Goal: Information Seeking & Learning: Learn about a topic

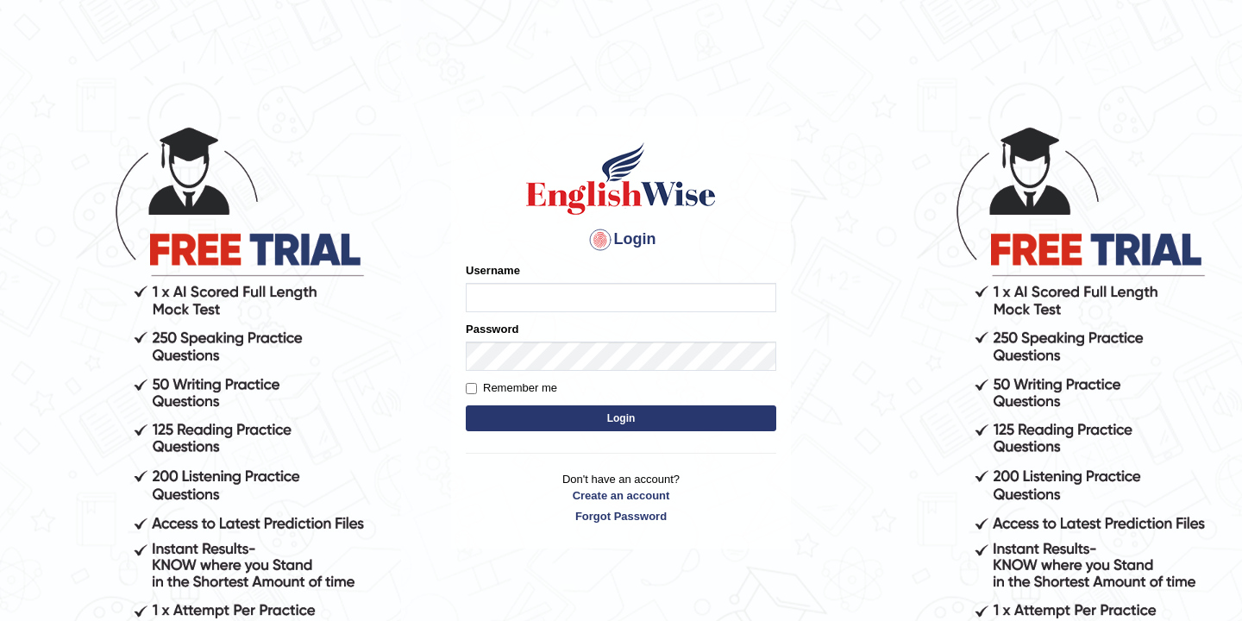
type input "bikramgurung_parramatta"
click at [579, 419] on button "Login" at bounding box center [621, 418] width 310 height 26
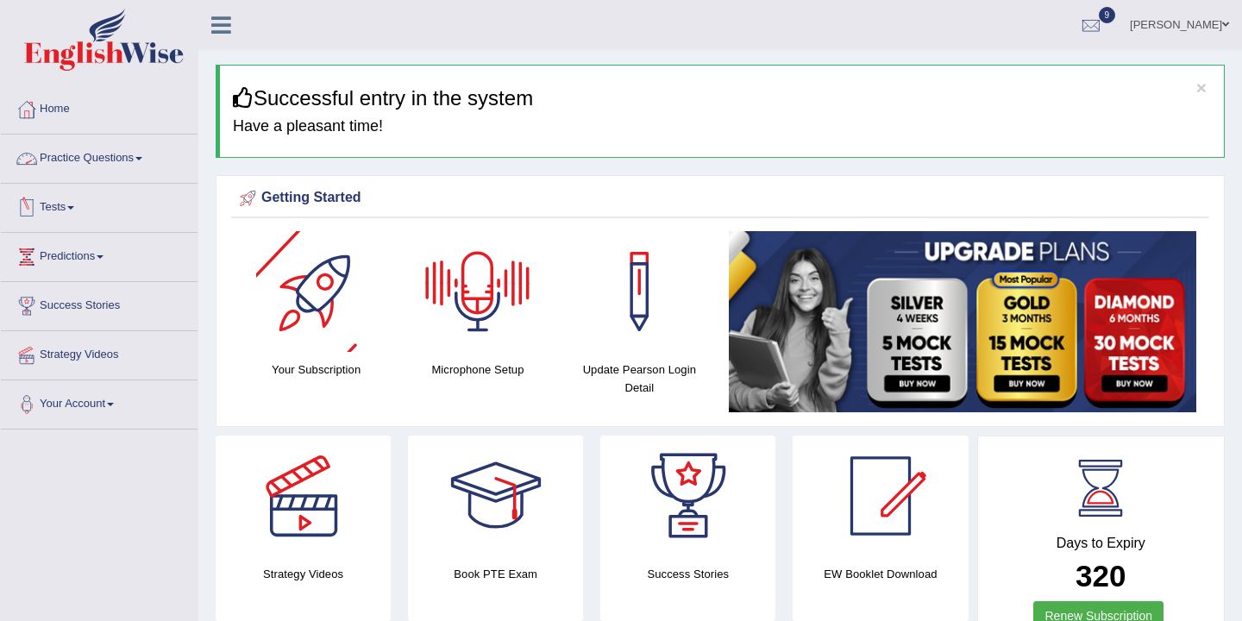
click at [136, 161] on link "Practice Questions" at bounding box center [99, 156] width 197 height 43
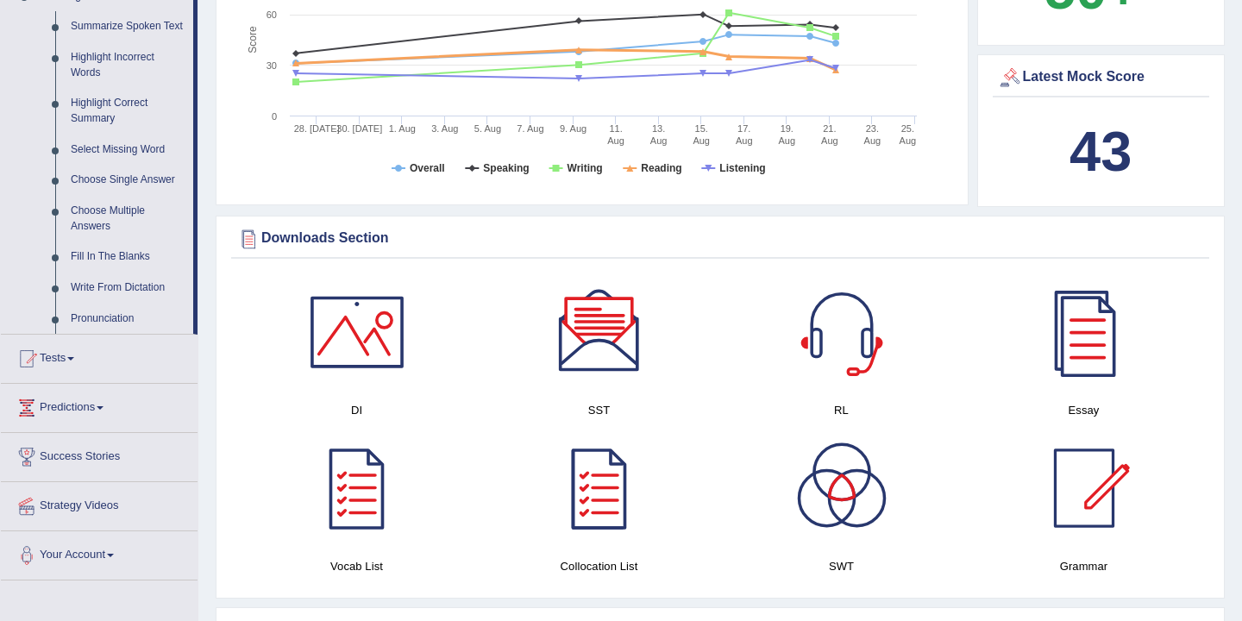
scroll to position [771, 0]
click at [122, 303] on link "Write From Dictation" at bounding box center [128, 287] width 130 height 31
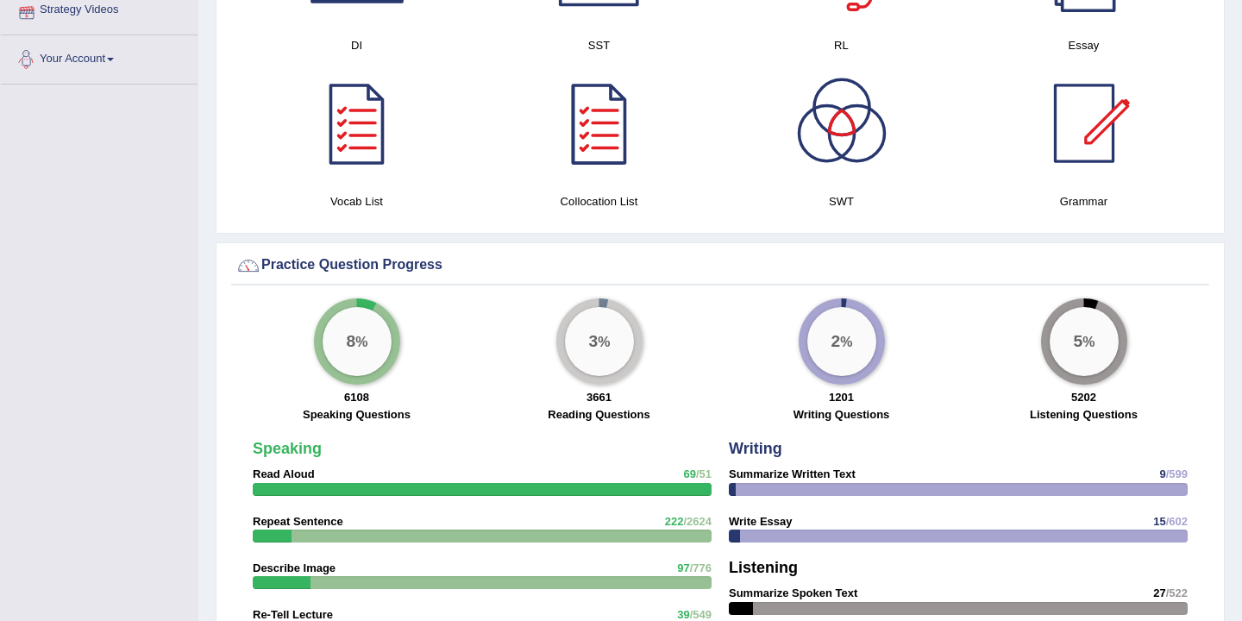
scroll to position [867, 0]
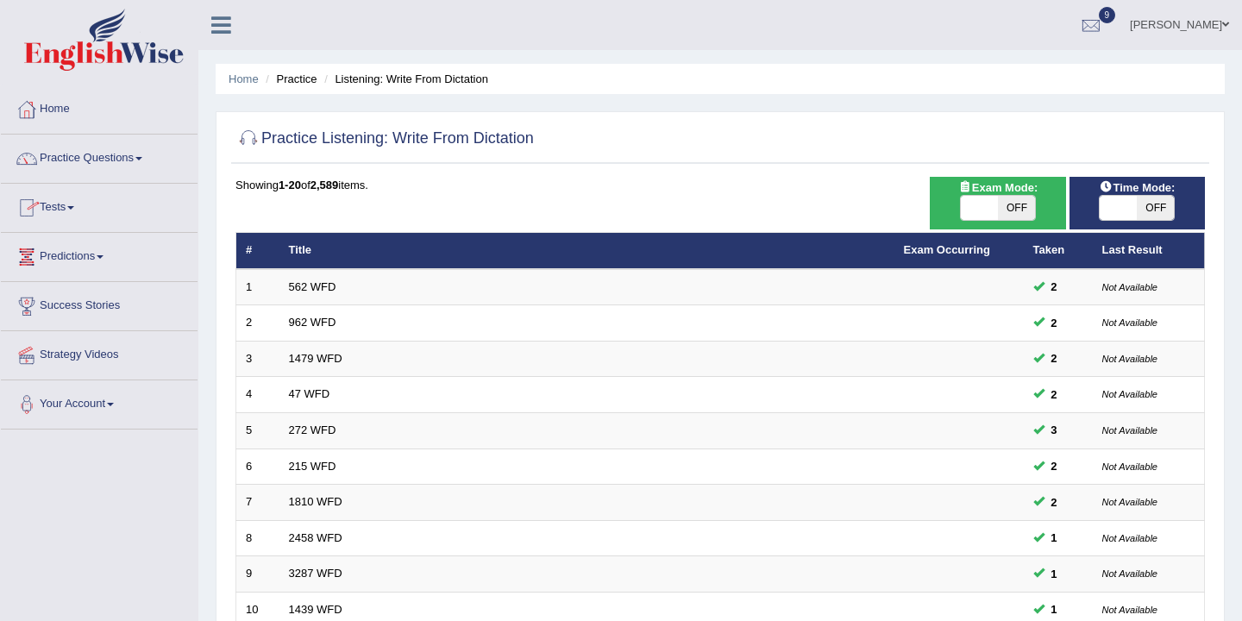
click at [1017, 212] on span "OFF" at bounding box center [1016, 208] width 37 height 24
checkbox input "true"
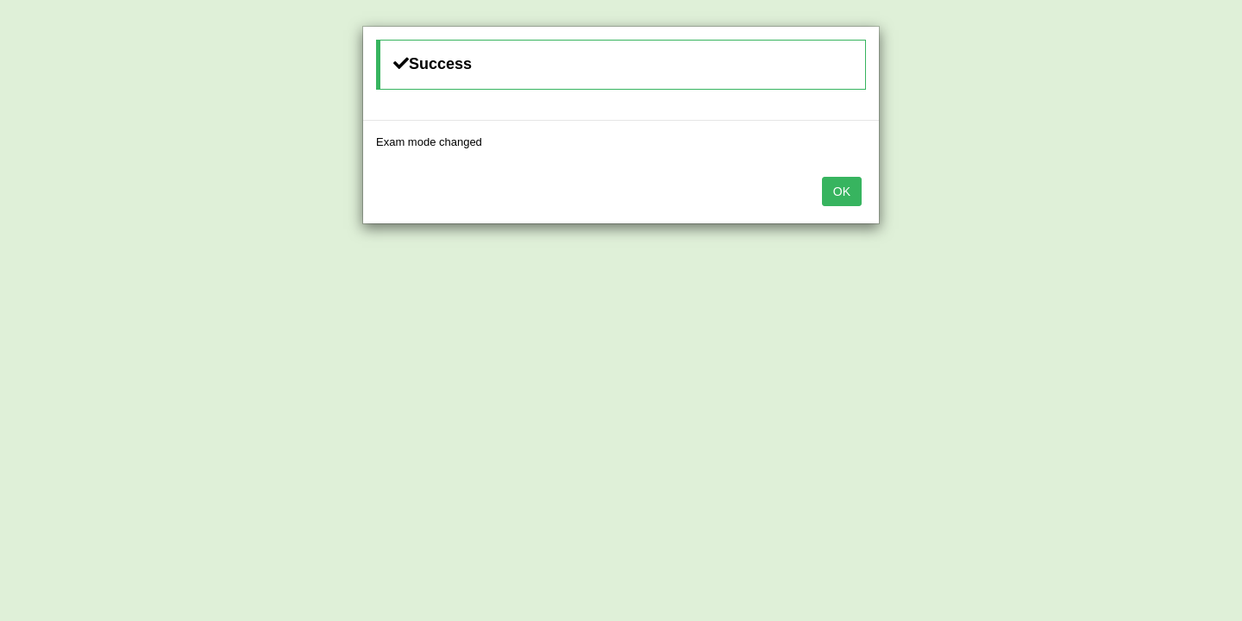
click at [841, 194] on button "OK" at bounding box center [842, 191] width 40 height 29
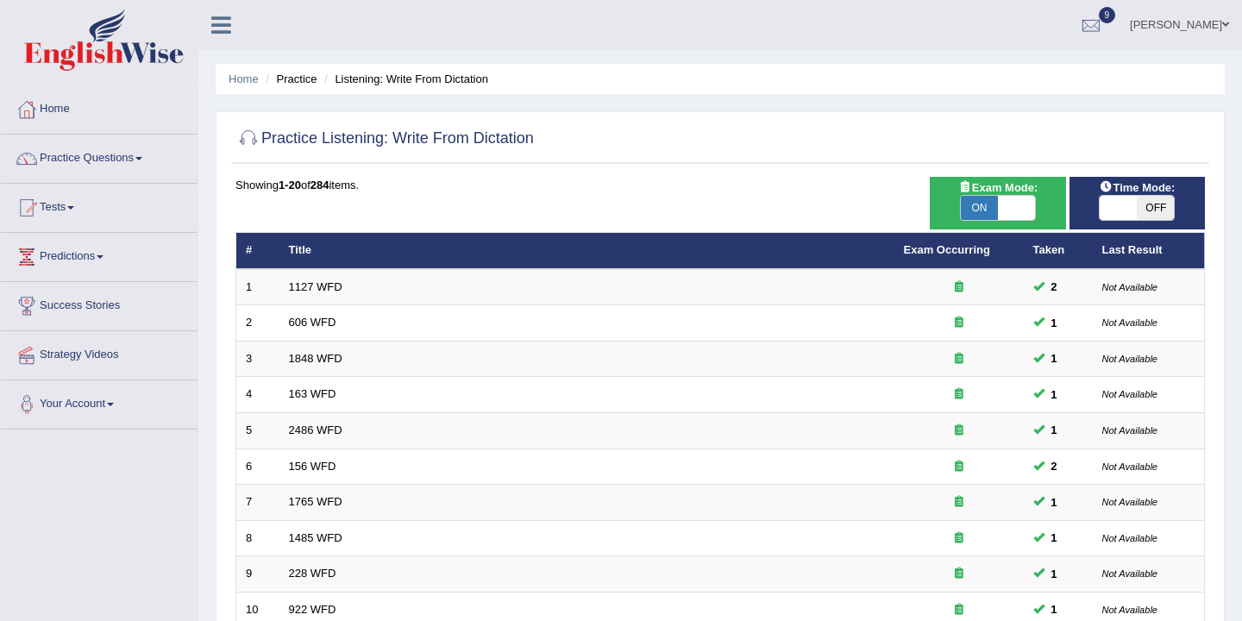
click at [1153, 209] on span "OFF" at bounding box center [1155, 208] width 37 height 24
checkbox input "true"
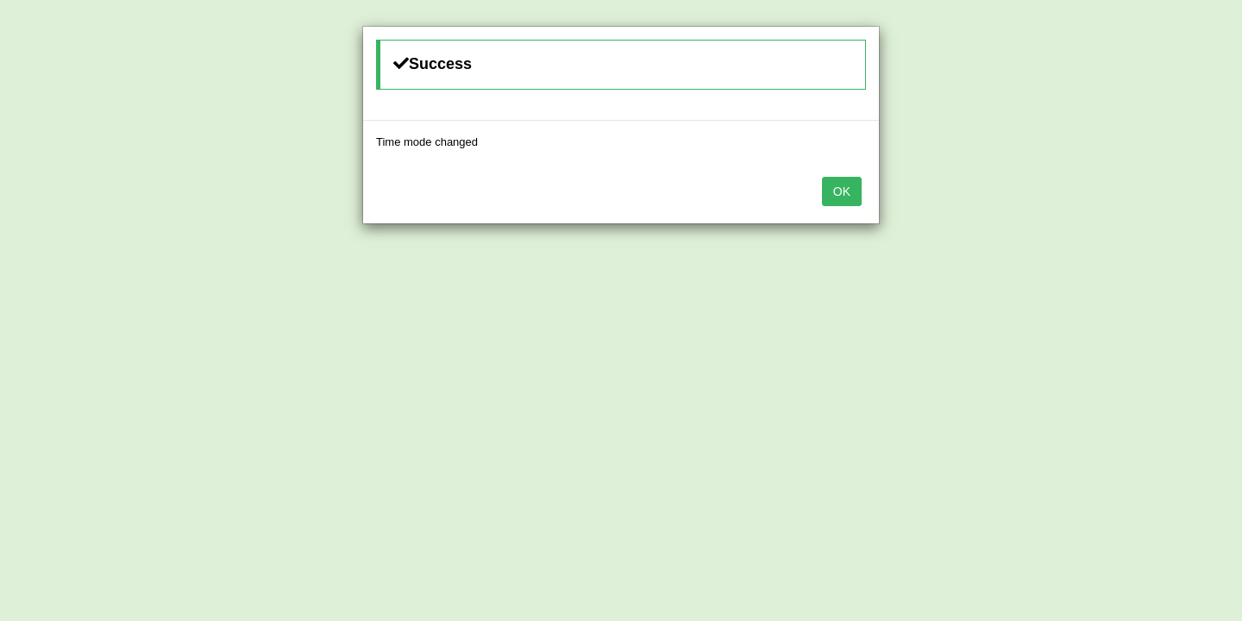
click at [837, 194] on button "OK" at bounding box center [842, 191] width 40 height 29
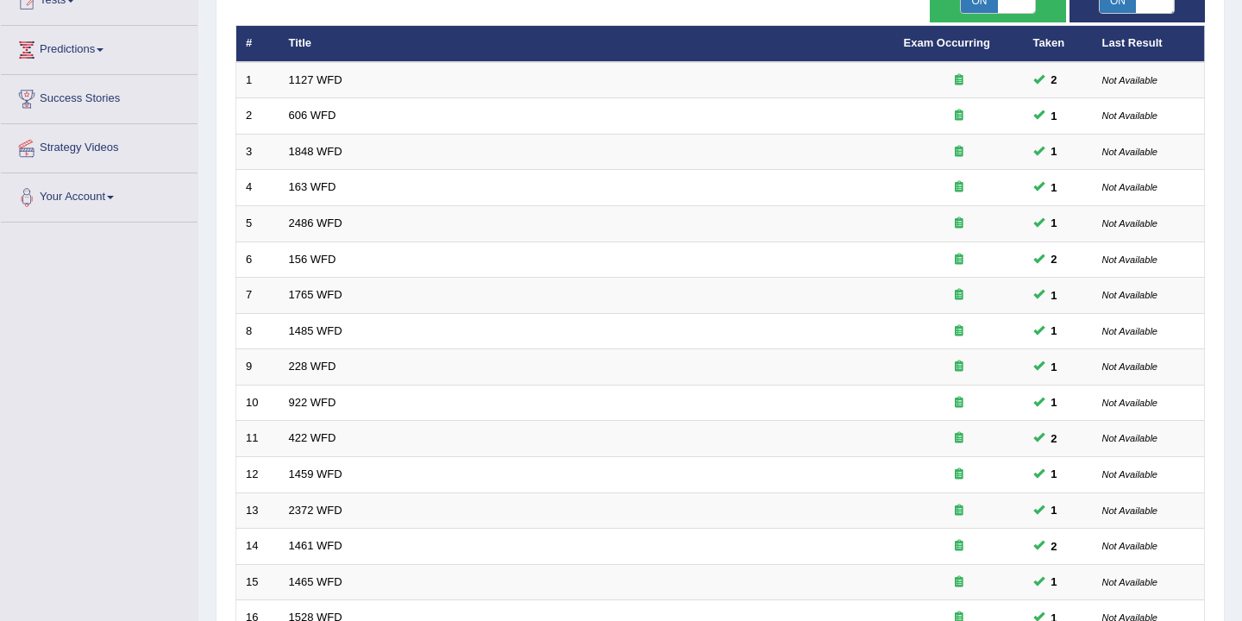
scroll to position [521, 0]
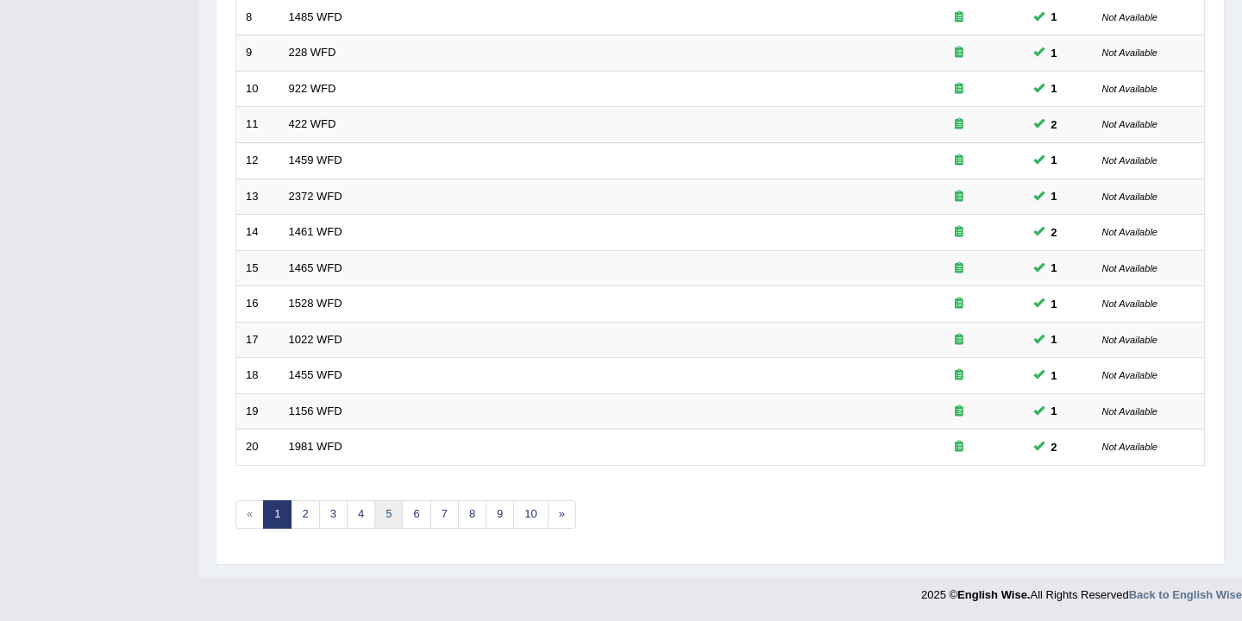
click at [387, 515] on link "5" at bounding box center [388, 514] width 28 height 28
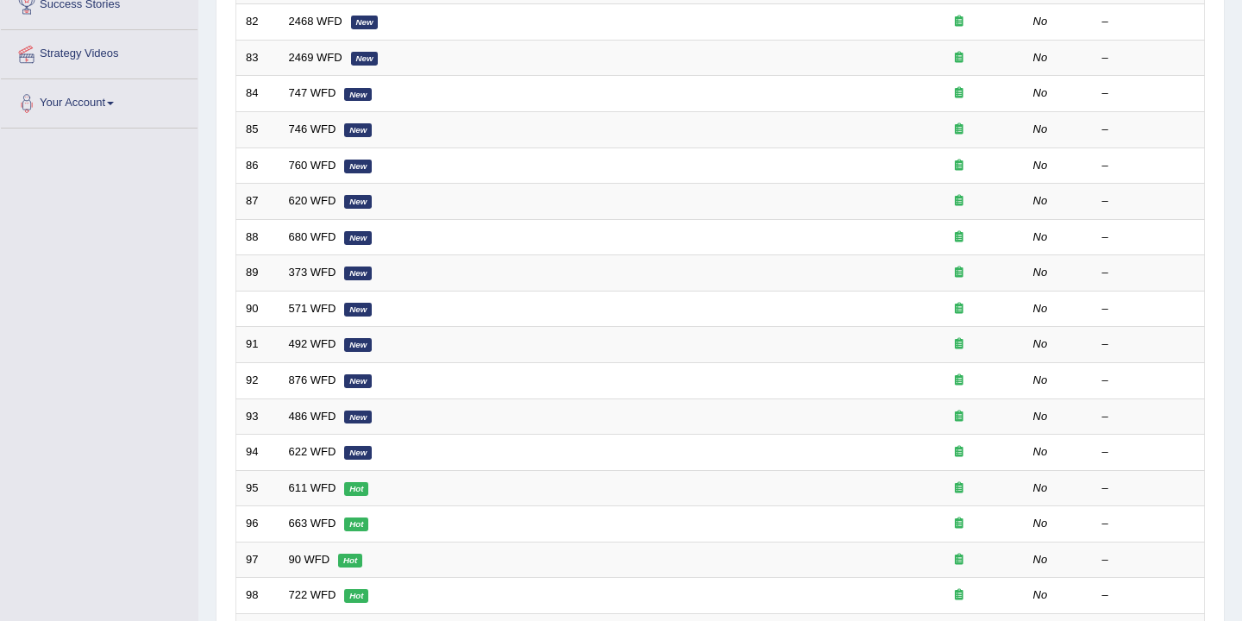
scroll to position [521, 0]
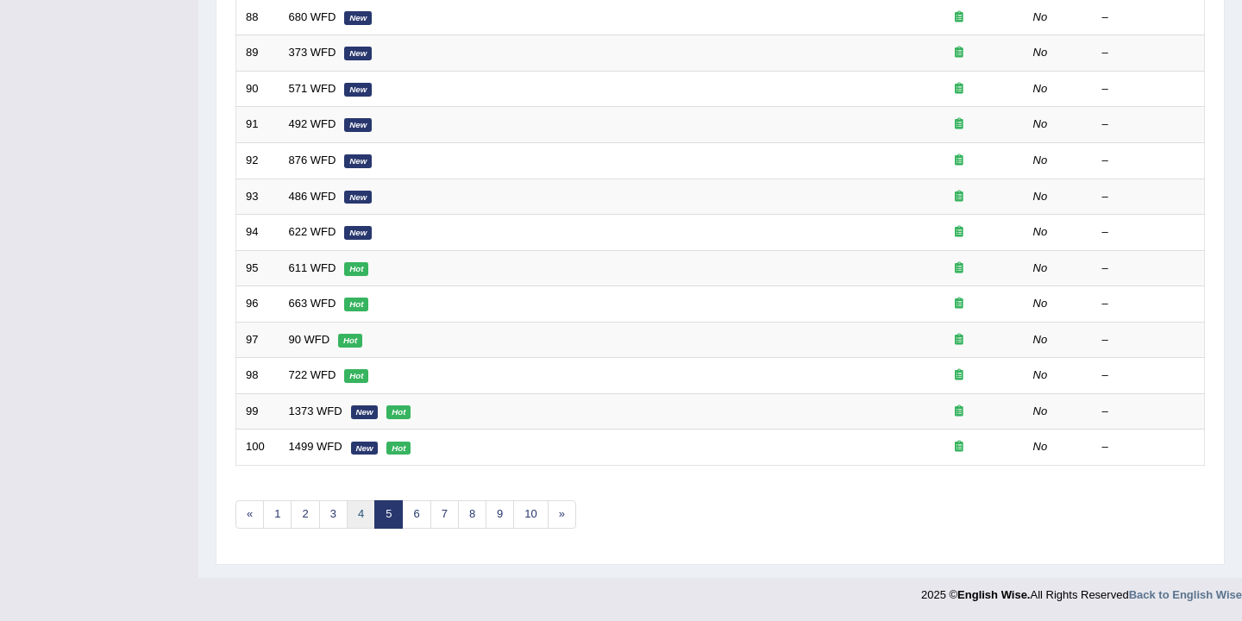
click at [354, 520] on link "4" at bounding box center [361, 514] width 28 height 28
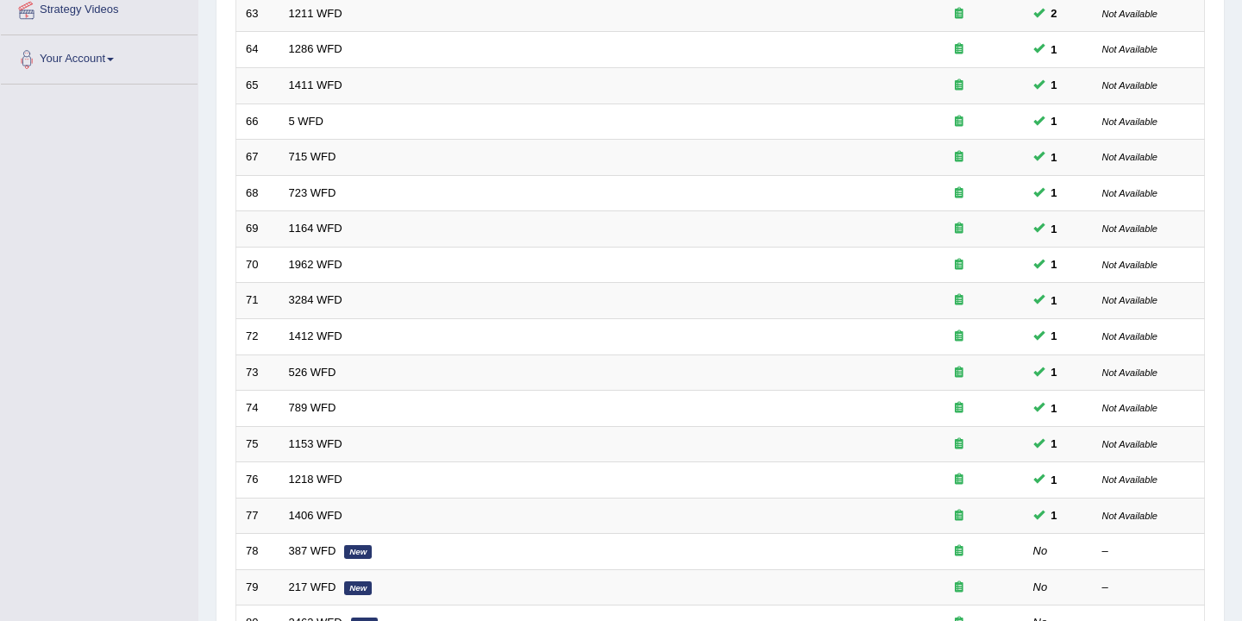
scroll to position [487, 0]
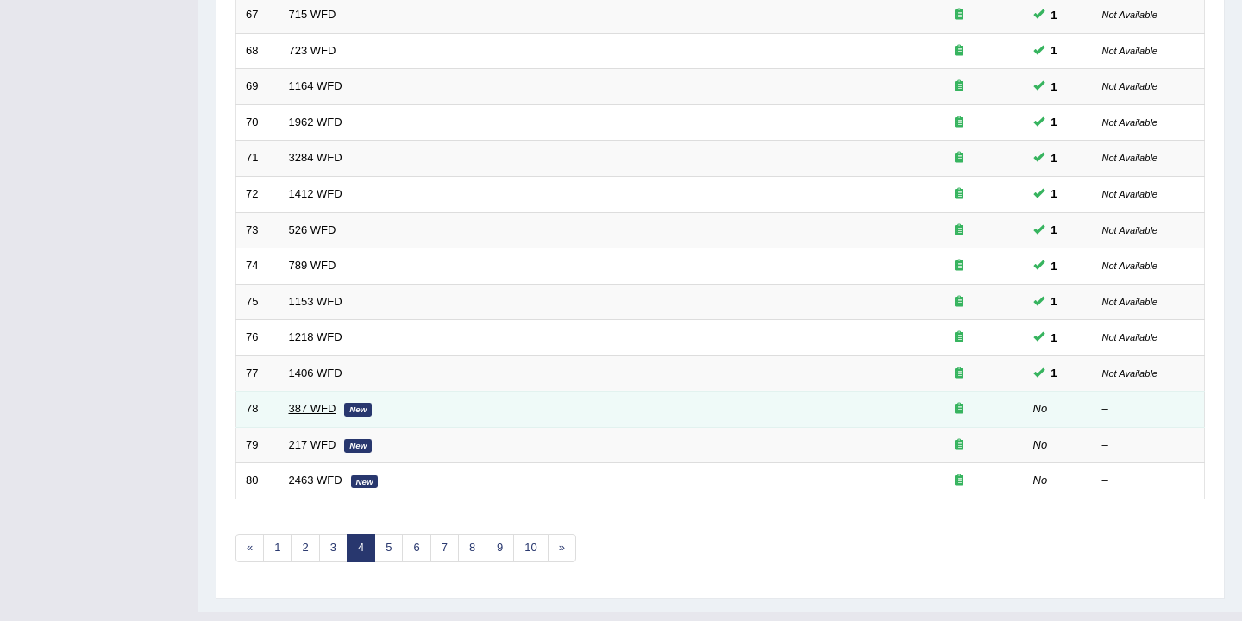
click at [304, 414] on link "387 WFD" at bounding box center [312, 408] width 47 height 13
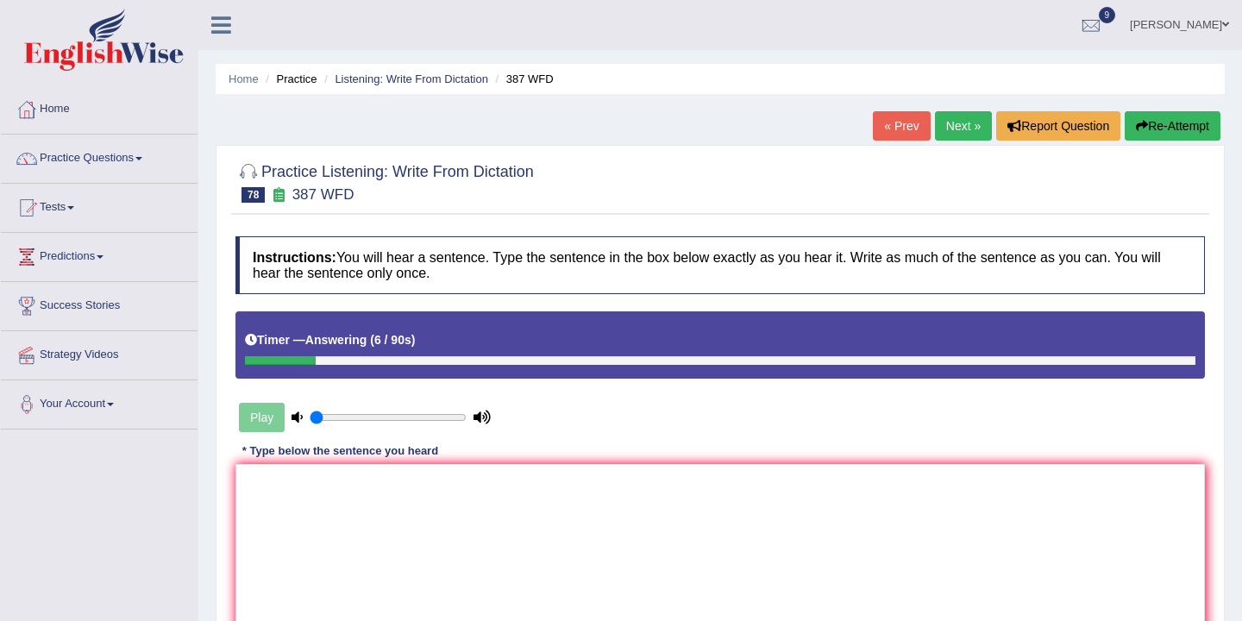
click at [1150, 129] on button "Re-Attempt" at bounding box center [1173, 125] width 96 height 29
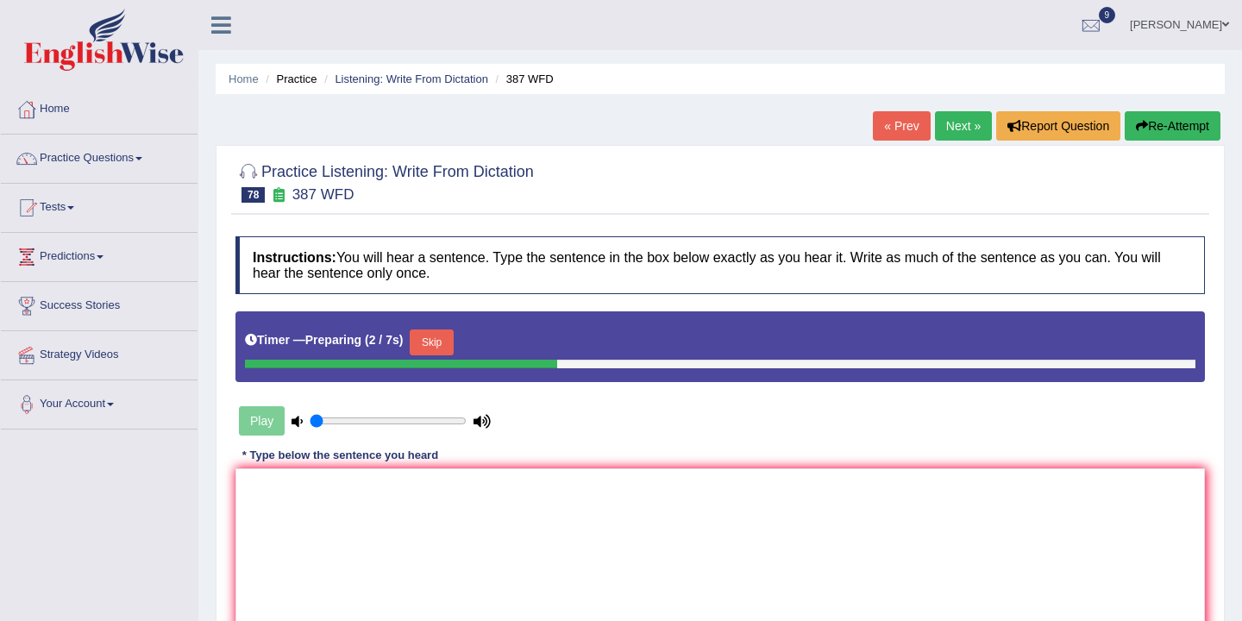
click at [451, 344] on button "Skip" at bounding box center [431, 342] width 43 height 26
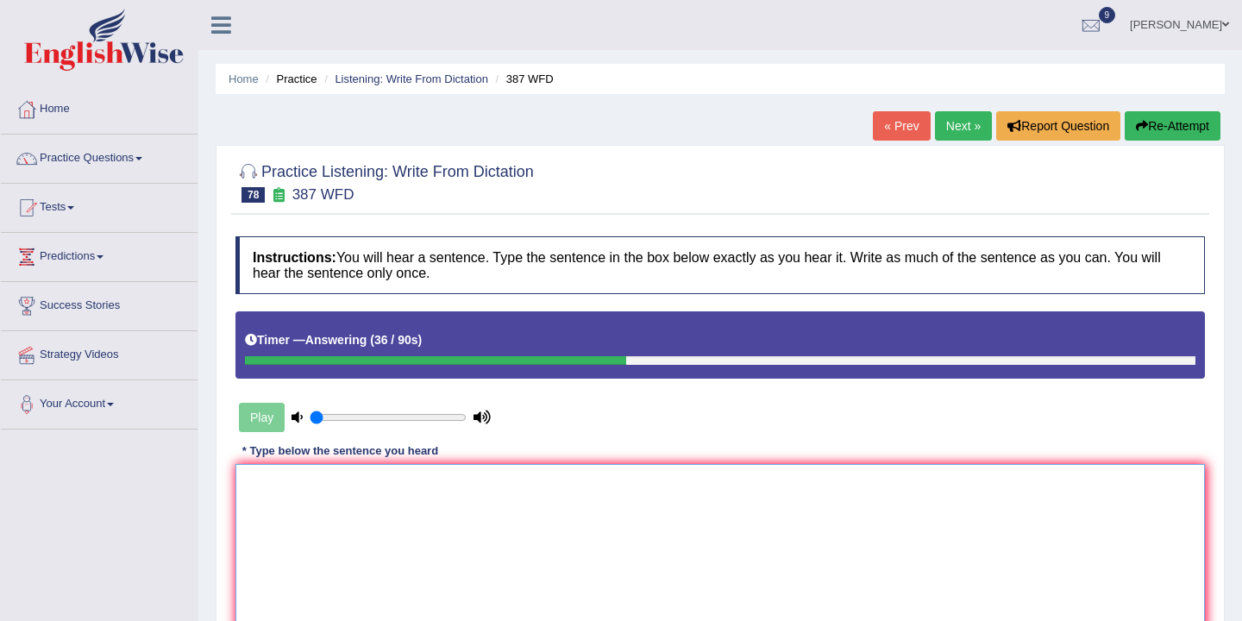
click at [298, 476] on textarea at bounding box center [719, 547] width 969 height 167
type textarea "R"
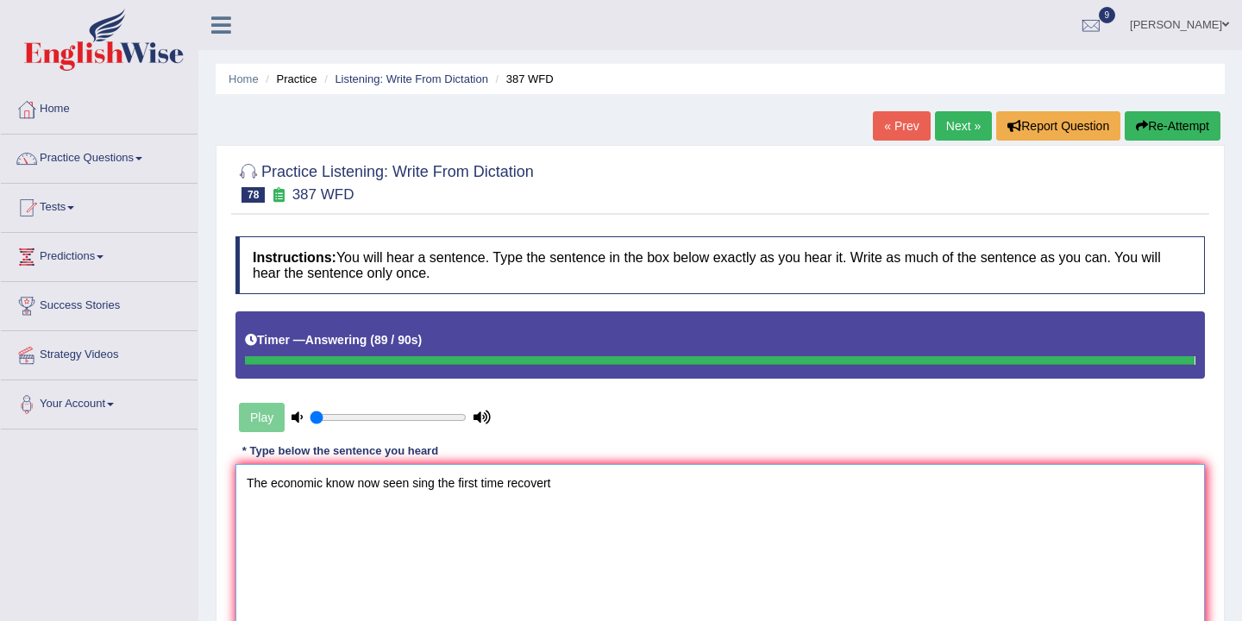
type textarea "The economic know now seen sing the first time recovert"
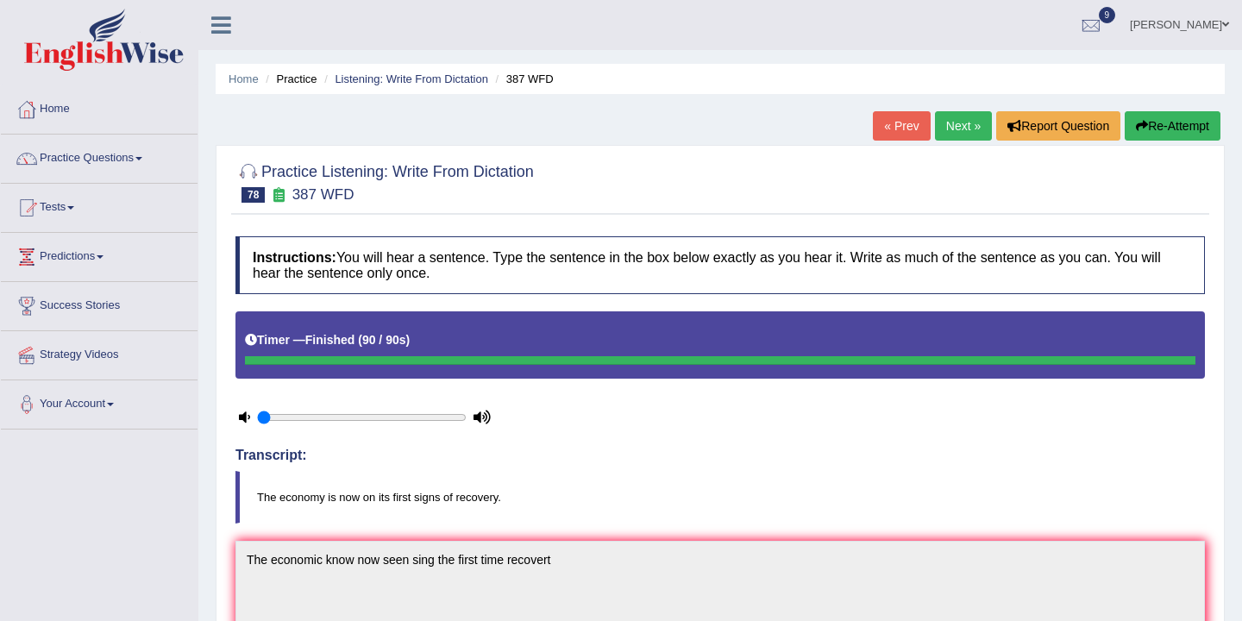
click at [1157, 119] on button "Re-Attempt" at bounding box center [1173, 125] width 96 height 29
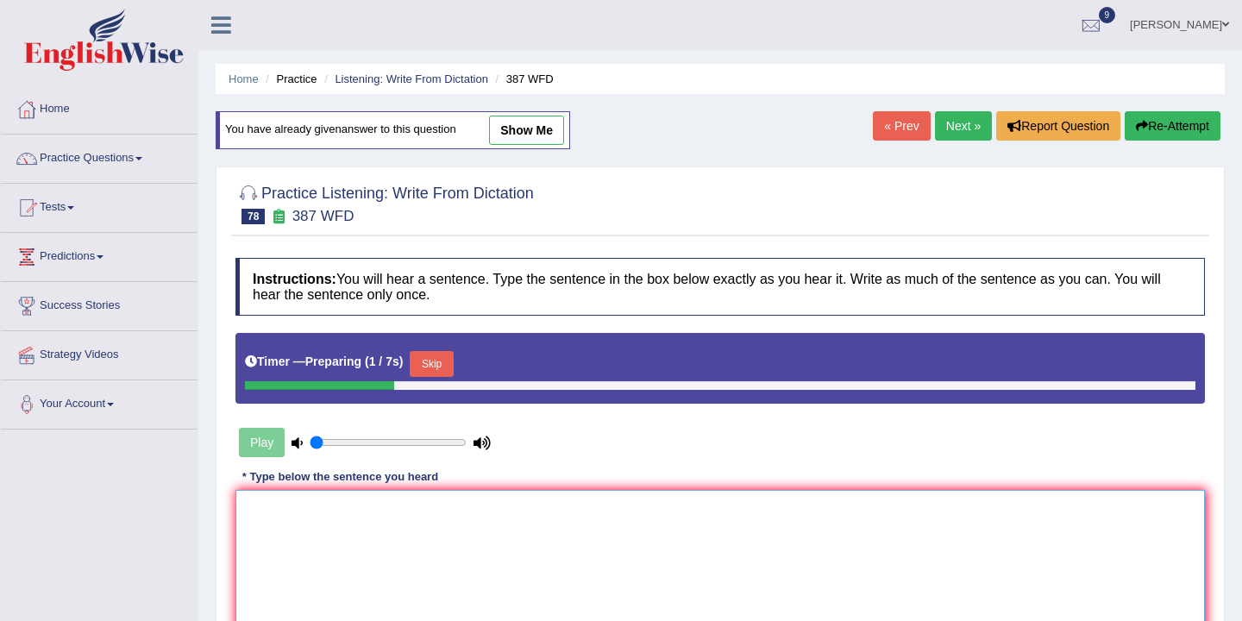
click at [332, 518] on textarea at bounding box center [719, 573] width 969 height 167
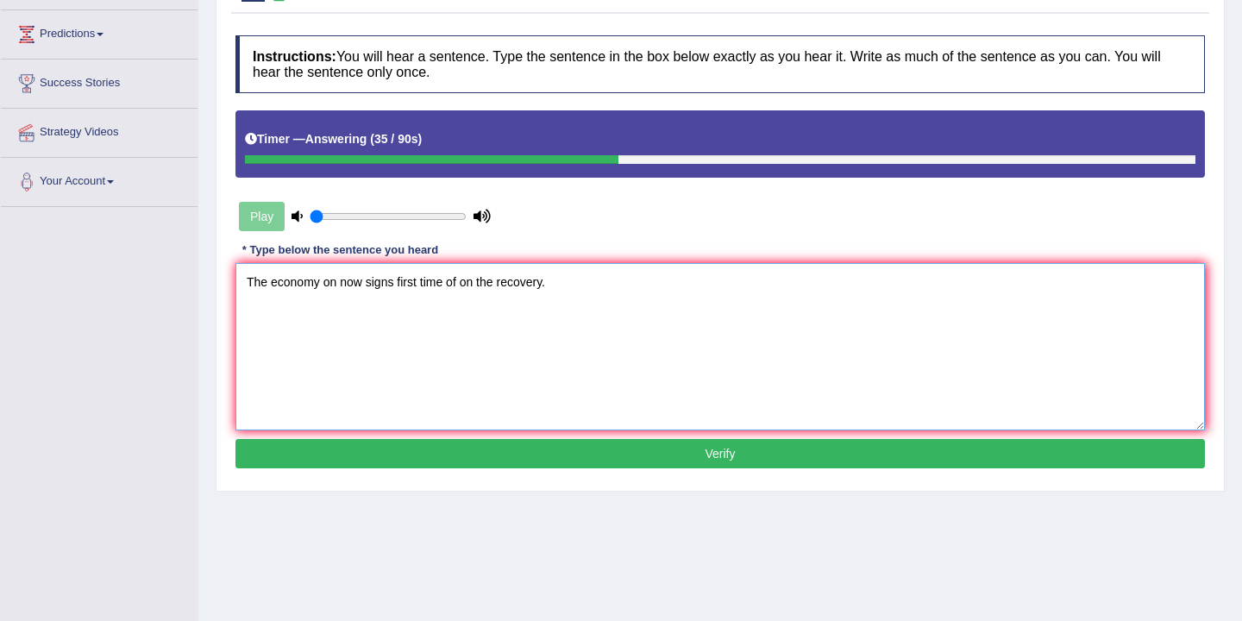
scroll to position [285, 0]
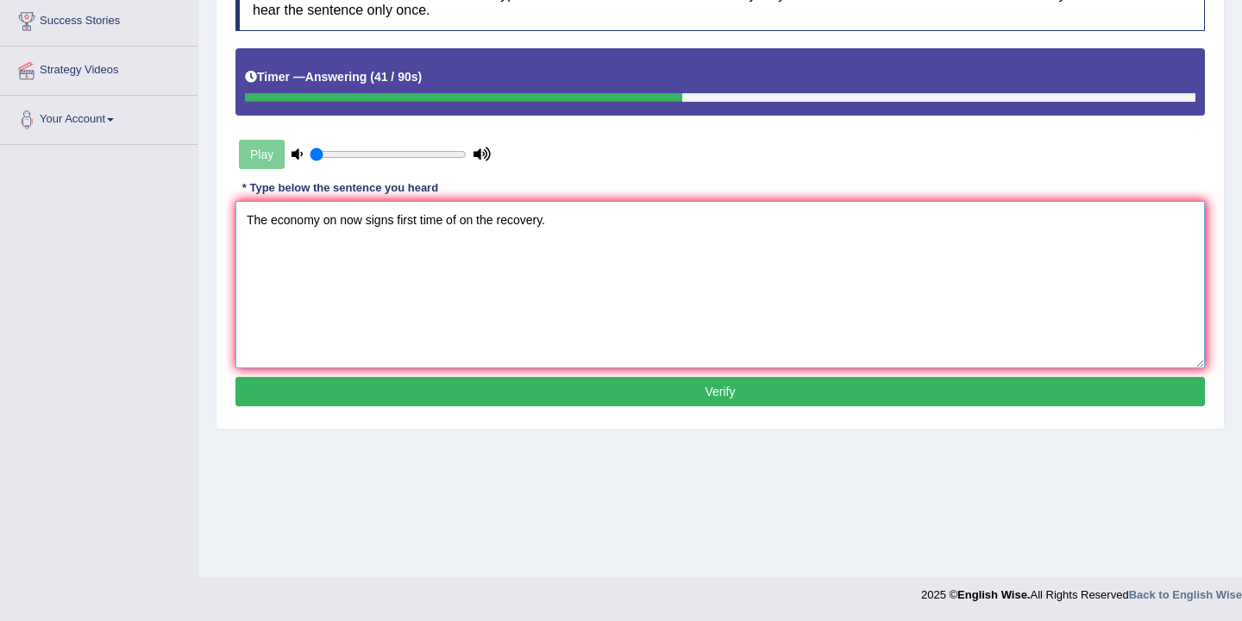
type textarea "The economy on now signs first time of on the recovery."
click at [444, 379] on button "Verify" at bounding box center [719, 391] width 969 height 29
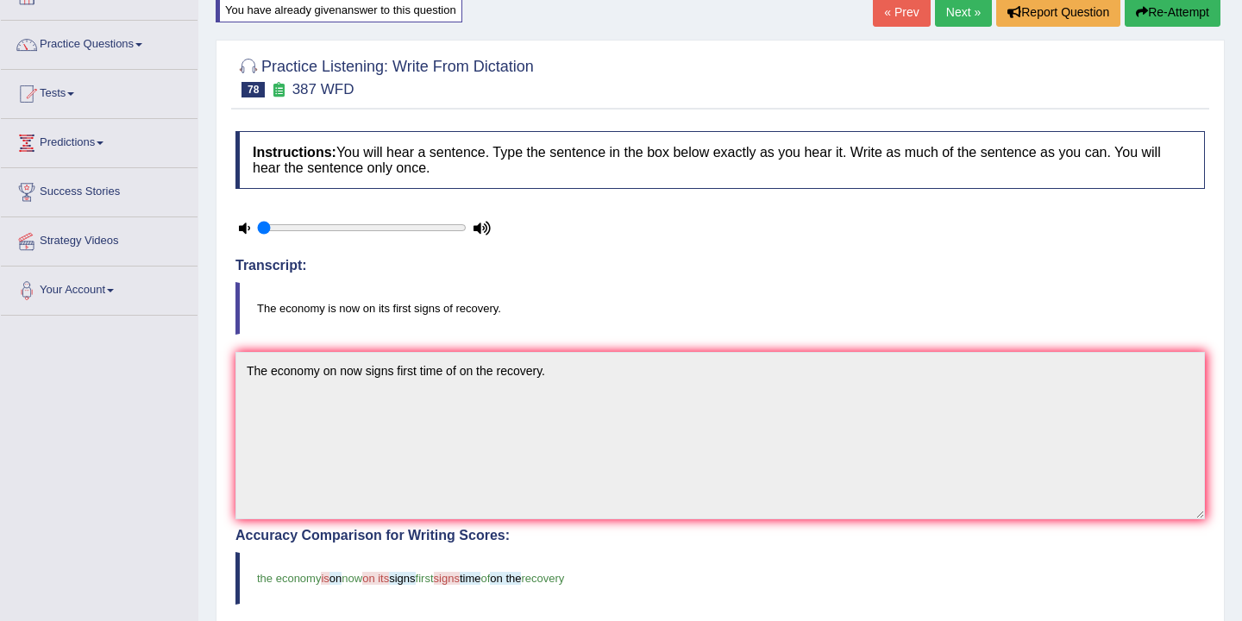
scroll to position [0, 0]
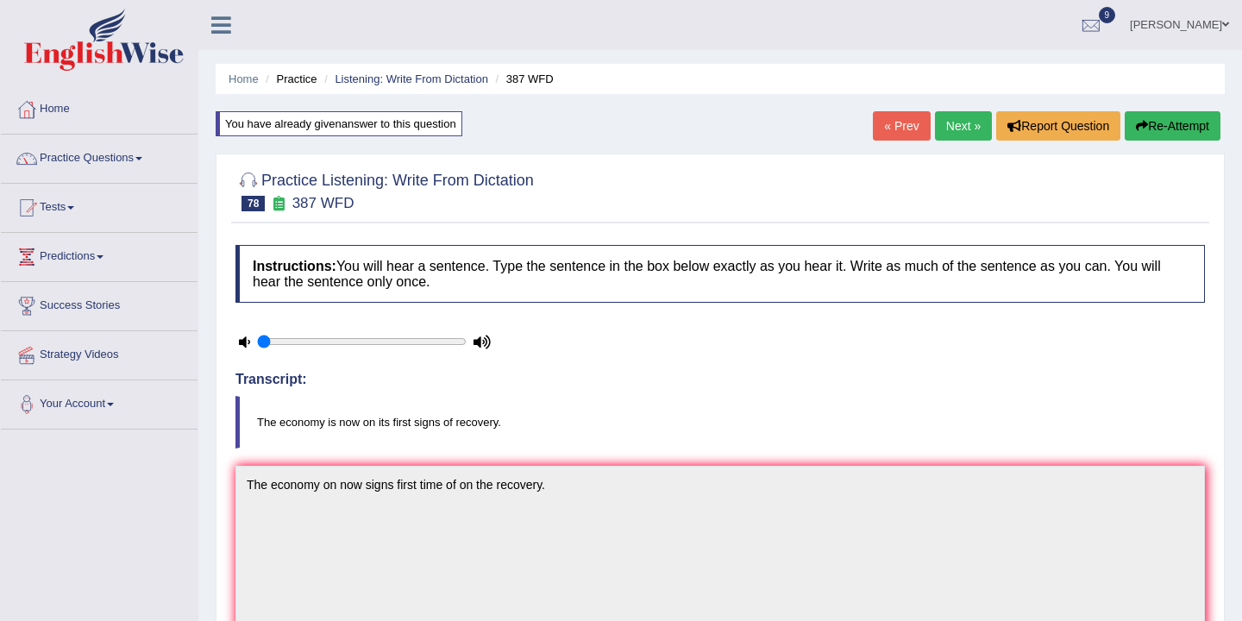
click at [961, 129] on link "Next »" at bounding box center [963, 125] width 57 height 29
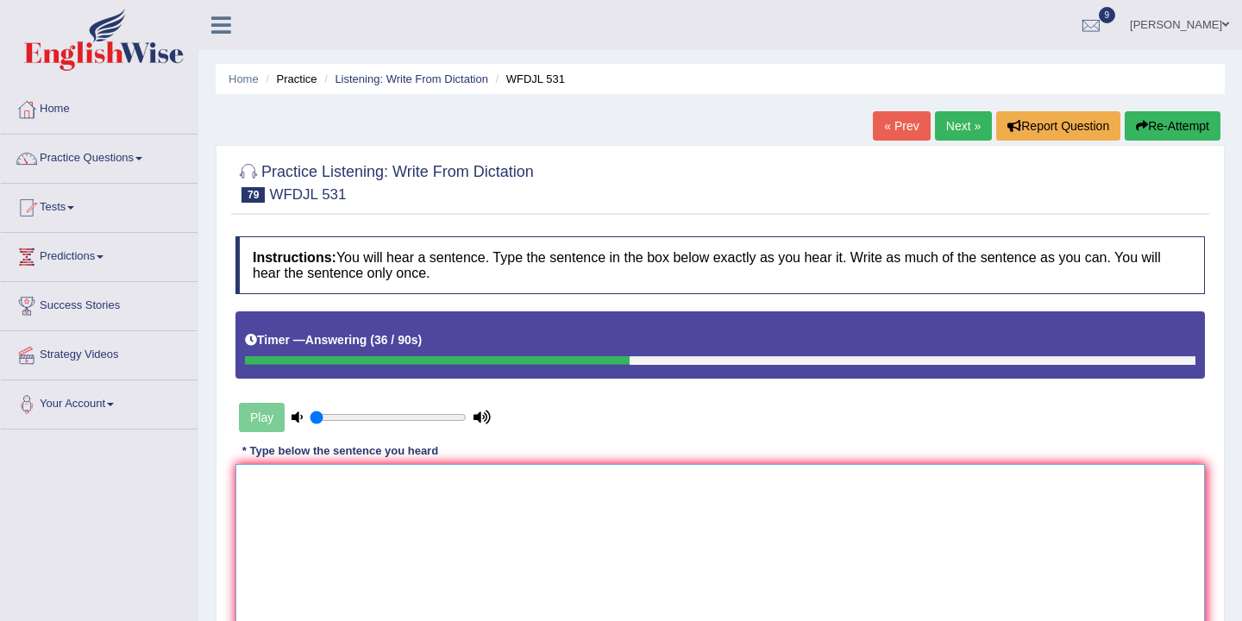
click at [369, 480] on textarea at bounding box center [719, 547] width 969 height 167
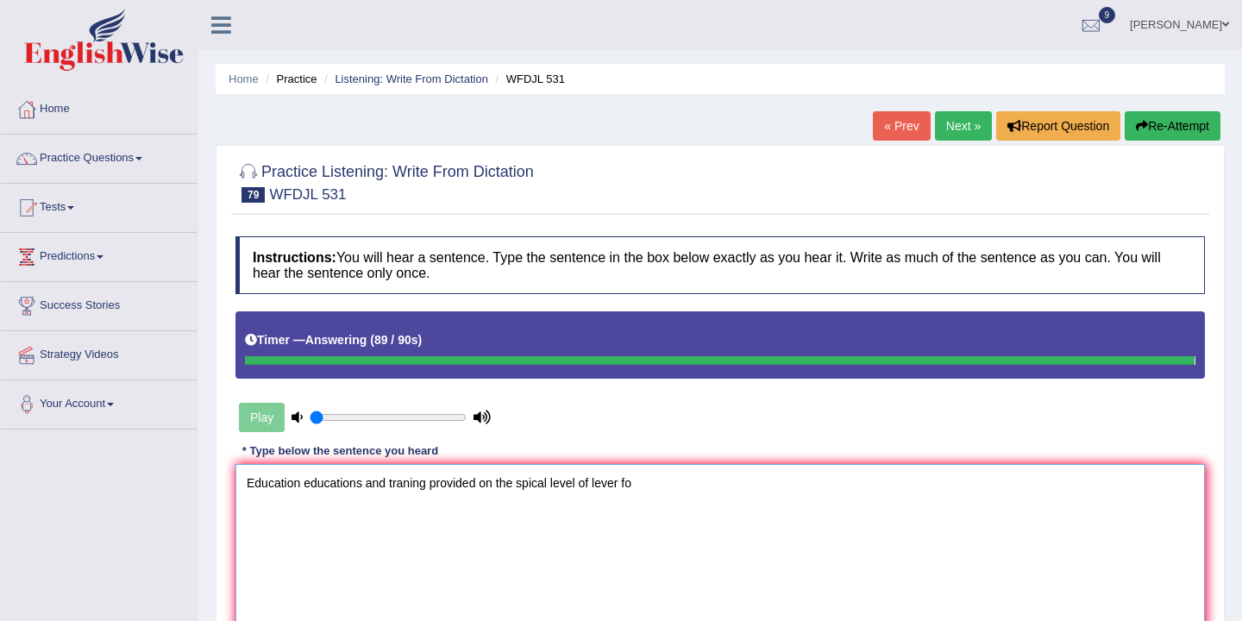
type textarea "Education educations and traning provided on the spical level of lever fo"
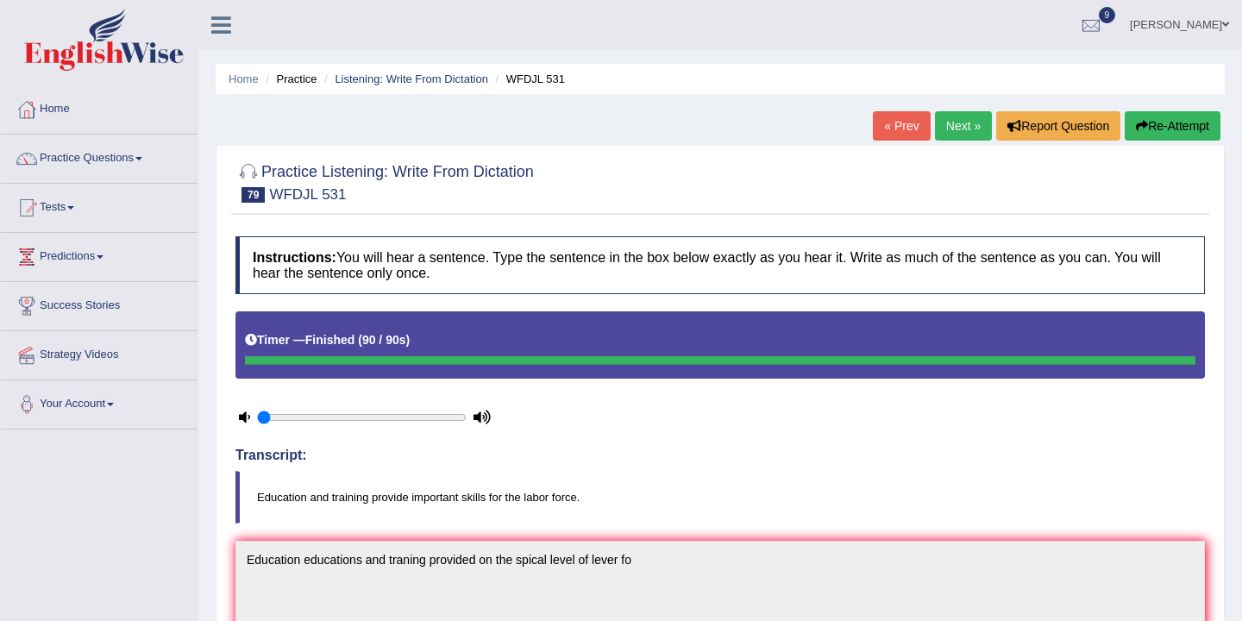
click at [1154, 124] on button "Re-Attempt" at bounding box center [1173, 125] width 96 height 29
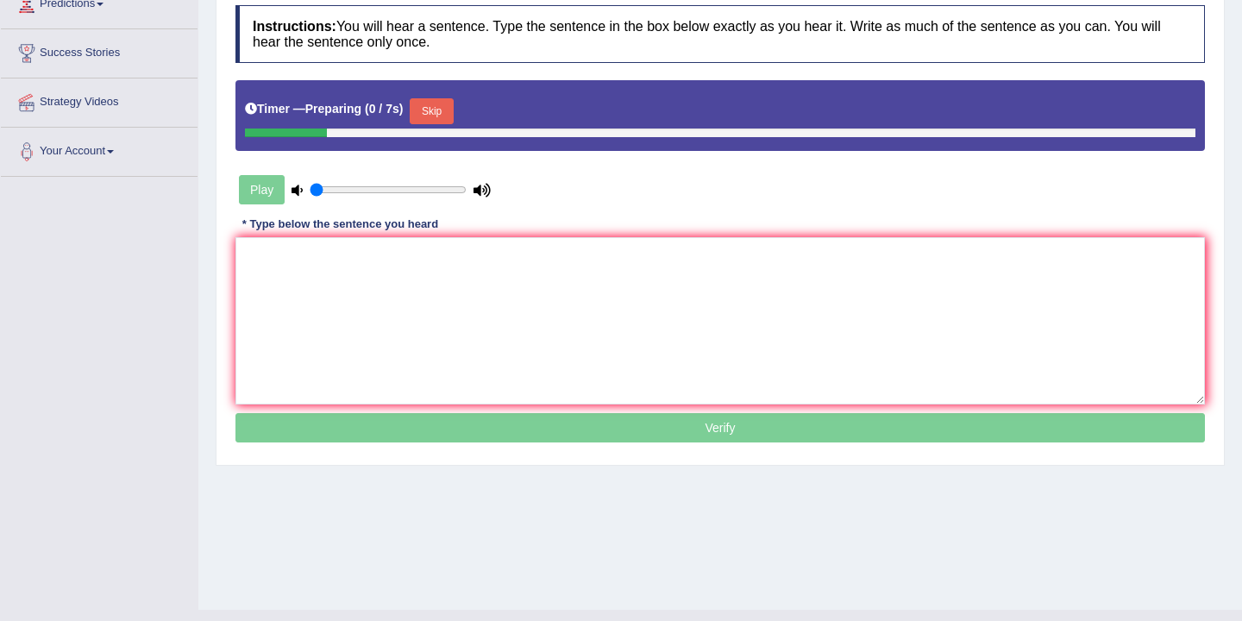
scroll to position [285, 0]
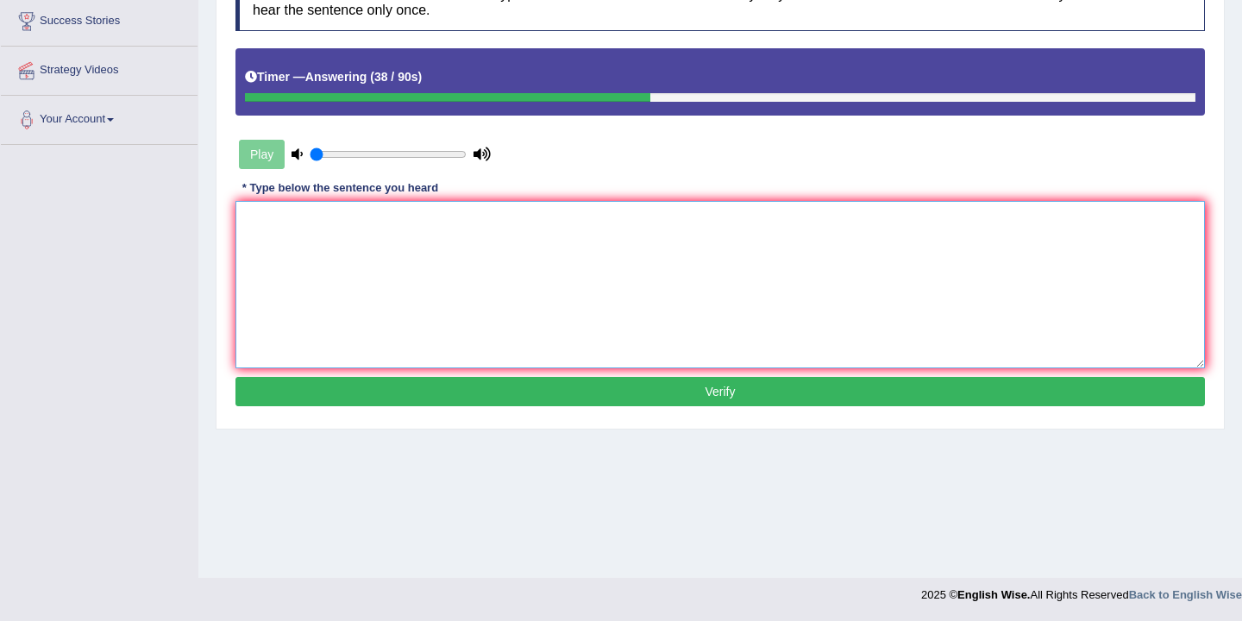
click at [296, 224] on textarea at bounding box center [719, 284] width 969 height 167
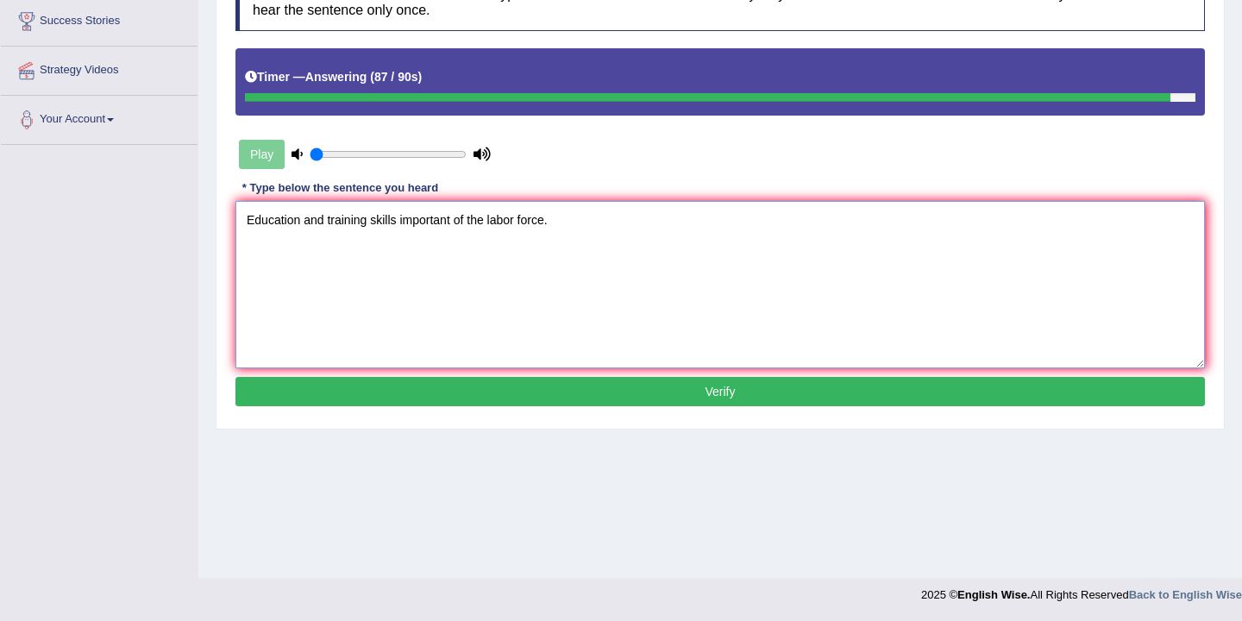
click at [398, 223] on textarea "Education and training skills important of the labor force." at bounding box center [719, 284] width 969 height 167
type textarea "Education and training skills is important of the labor force."
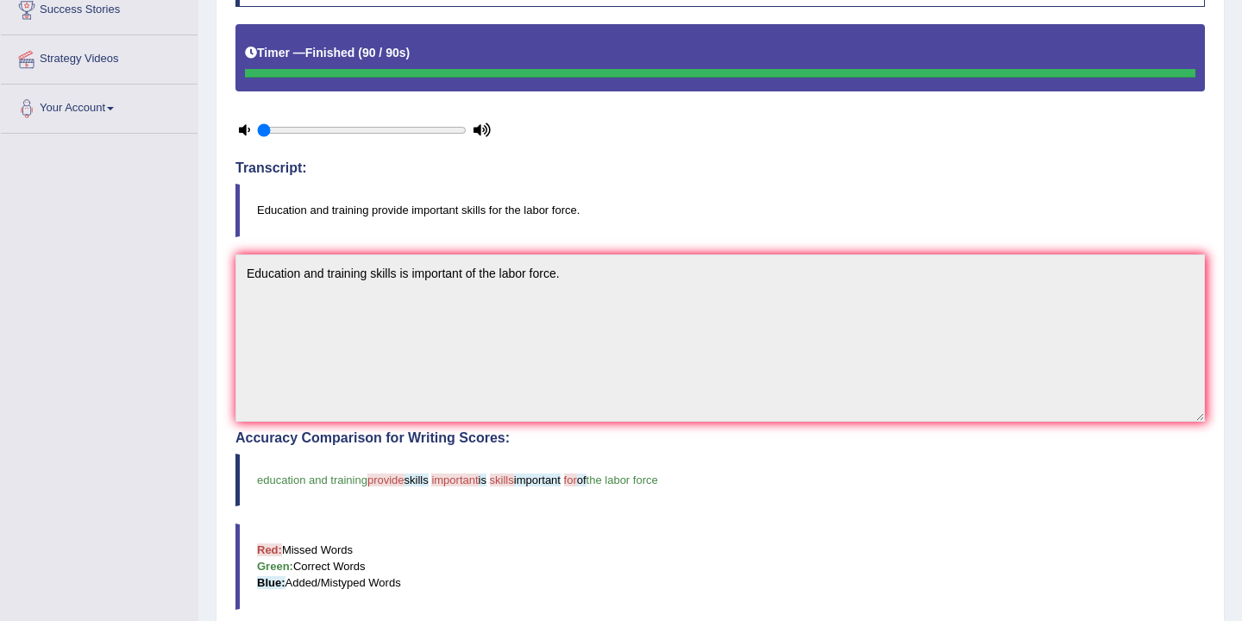
scroll to position [0, 0]
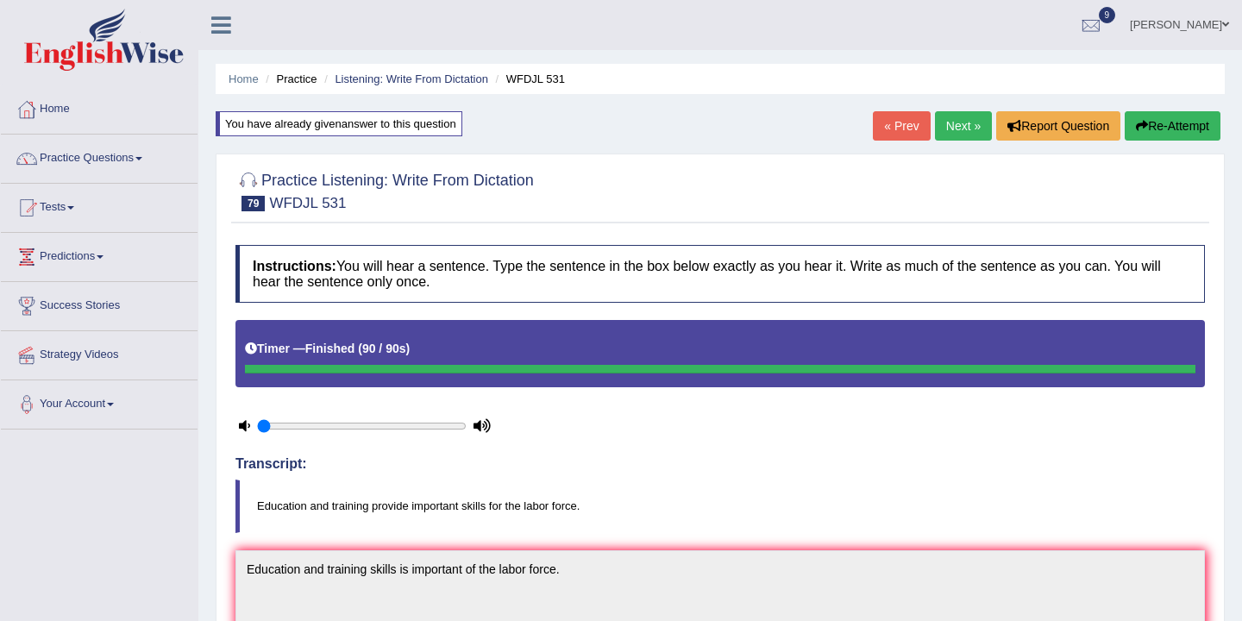
click at [958, 128] on link "Next »" at bounding box center [963, 125] width 57 height 29
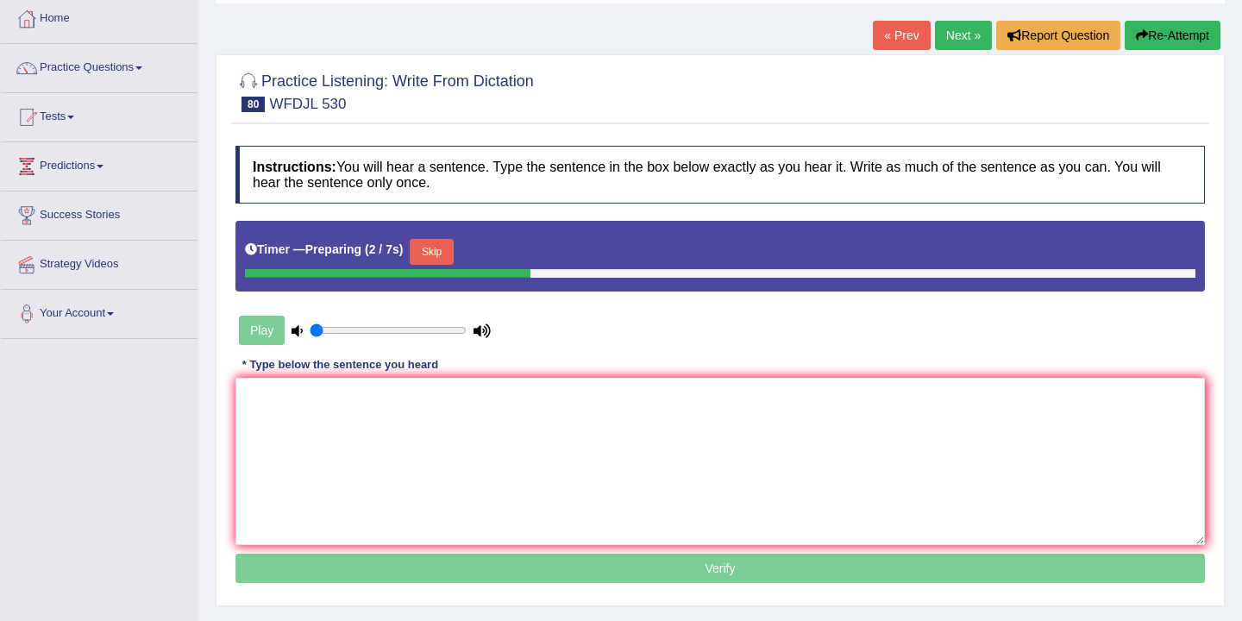
scroll to position [92, 0]
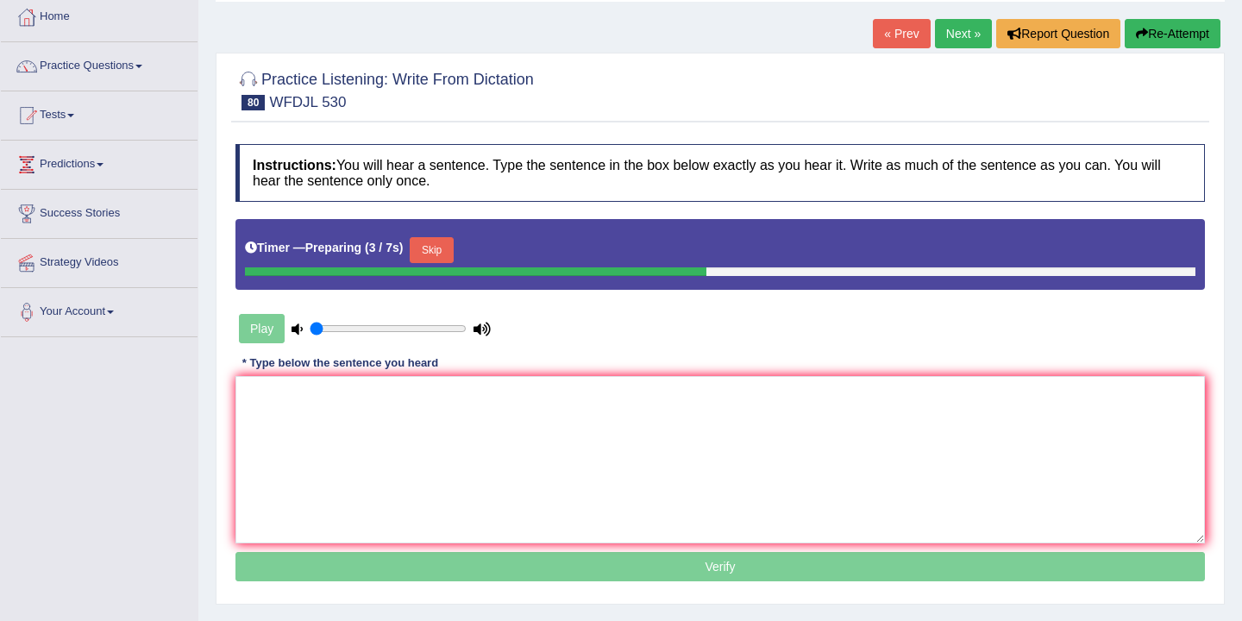
click at [443, 250] on button "Skip" at bounding box center [431, 250] width 43 height 26
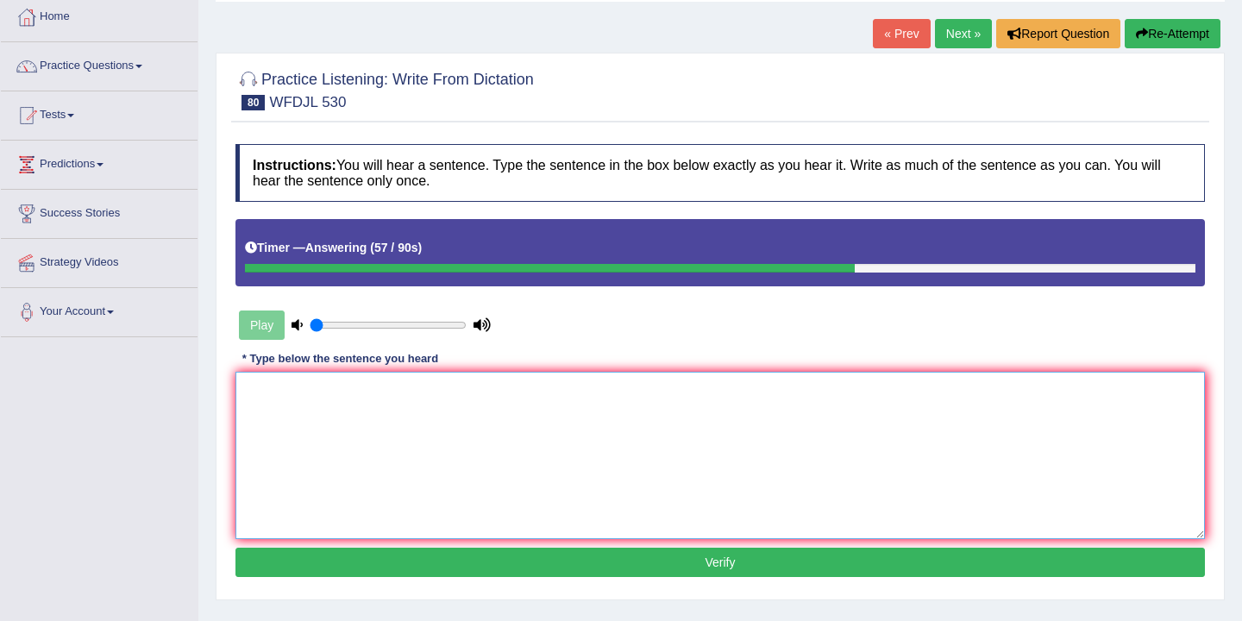
click at [346, 396] on textarea at bounding box center [719, 455] width 969 height 167
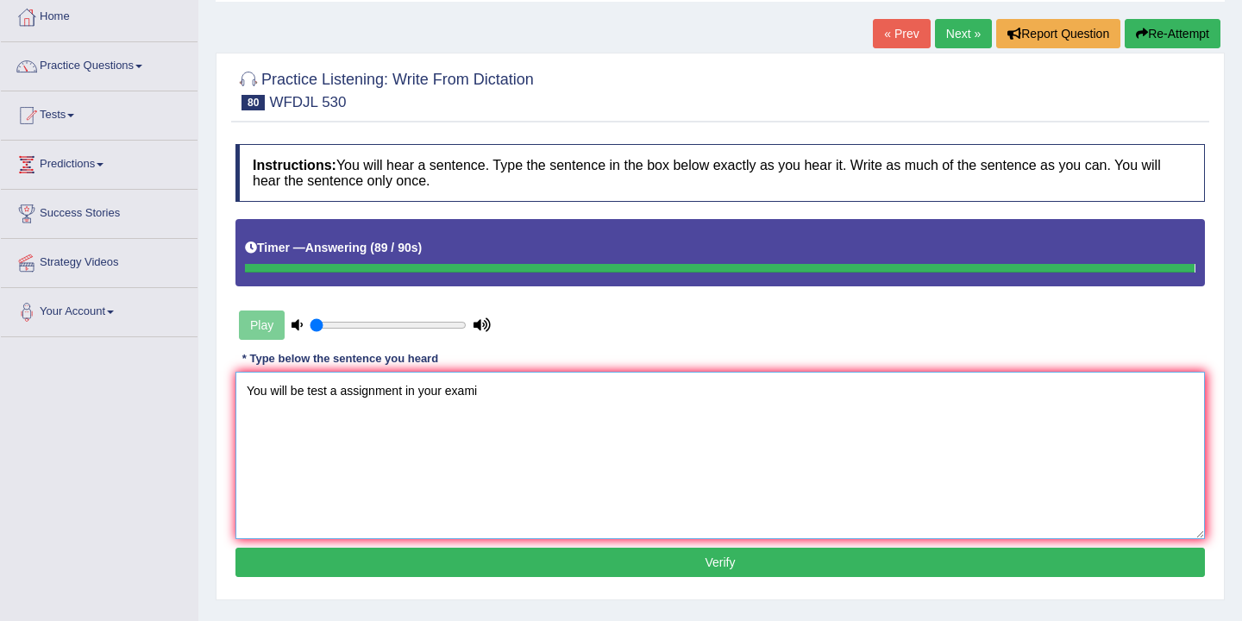
type textarea "You will be test a assignment in your exami"
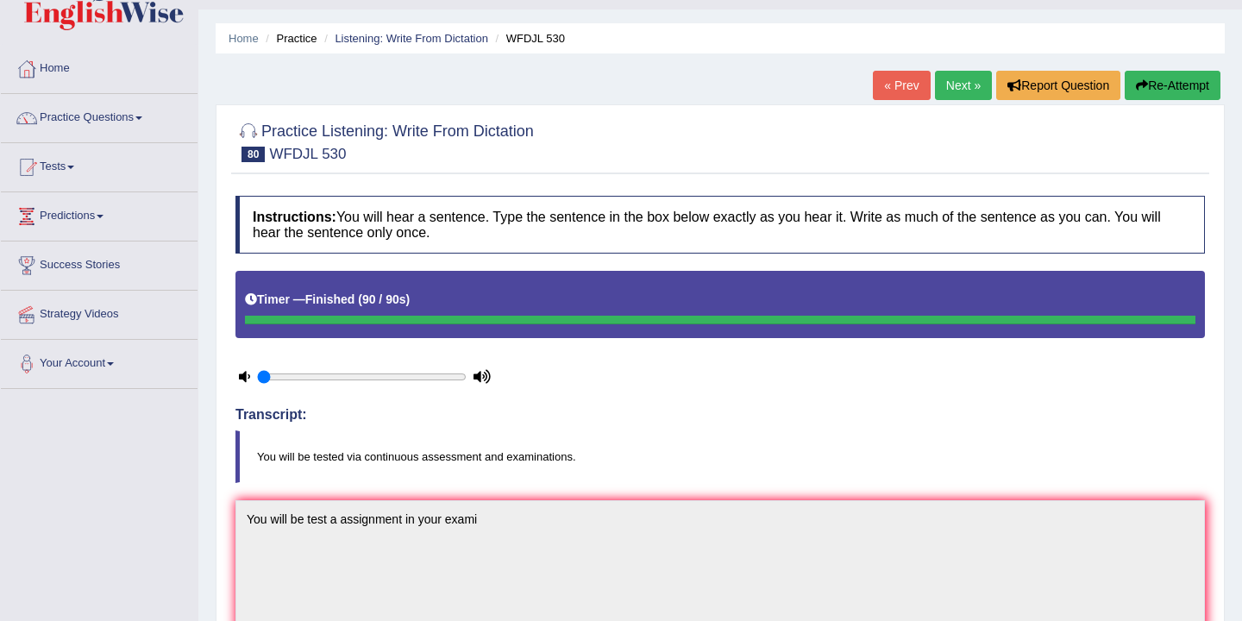
scroll to position [0, 0]
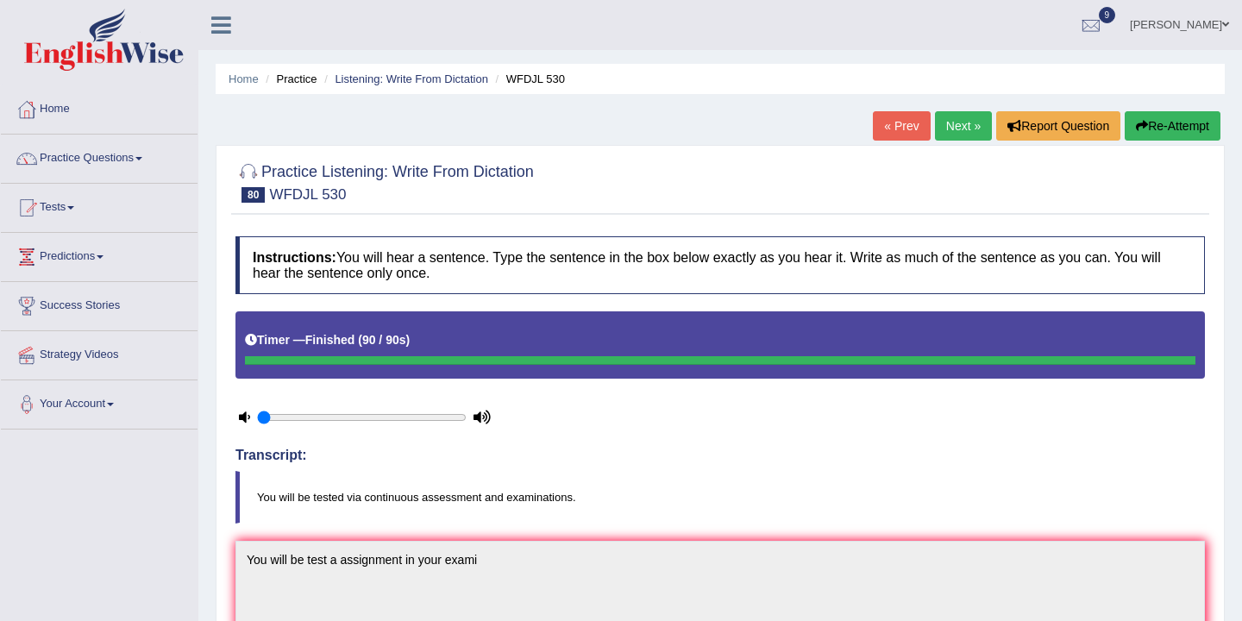
click at [1170, 125] on button "Re-Attempt" at bounding box center [1173, 125] width 96 height 29
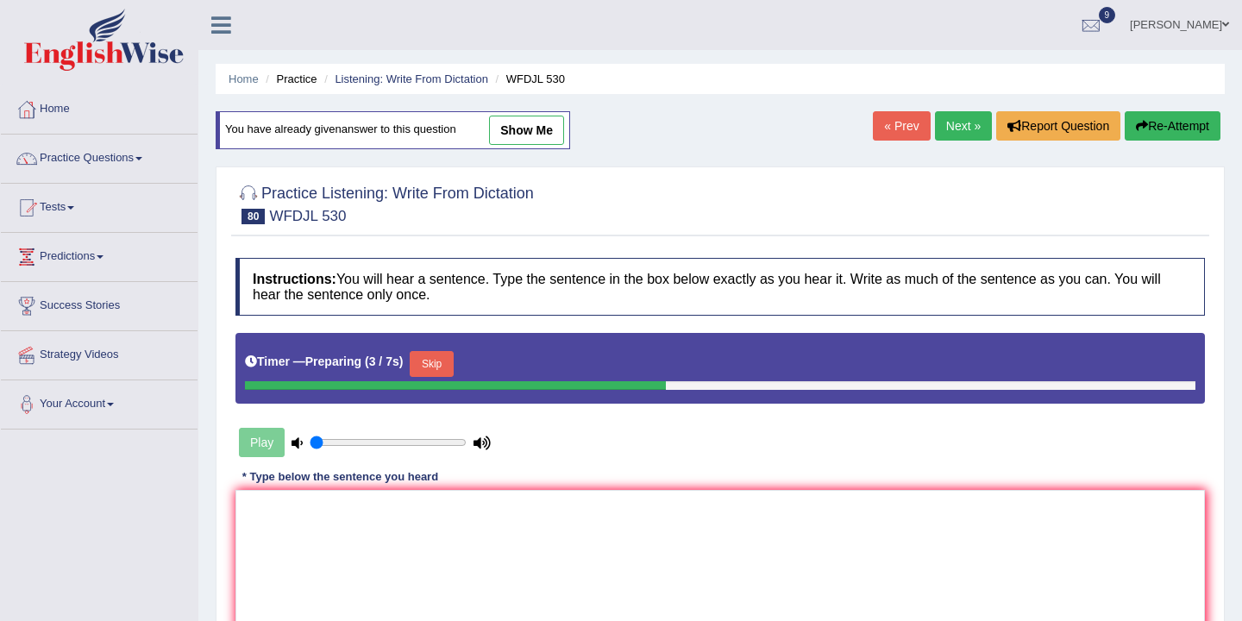
click at [441, 370] on button "Skip" at bounding box center [431, 364] width 43 height 26
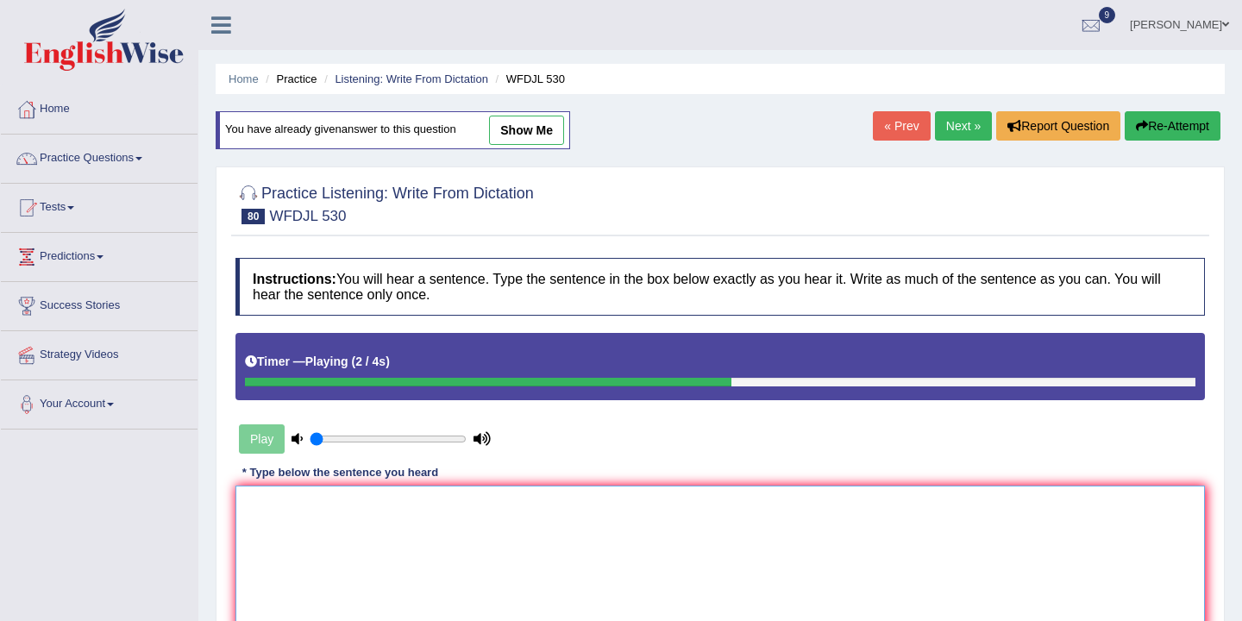
click at [368, 498] on textarea at bounding box center [719, 569] width 969 height 167
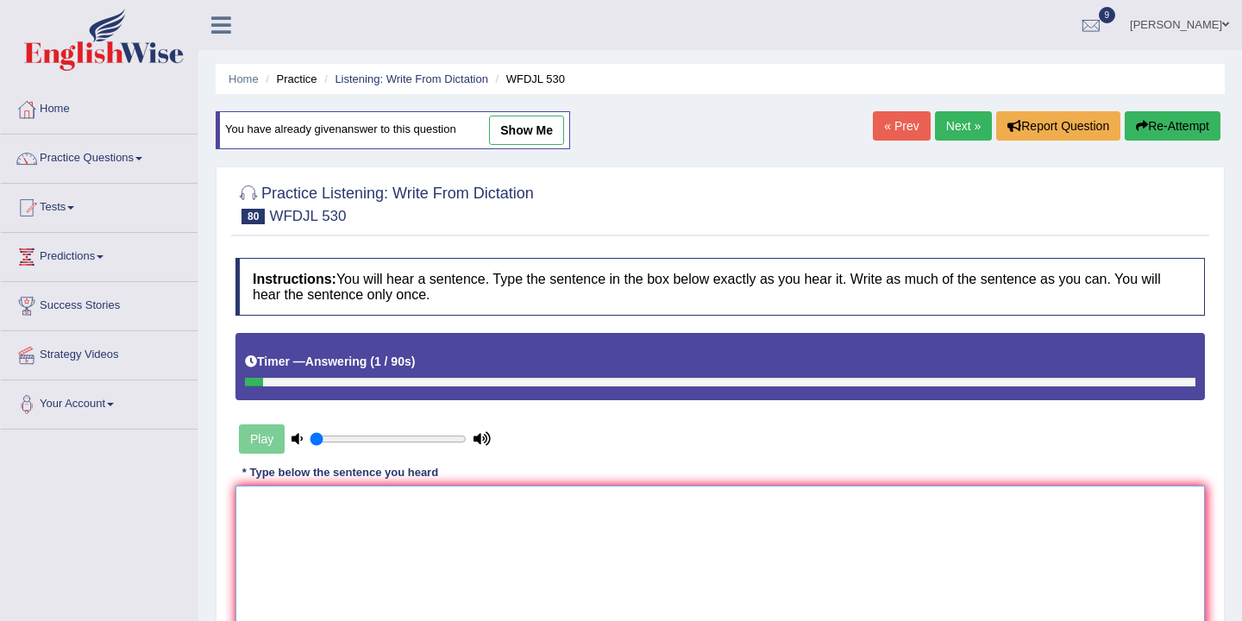
type textarea "T"
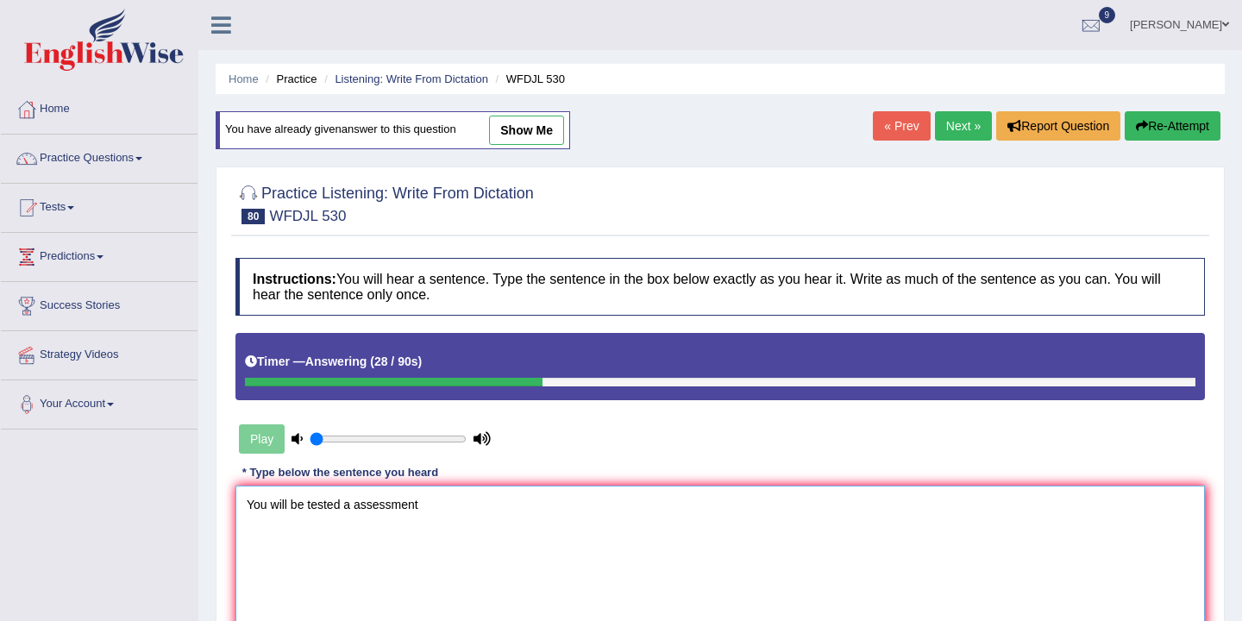
click at [353, 505] on textarea "You will be tested a assessment" at bounding box center [719, 569] width 969 height 167
click at [512, 516] on textarea "You will be tested via countinus assessment" at bounding box center [719, 569] width 969 height 167
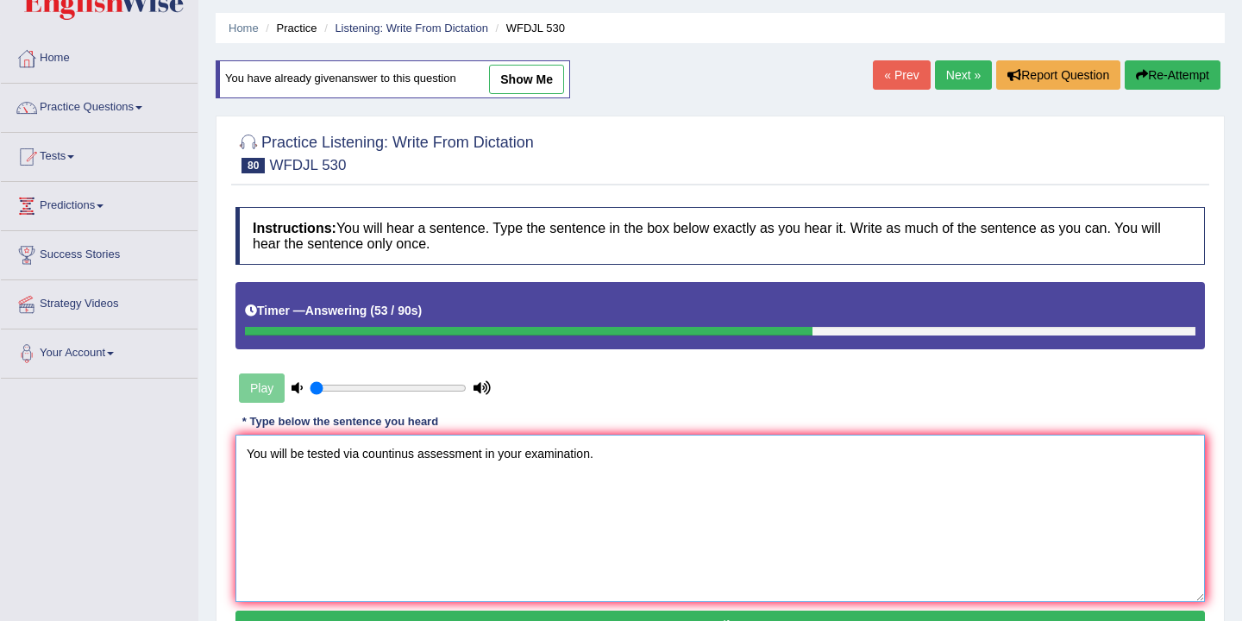
scroll to position [285, 0]
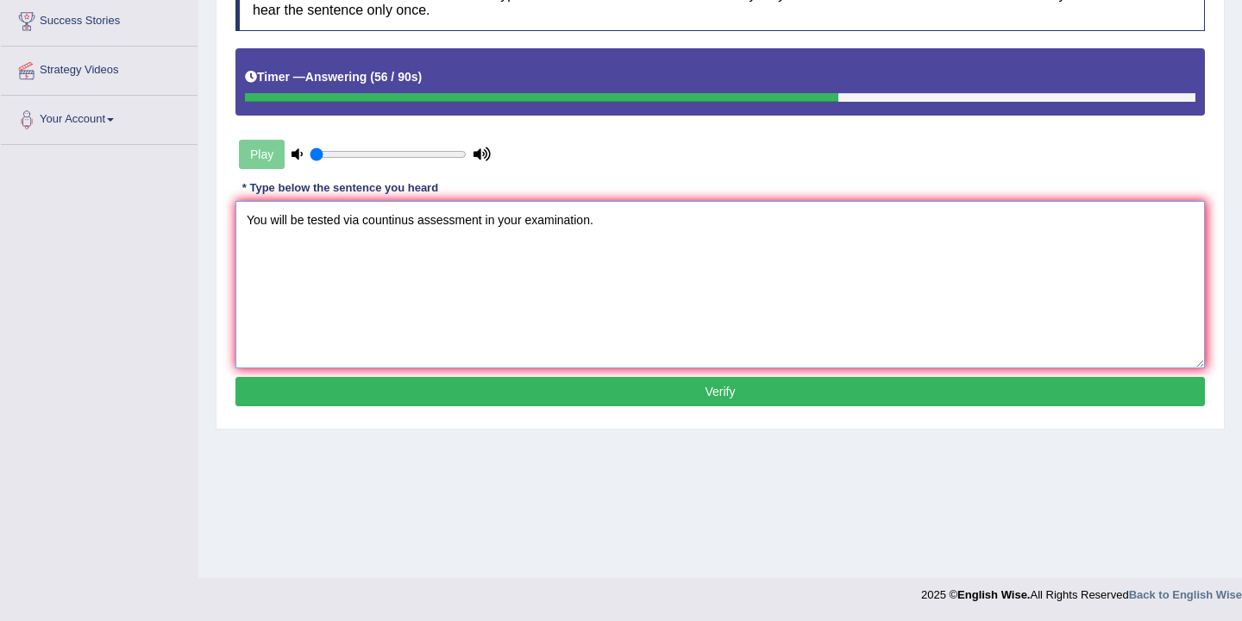
type textarea "You will be tested via countinus assessment in your examination."
click at [622, 390] on button "Verify" at bounding box center [719, 391] width 969 height 29
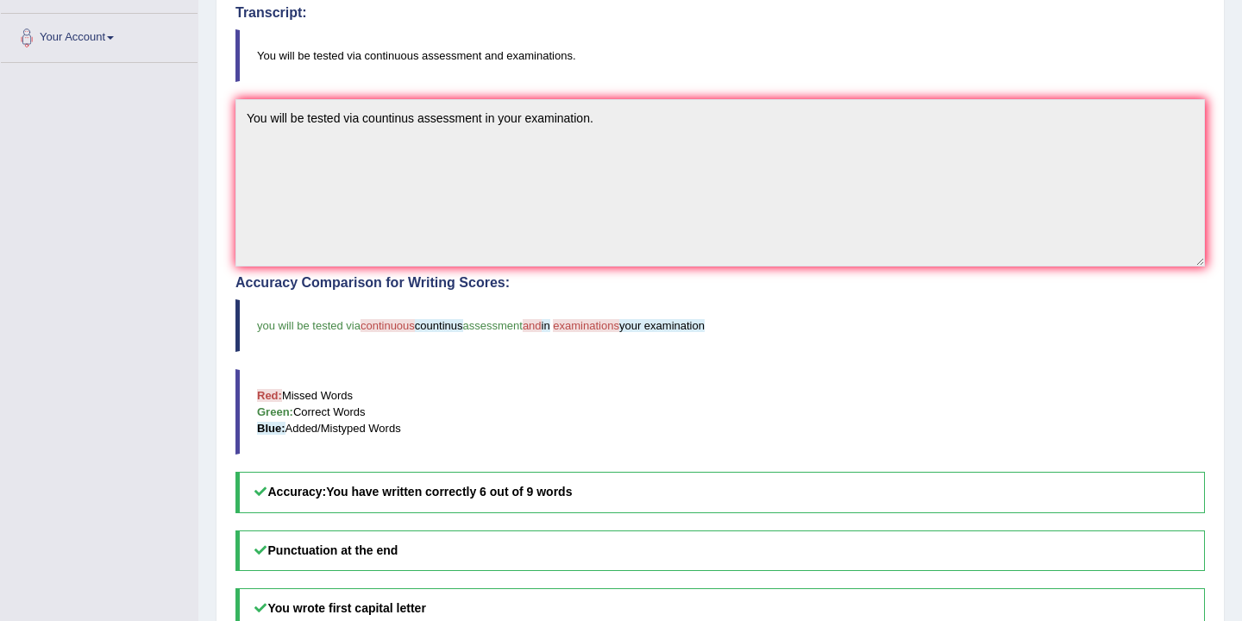
scroll to position [0, 0]
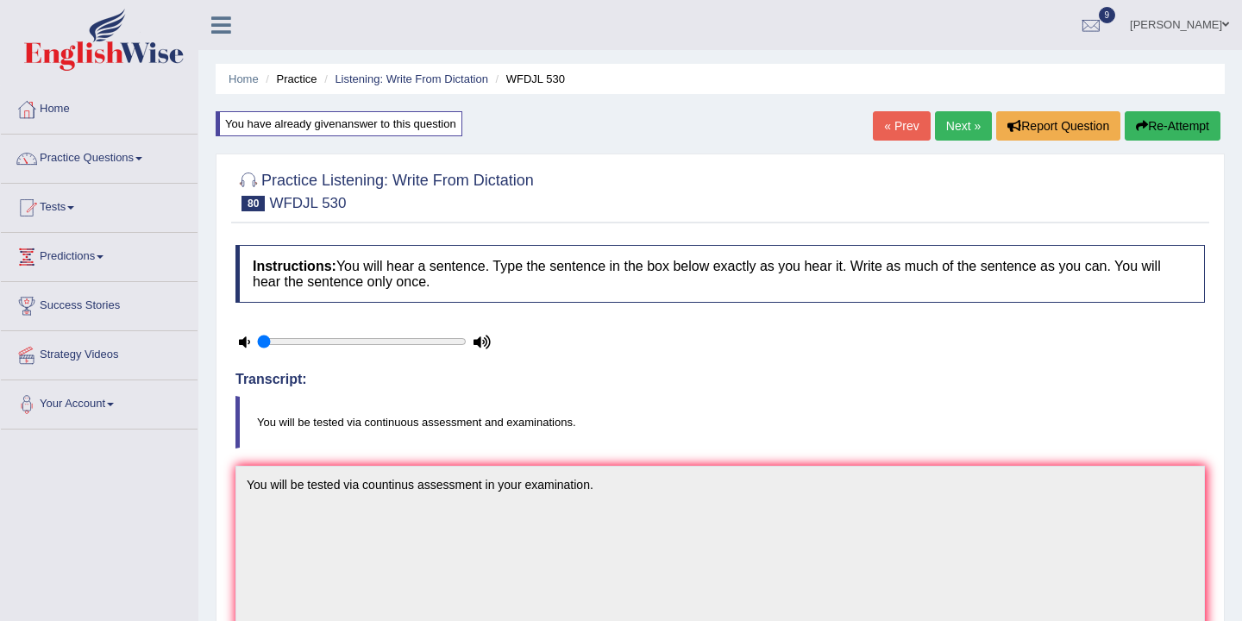
click at [963, 135] on link "Next »" at bounding box center [963, 125] width 57 height 29
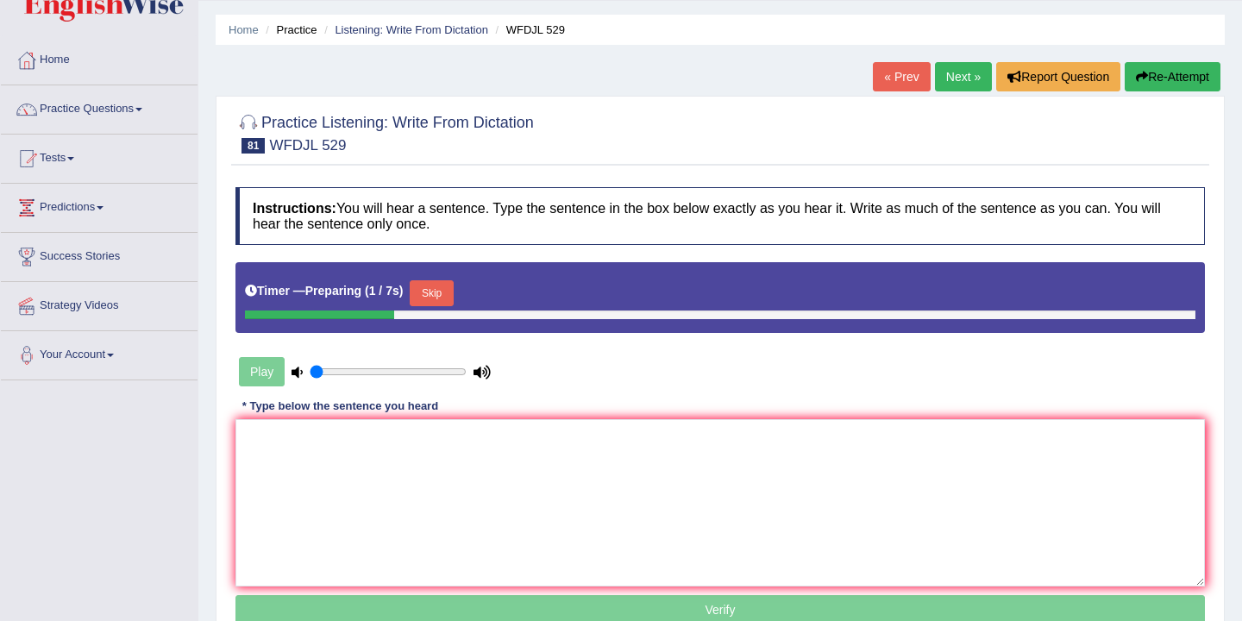
scroll to position [52, 0]
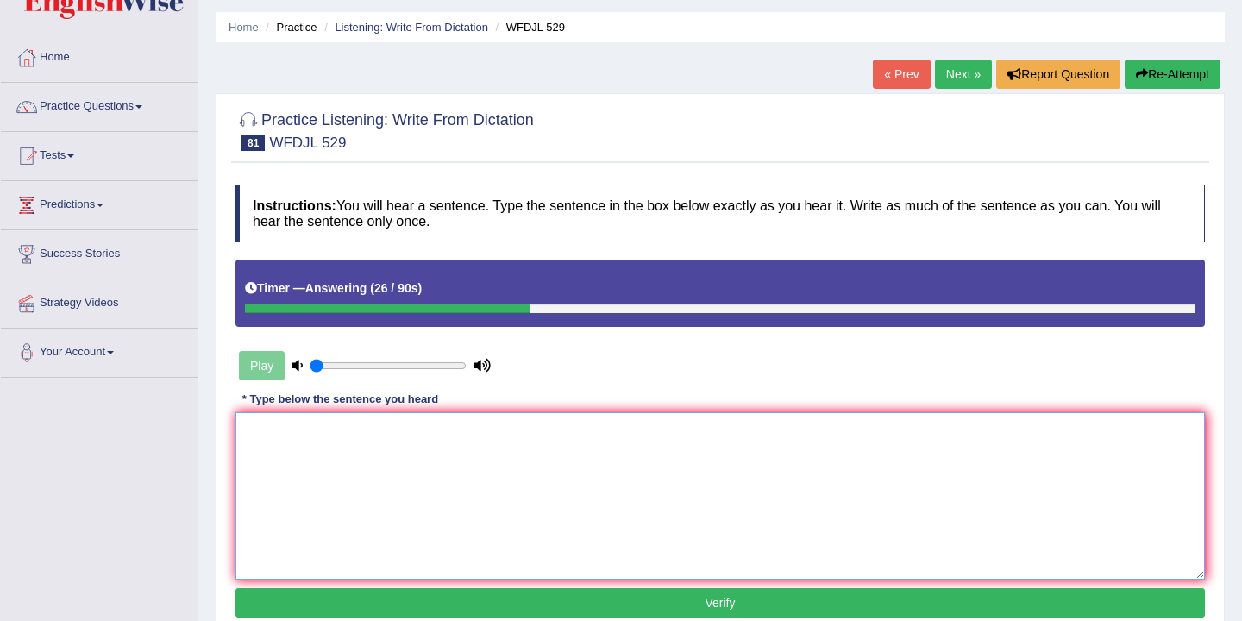
click at [248, 431] on textarea at bounding box center [719, 495] width 969 height 167
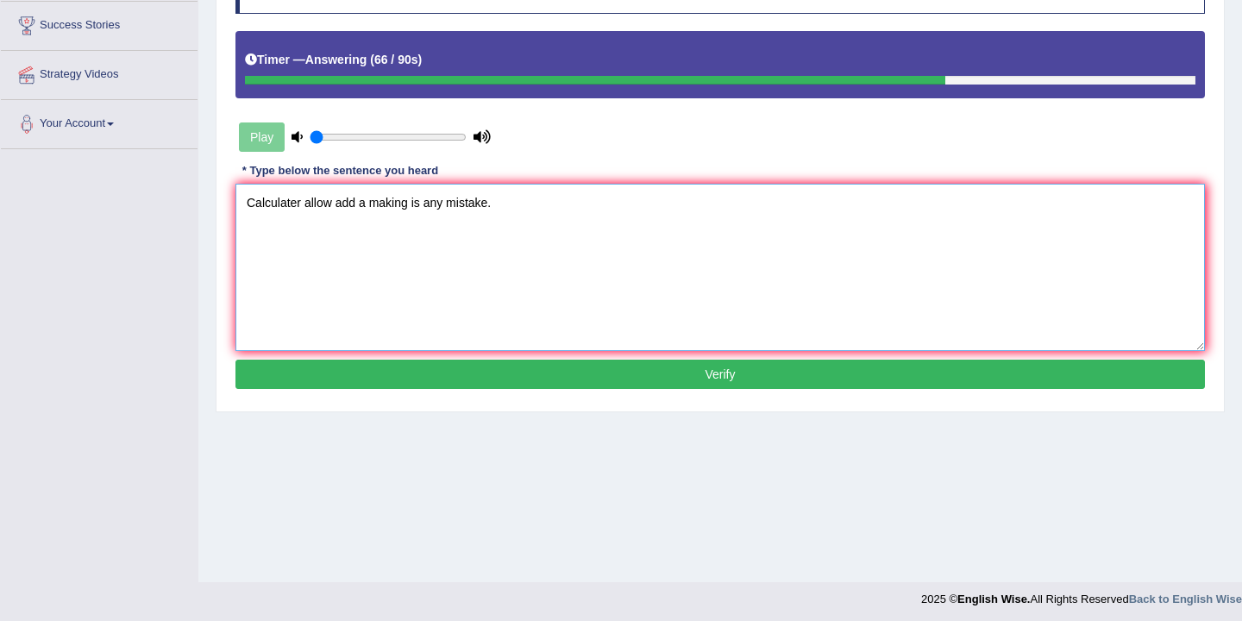
scroll to position [285, 0]
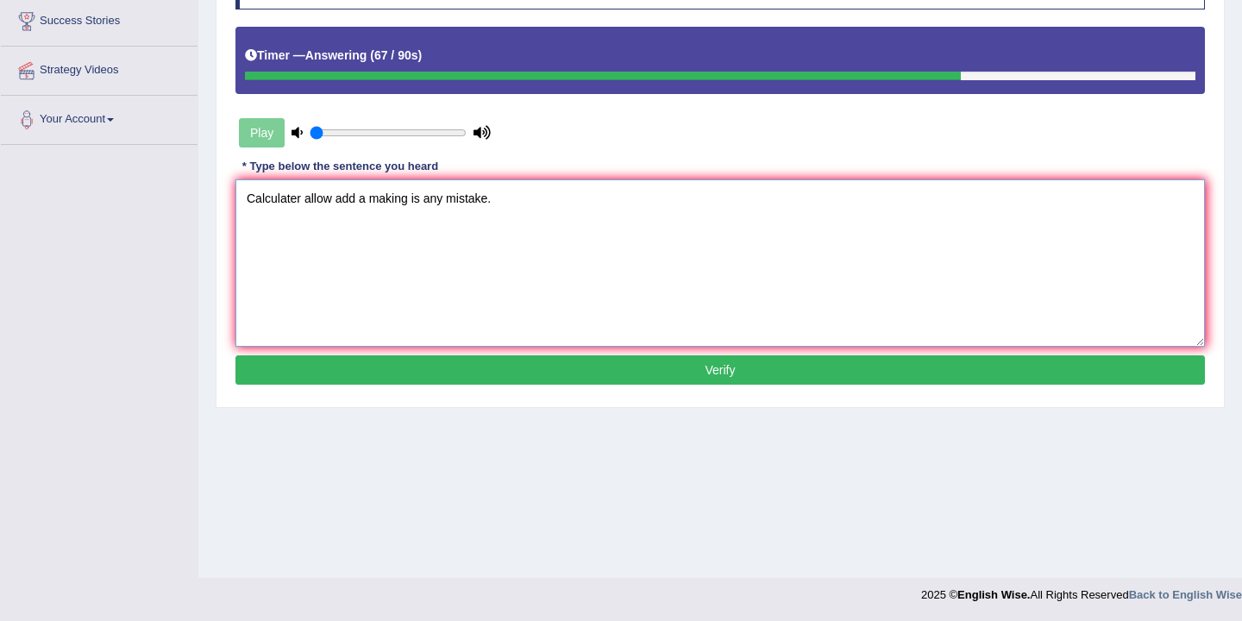
type textarea "Calculater allow add a making is any mistake."
click at [616, 367] on button "Verify" at bounding box center [719, 369] width 969 height 29
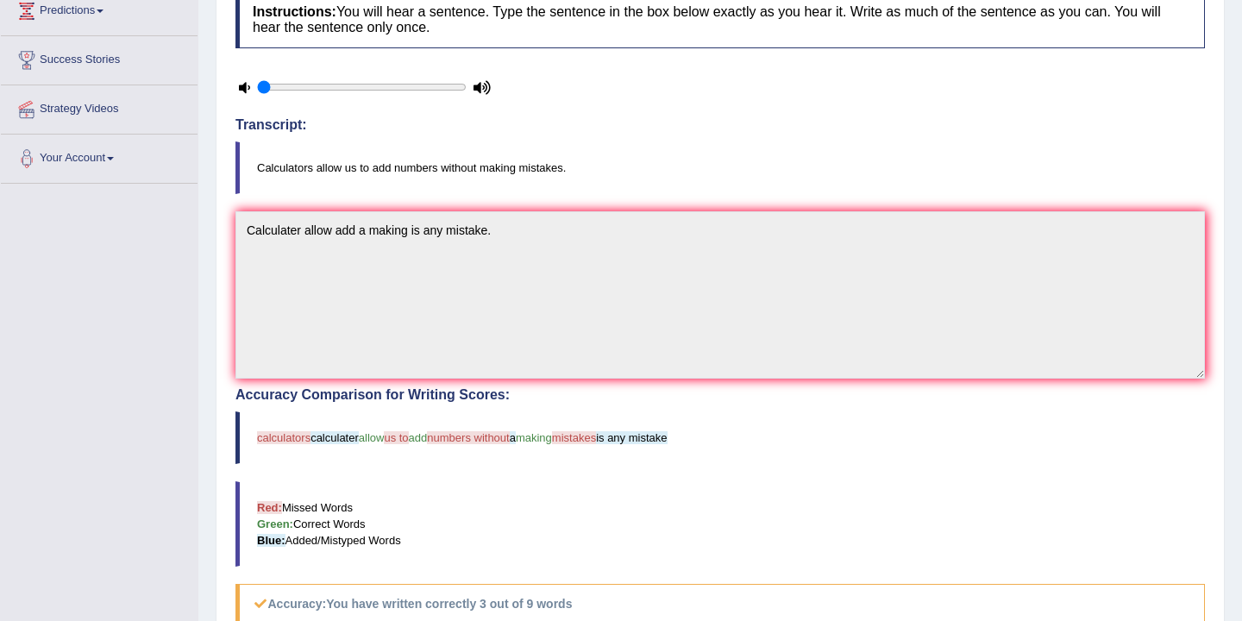
scroll to position [0, 0]
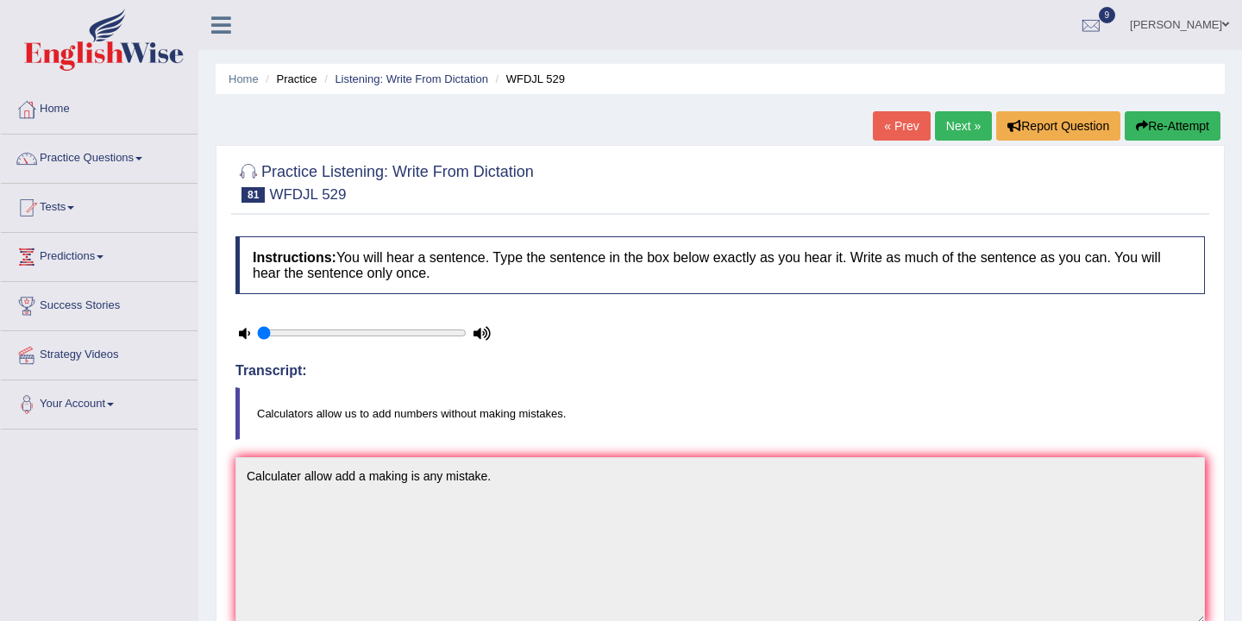
click at [957, 122] on link "Next »" at bounding box center [963, 125] width 57 height 29
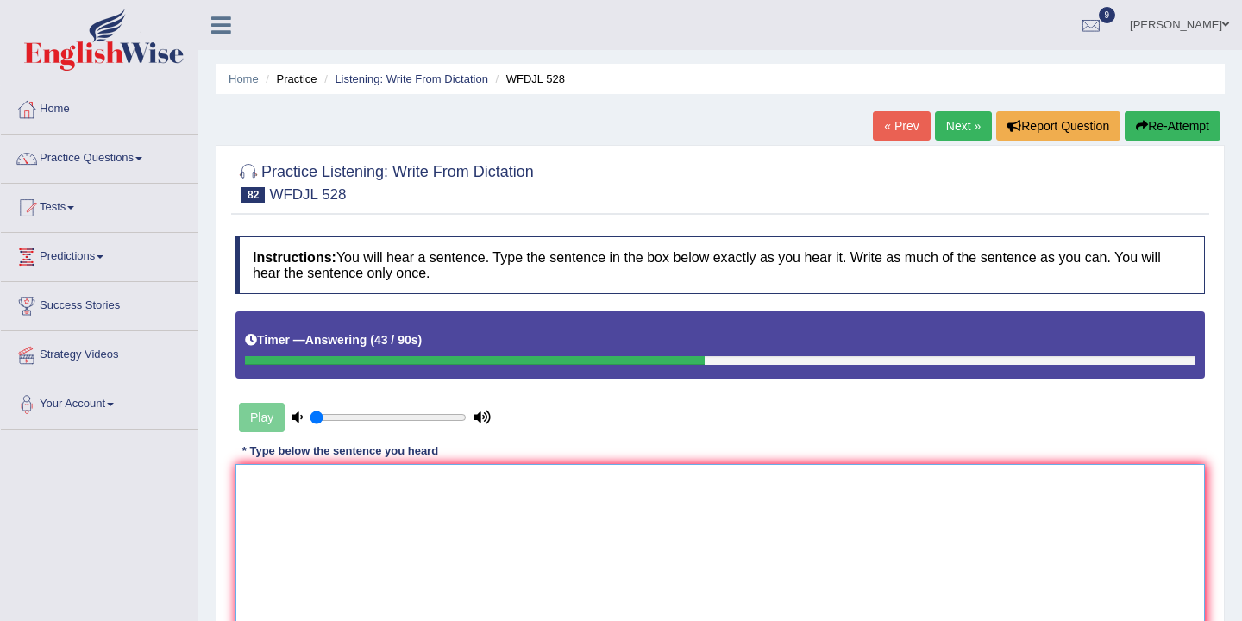
click at [292, 492] on textarea at bounding box center [719, 547] width 969 height 167
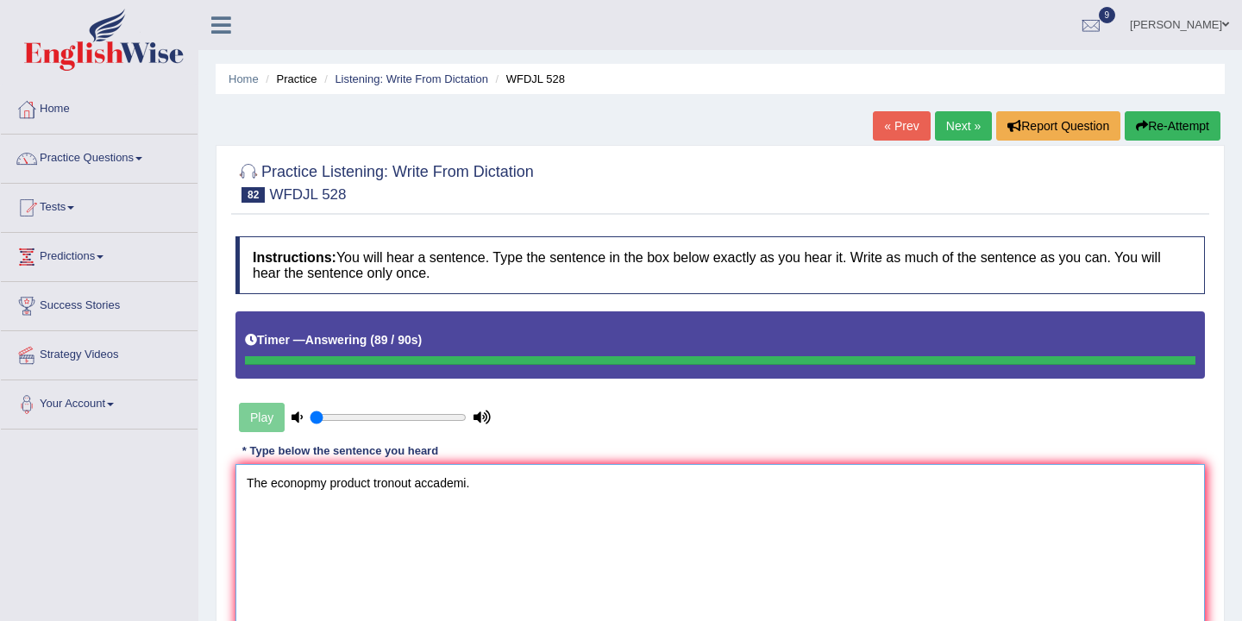
type textarea "The econopmy product tronout accademi."
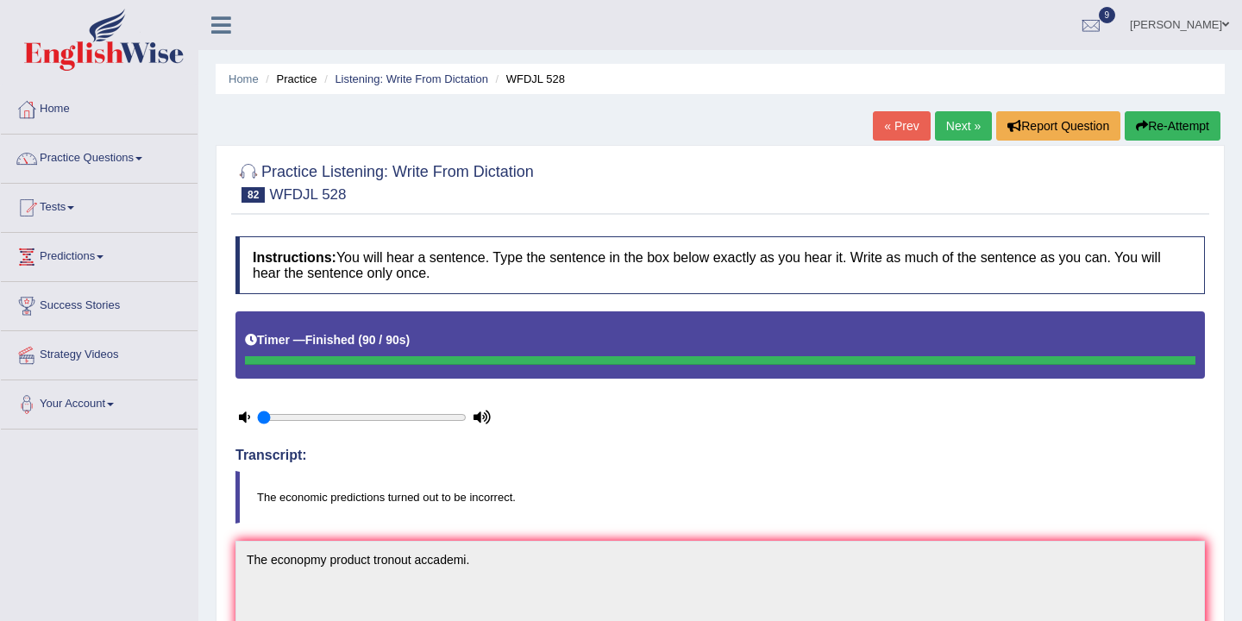
click at [1176, 124] on button "Re-Attempt" at bounding box center [1173, 125] width 96 height 29
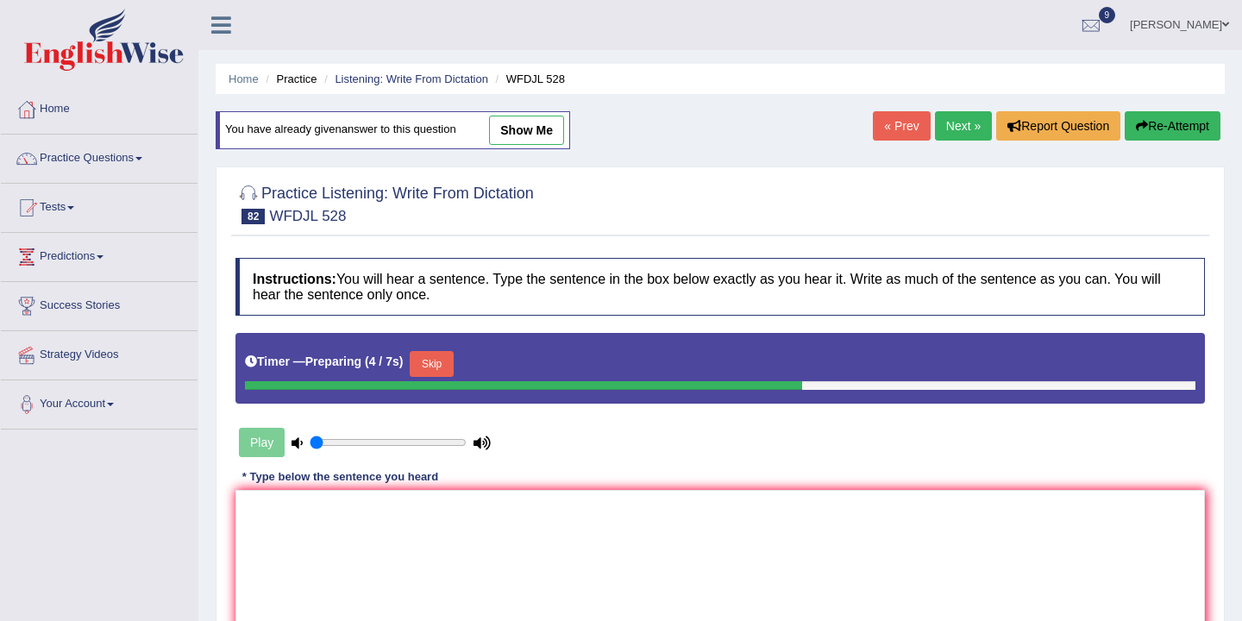
click at [426, 364] on button "Skip" at bounding box center [431, 364] width 43 height 26
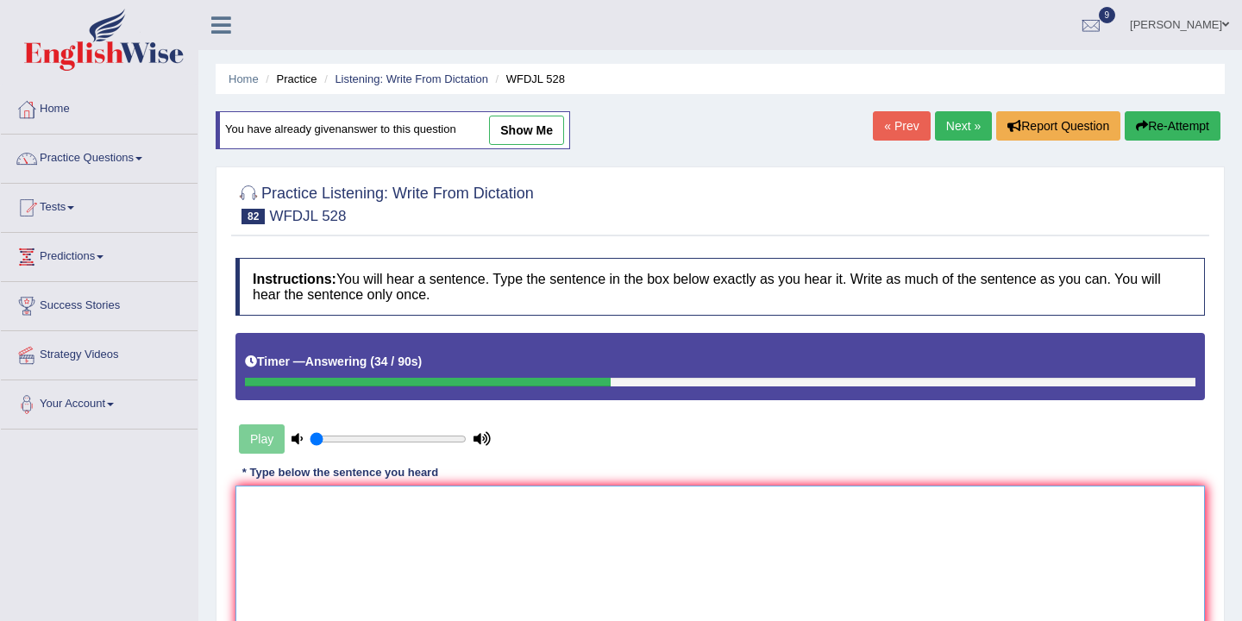
click at [304, 501] on textarea at bounding box center [719, 569] width 969 height 167
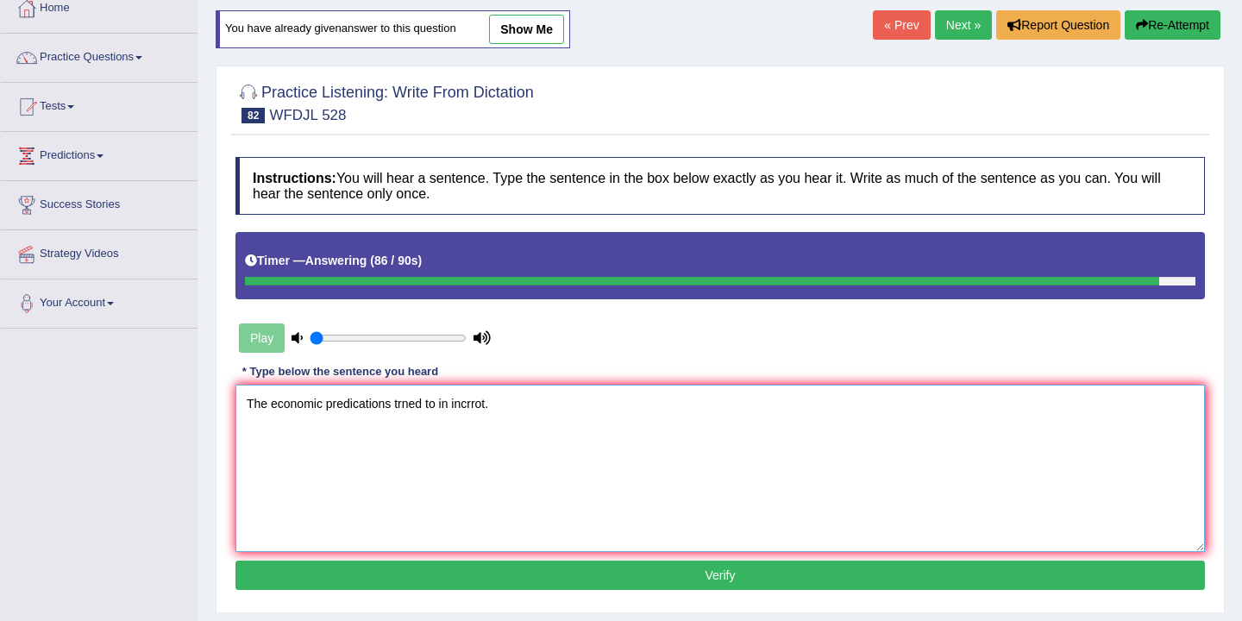
scroll to position [285, 0]
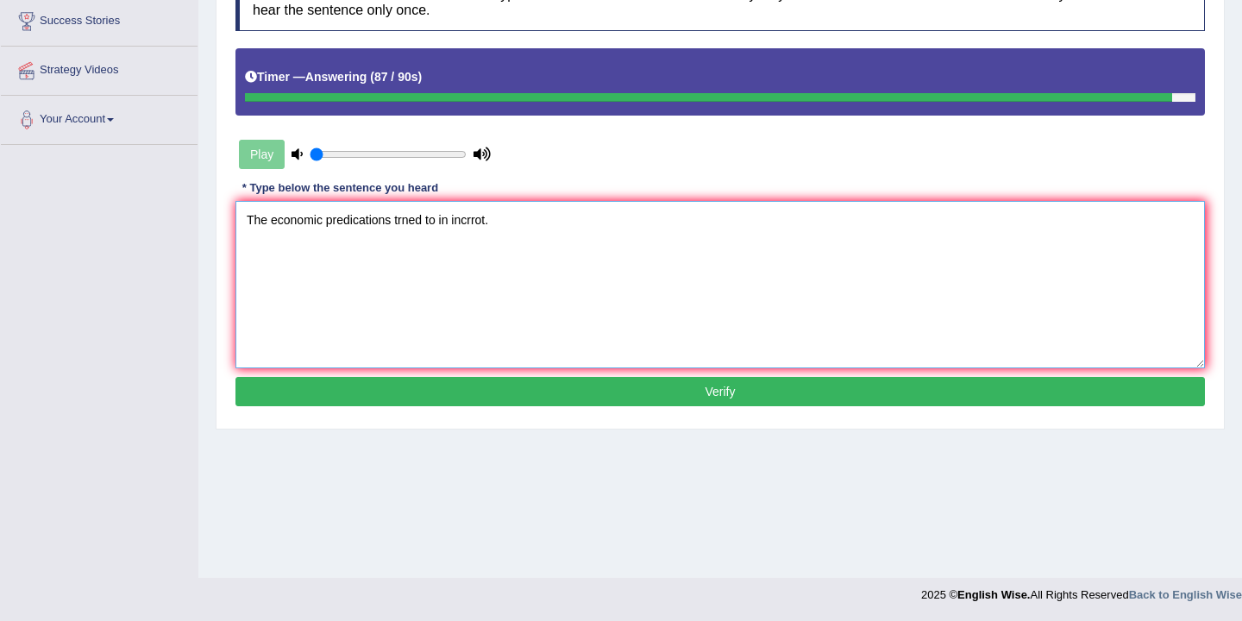
type textarea "The economic predications trned to in incrrot."
click at [575, 395] on button "Verify" at bounding box center [719, 391] width 969 height 29
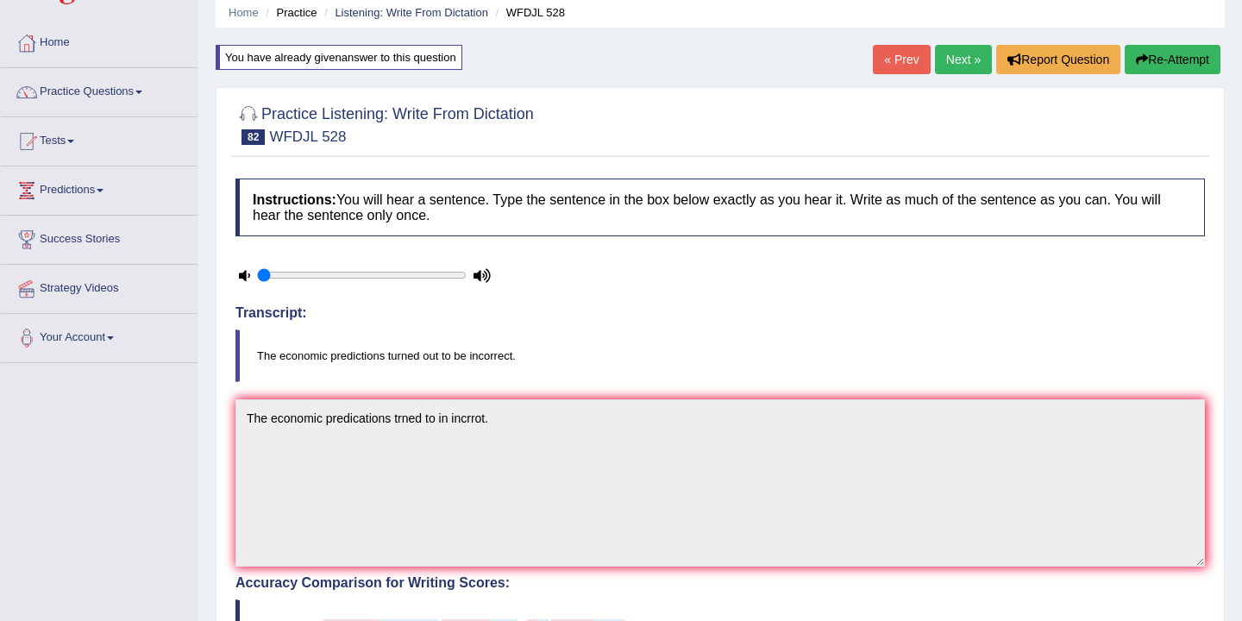
scroll to position [79, 0]
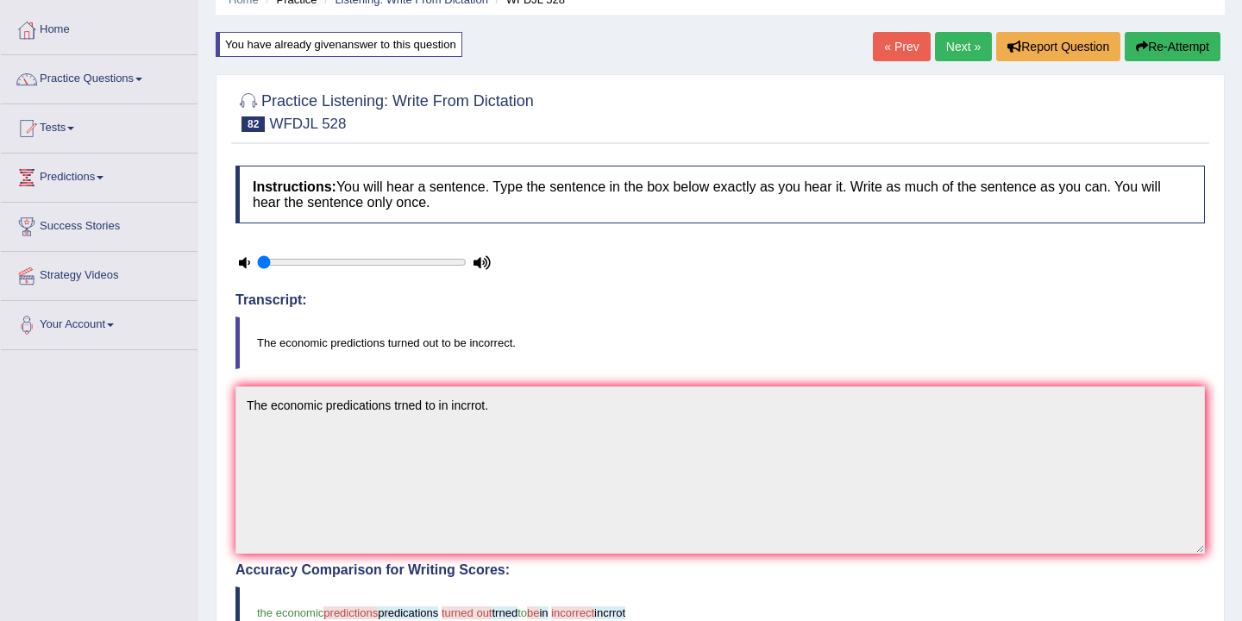
click at [950, 41] on link "Next »" at bounding box center [963, 46] width 57 height 29
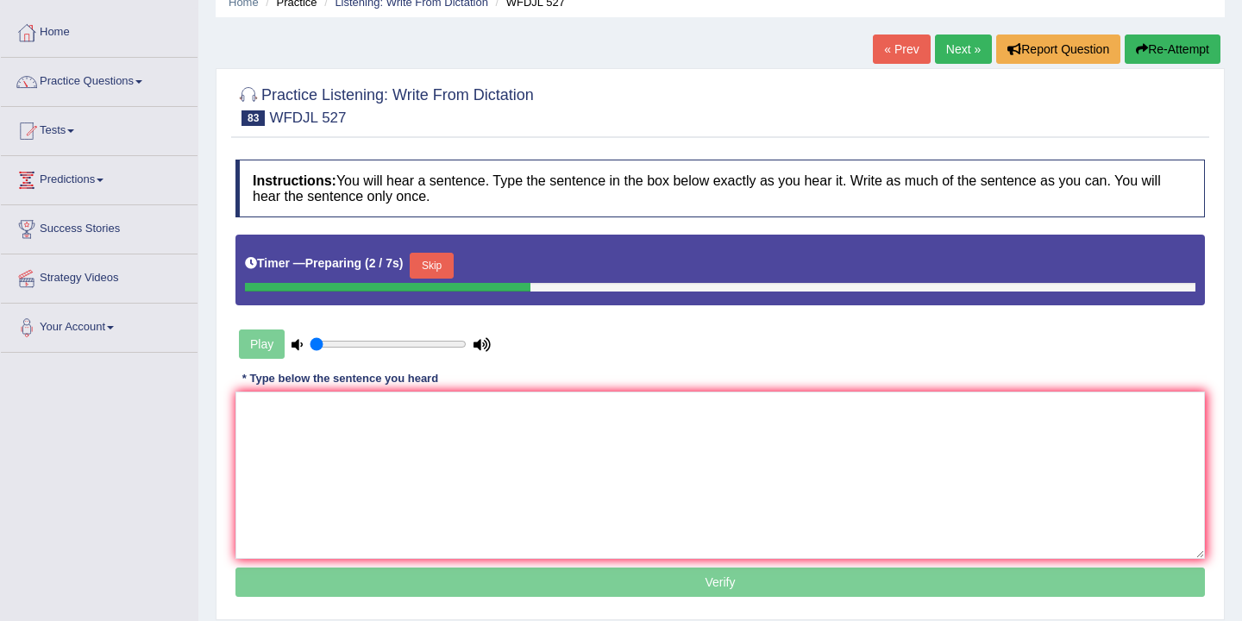
scroll to position [76, 0]
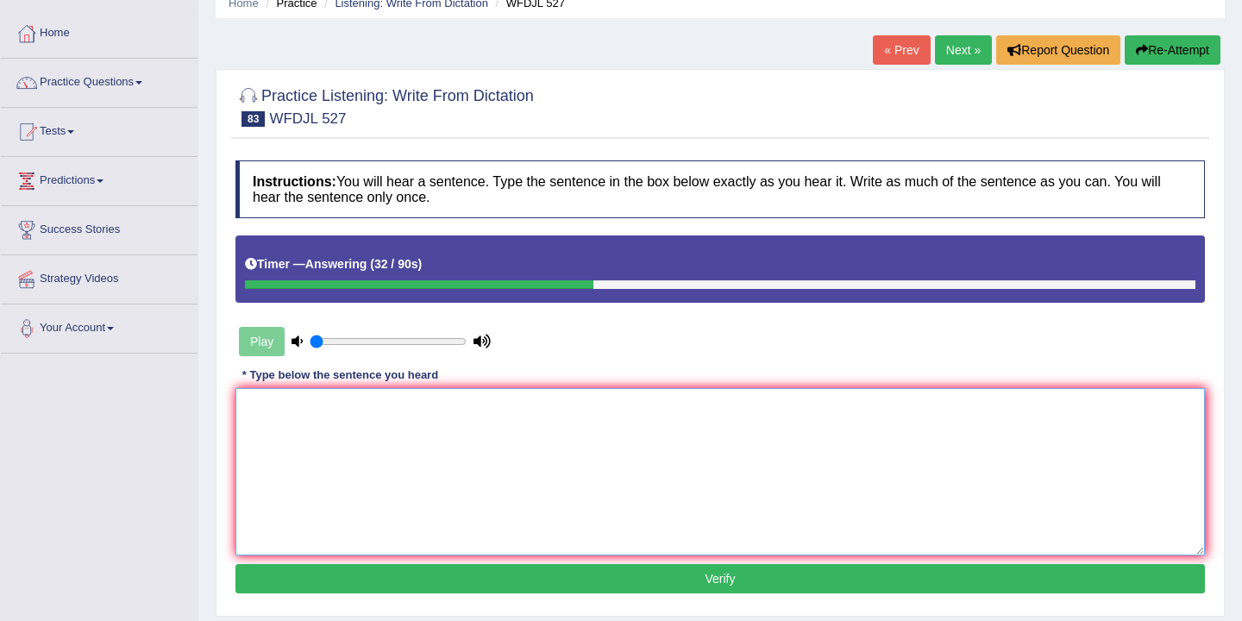
click at [264, 412] on textarea at bounding box center [719, 471] width 969 height 167
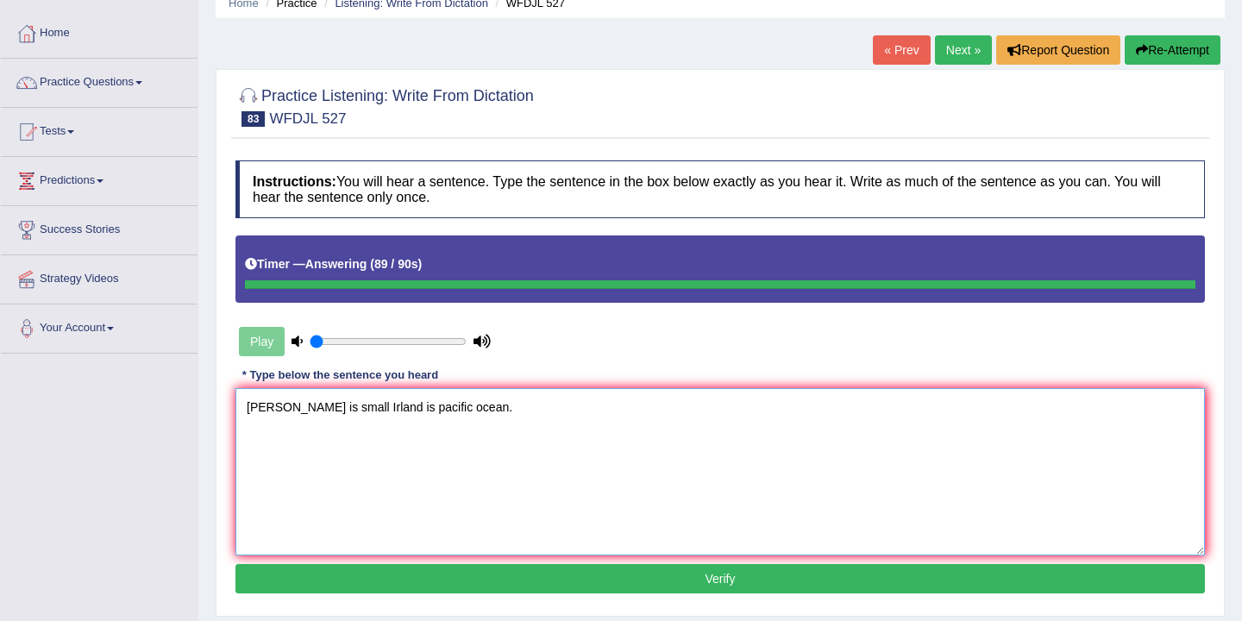
type textarea "Ester Irland is small Irland is pacific ocean."
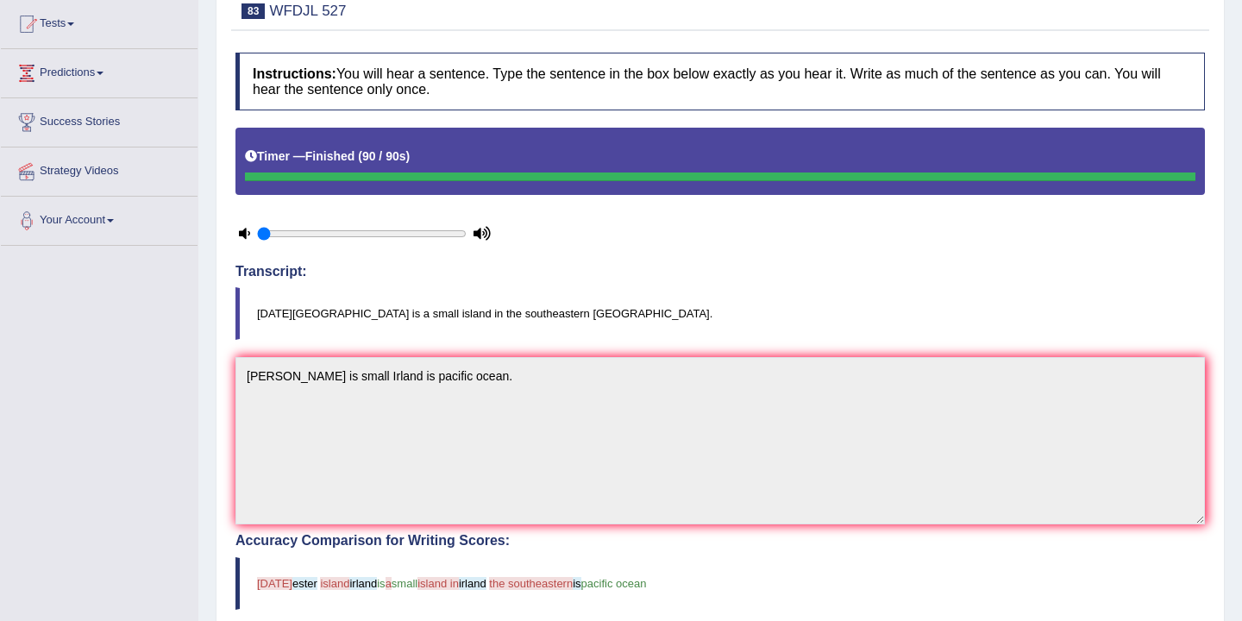
scroll to position [0, 0]
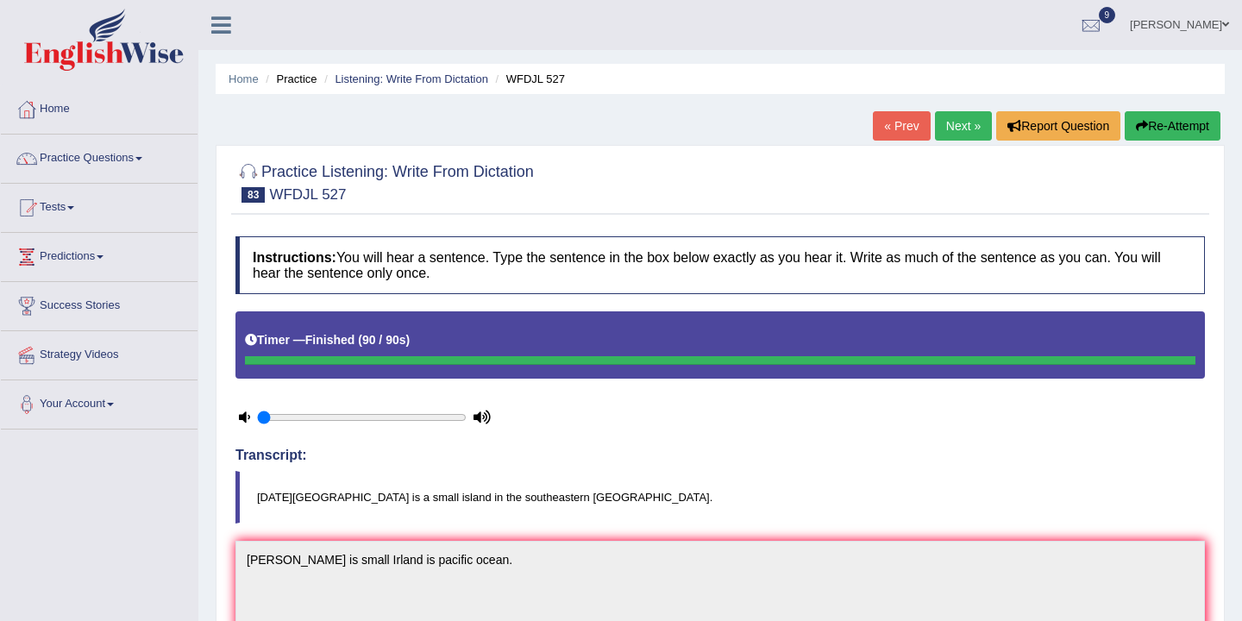
click at [945, 132] on link "Next »" at bounding box center [963, 125] width 57 height 29
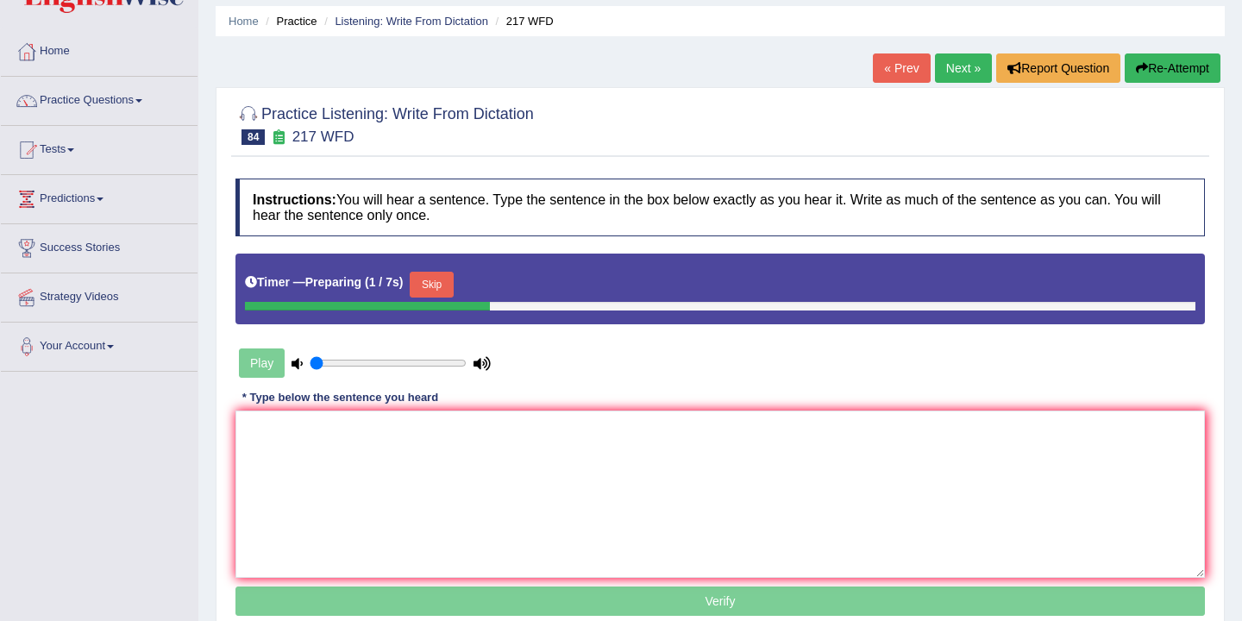
scroll to position [62, 0]
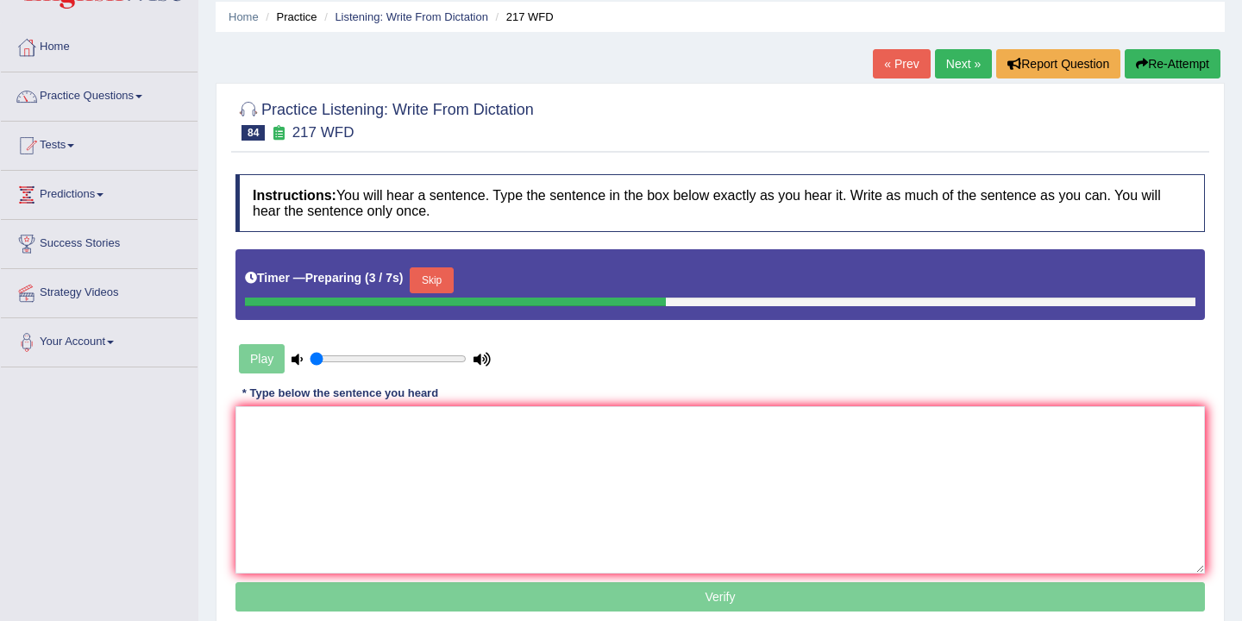
click at [441, 287] on button "Skip" at bounding box center [431, 280] width 43 height 26
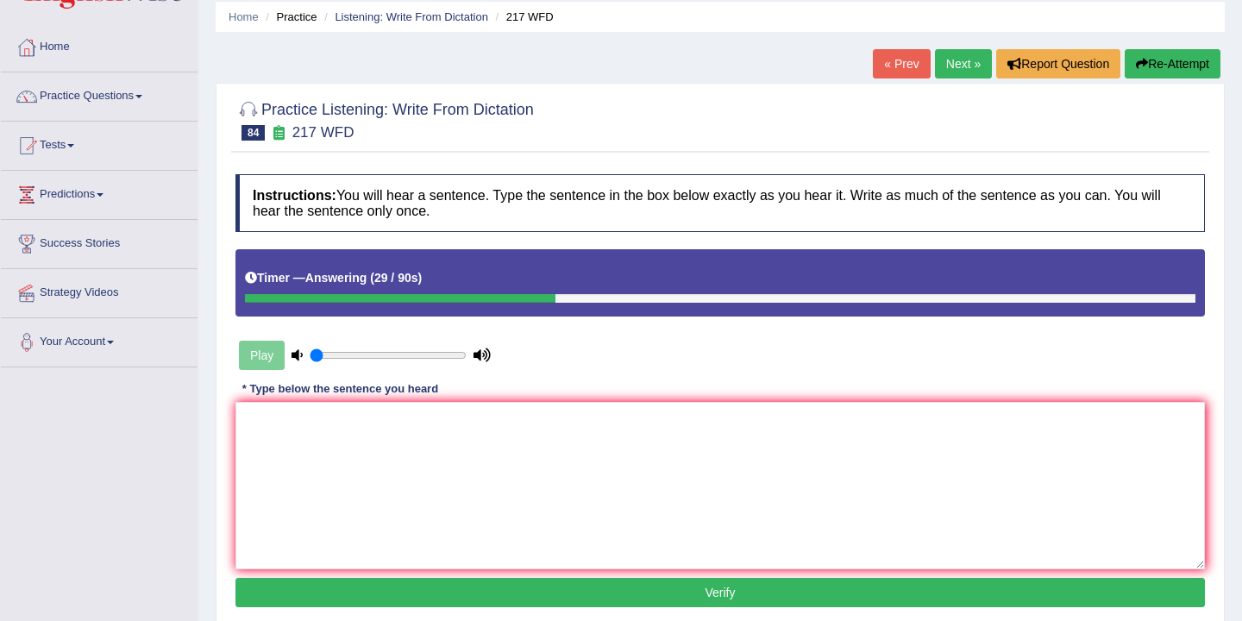
click at [1189, 63] on button "Re-Attempt" at bounding box center [1173, 63] width 96 height 29
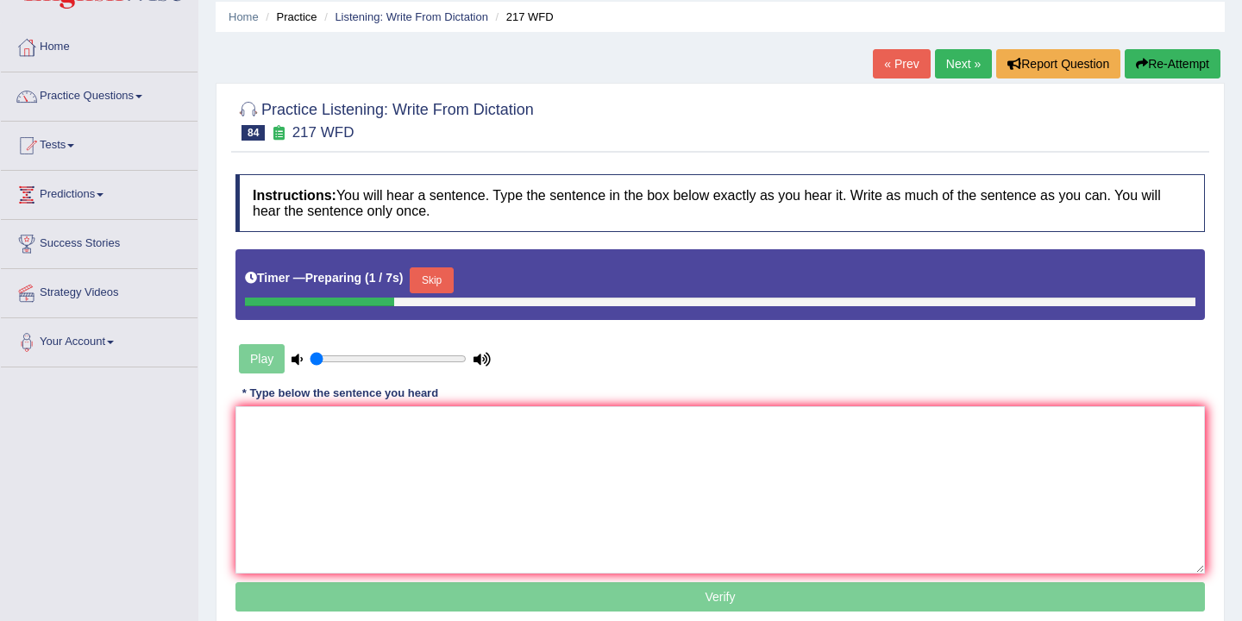
click at [441, 281] on button "Skip" at bounding box center [431, 280] width 43 height 26
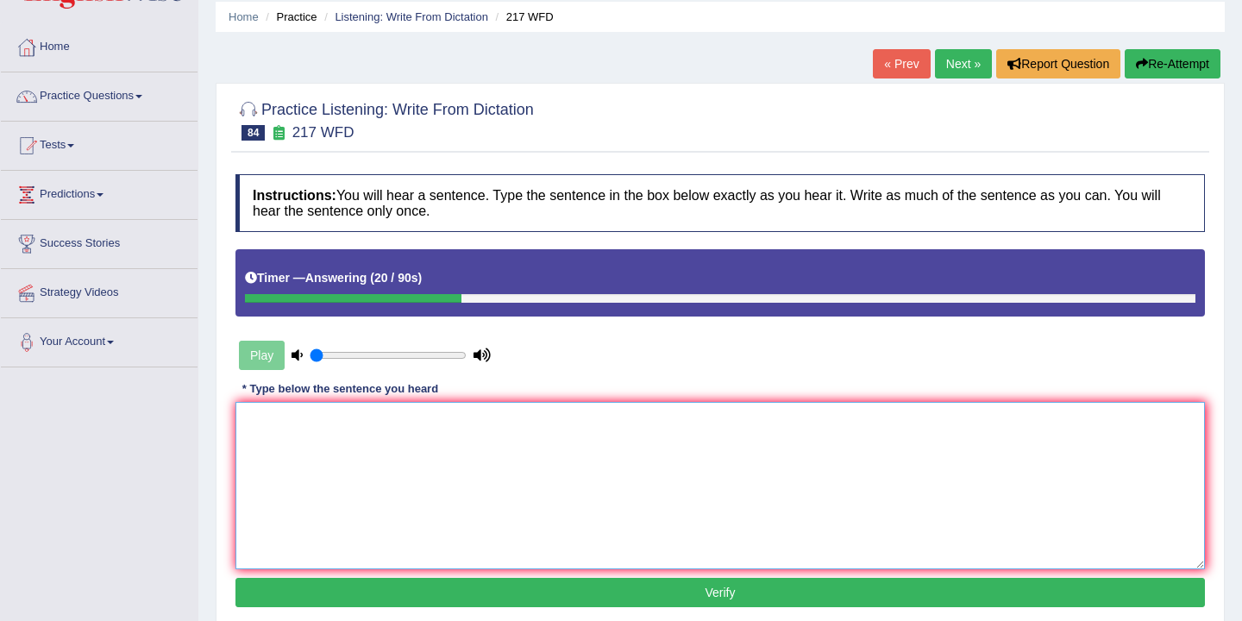
click at [250, 418] on textarea at bounding box center [719, 485] width 969 height 167
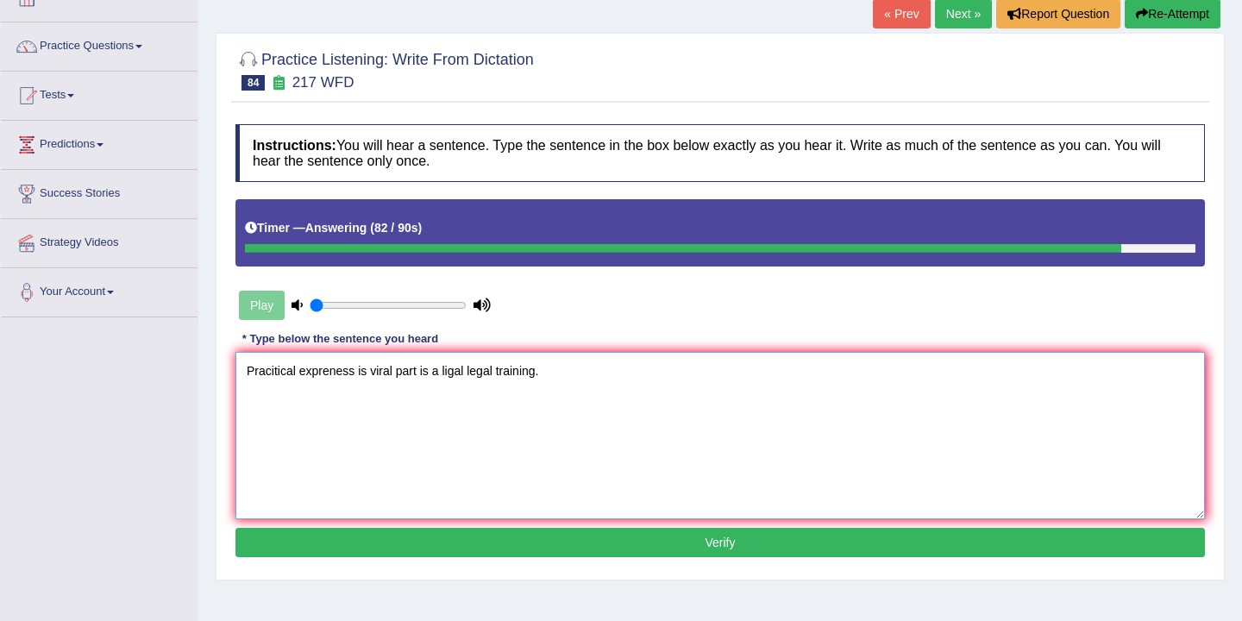
scroll to position [116, 0]
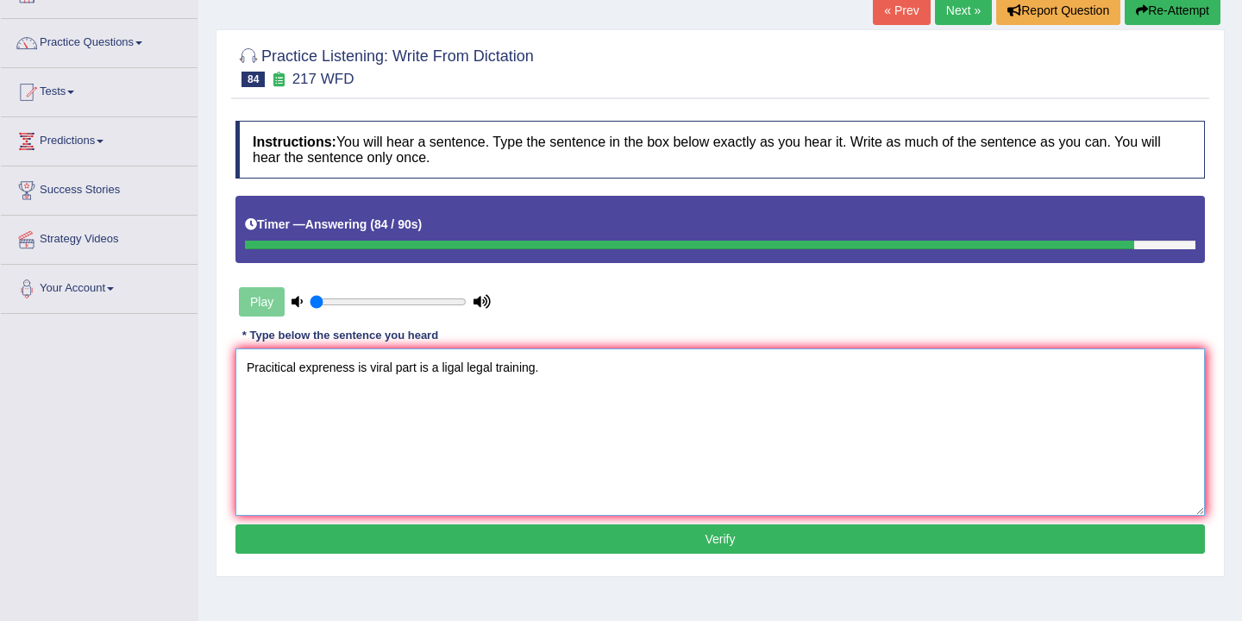
type textarea "Pracitical expreness is viral part is a ligal legal training."
click at [580, 538] on button "Verify" at bounding box center [719, 538] width 969 height 29
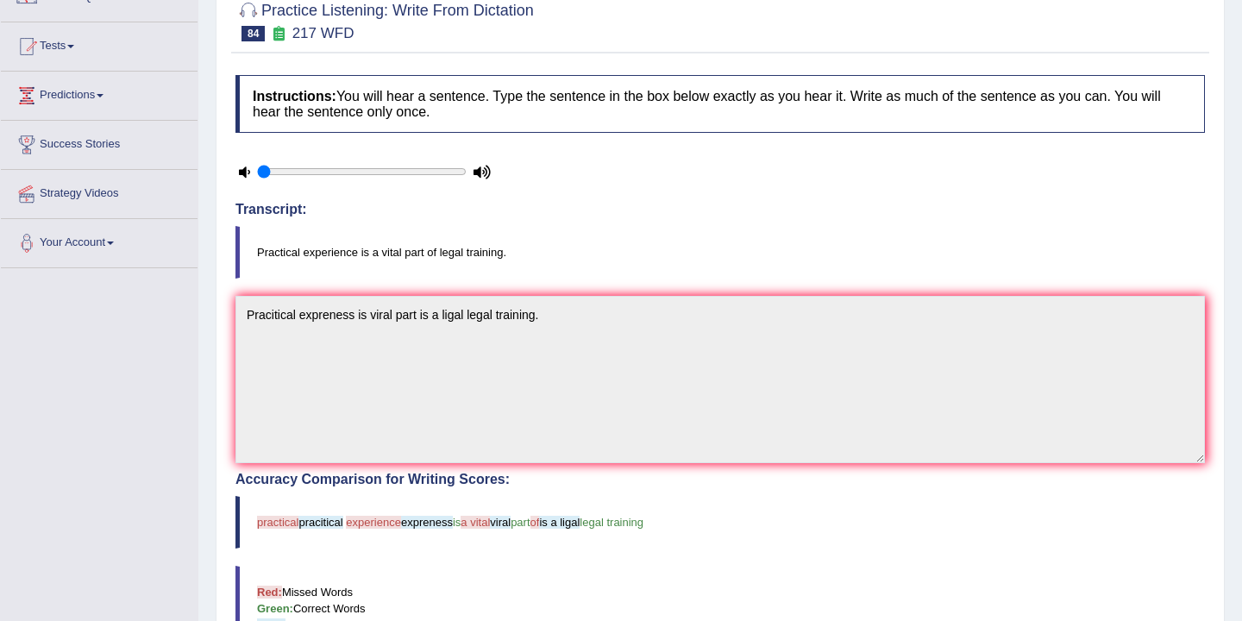
scroll to position [46, 0]
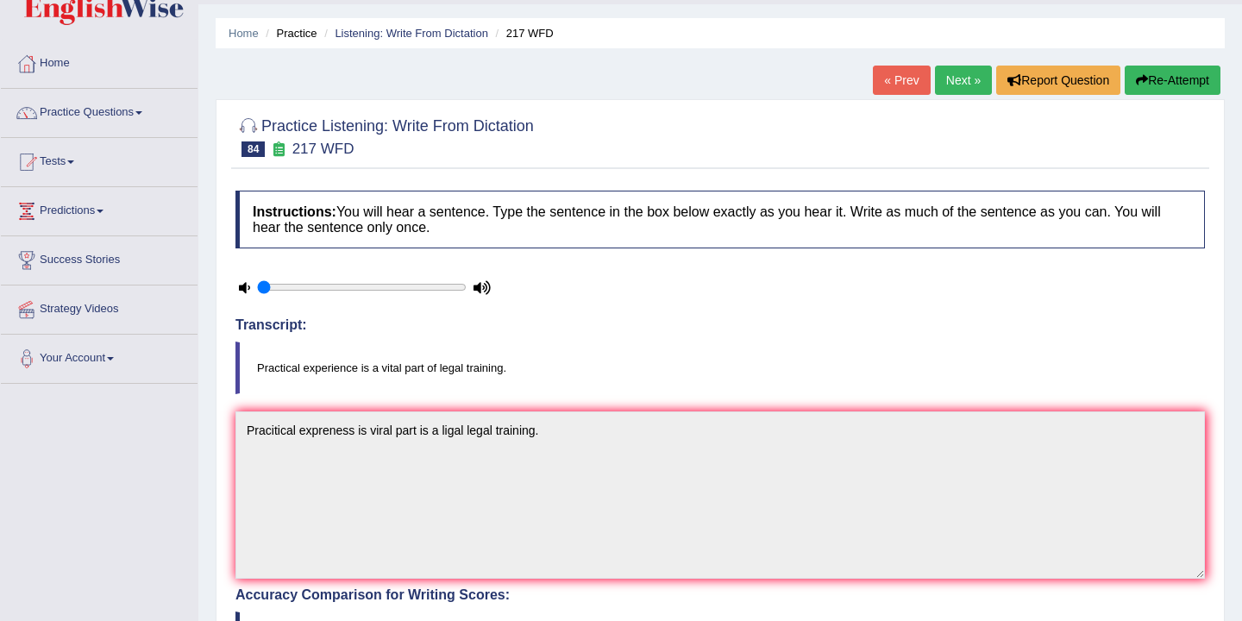
click at [957, 84] on link "Next »" at bounding box center [963, 80] width 57 height 29
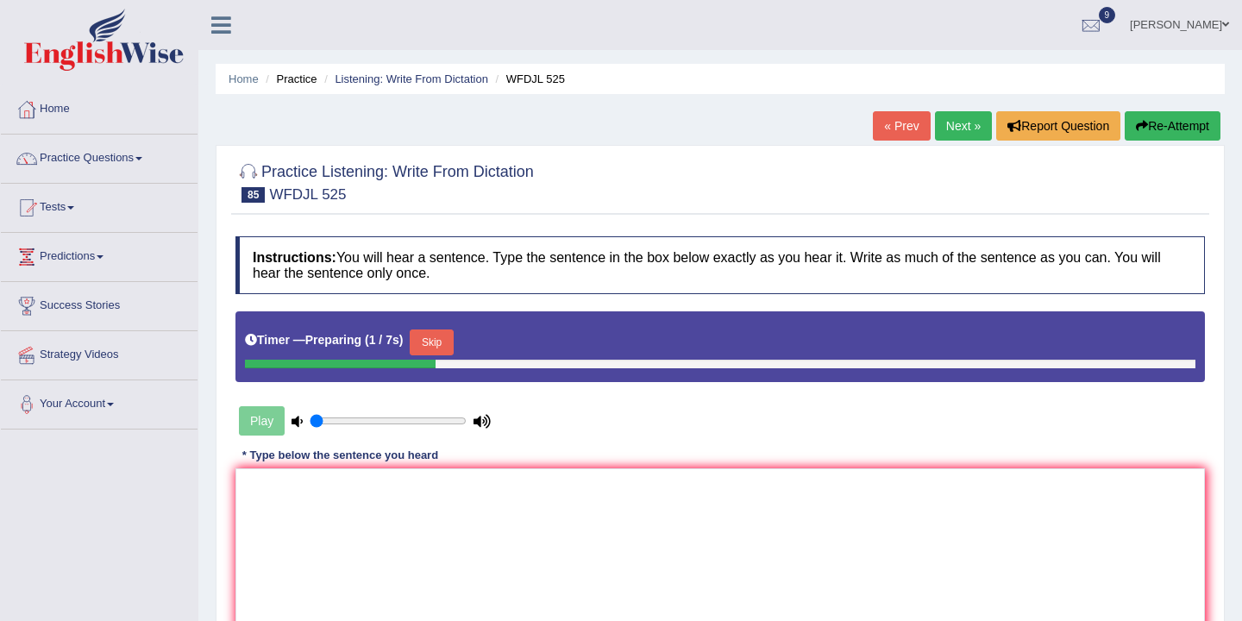
click at [443, 341] on button "Skip" at bounding box center [431, 342] width 43 height 26
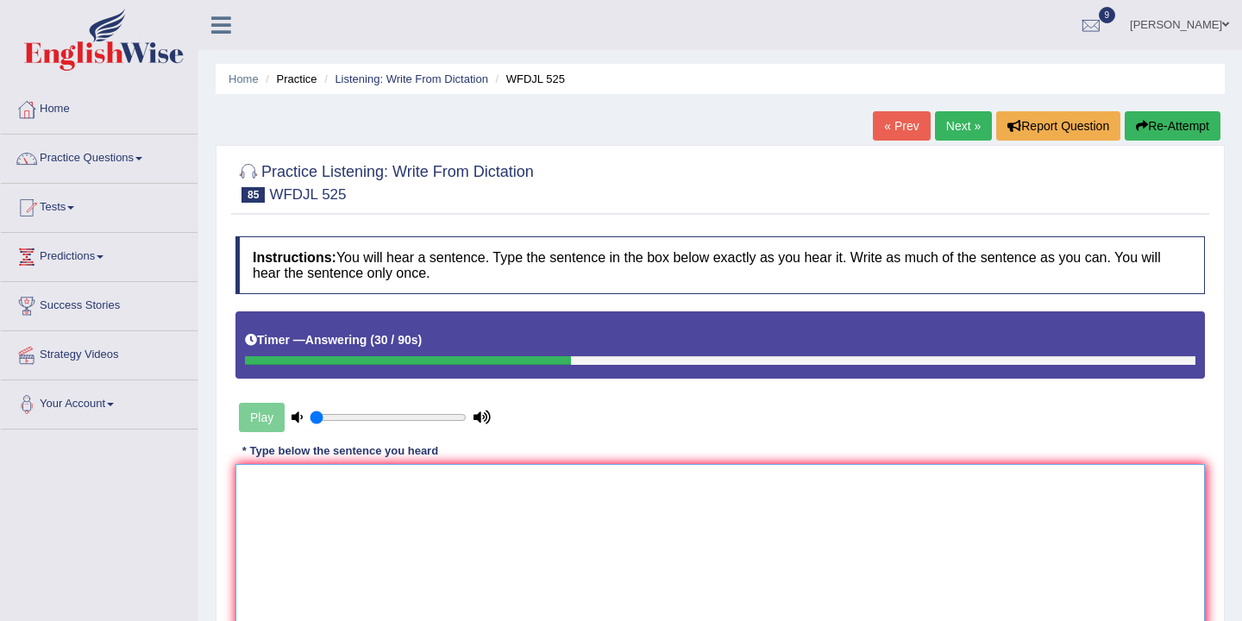
click at [292, 495] on textarea at bounding box center [719, 547] width 969 height 167
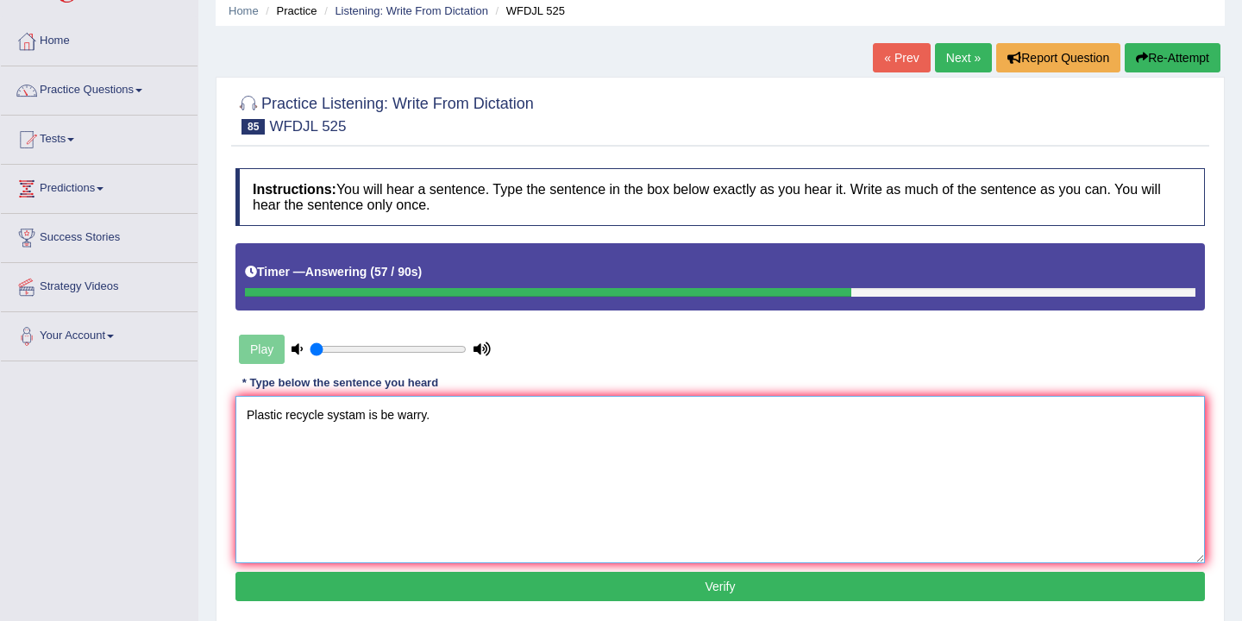
scroll to position [69, 0]
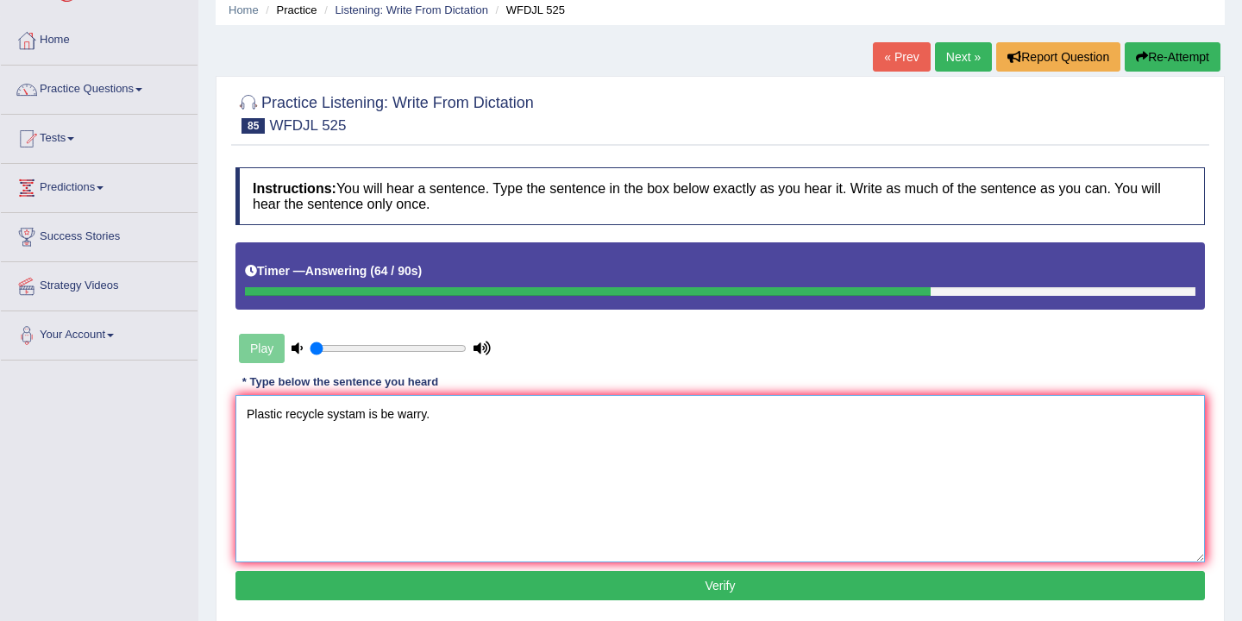
type textarea "Plastic recycle systam is be warry."
click at [1170, 59] on button "Re-Attempt" at bounding box center [1173, 56] width 96 height 29
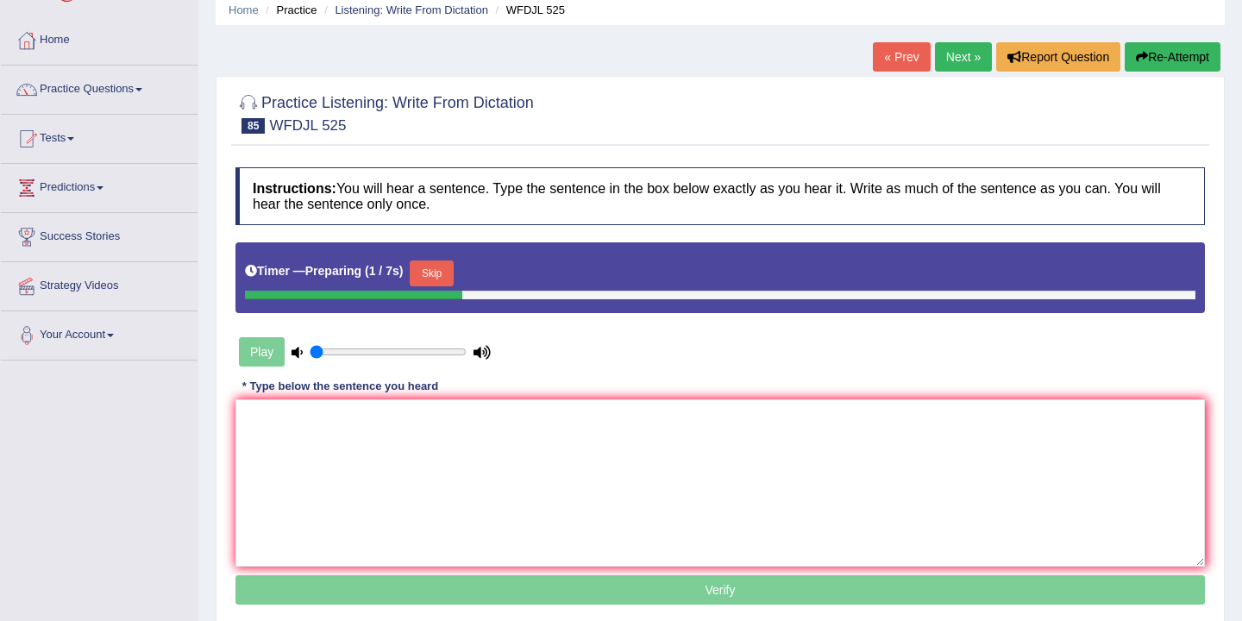
click at [442, 276] on button "Skip" at bounding box center [431, 273] width 43 height 26
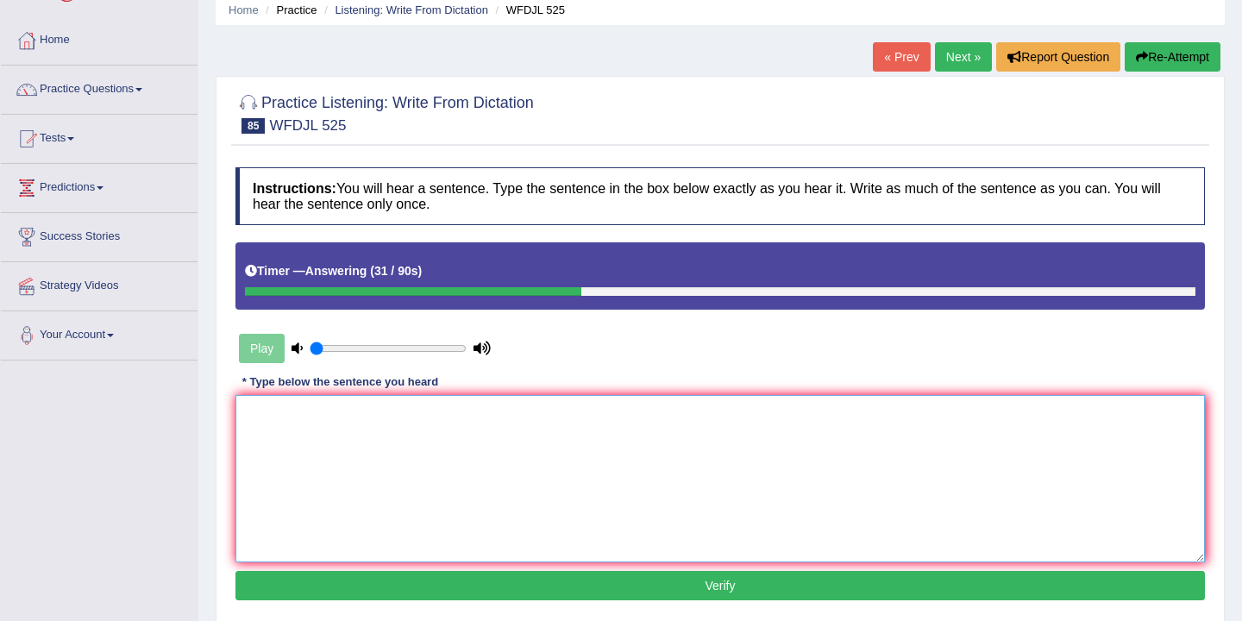
click at [304, 427] on textarea at bounding box center [719, 478] width 969 height 167
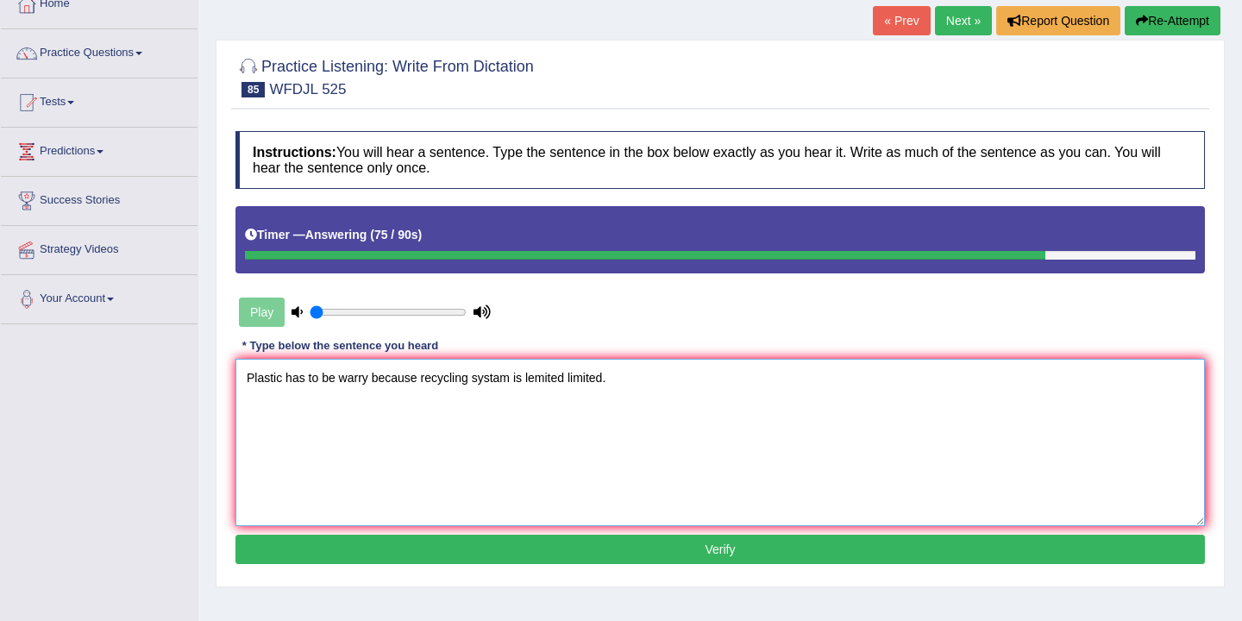
scroll to position [135, 0]
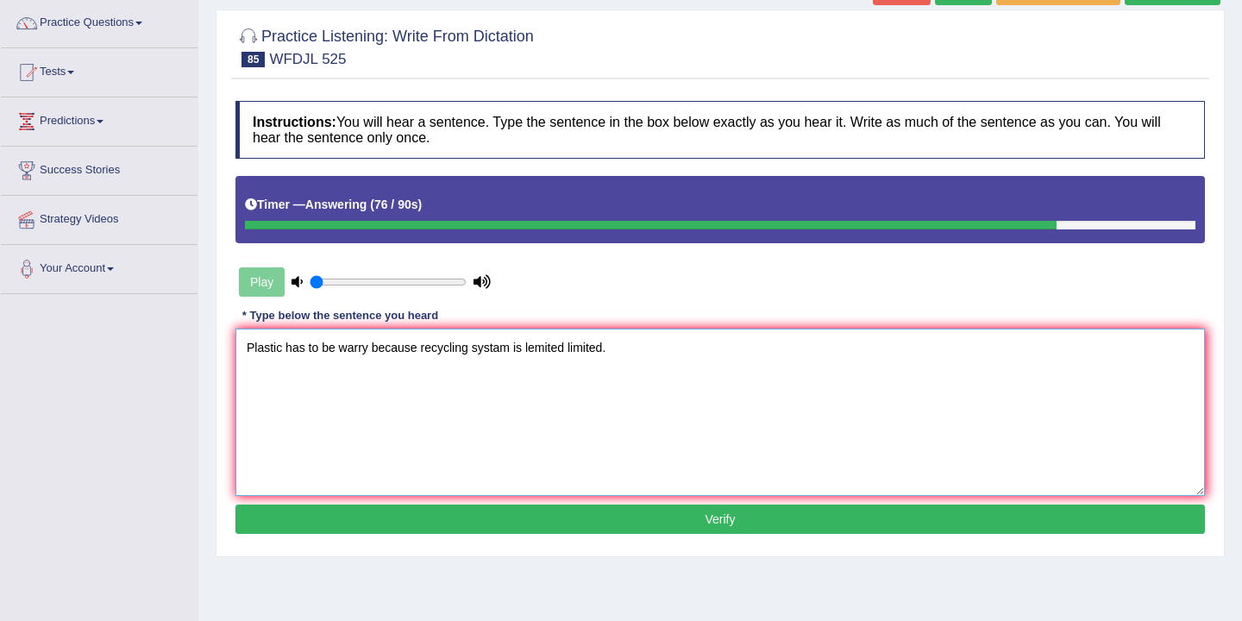
type textarea "Plastic has to be warry because recycling systam is lemited limited."
click at [450, 516] on button "Verify" at bounding box center [719, 519] width 969 height 29
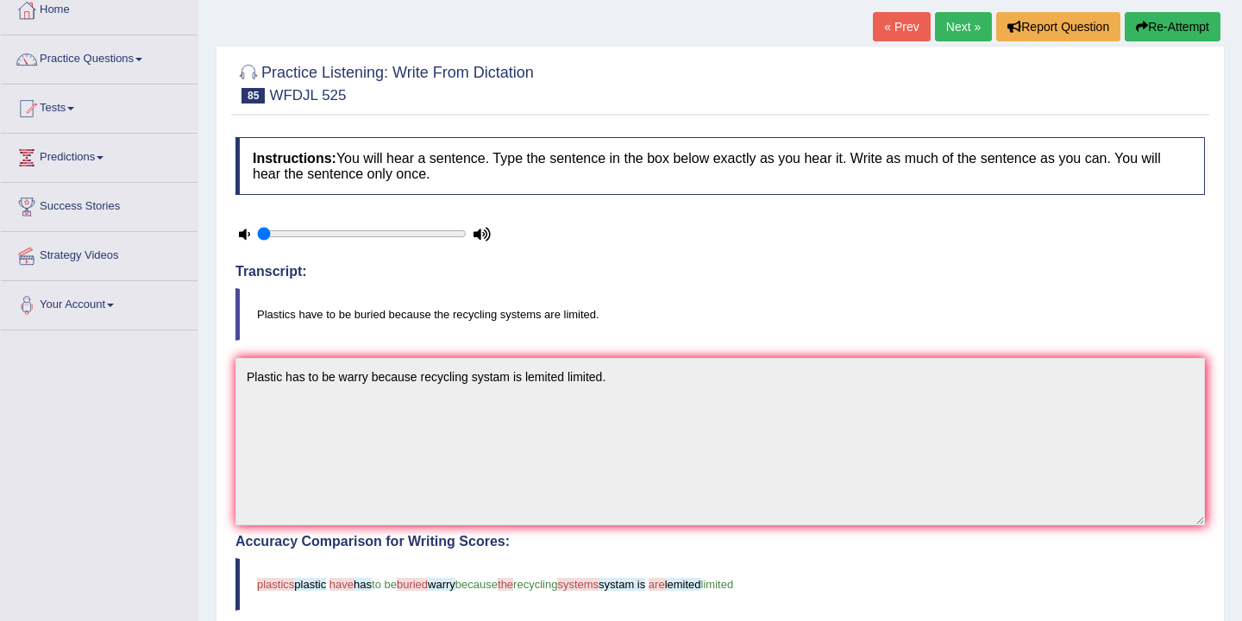
scroll to position [0, 0]
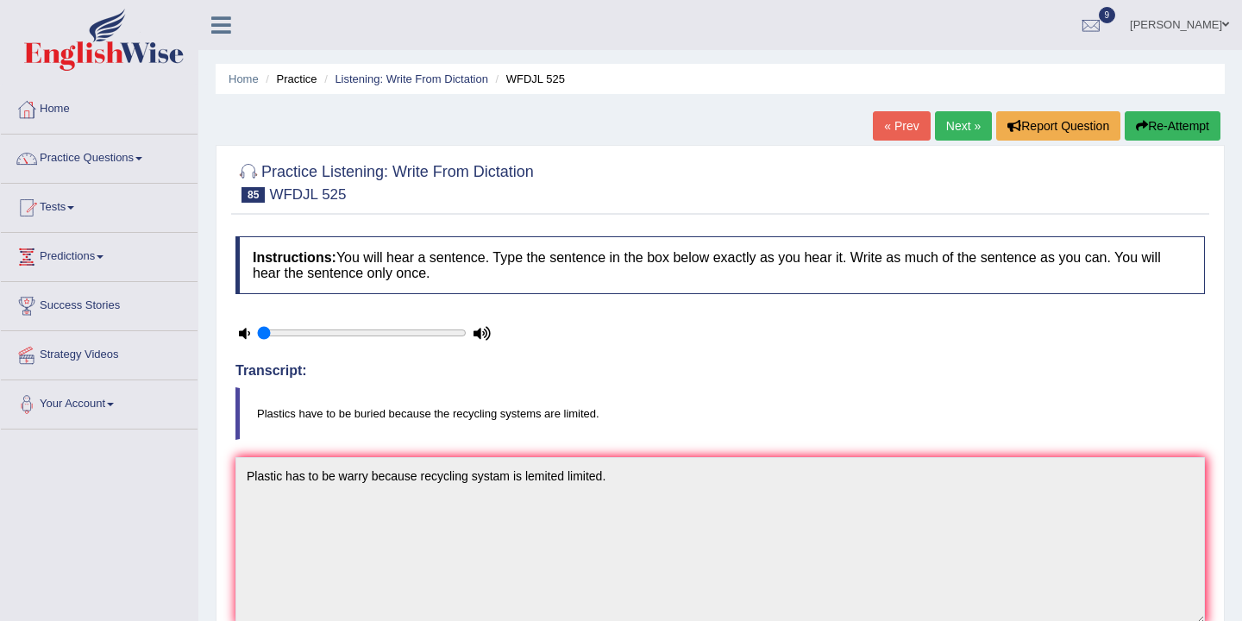
click at [958, 129] on link "Next »" at bounding box center [963, 125] width 57 height 29
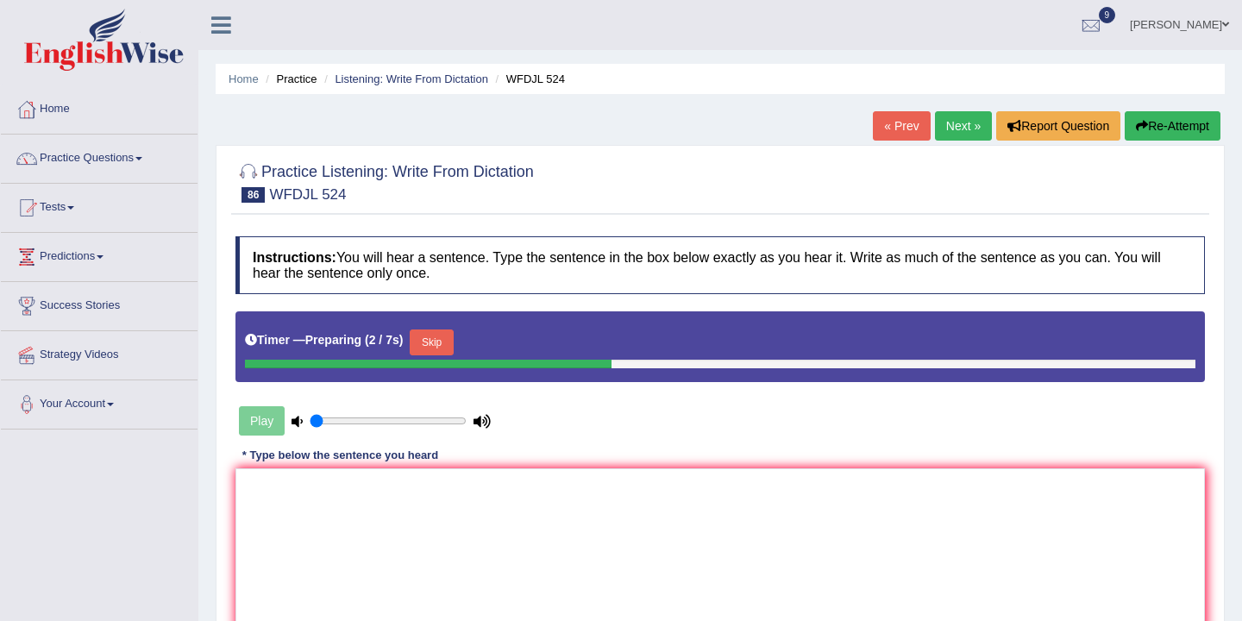
click at [442, 343] on button "Skip" at bounding box center [431, 342] width 43 height 26
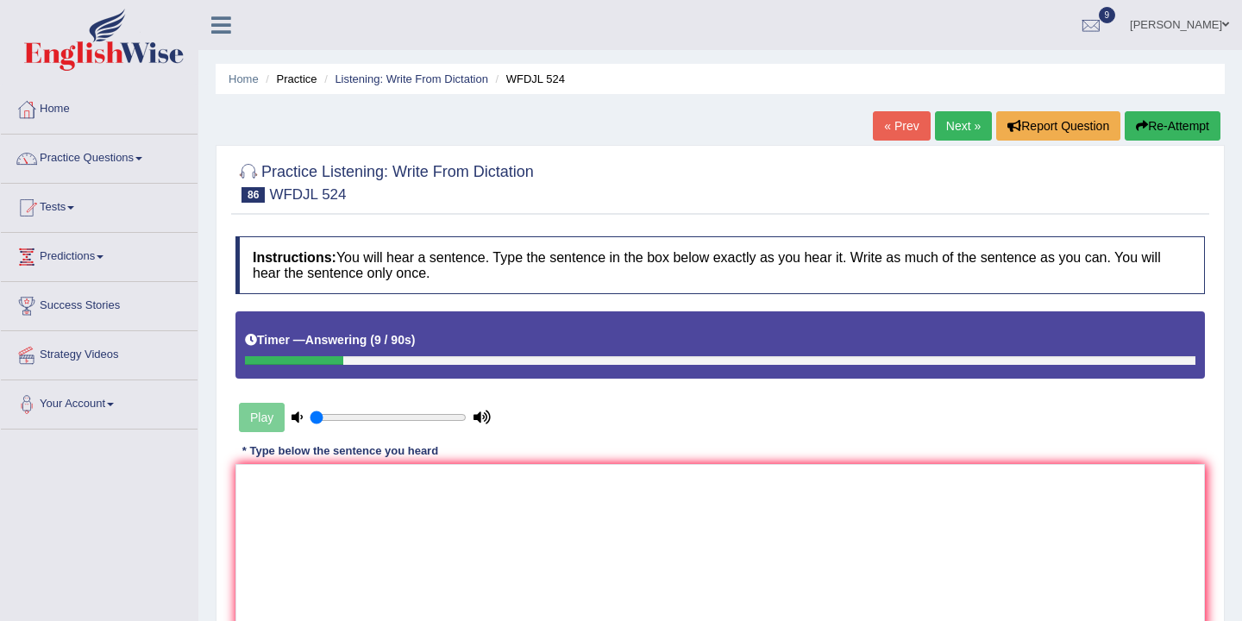
click at [1191, 121] on button "Re-Attempt" at bounding box center [1173, 125] width 96 height 29
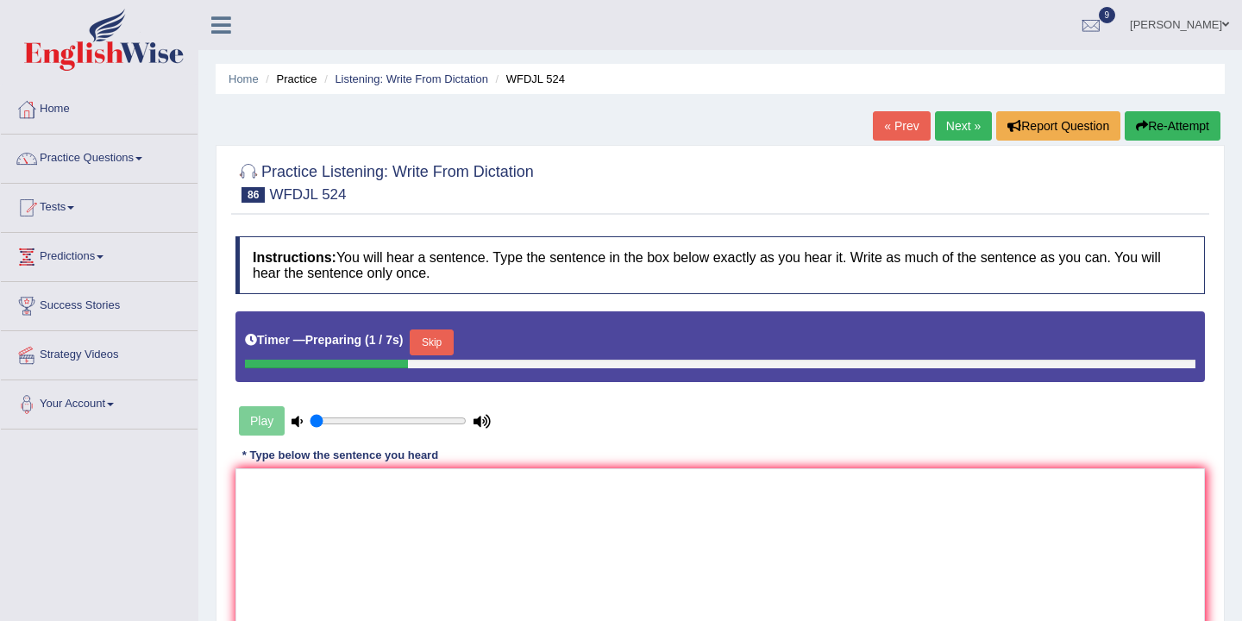
click at [441, 349] on button "Skip" at bounding box center [431, 342] width 43 height 26
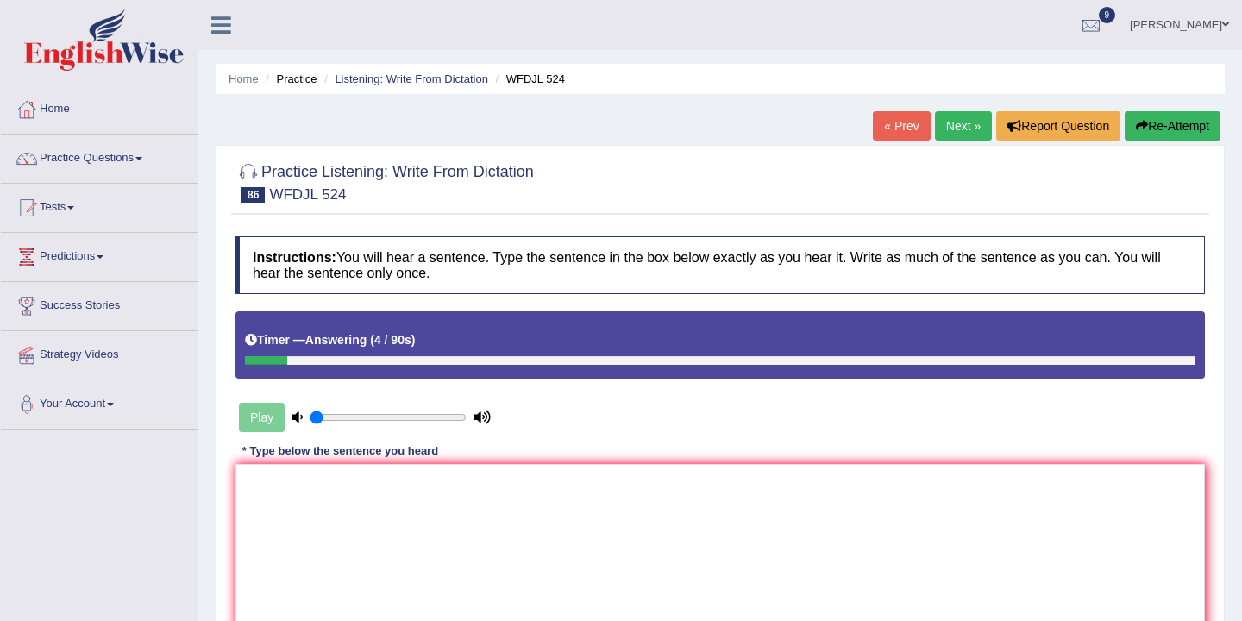
click at [960, 129] on link "Next »" at bounding box center [963, 125] width 57 height 29
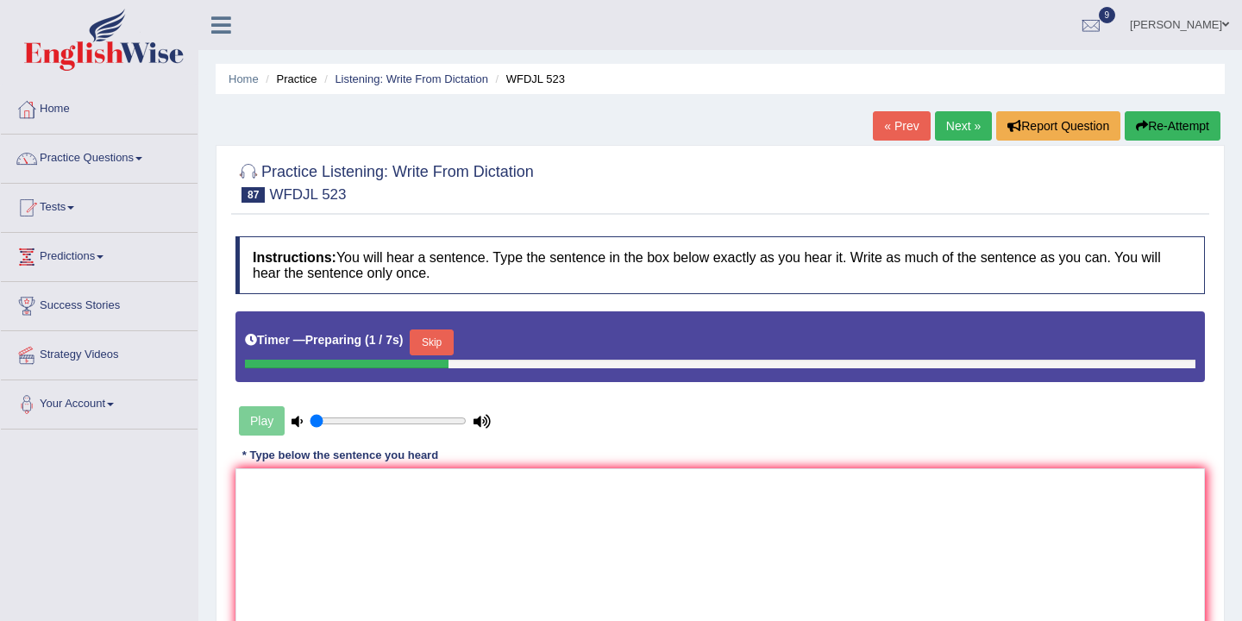
click at [435, 345] on button "Skip" at bounding box center [431, 342] width 43 height 26
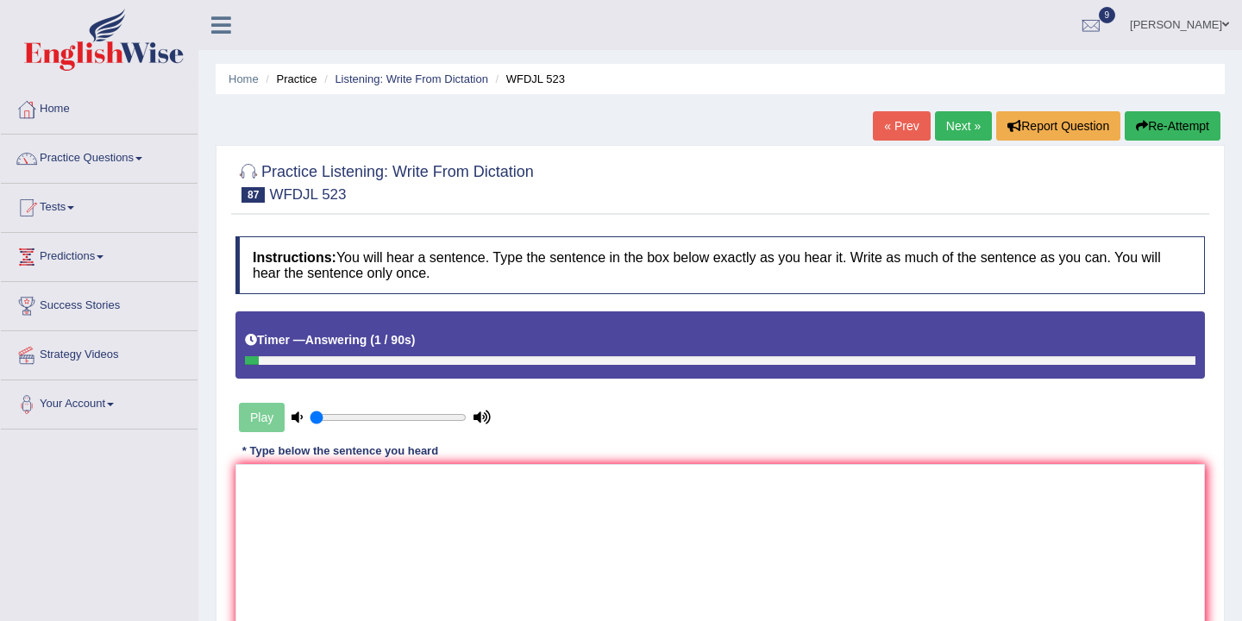
click at [1157, 127] on button "Re-Attempt" at bounding box center [1173, 125] width 96 height 29
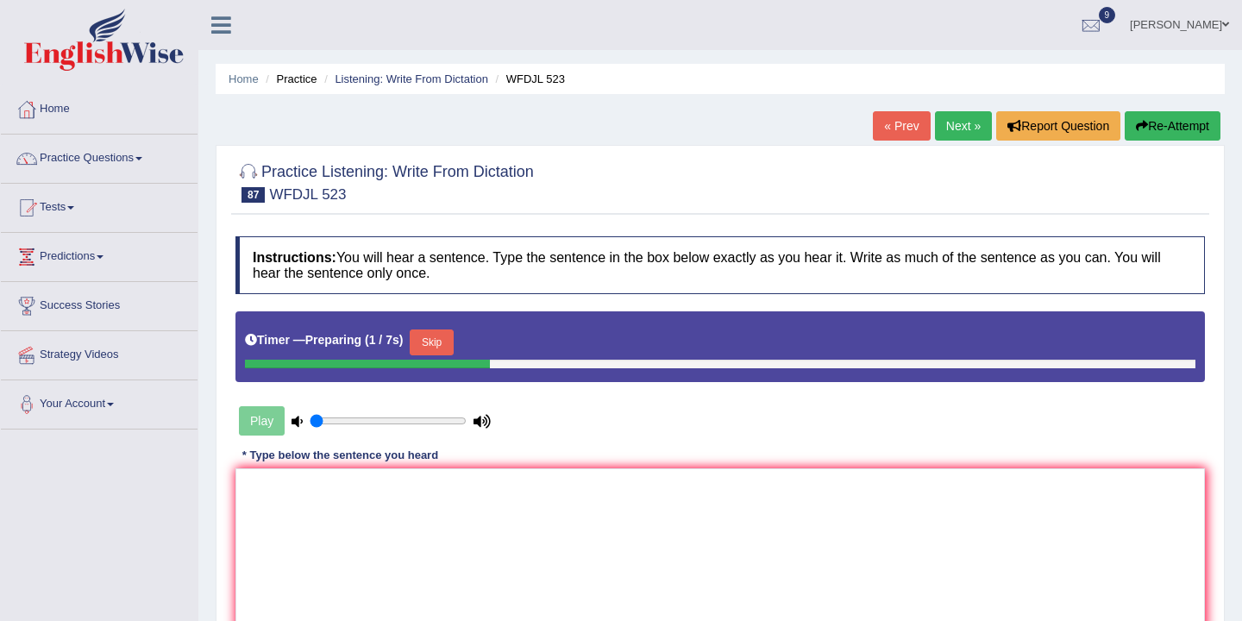
click at [446, 347] on button "Skip" at bounding box center [431, 342] width 43 height 26
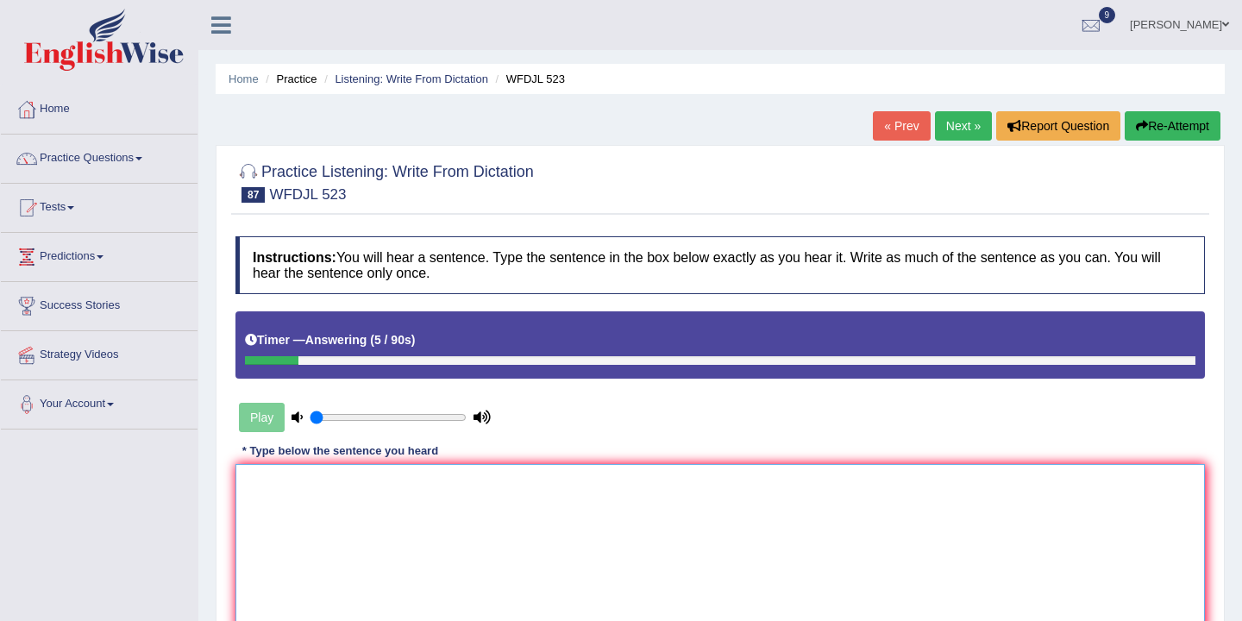
click at [272, 490] on textarea at bounding box center [719, 547] width 969 height 167
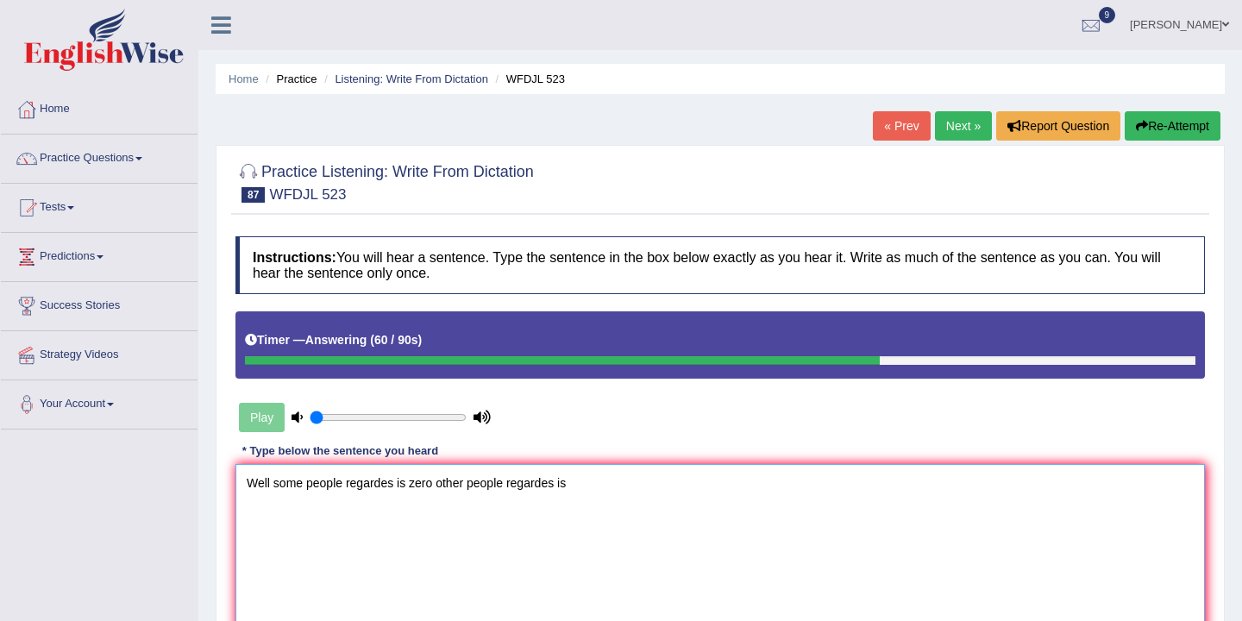
click at [466, 486] on textarea "Well some people regardes is zero other people regardes is" at bounding box center [719, 547] width 969 height 167
click at [507, 480] on textarea "Well some people regardes is zero other people regardes is" at bounding box center [719, 547] width 969 height 167
click at [342, 486] on textarea "Well some people regardes is zero other people a regardes is" at bounding box center [719, 547] width 969 height 167
click at [605, 496] on textarea "Well some people the regardes is zero other people a regardes is" at bounding box center [719, 547] width 969 height 167
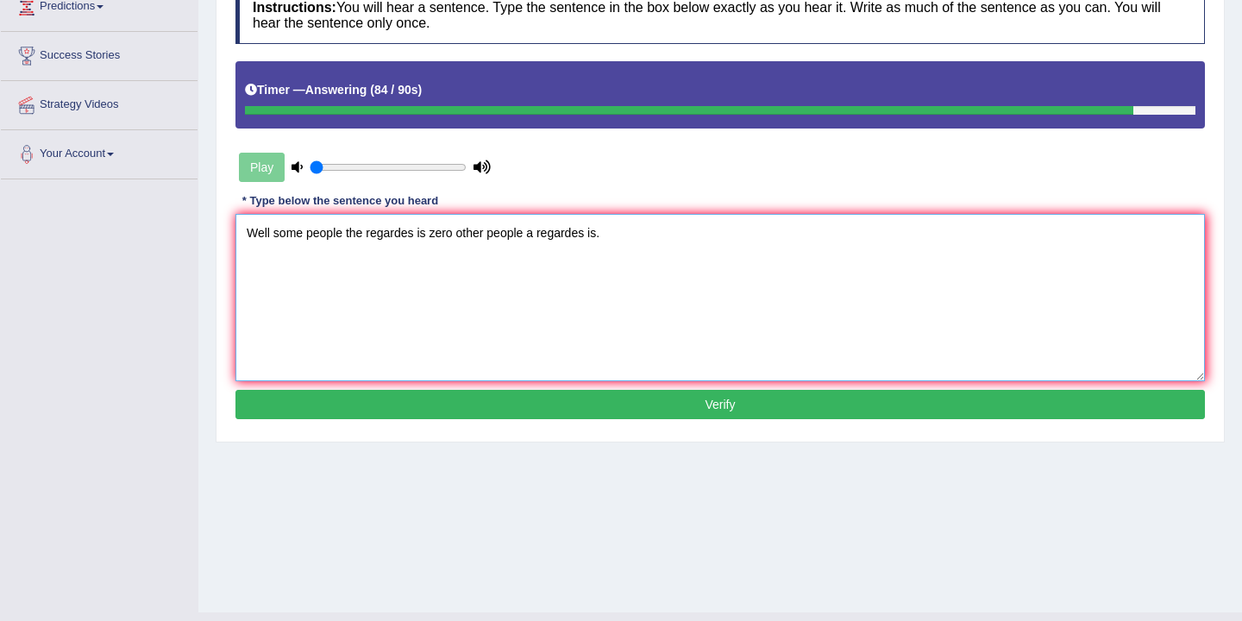
scroll to position [285, 0]
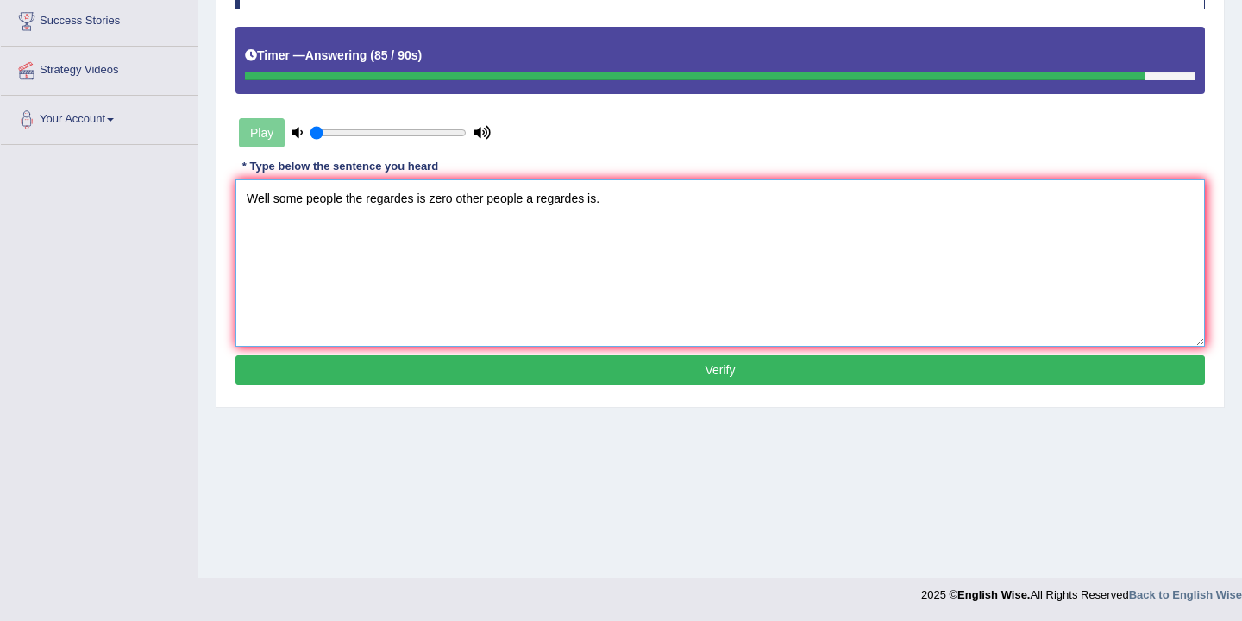
type textarea "Well some people the regardes is zero other people a regardes is."
click at [721, 370] on button "Verify" at bounding box center [719, 369] width 969 height 29
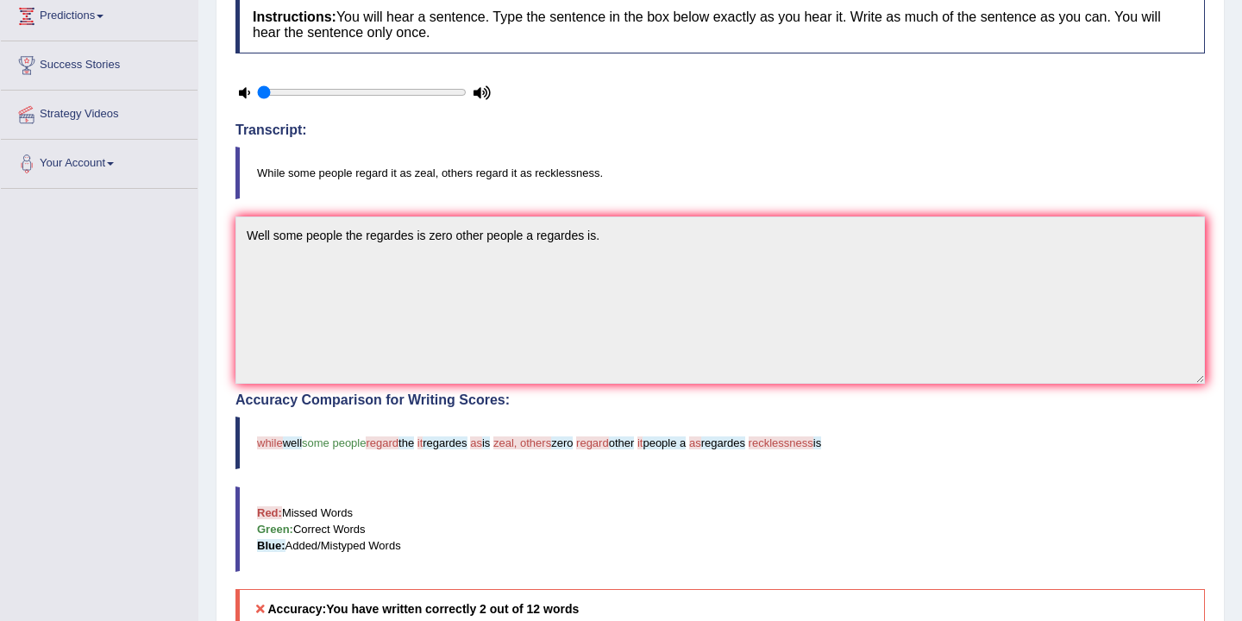
scroll to position [0, 0]
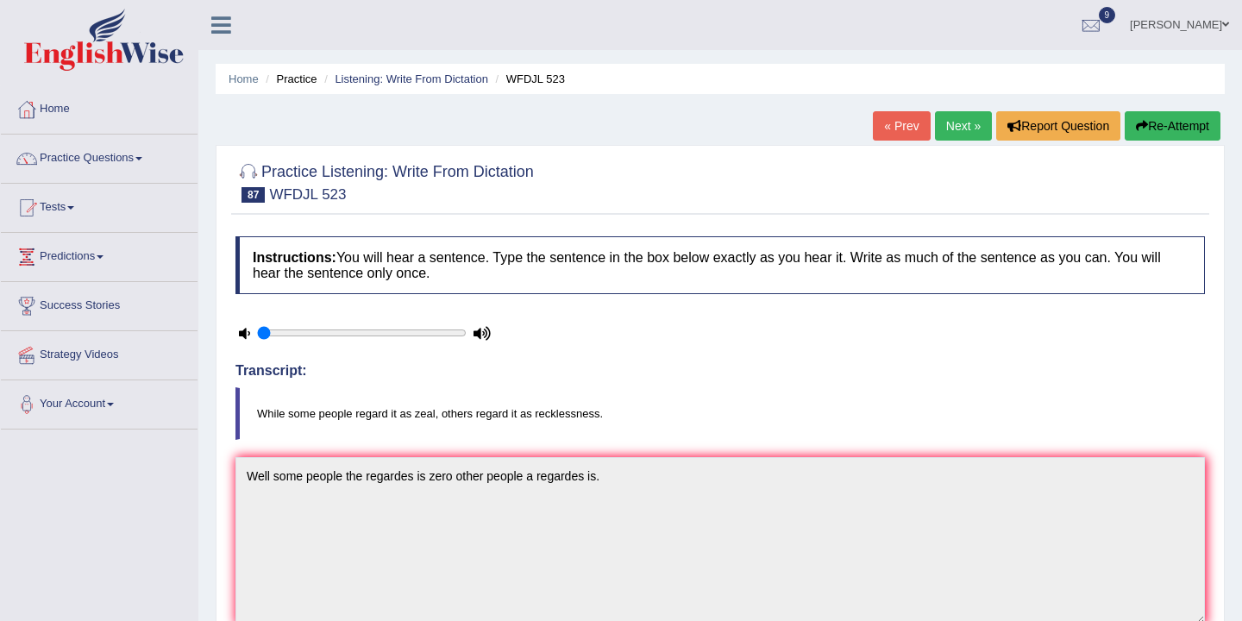
click at [955, 122] on link "Next »" at bounding box center [963, 125] width 57 height 29
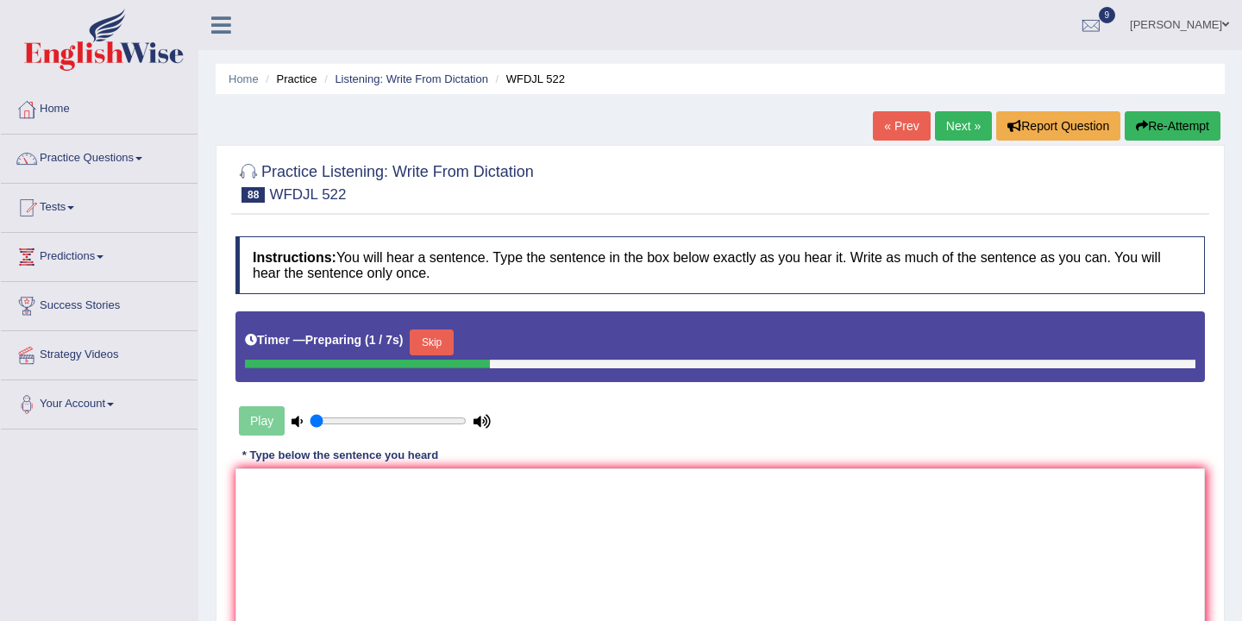
click at [444, 345] on button "Skip" at bounding box center [431, 342] width 43 height 26
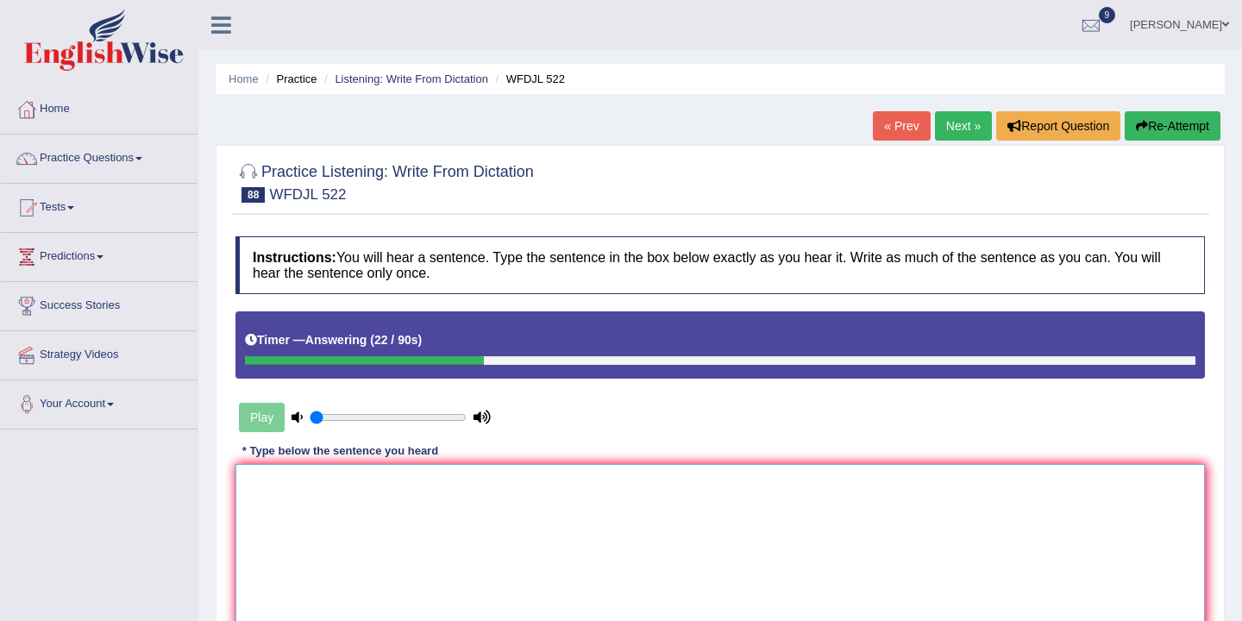
click at [317, 504] on textarea at bounding box center [719, 547] width 969 height 167
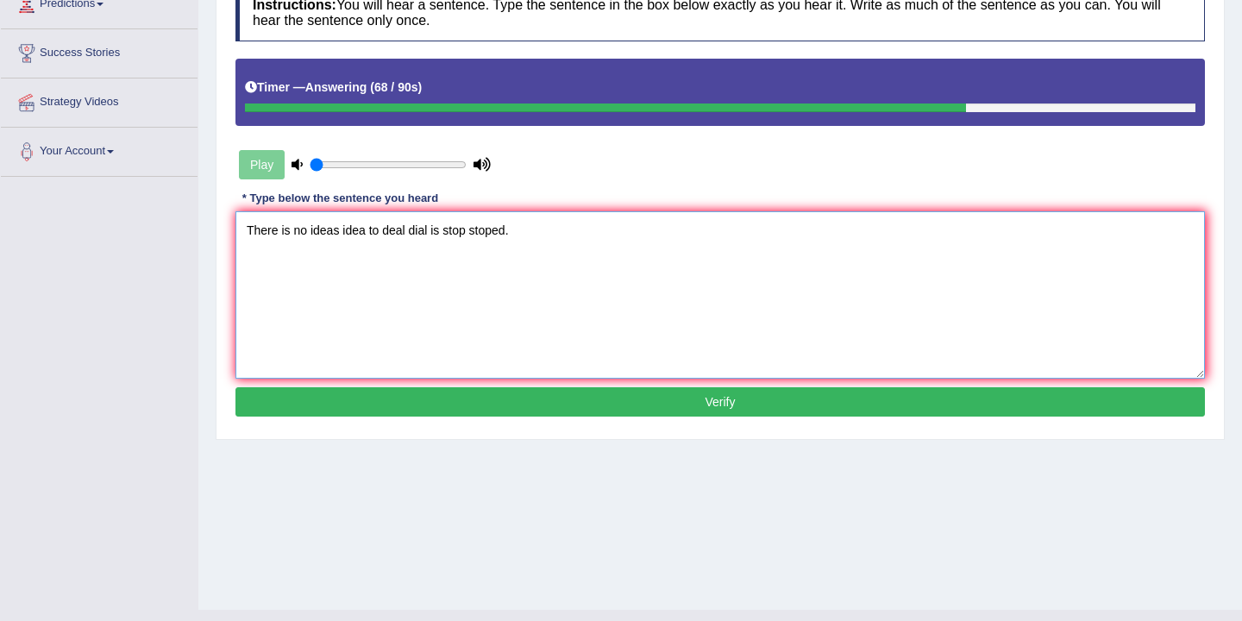
scroll to position [258, 0]
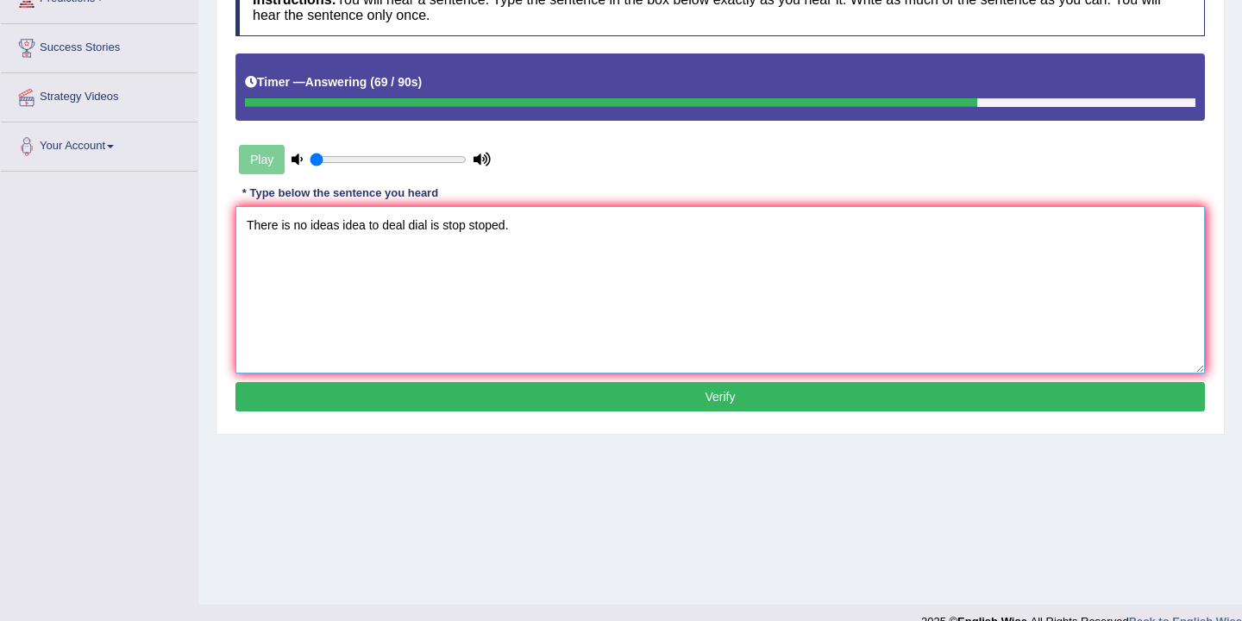
type textarea "There is no ideas idea to deal dial is stop stoped."
click at [663, 394] on button "Verify" at bounding box center [719, 396] width 969 height 29
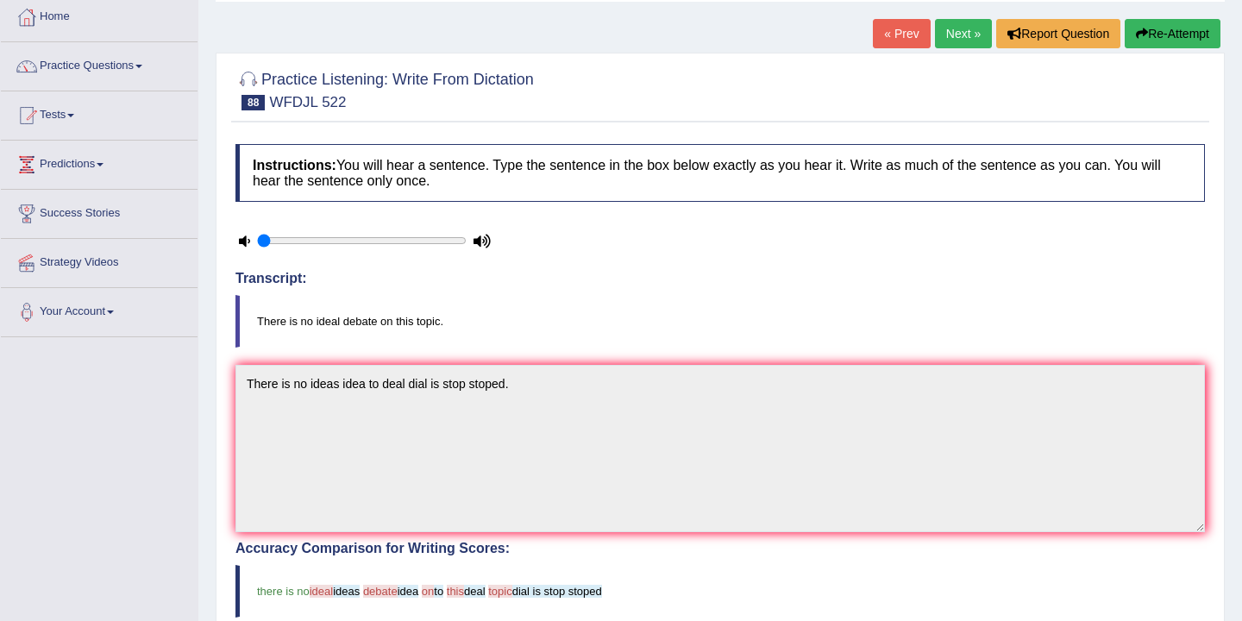
scroll to position [0, 0]
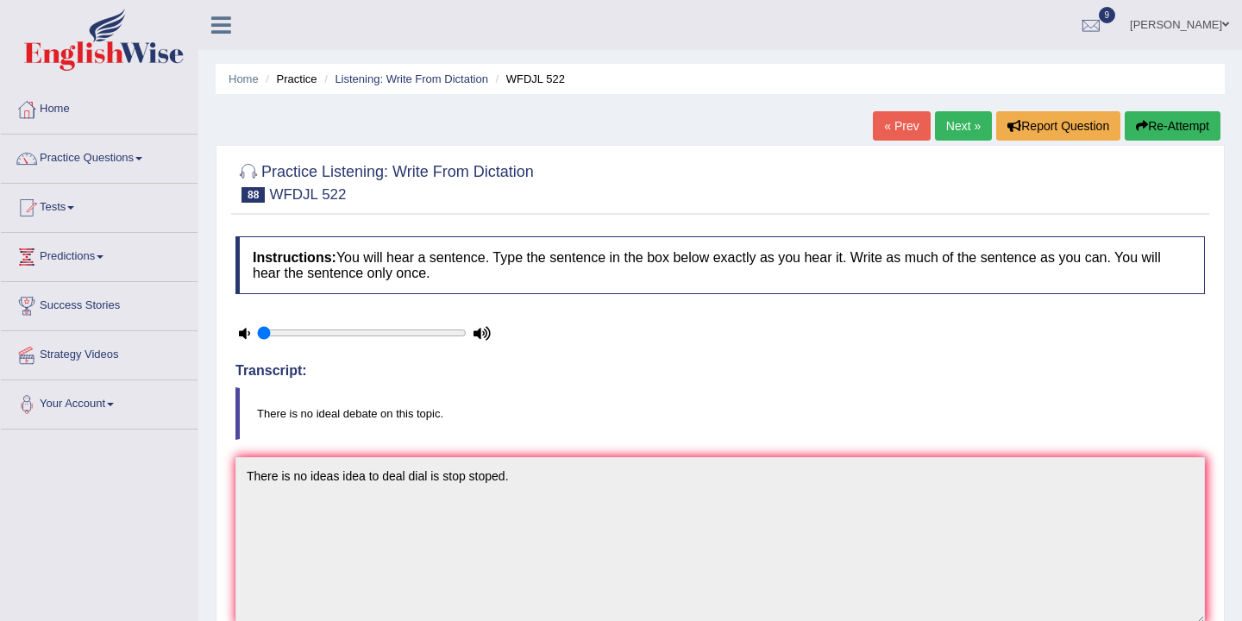
click at [1178, 130] on button "Re-Attempt" at bounding box center [1173, 125] width 96 height 29
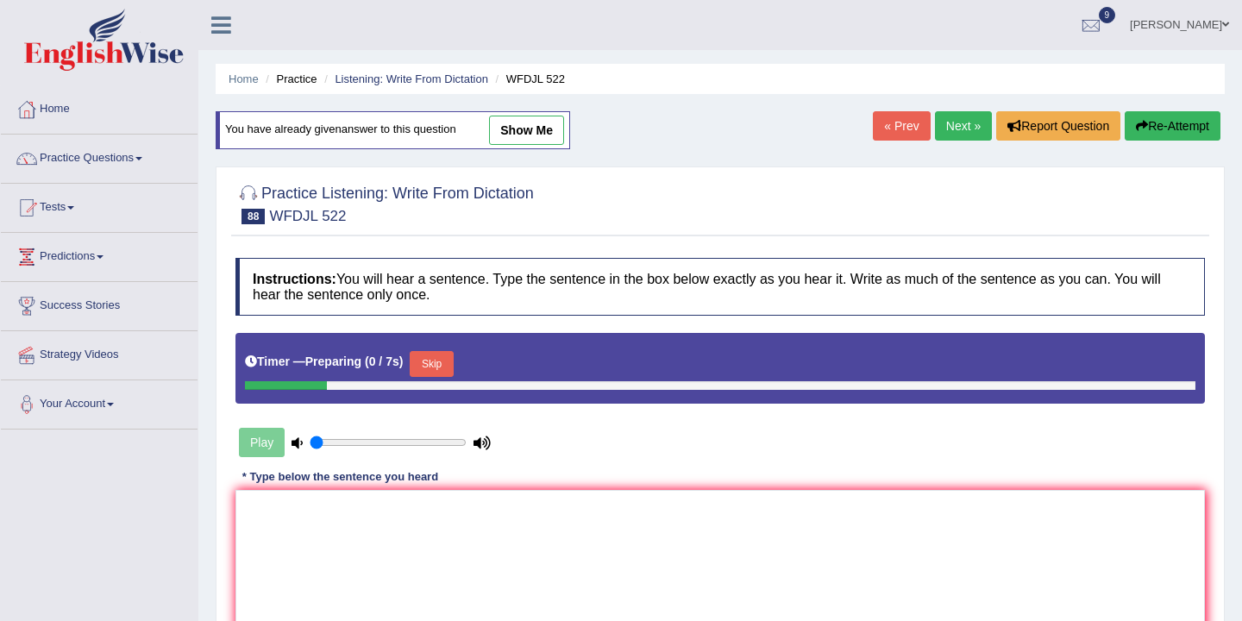
click at [443, 366] on button "Skip" at bounding box center [431, 364] width 43 height 26
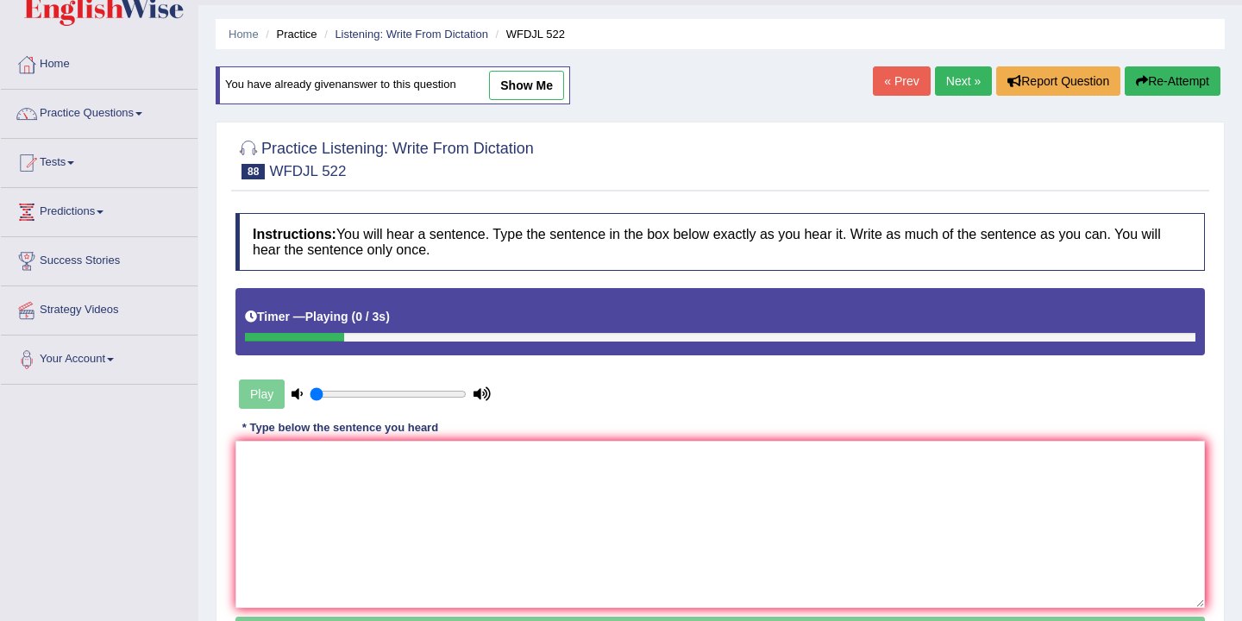
scroll to position [72, 0]
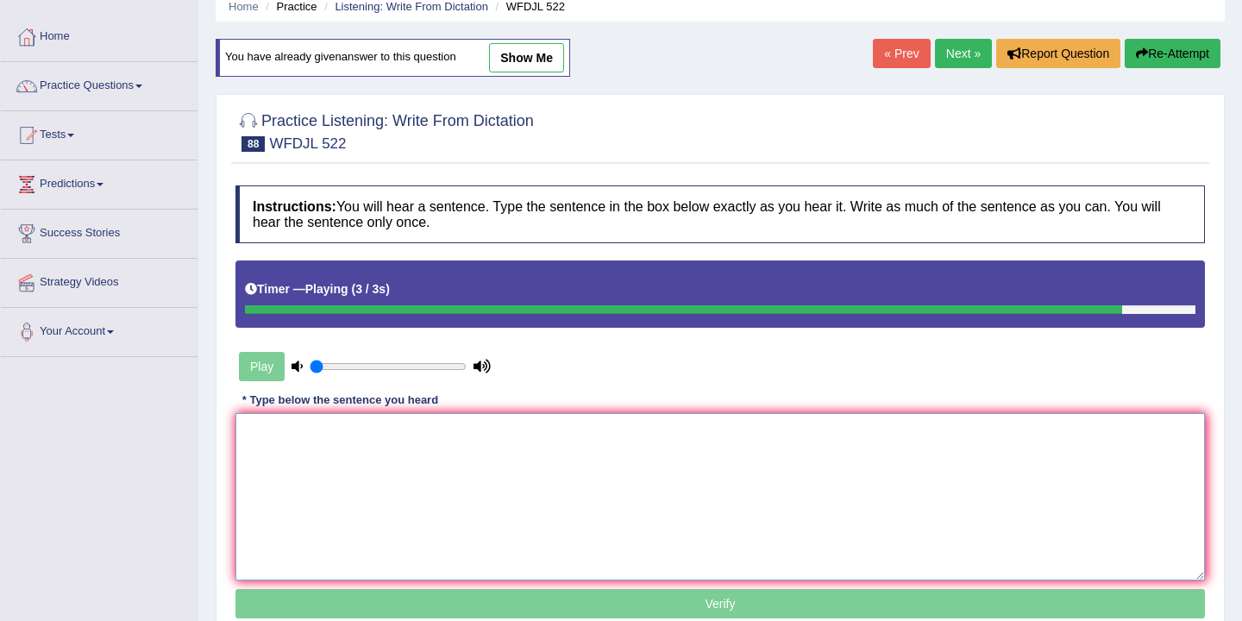
click at [365, 427] on textarea at bounding box center [719, 496] width 969 height 167
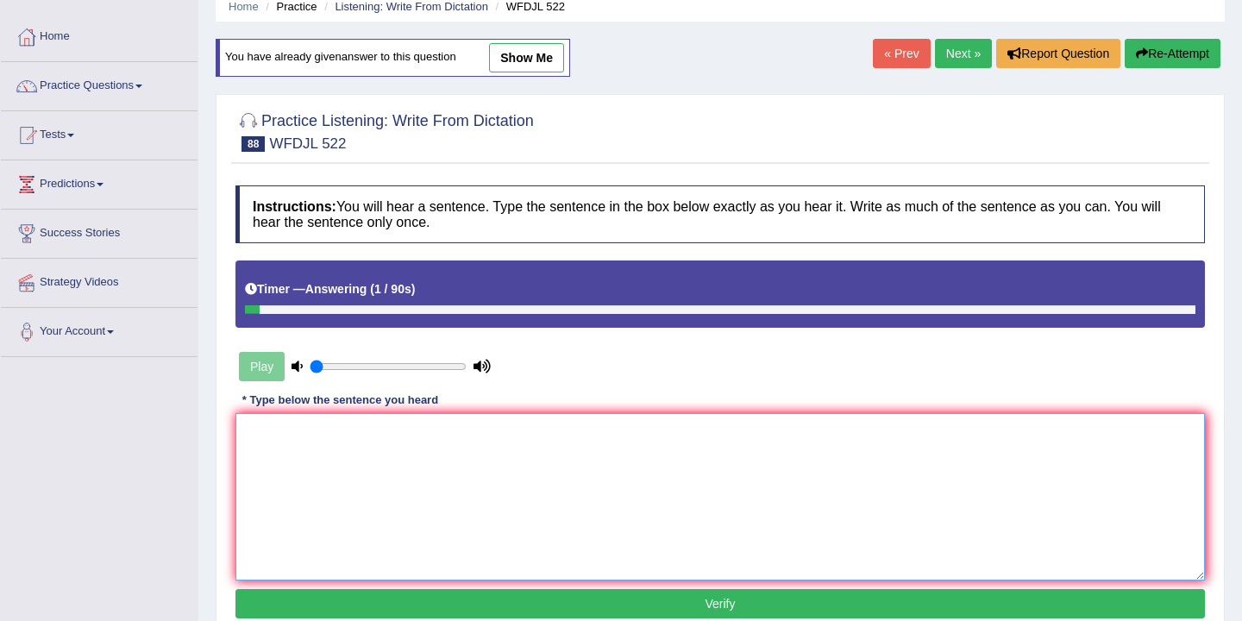
type textarea "t"
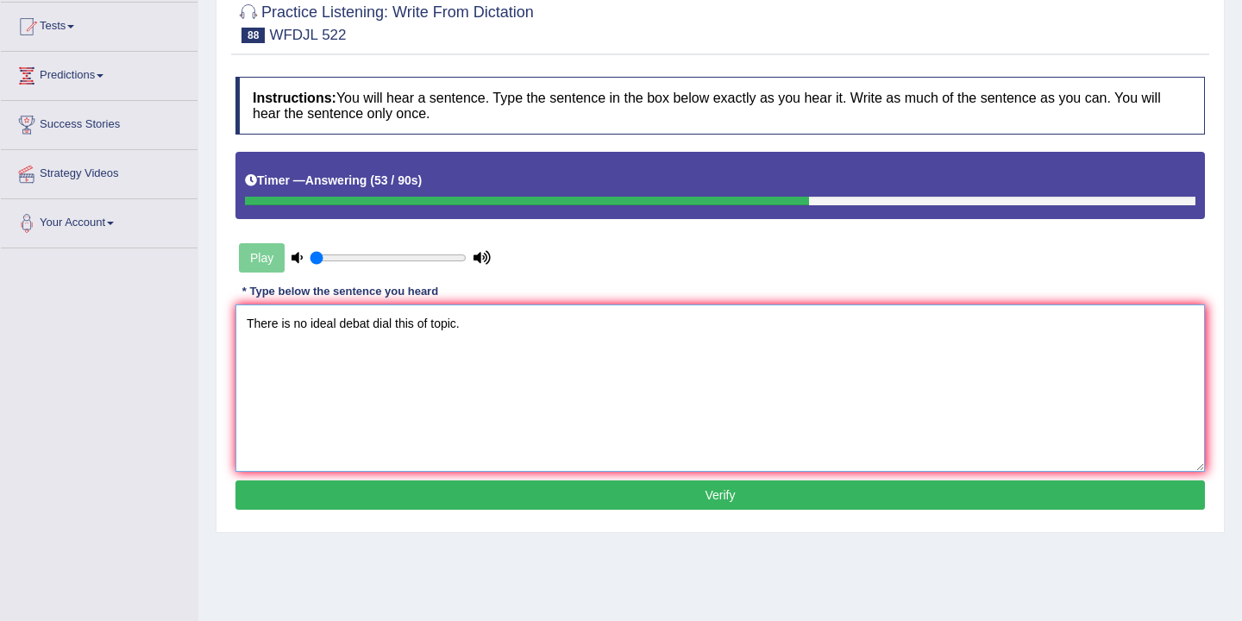
scroll to position [196, 0]
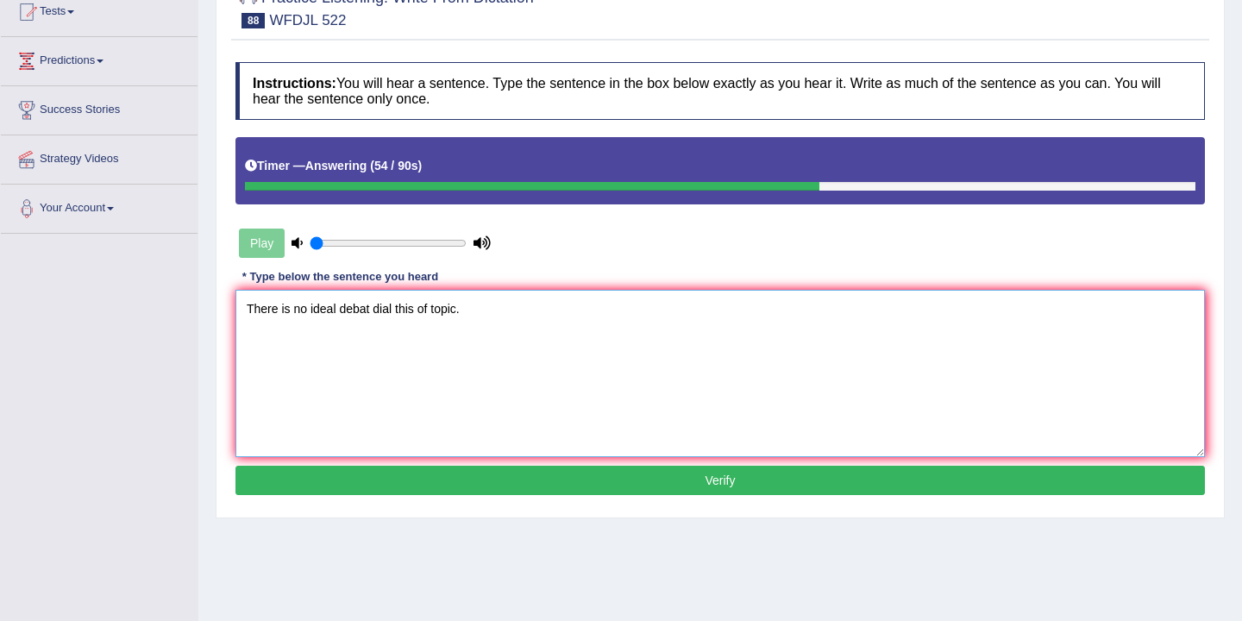
type textarea "There is no ideal debat dial this of topic."
click at [452, 477] on button "Verify" at bounding box center [719, 480] width 969 height 29
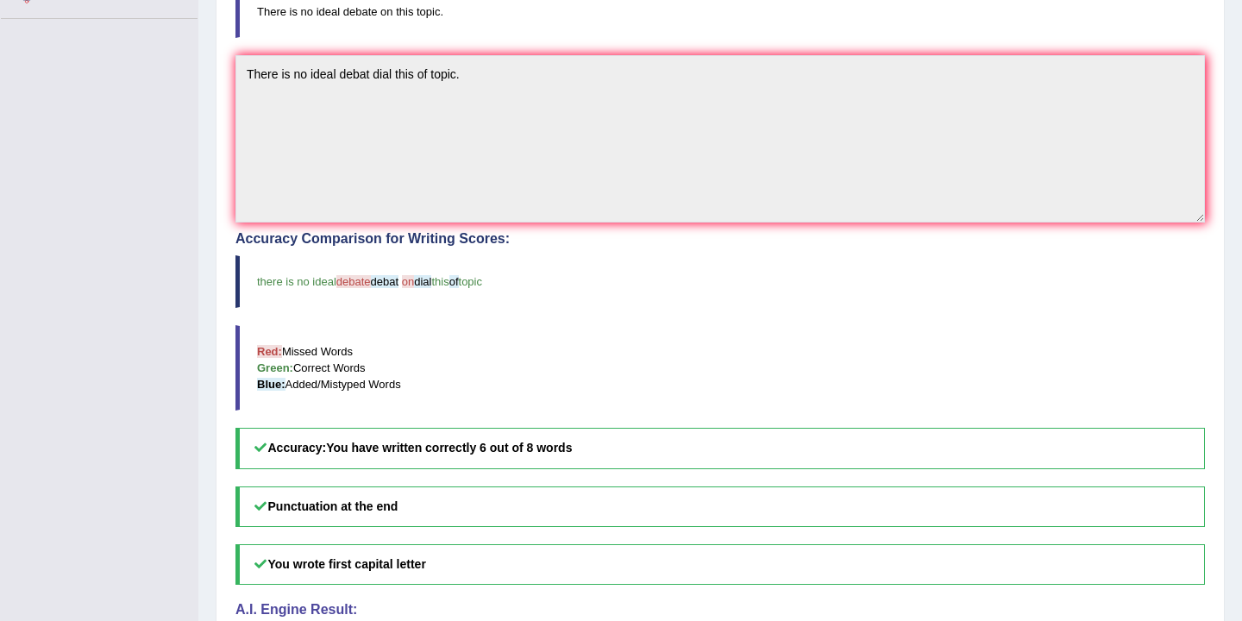
scroll to position [0, 0]
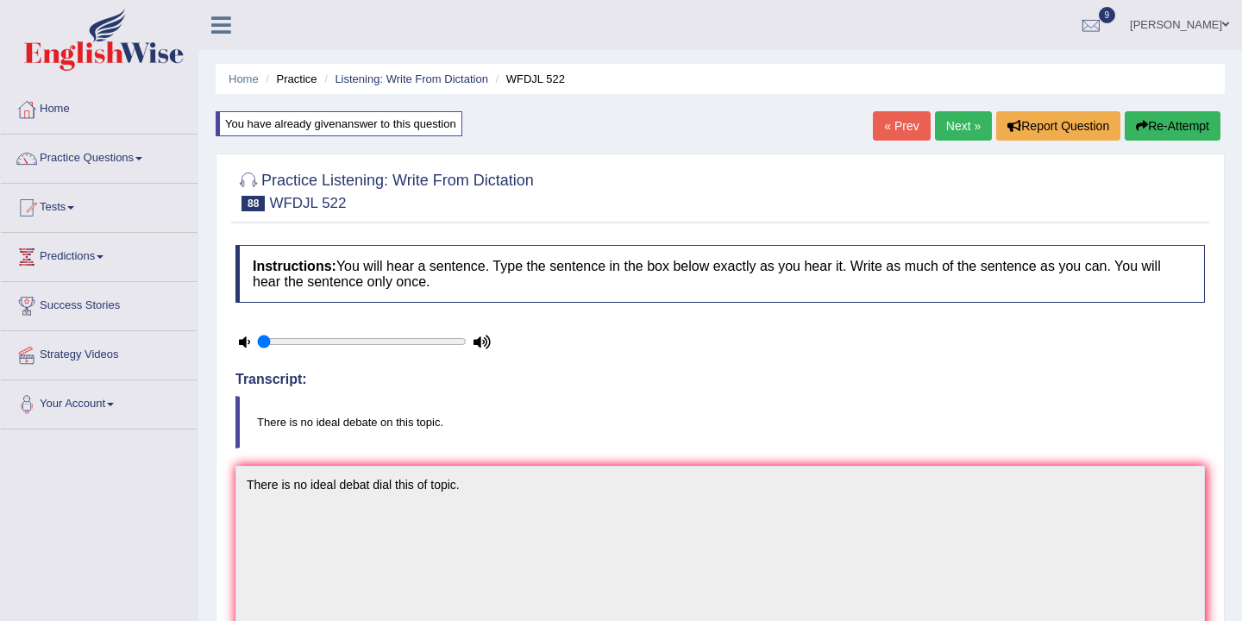
click at [963, 124] on link "Next »" at bounding box center [963, 125] width 57 height 29
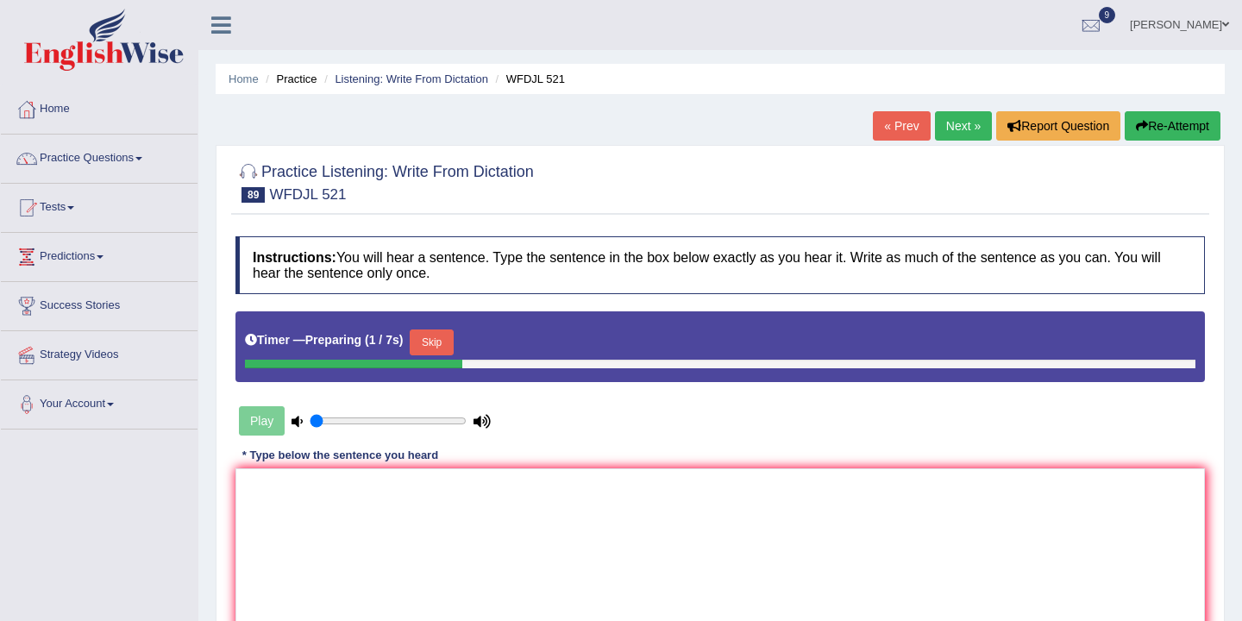
click at [452, 341] on button "Skip" at bounding box center [431, 342] width 43 height 26
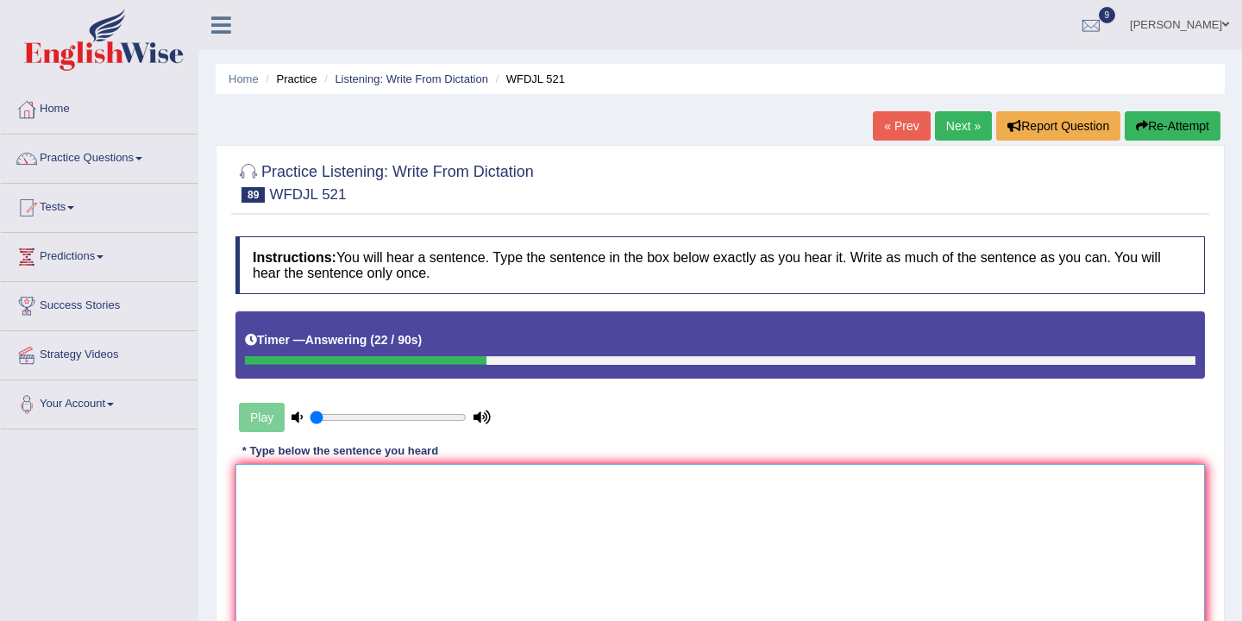
click at [266, 467] on textarea at bounding box center [719, 547] width 969 height 167
click at [282, 488] on textarea "Vidual visul is" at bounding box center [719, 547] width 969 height 167
click at [376, 489] on textarea "Viduals visul is" at bounding box center [719, 547] width 969 height 167
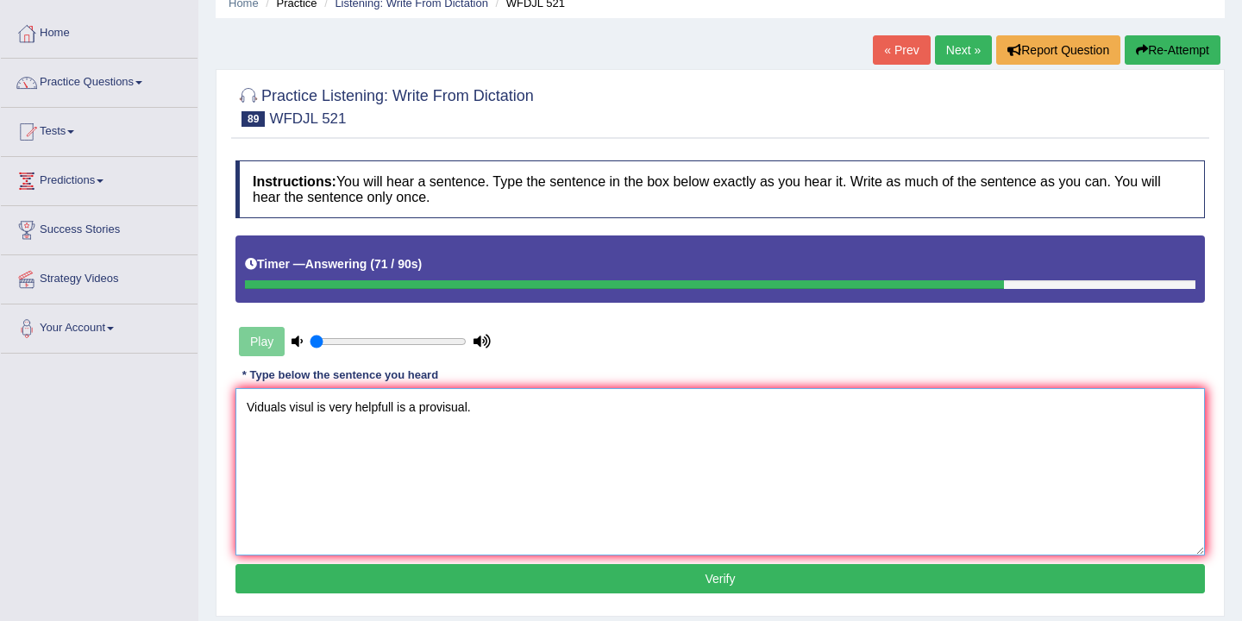
scroll to position [136, 0]
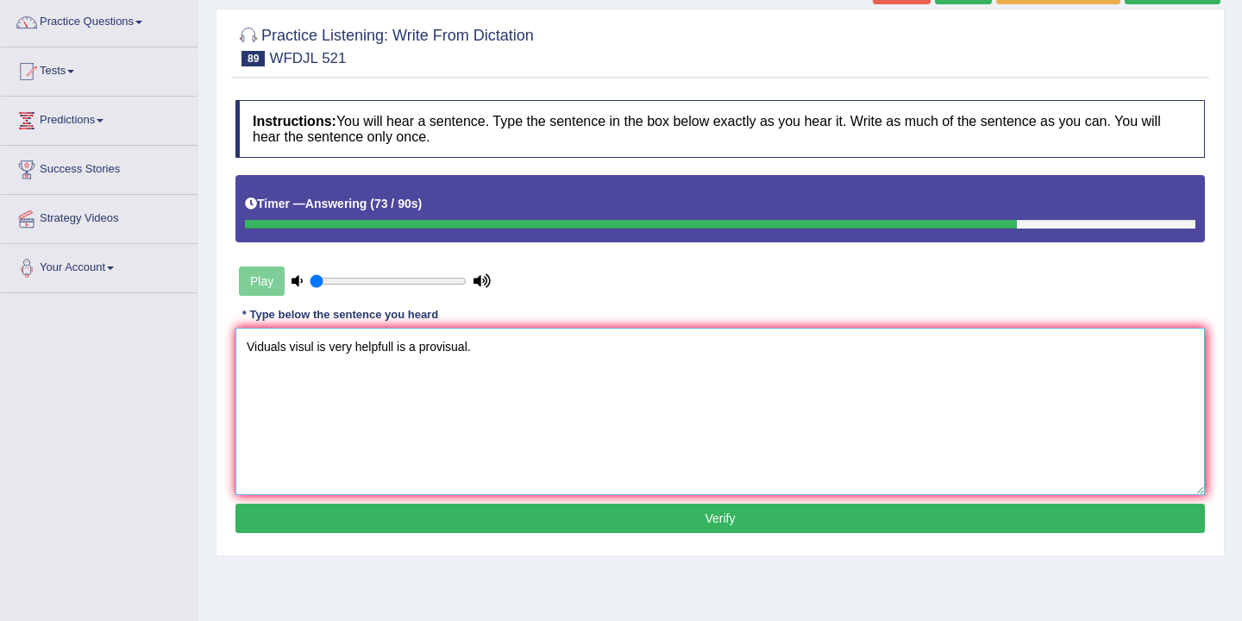
type textarea "Viduals visul is very helpfull is a provisual."
click at [560, 524] on button "Verify" at bounding box center [719, 518] width 969 height 29
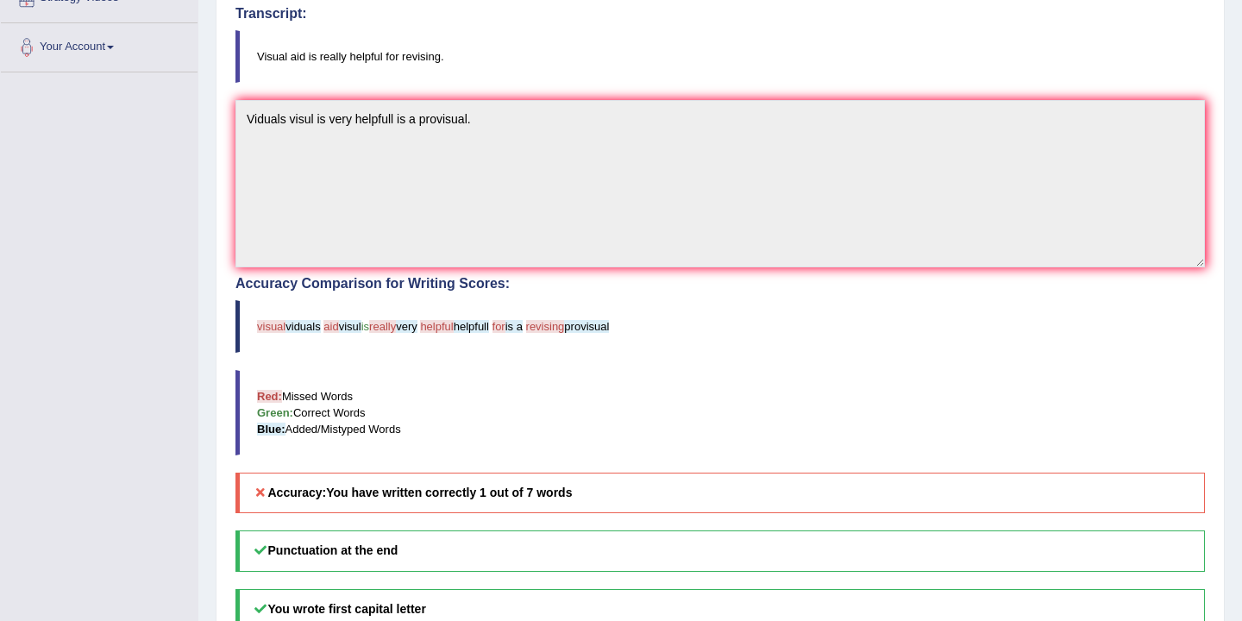
scroll to position [0, 0]
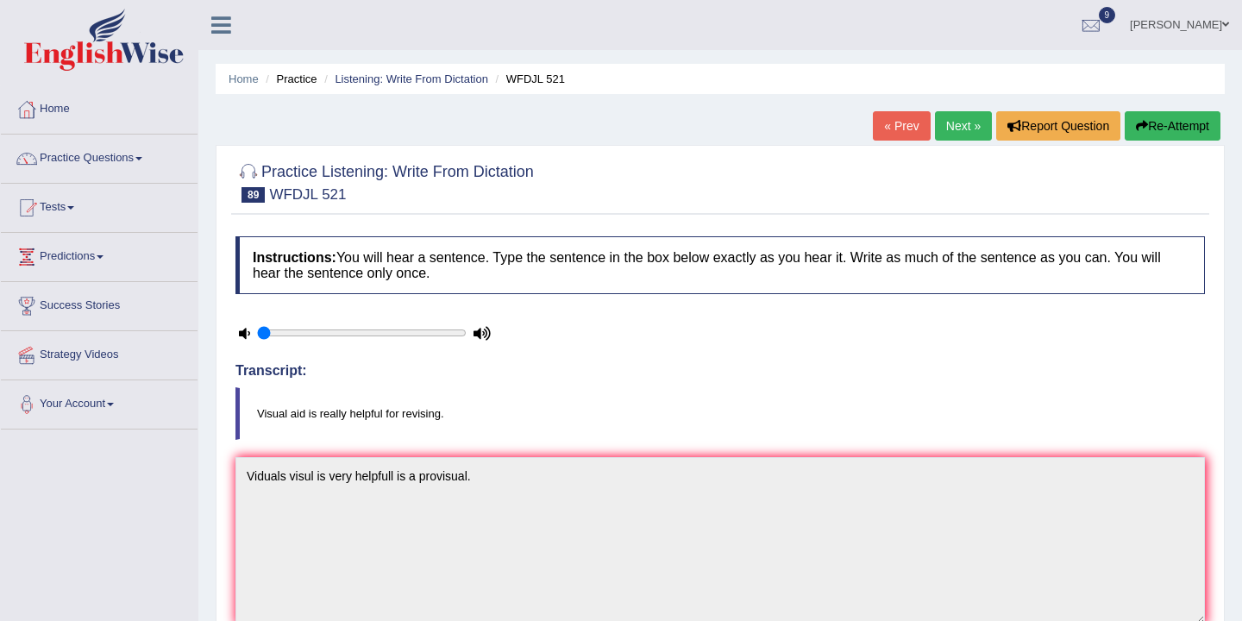
click at [1177, 126] on button "Re-Attempt" at bounding box center [1173, 125] width 96 height 29
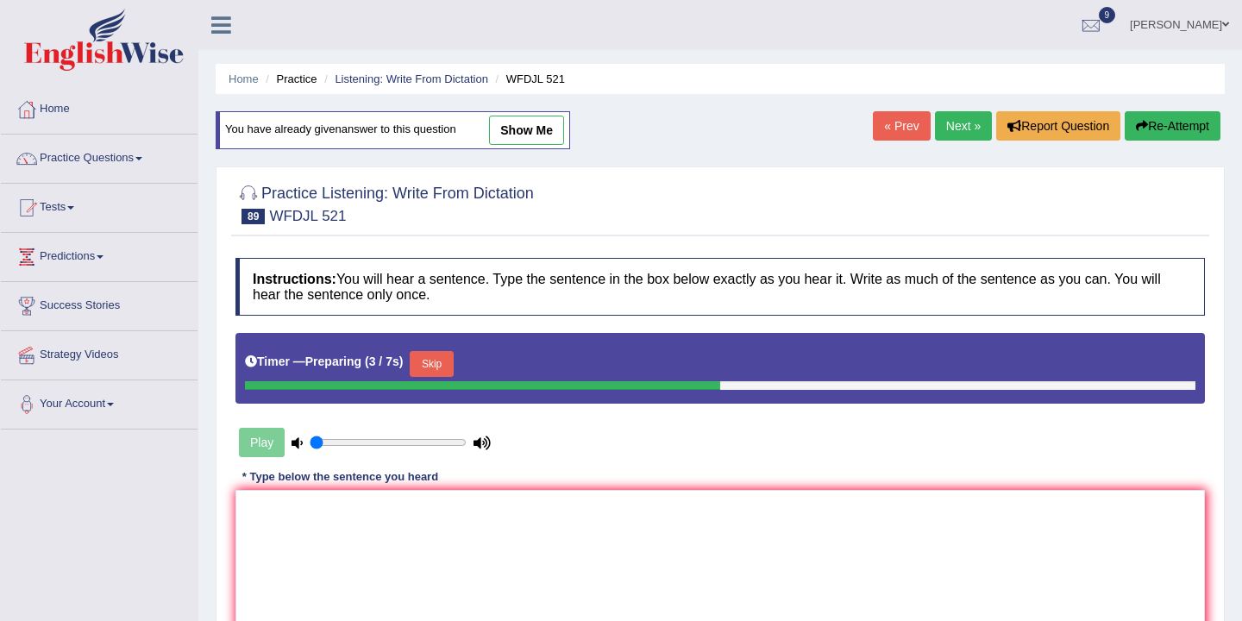
click at [436, 365] on button "Skip" at bounding box center [431, 364] width 43 height 26
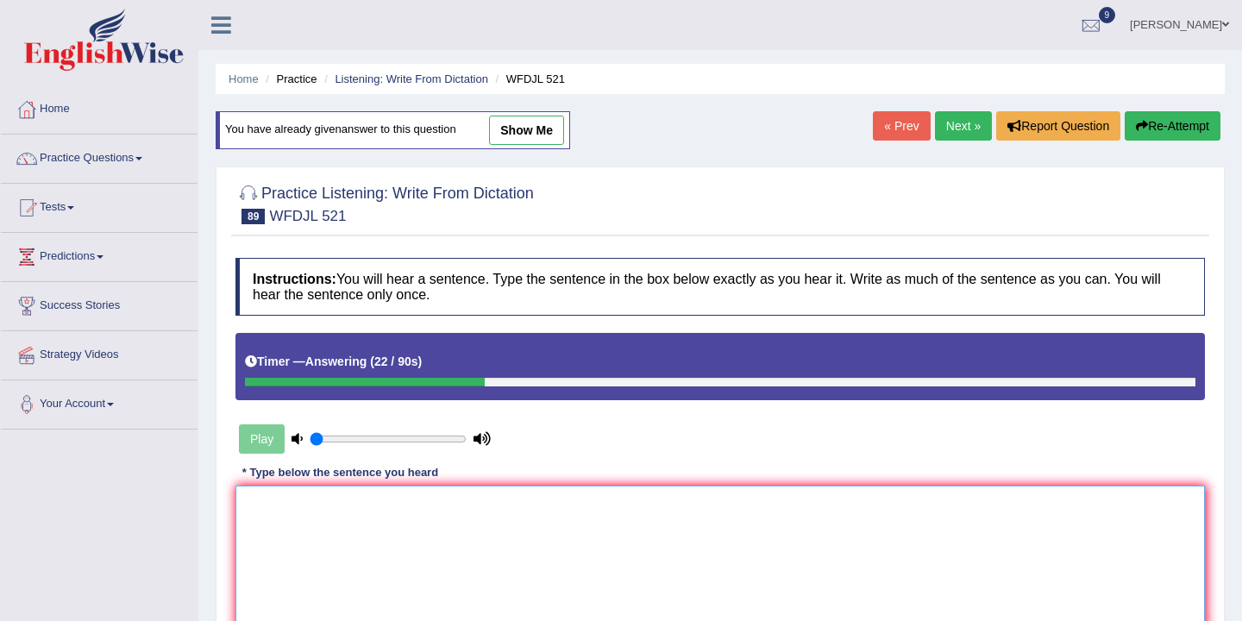
click at [310, 503] on textarea at bounding box center [719, 569] width 969 height 167
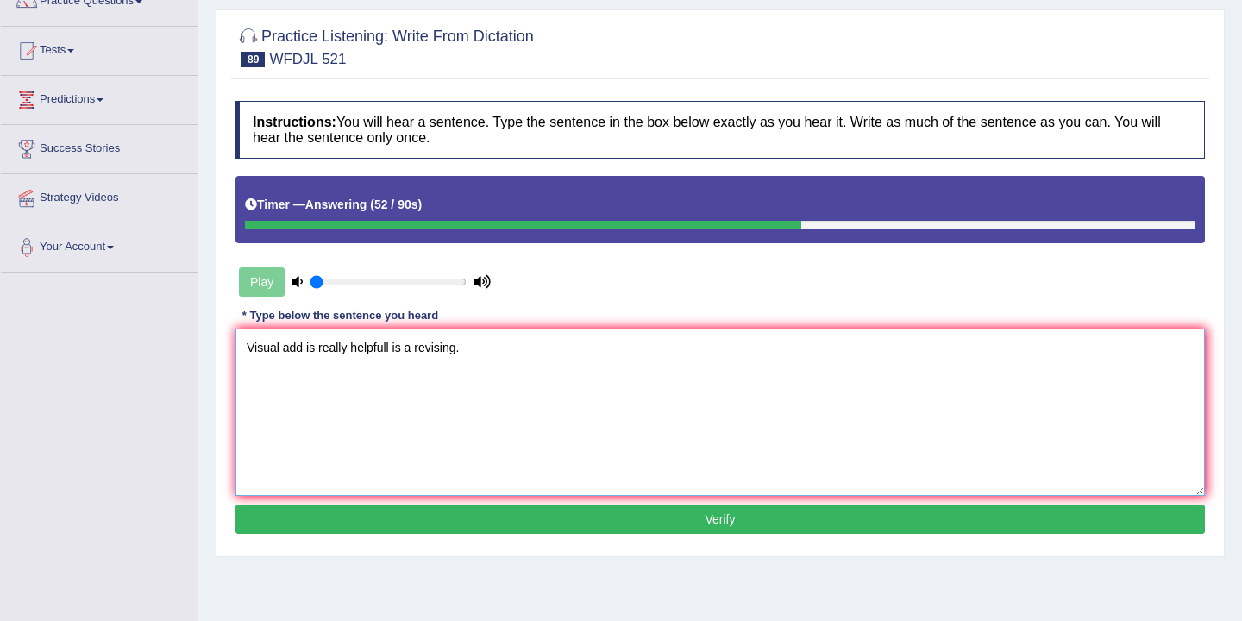
scroll to position [285, 0]
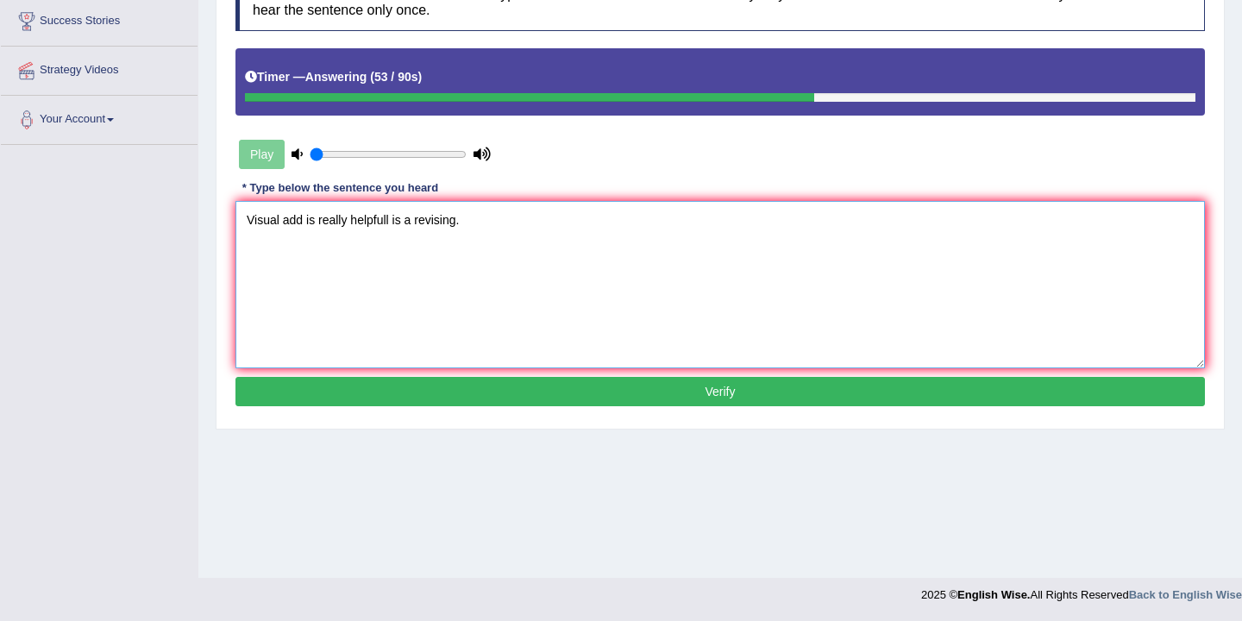
type textarea "Visual add is really helpfull is a revising."
click at [548, 384] on button "Verify" at bounding box center [719, 391] width 969 height 29
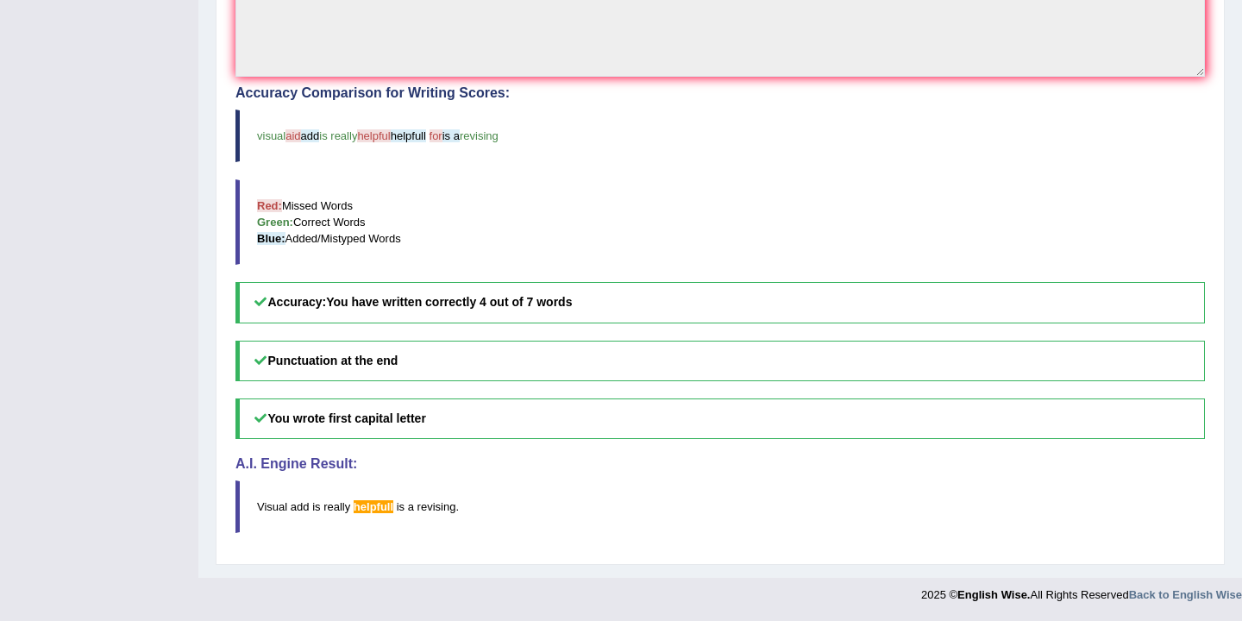
scroll to position [0, 0]
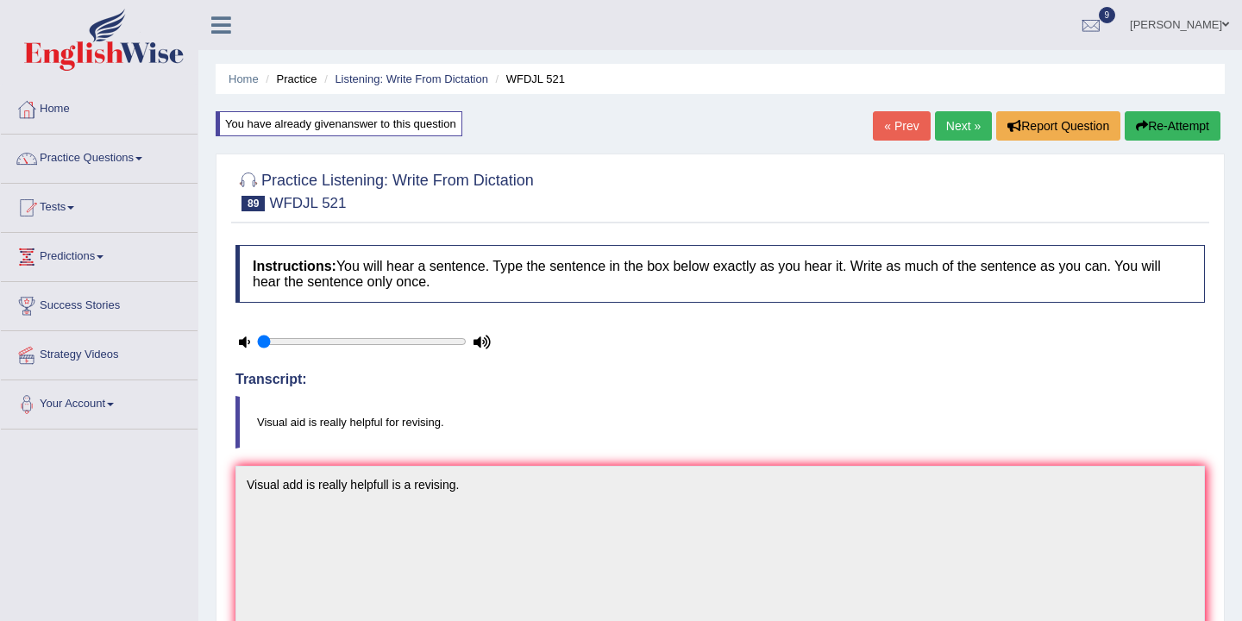
click at [945, 129] on link "Next »" at bounding box center [963, 125] width 57 height 29
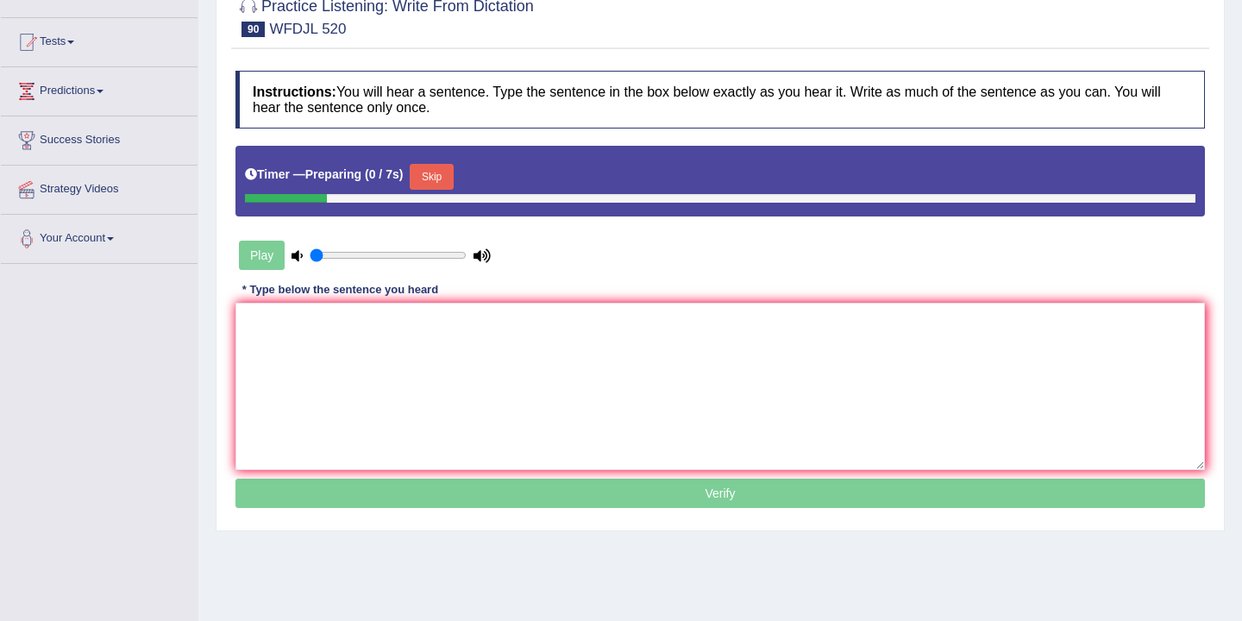
scroll to position [241, 0]
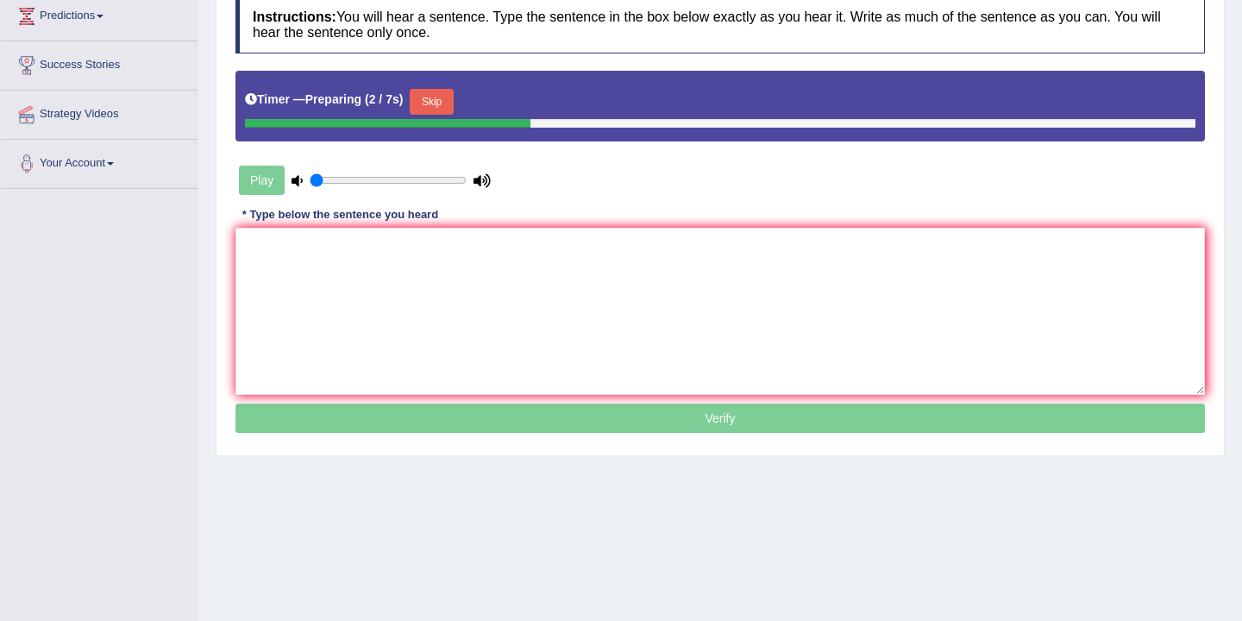
click at [439, 104] on button "Skip" at bounding box center [431, 102] width 43 height 26
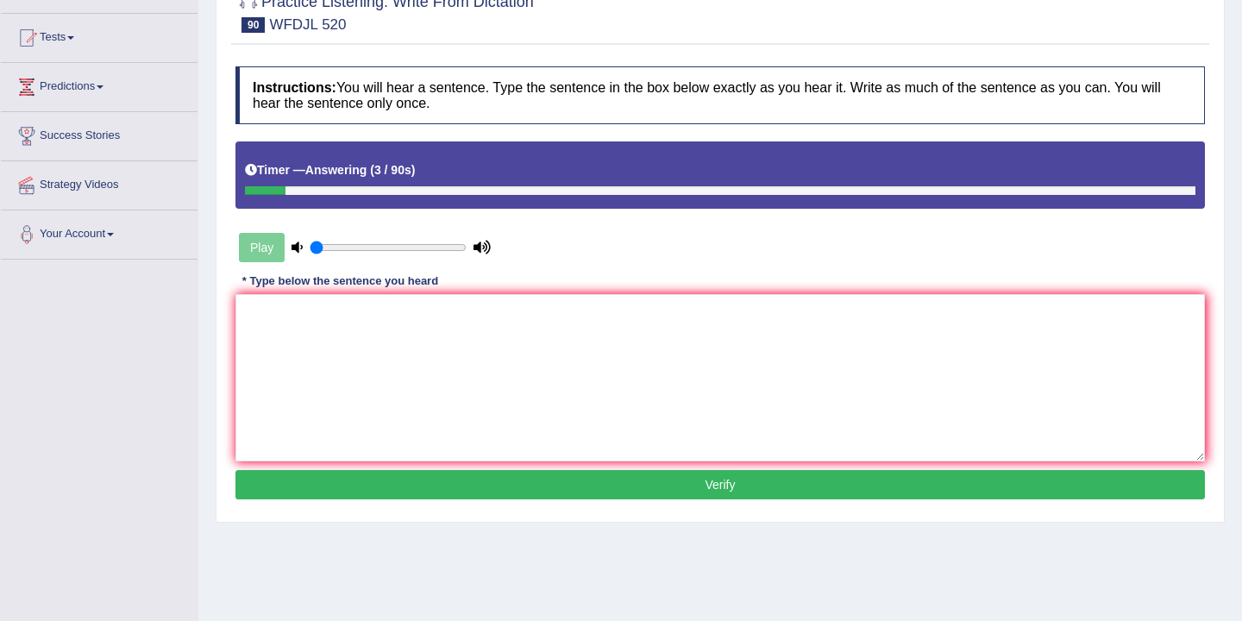
scroll to position [0, 0]
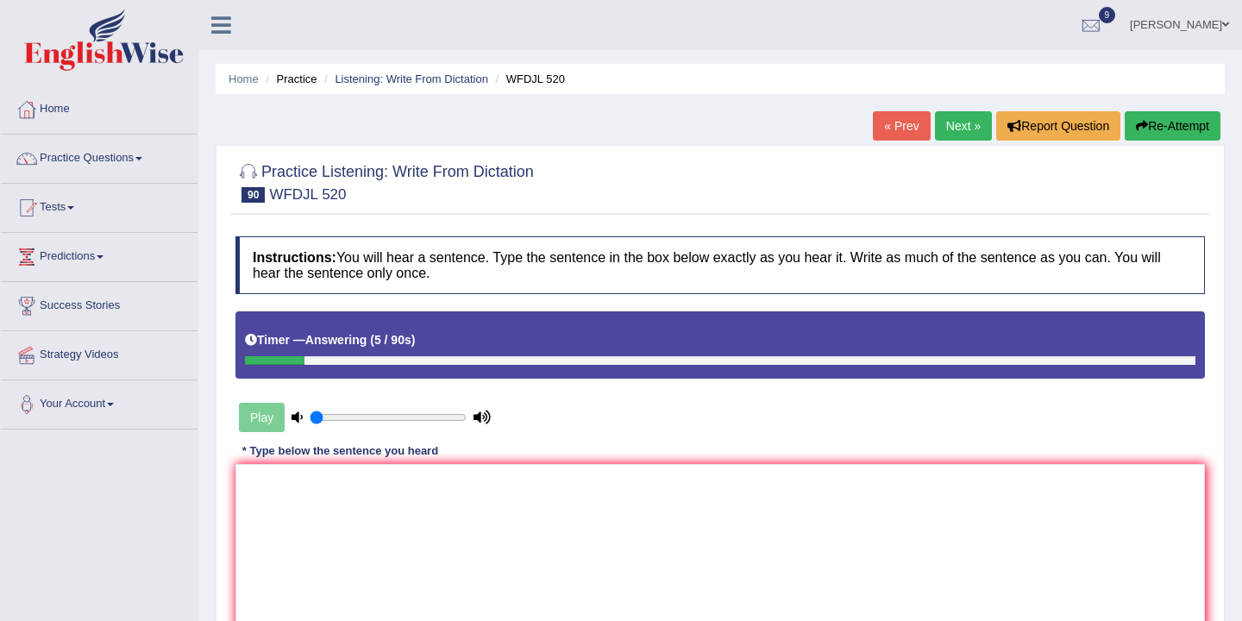
click at [1151, 121] on button "Re-Attempt" at bounding box center [1173, 125] width 96 height 29
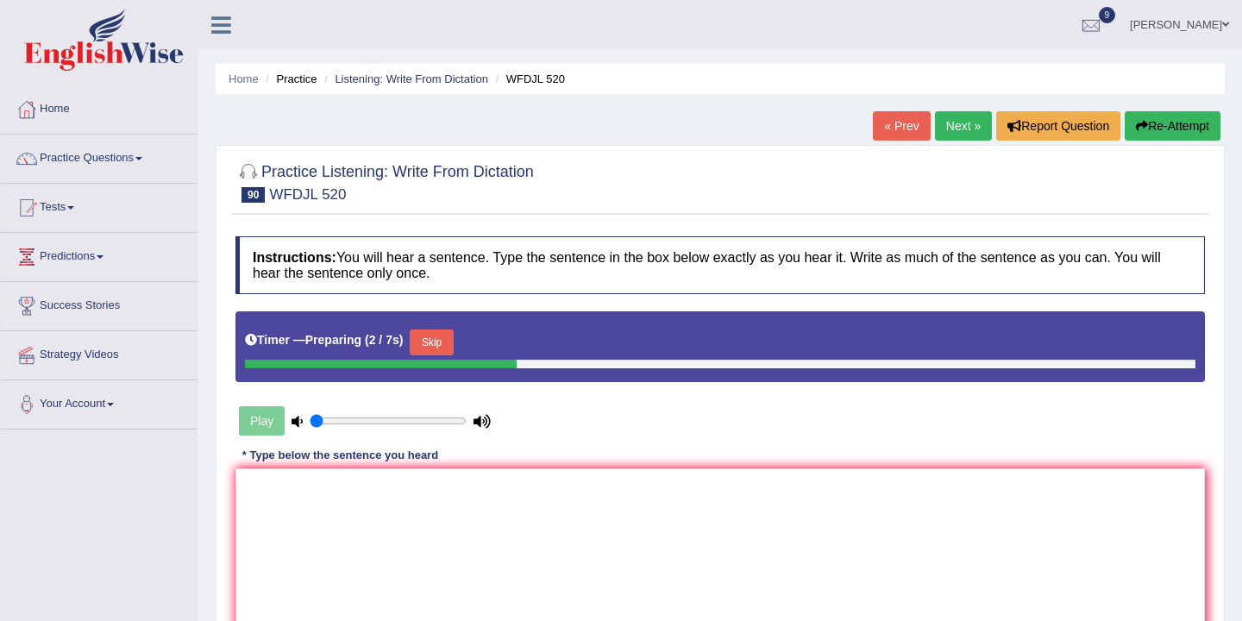
click at [443, 339] on button "Skip" at bounding box center [431, 342] width 43 height 26
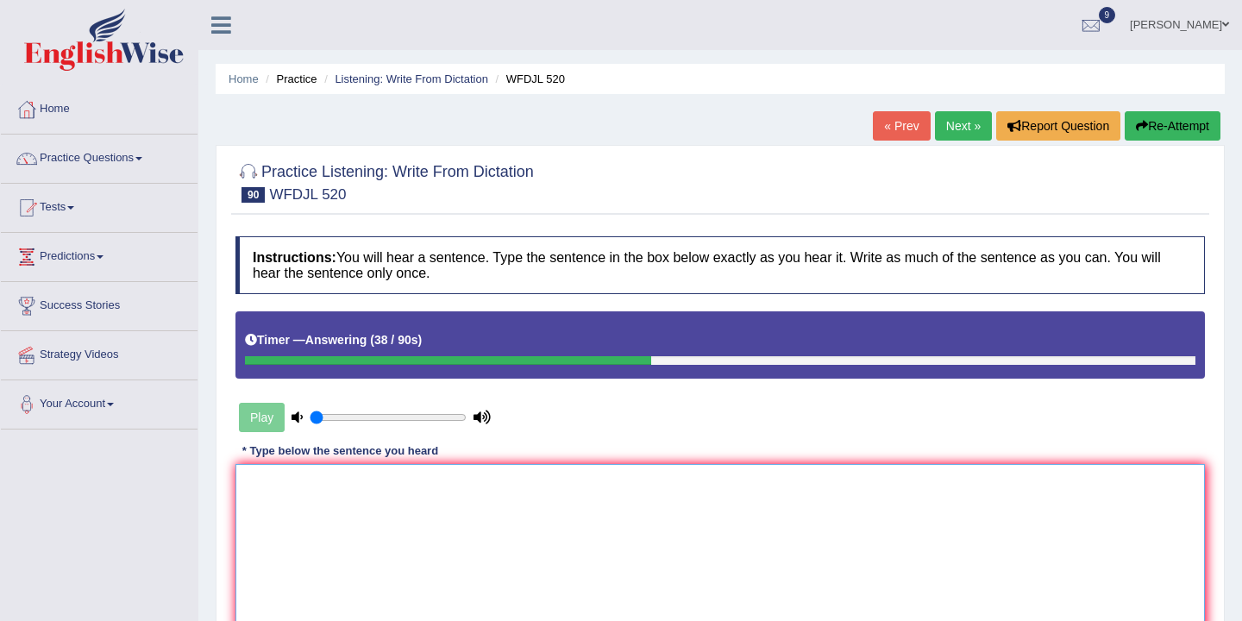
click at [314, 491] on textarea at bounding box center [719, 547] width 969 height 167
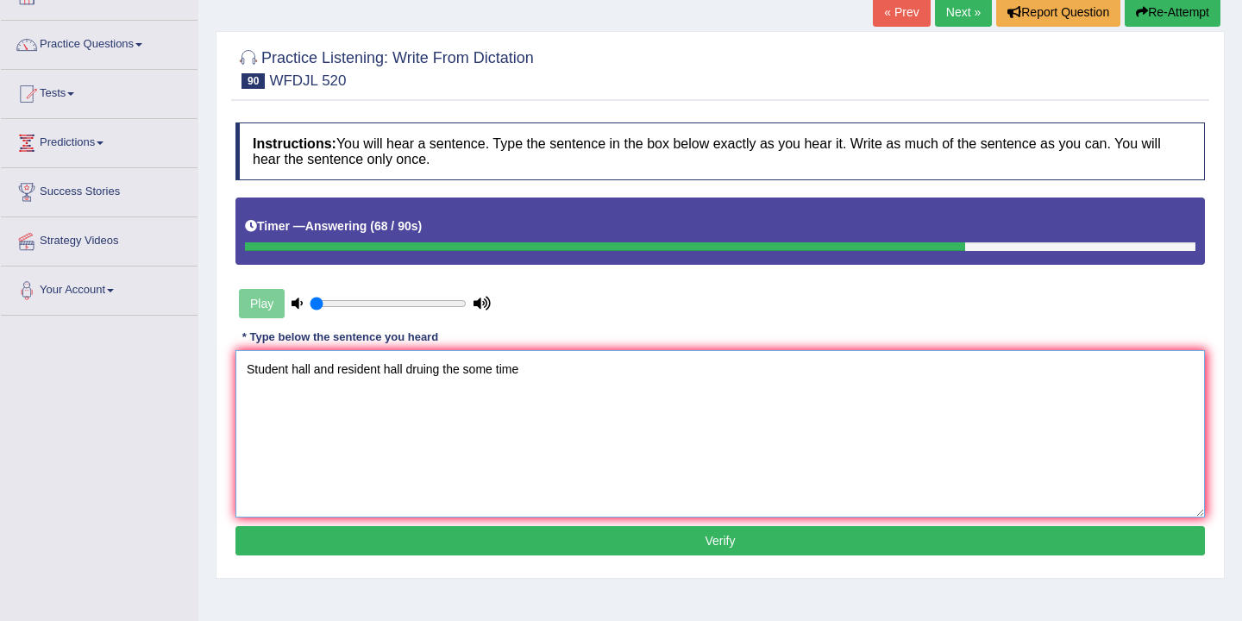
scroll to position [116, 0]
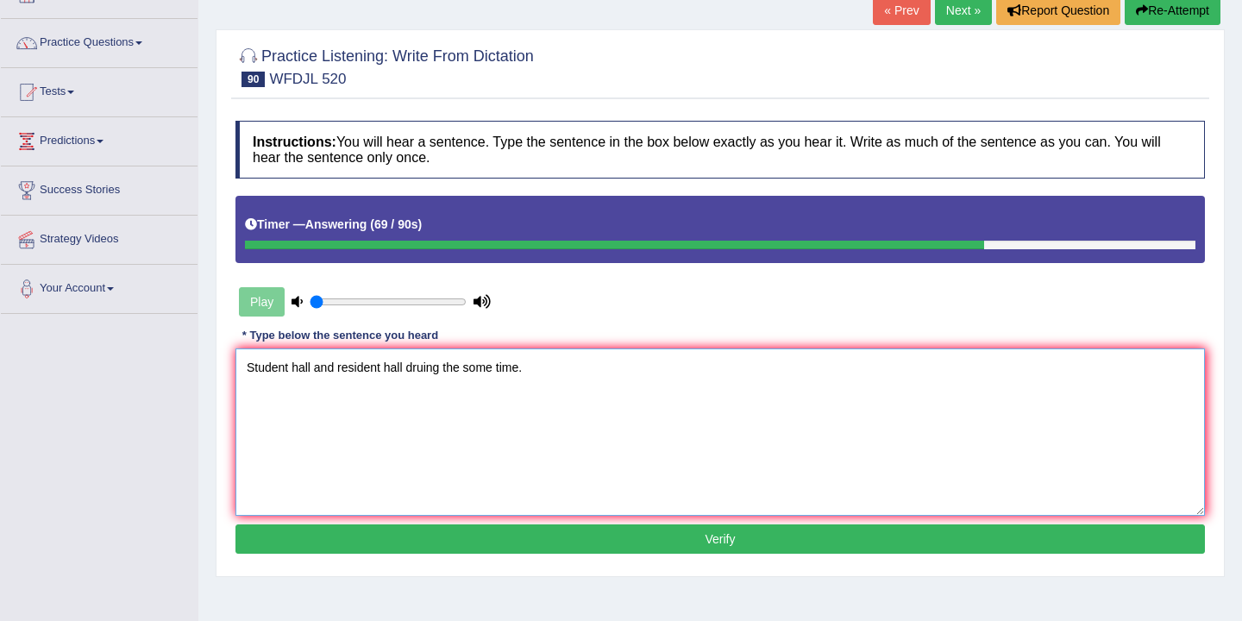
type textarea "Student hall and resident hall druing the some time."
click at [649, 544] on button "Verify" at bounding box center [719, 538] width 969 height 29
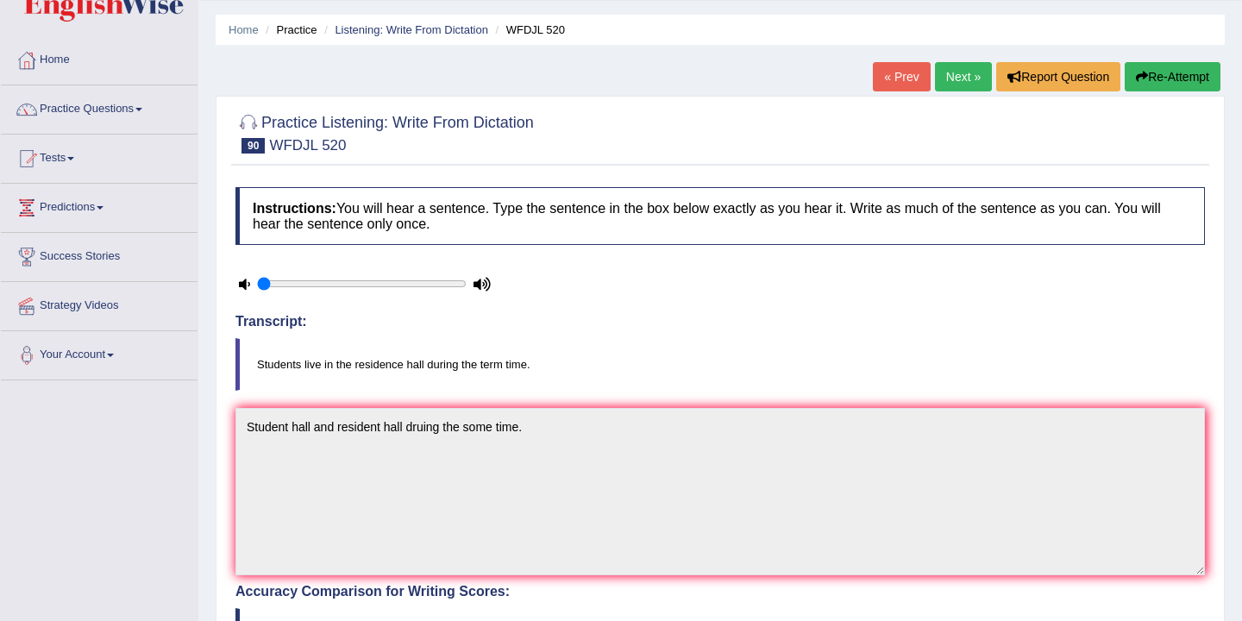
scroll to position [0, 0]
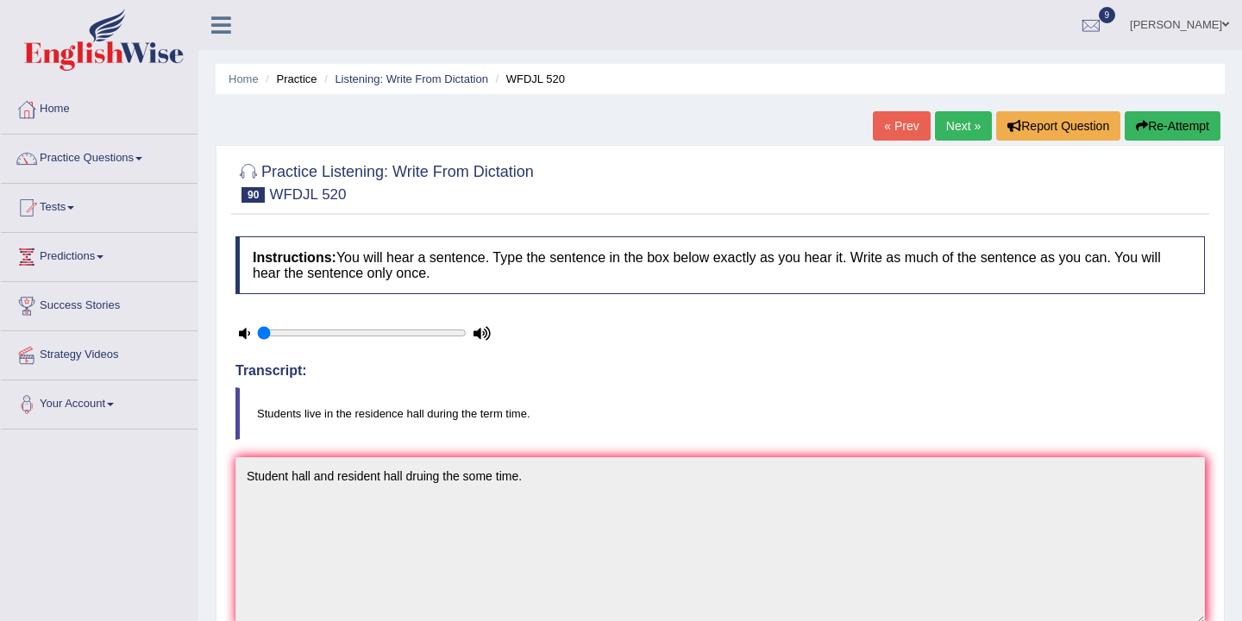
click at [956, 127] on link "Next »" at bounding box center [963, 125] width 57 height 29
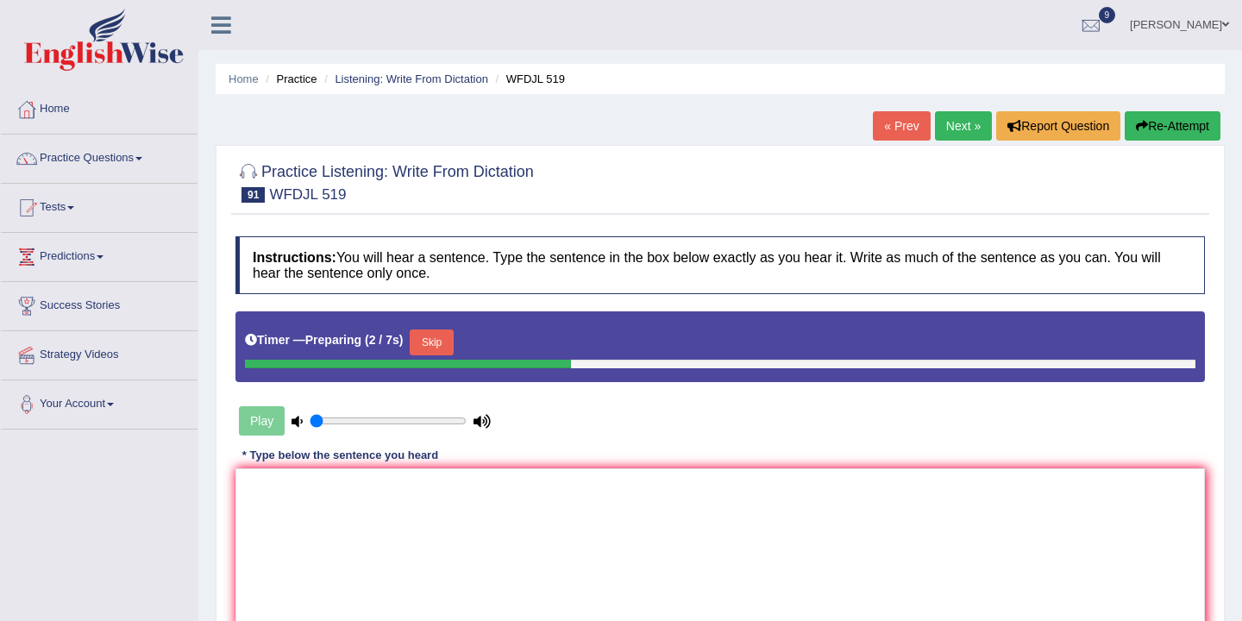
click at [448, 342] on button "Skip" at bounding box center [431, 342] width 43 height 26
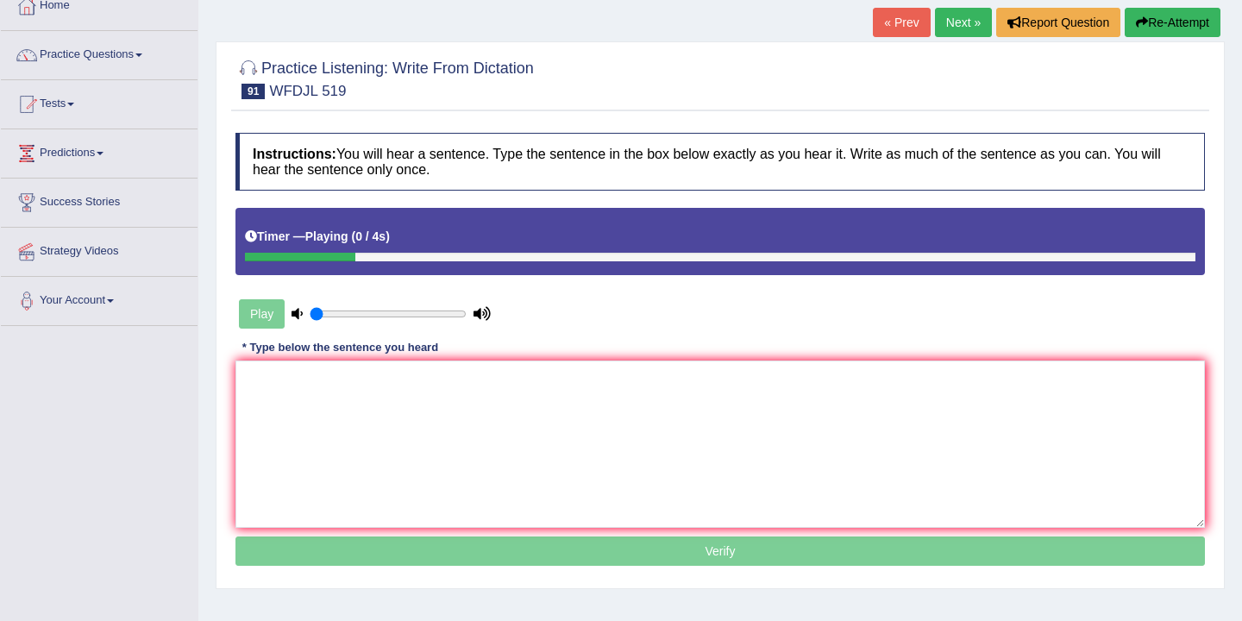
scroll to position [103, 0]
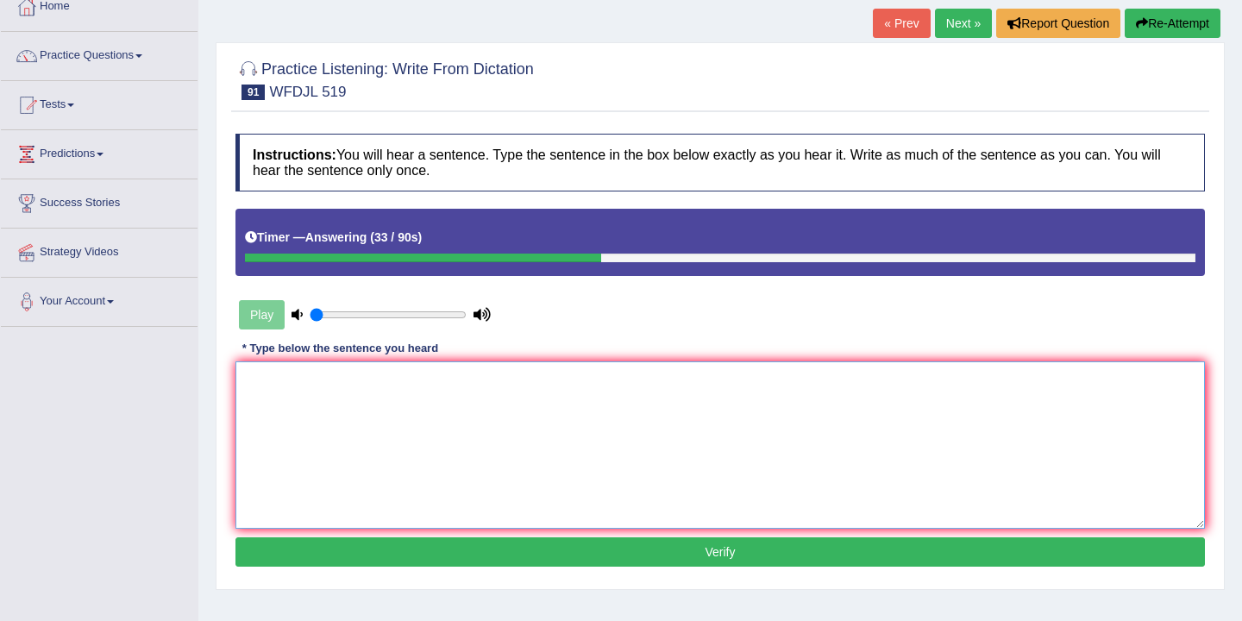
click at [300, 400] on textarea at bounding box center [719, 444] width 969 height 167
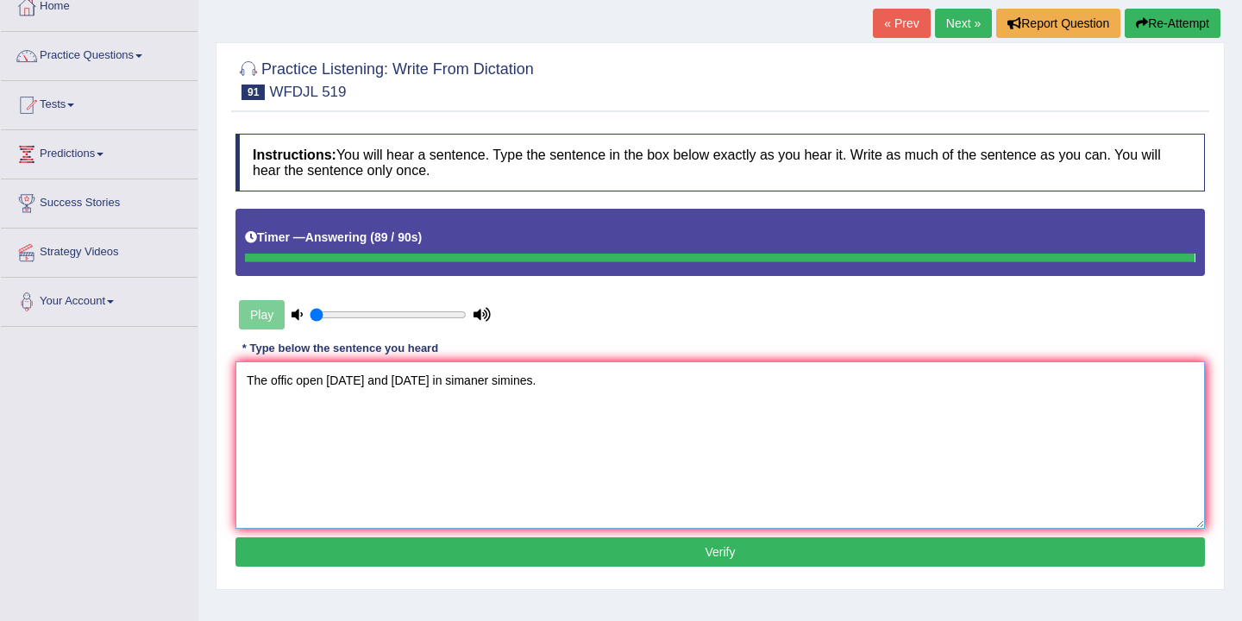
type textarea "The offic open on monday and thursday in simaner simines."
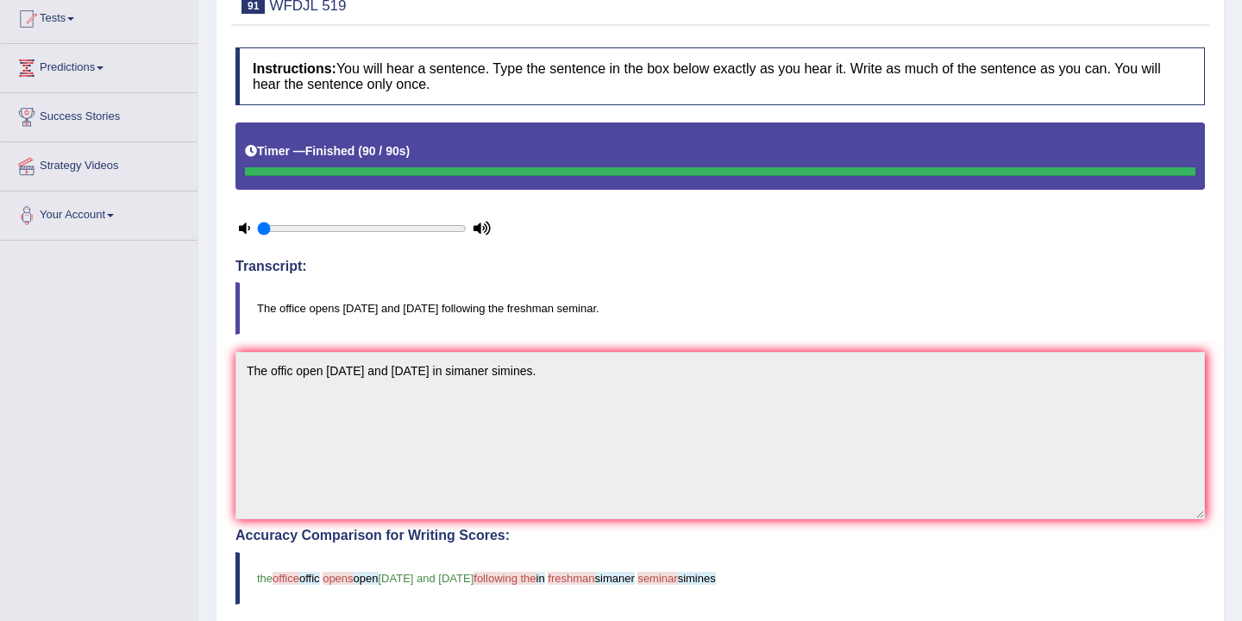
scroll to position [0, 0]
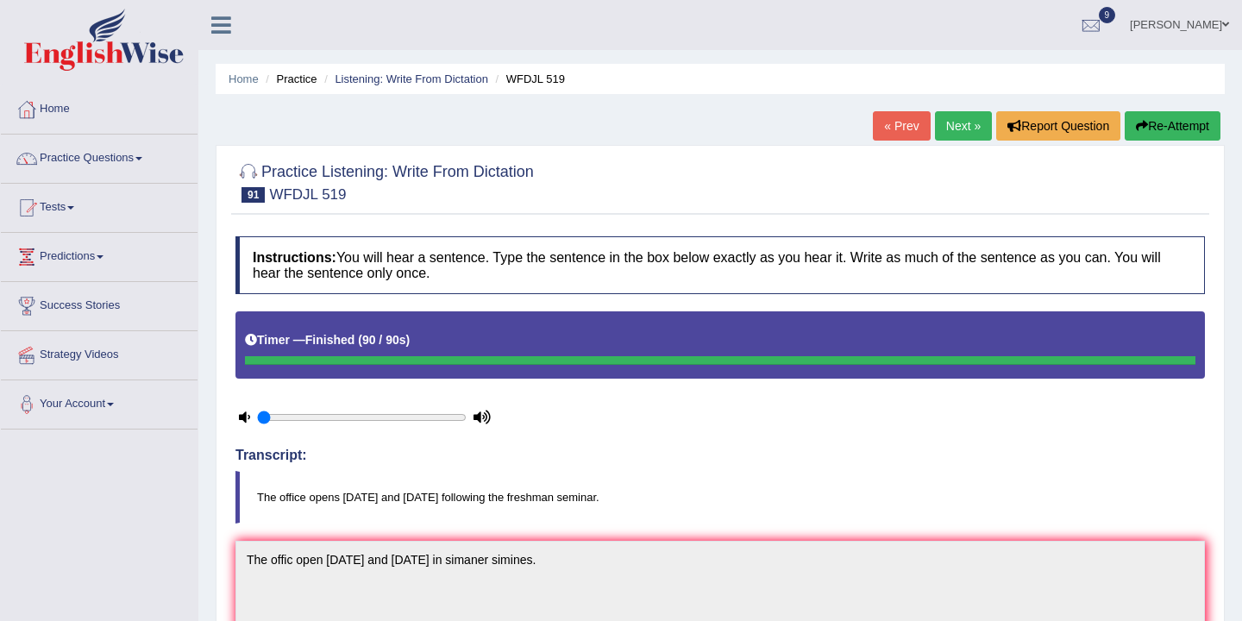
click at [964, 127] on link "Next »" at bounding box center [963, 125] width 57 height 29
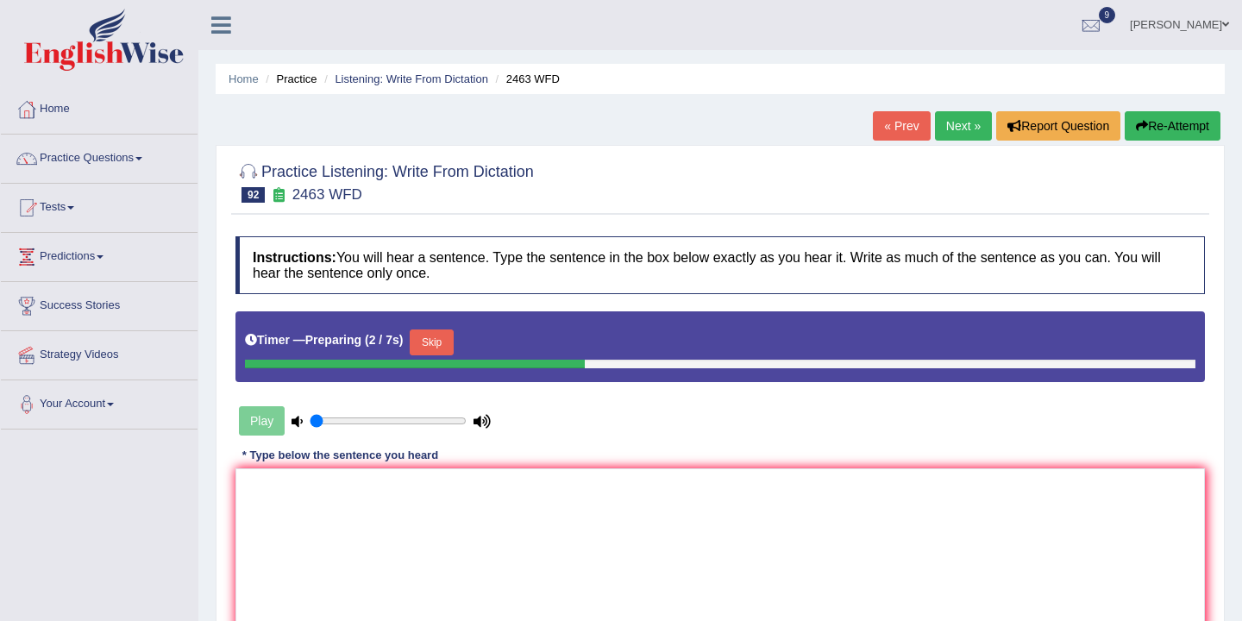
click at [440, 349] on button "Skip" at bounding box center [431, 342] width 43 height 26
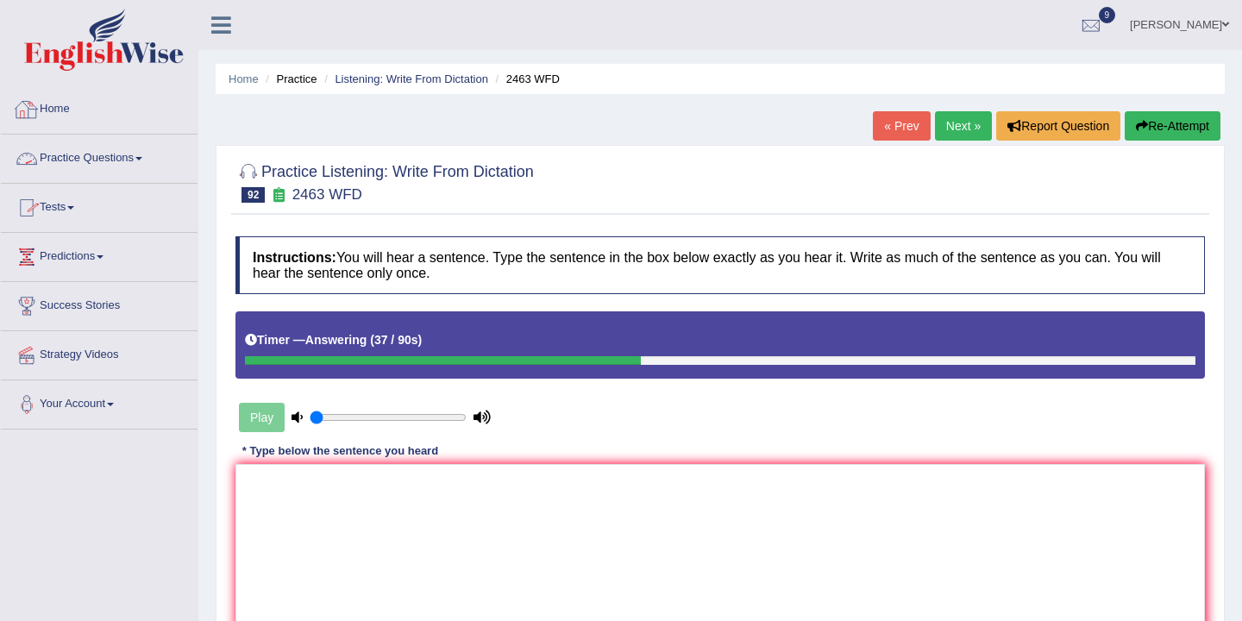
click at [134, 158] on link "Practice Questions" at bounding box center [99, 156] width 197 height 43
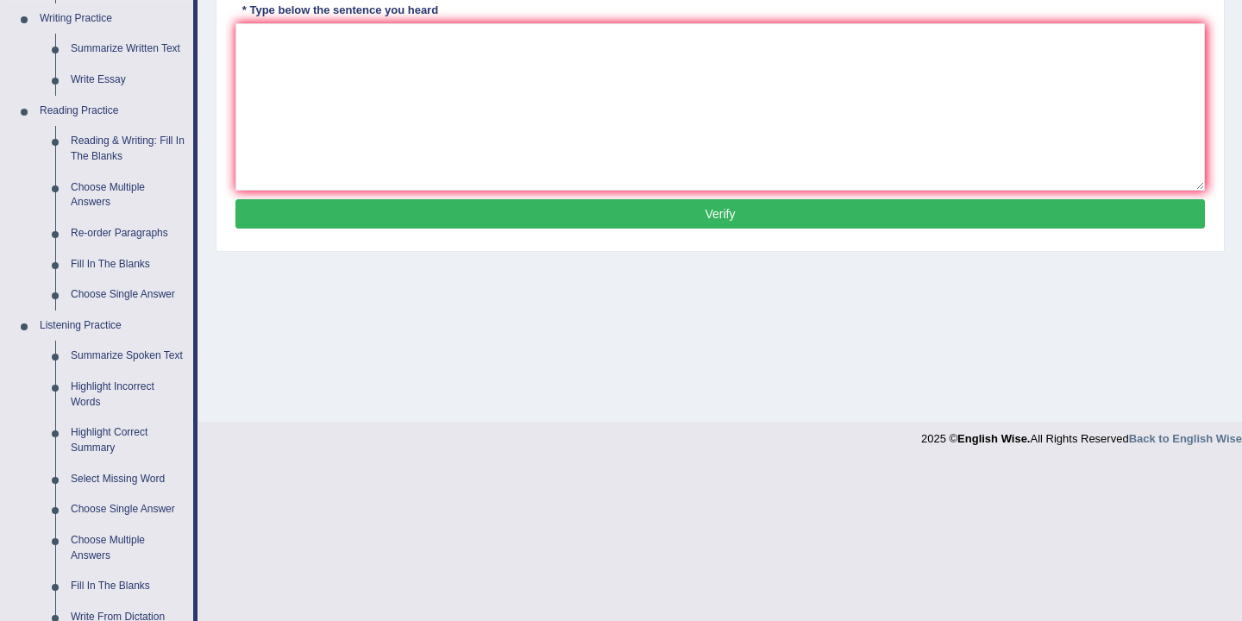
scroll to position [422, 0]
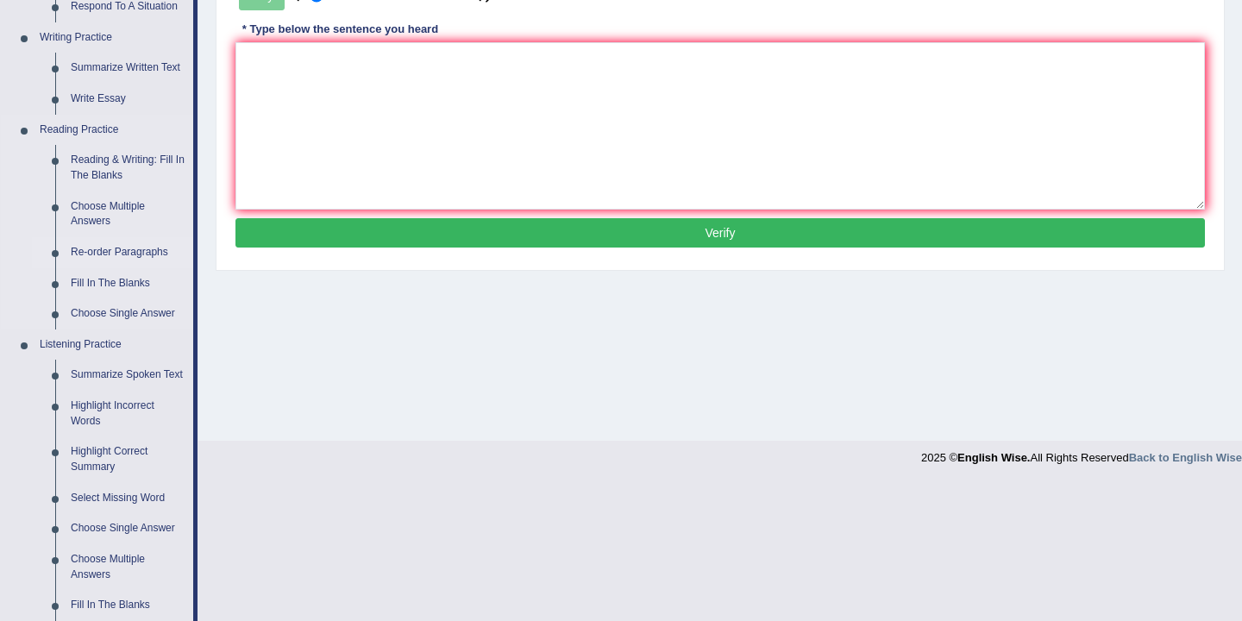
click at [101, 249] on link "Re-order Paragraphs" at bounding box center [128, 252] width 130 height 31
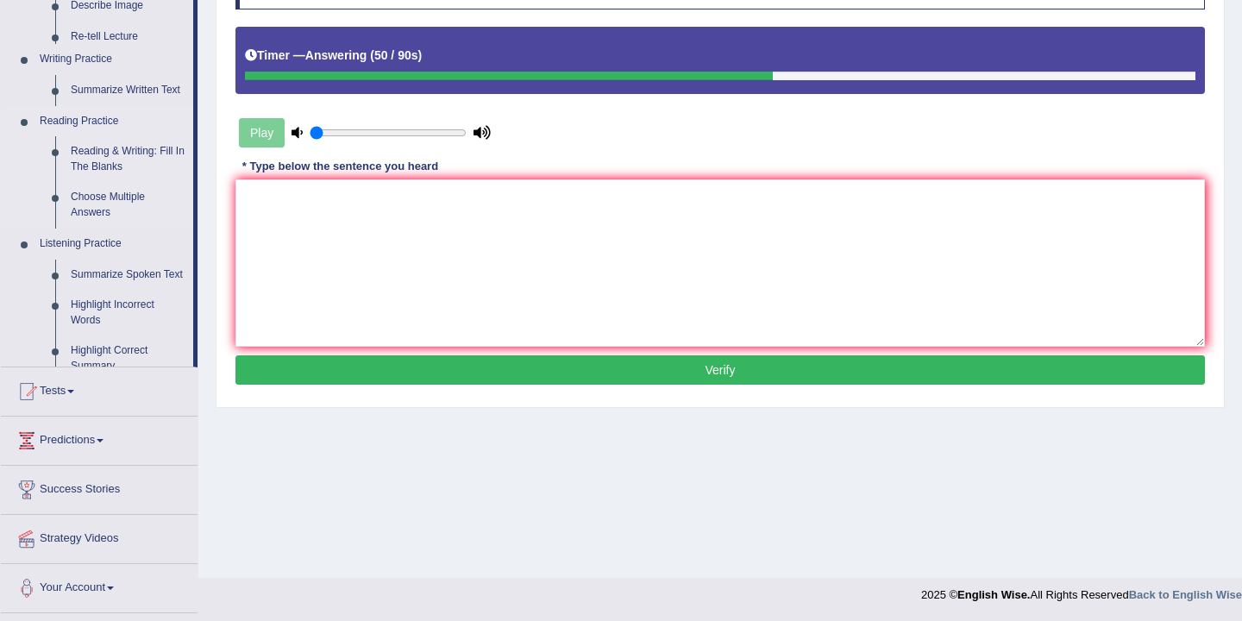
scroll to position [285, 0]
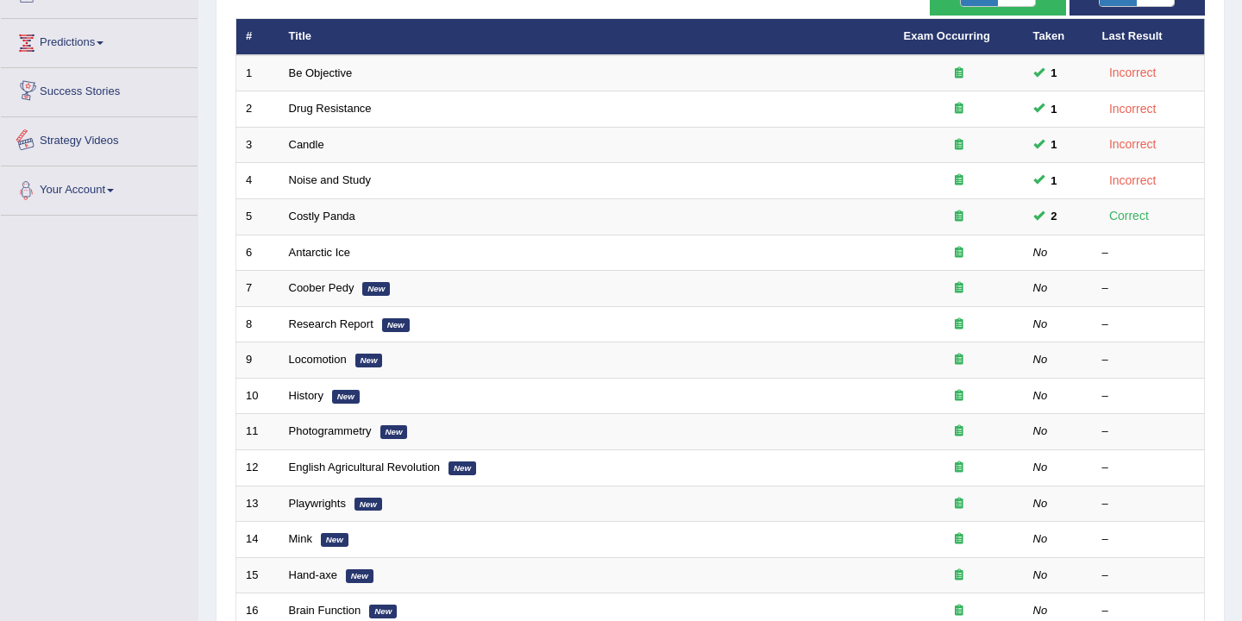
scroll to position [222, 0]
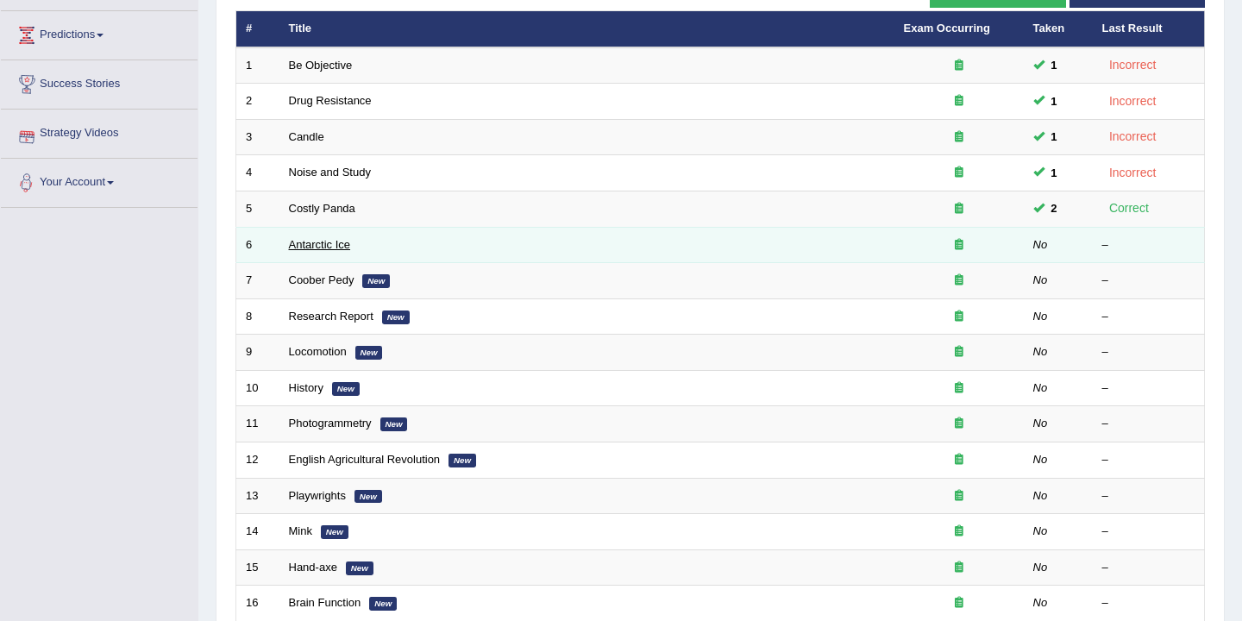
click at [329, 250] on link "Antarctic Ice" at bounding box center [320, 244] width 62 height 13
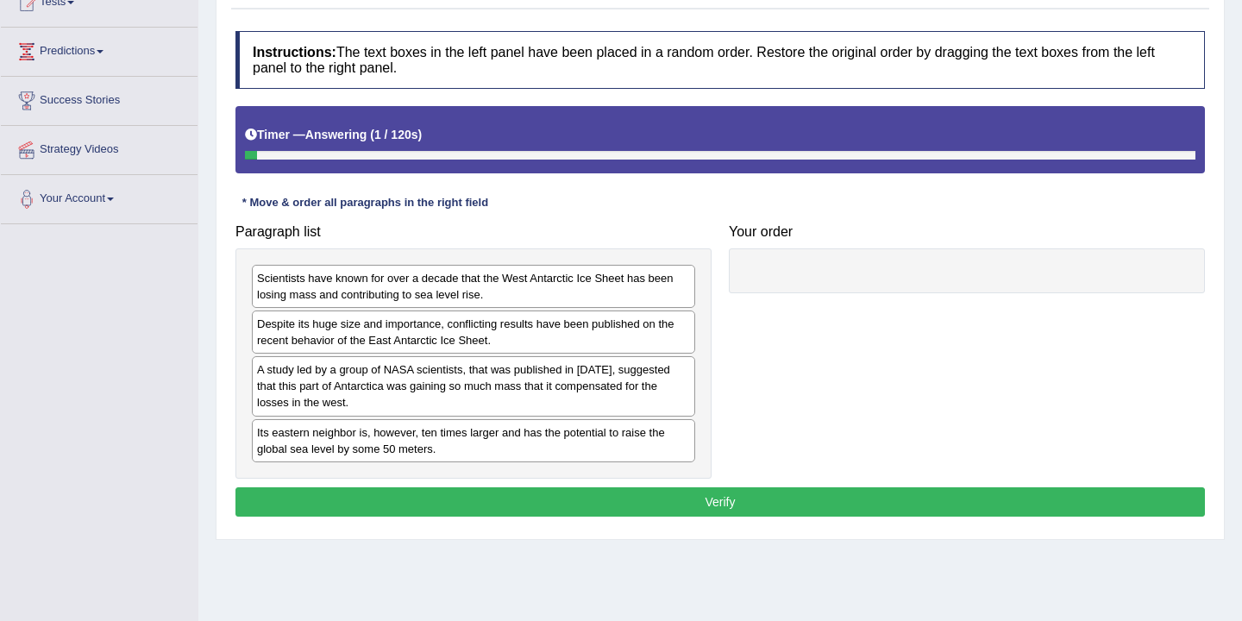
scroll to position [285, 0]
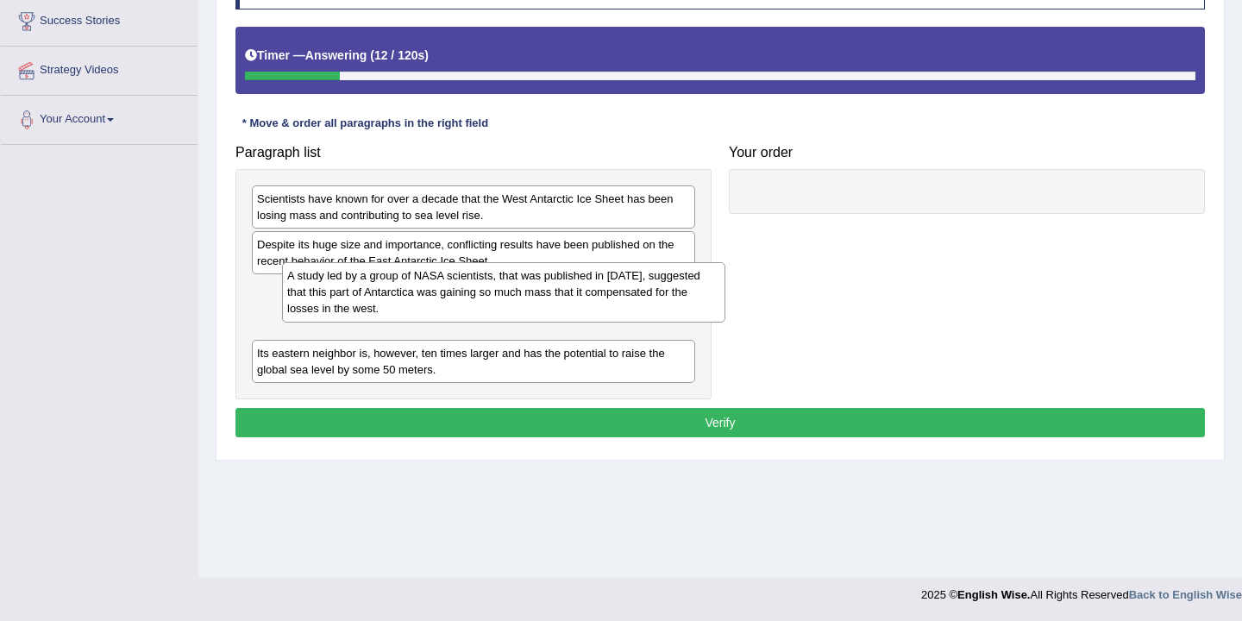
drag, startPoint x: 610, startPoint y: 307, endPoint x: 791, endPoint y: 208, distance: 206.5
click at [725, 262] on div "A study led by a group of NASA scientists, that was published in [DATE], sugges…" at bounding box center [503, 292] width 443 height 60
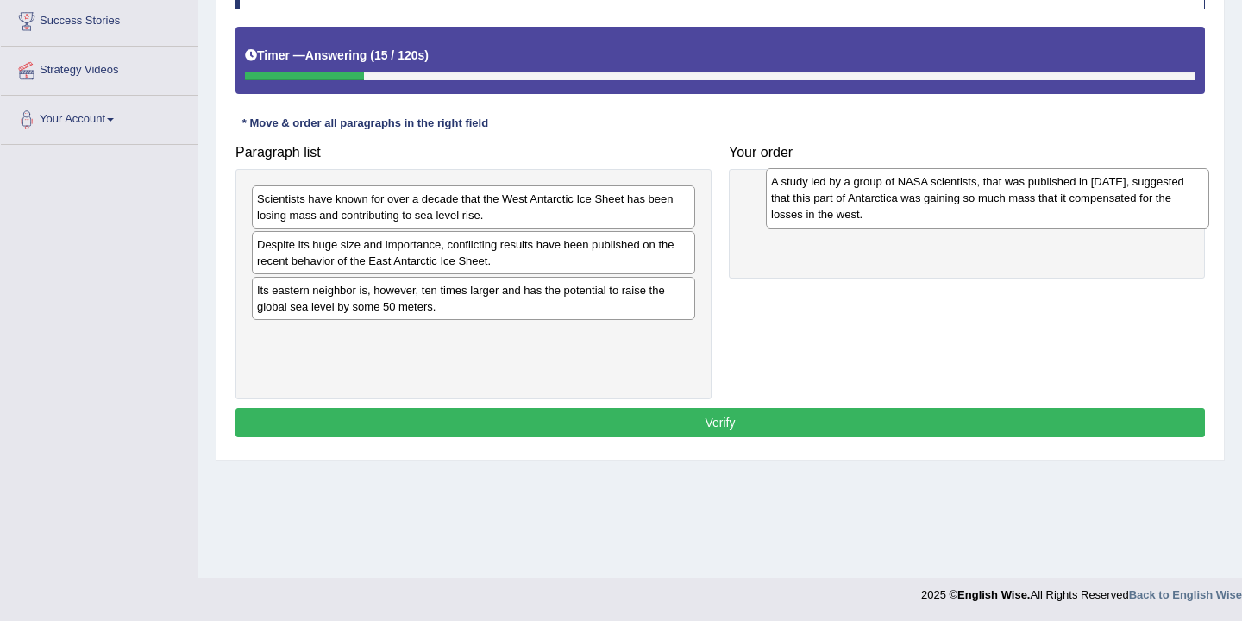
drag, startPoint x: 361, startPoint y: 317, endPoint x: 874, endPoint y: 209, distance: 524.6
click at [873, 209] on div "A study led by a group of NASA scientists, that was published in [DATE], sugges…" at bounding box center [987, 198] width 443 height 60
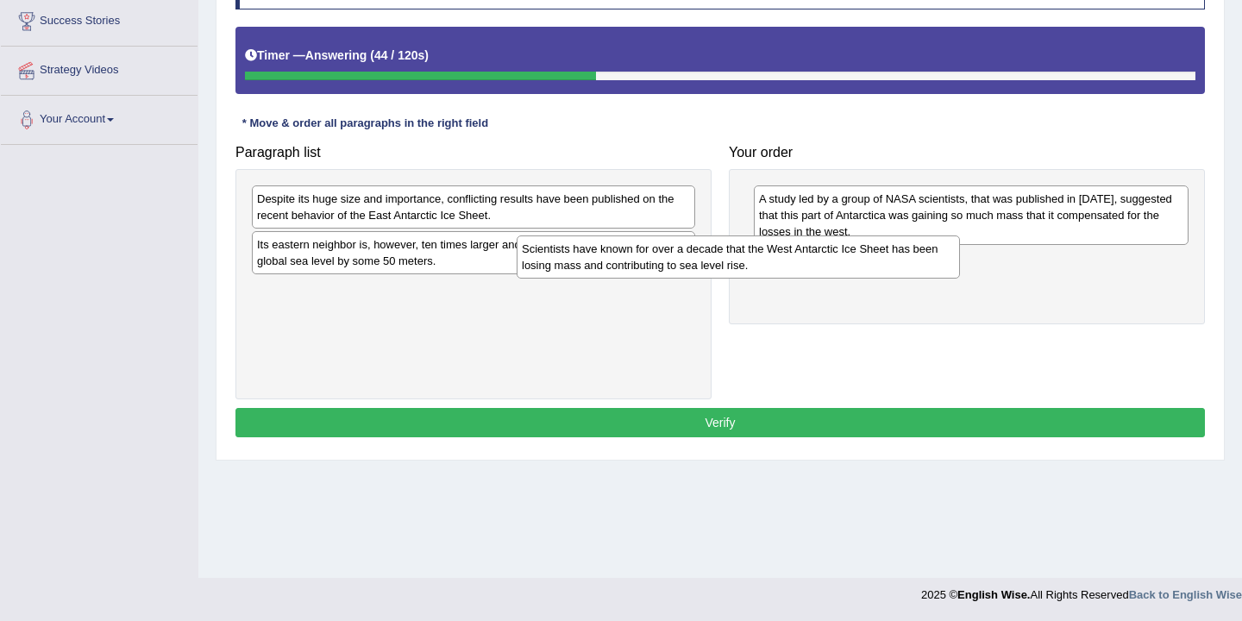
drag, startPoint x: 423, startPoint y: 218, endPoint x: 723, endPoint y: 270, distance: 303.7
click at [722, 272] on div "Scientists have known for over a decade that the West Antarctic Ice Sheet has b…" at bounding box center [738, 256] width 443 height 43
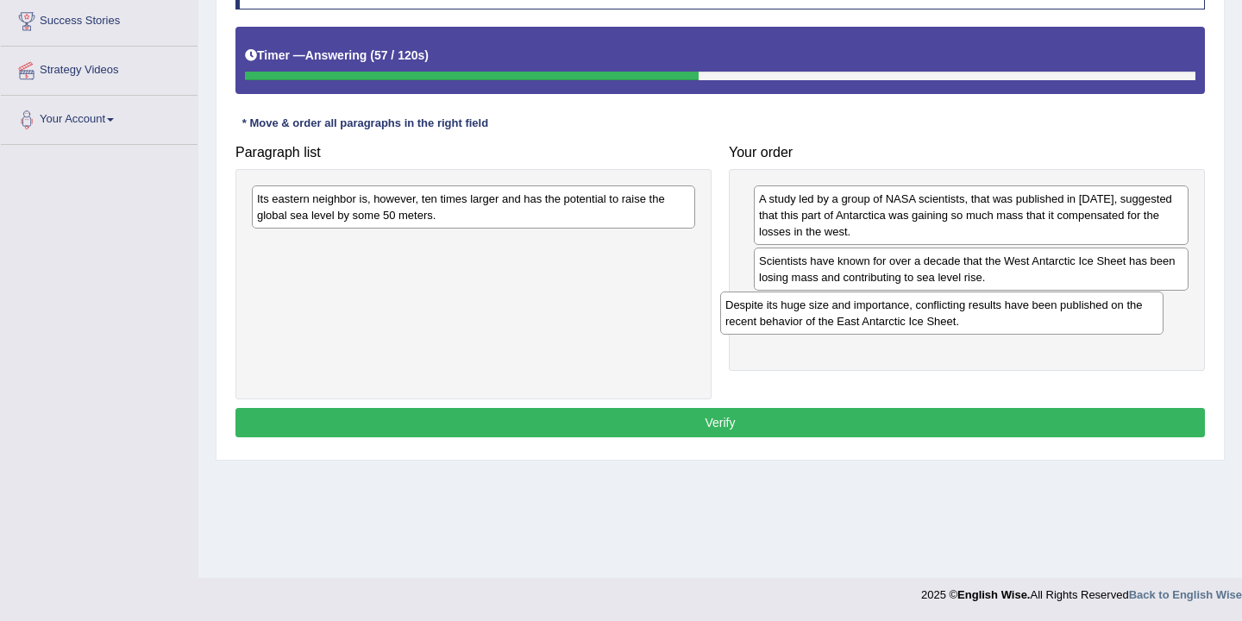
drag, startPoint x: 355, startPoint y: 219, endPoint x: 822, endPoint y: 312, distance: 475.8
click at [822, 312] on div "Despite its huge size and importance, conflicting results have been published o…" at bounding box center [941, 313] width 443 height 43
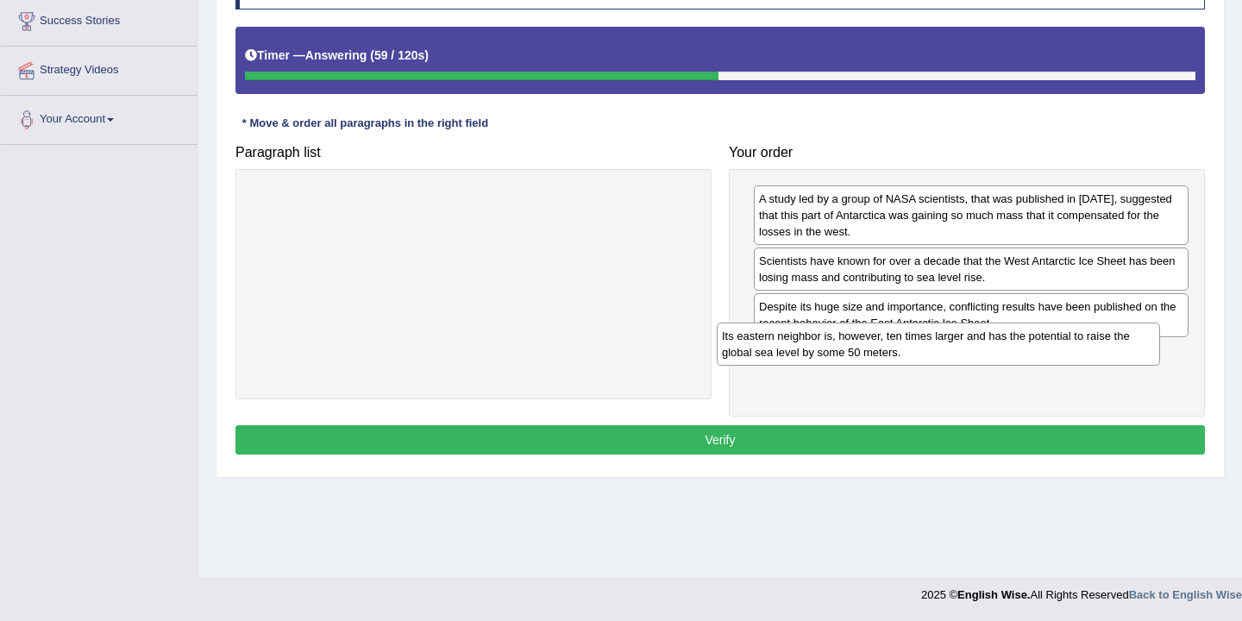
drag, startPoint x: 437, startPoint y: 216, endPoint x: 906, endPoint y: 354, distance: 489.3
click at [907, 355] on div "Its eastern neighbor is, however, ten times larger and has the potential to rai…" at bounding box center [938, 344] width 443 height 43
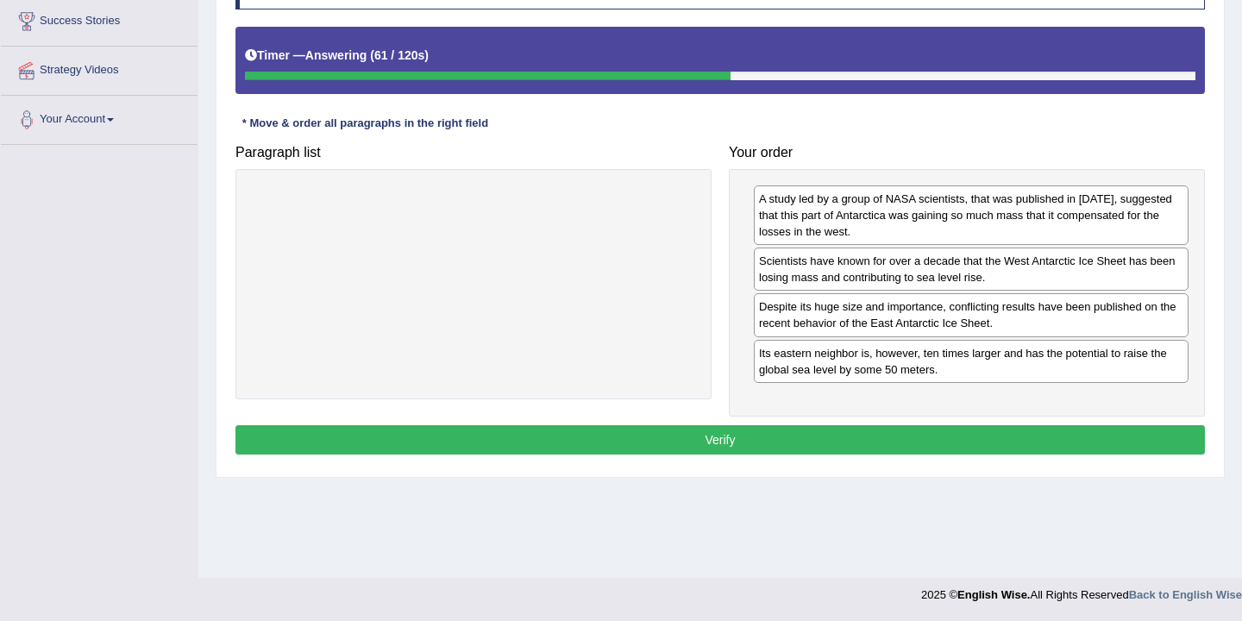
click at [717, 442] on button "Verify" at bounding box center [719, 439] width 969 height 29
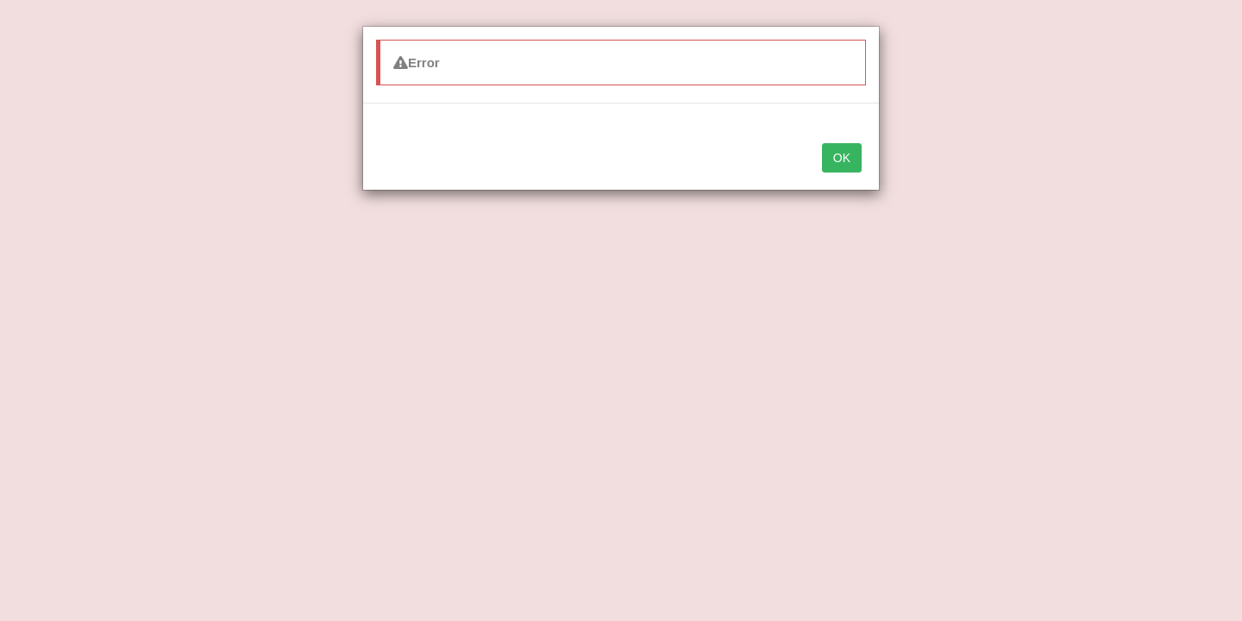
click at [840, 157] on button "OK" at bounding box center [842, 157] width 40 height 29
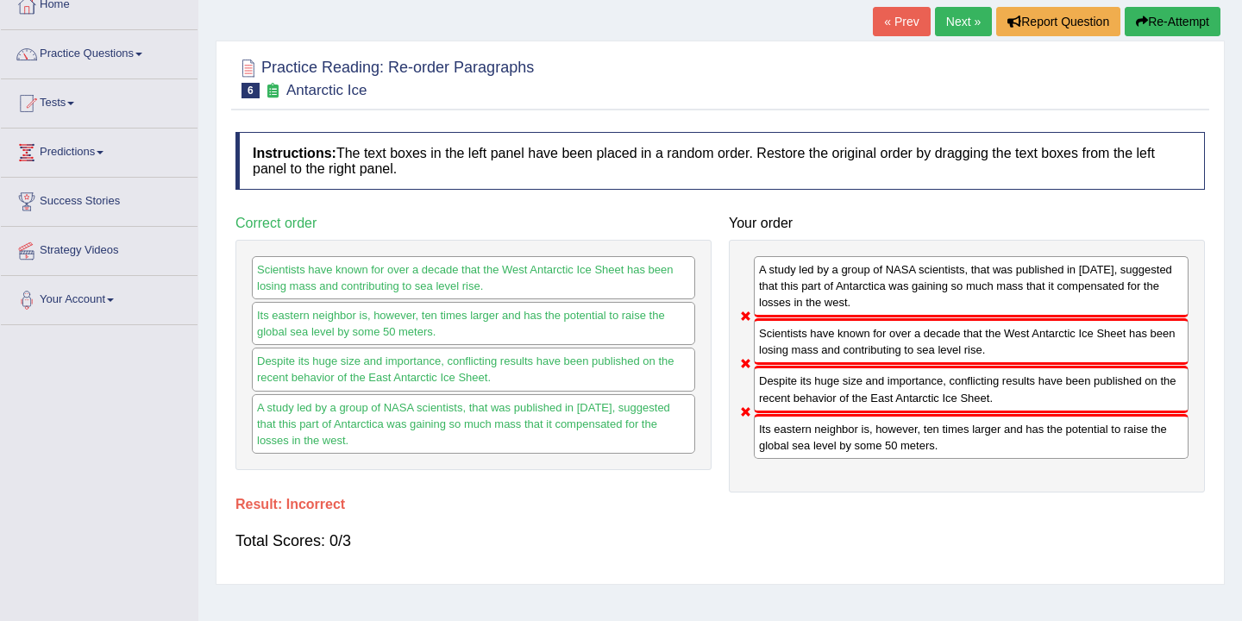
scroll to position [0, 0]
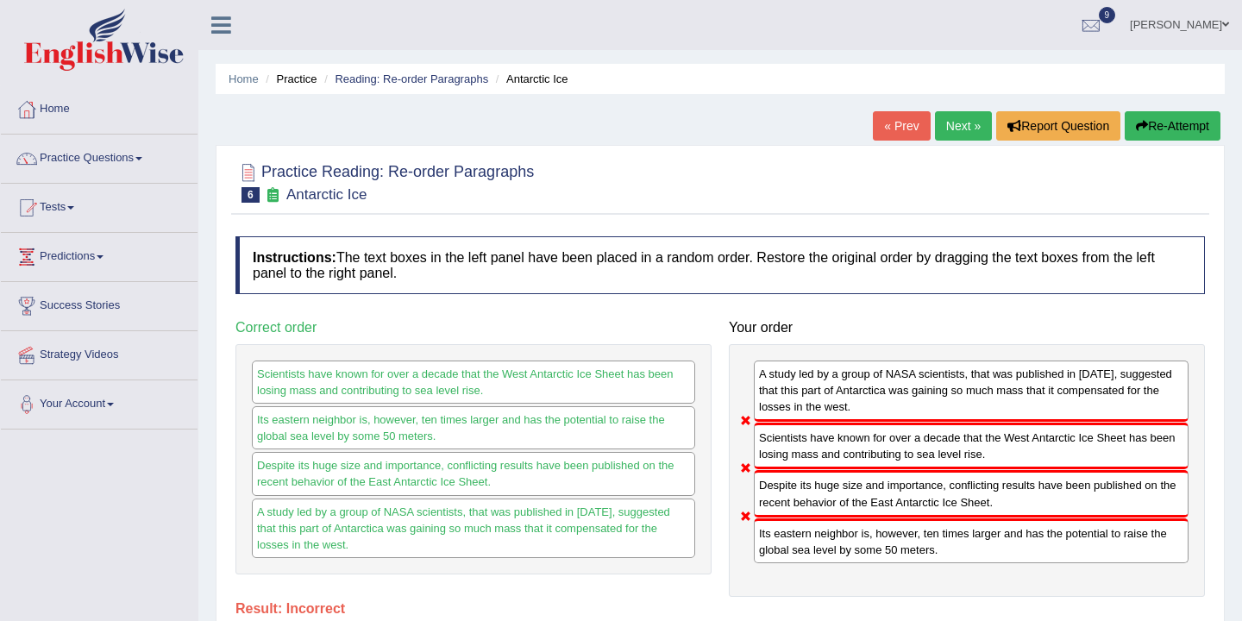
click at [1164, 124] on button "Re-Attempt" at bounding box center [1173, 125] width 96 height 29
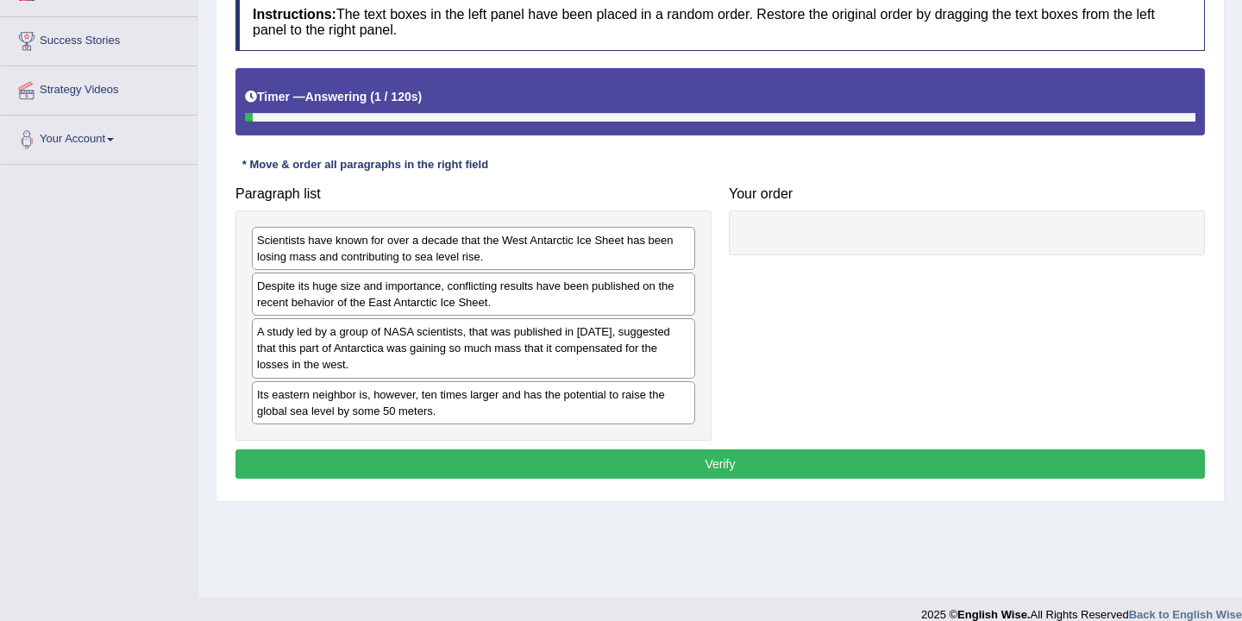
scroll to position [285, 0]
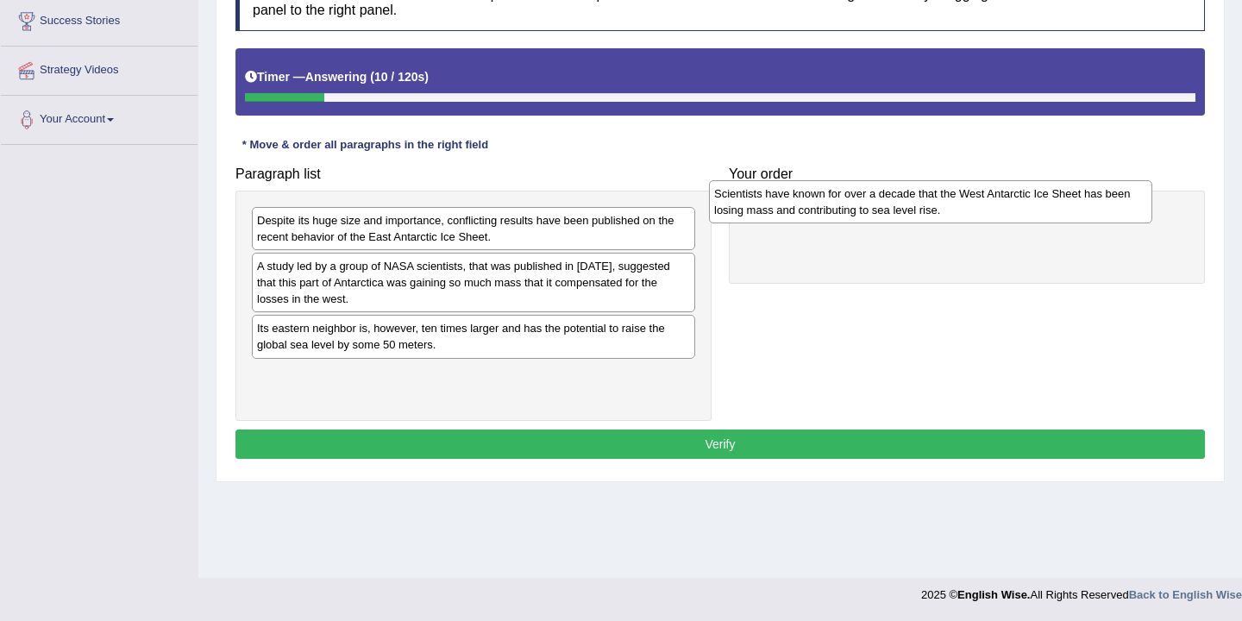
drag, startPoint x: 344, startPoint y: 242, endPoint x: 803, endPoint y: 216, distance: 459.6
click at [803, 216] on div "Scientists have known for over a decade that the West Antarctic Ice Sheet has b…" at bounding box center [930, 201] width 443 height 43
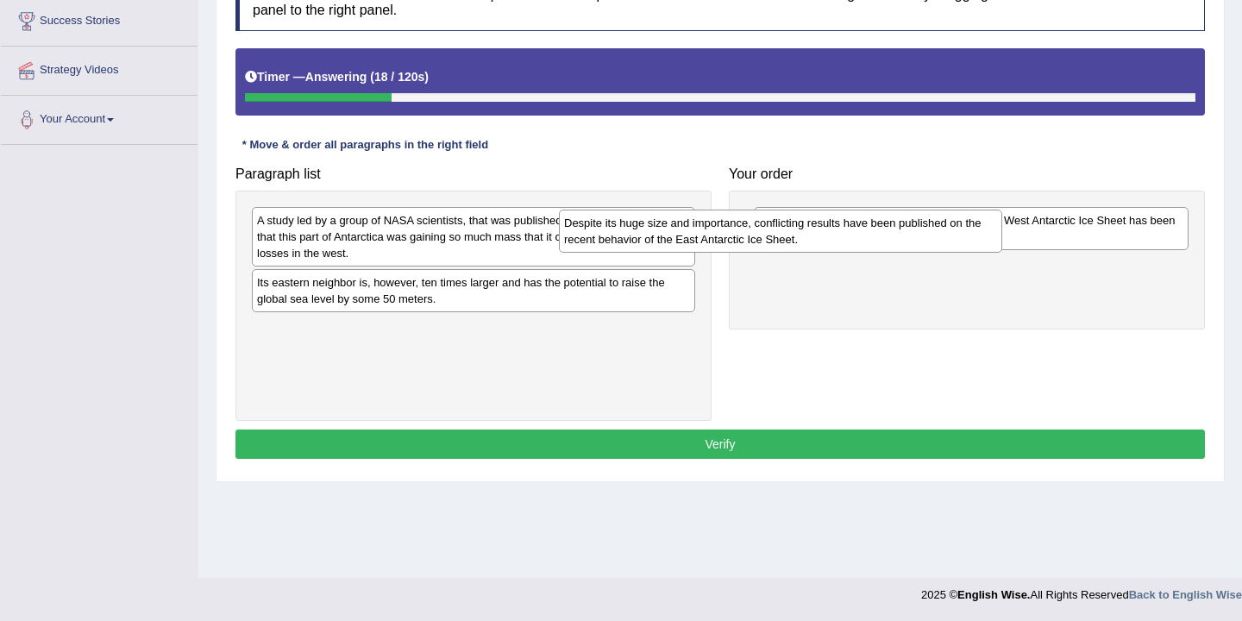
drag, startPoint x: 359, startPoint y: 235, endPoint x: 709, endPoint y: 264, distance: 351.4
click at [706, 253] on div "Despite its huge size and importance, conflicting results have been published o…" at bounding box center [780, 231] width 443 height 43
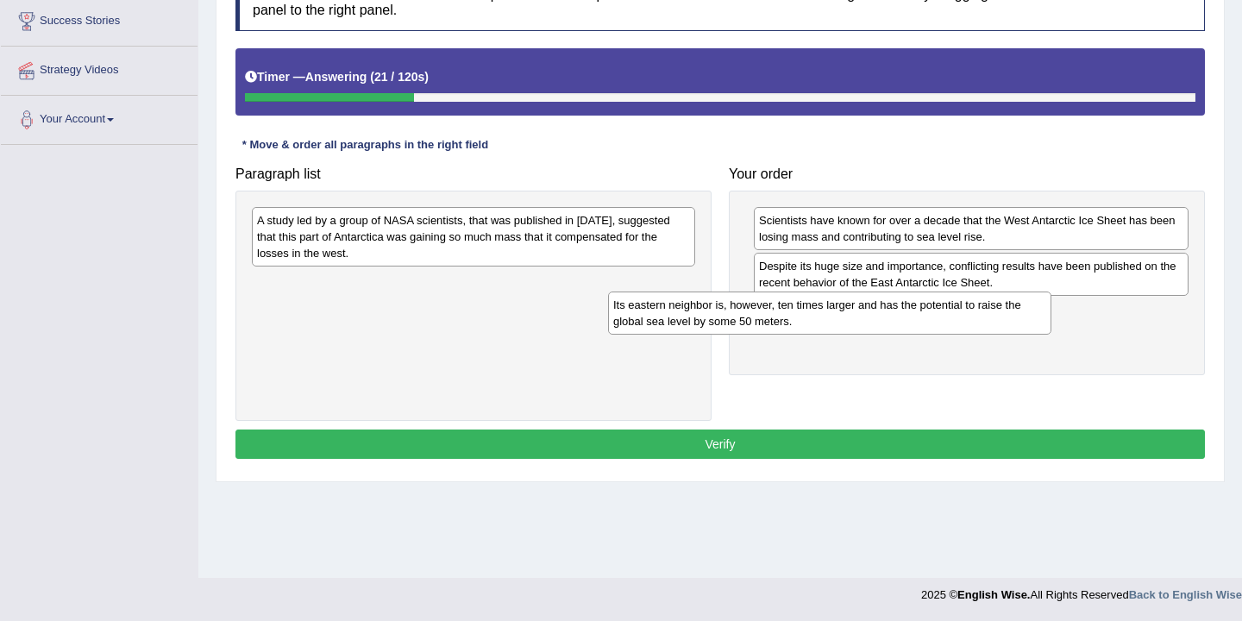
drag, startPoint x: 427, startPoint y: 311, endPoint x: 884, endPoint y: 351, distance: 458.8
click at [884, 335] on div "Its eastern neighbor is, however, ten times larger and has the potential to rai…" at bounding box center [829, 313] width 443 height 43
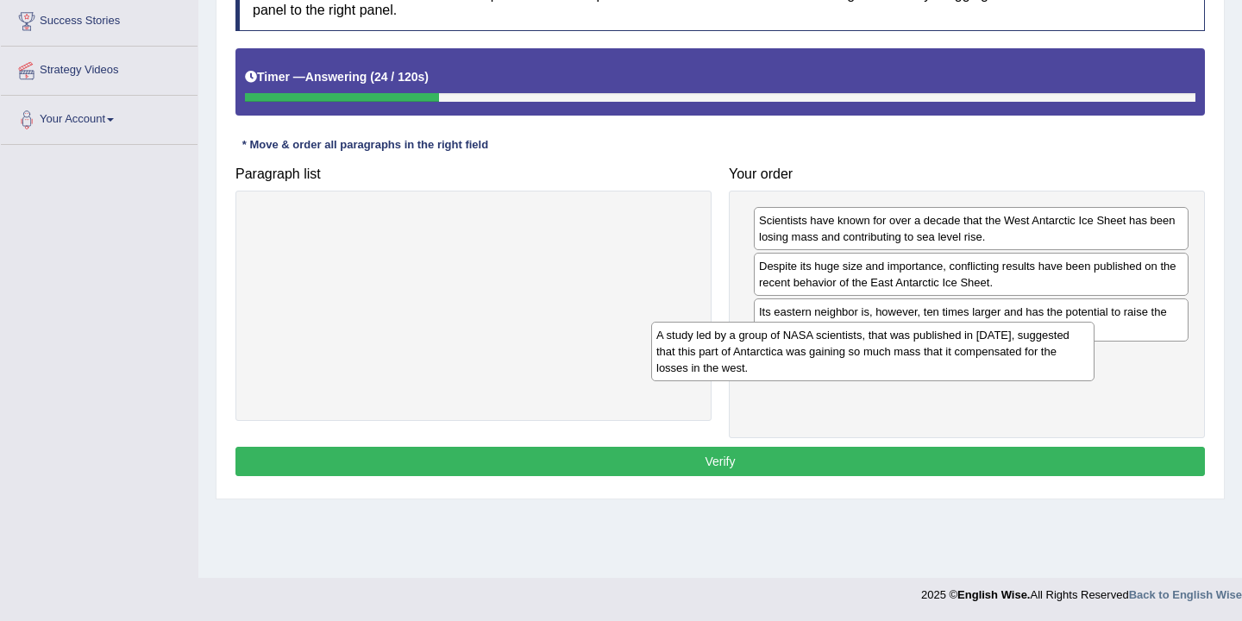
drag, startPoint x: 391, startPoint y: 241, endPoint x: 816, endPoint y: 354, distance: 440.2
click at [807, 354] on div "A study led by a group of NASA scientists, that was published in 2015, suggeste…" at bounding box center [872, 352] width 443 height 60
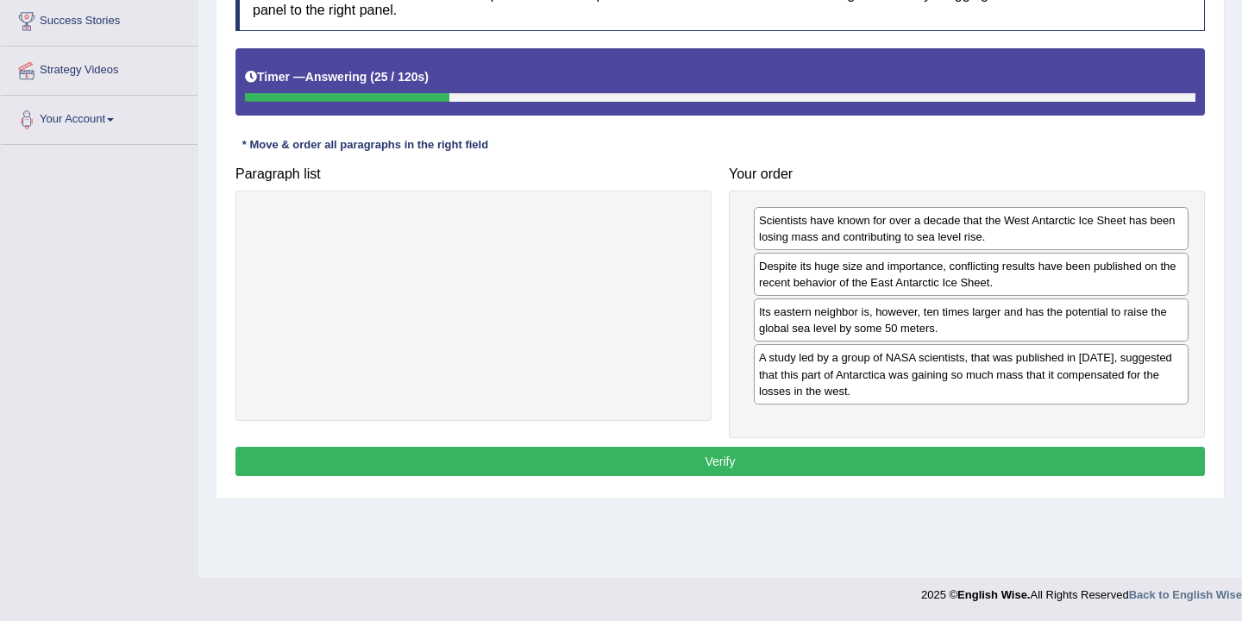
click at [683, 462] on button "Verify" at bounding box center [719, 461] width 969 height 29
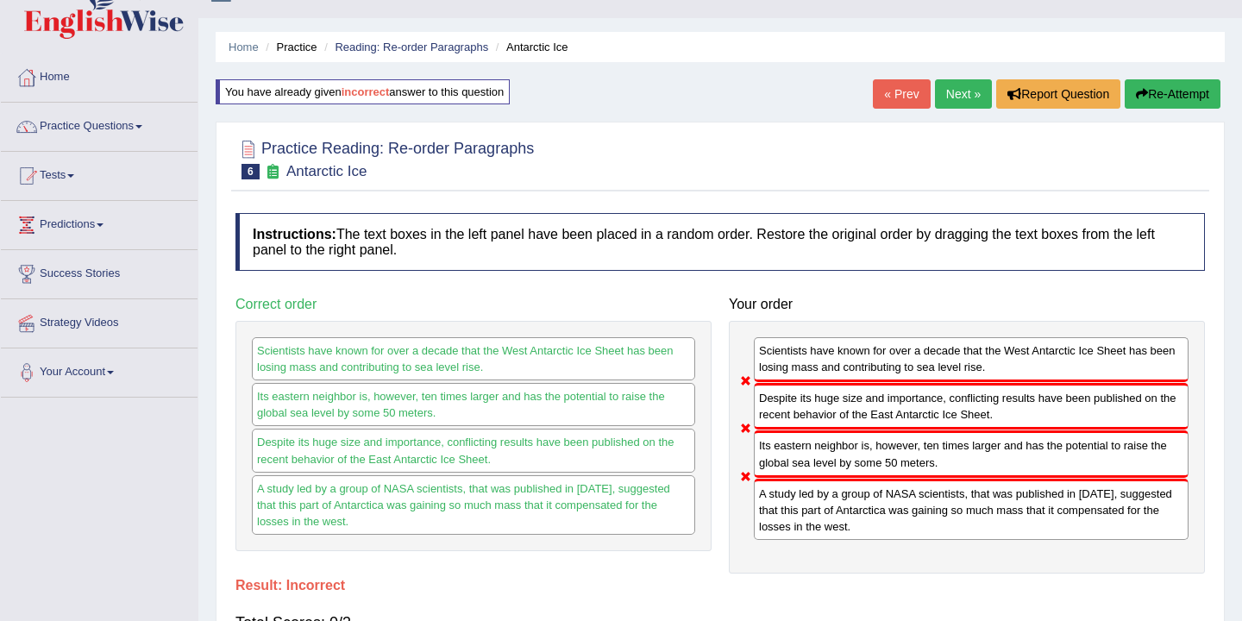
scroll to position [0, 0]
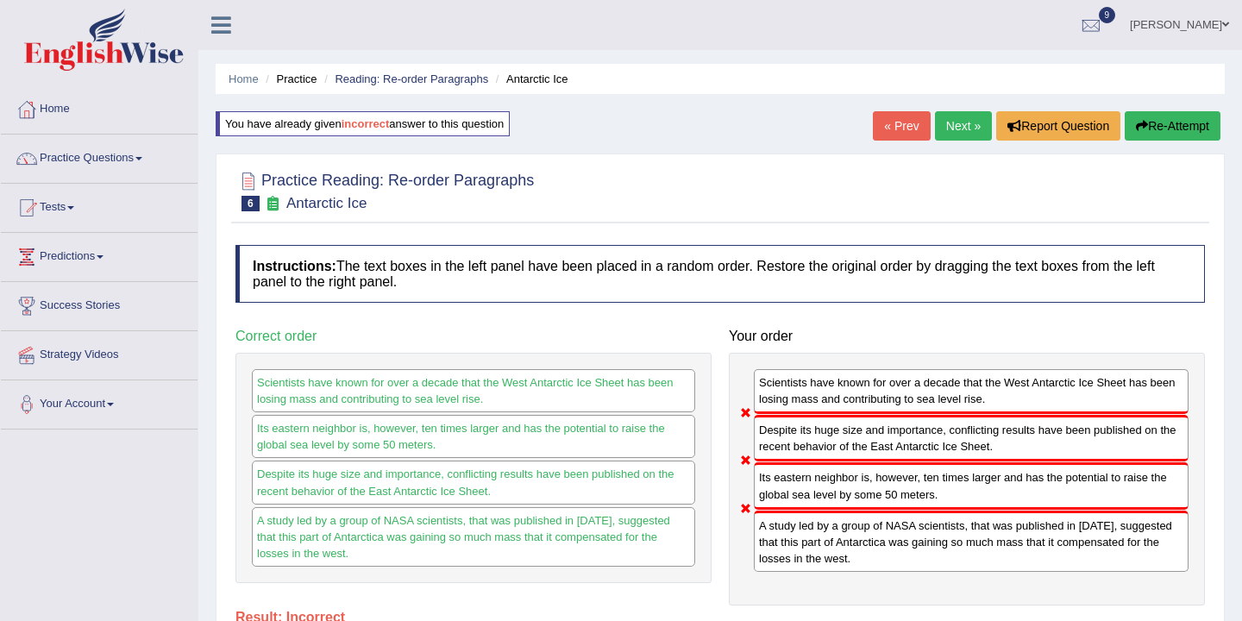
click at [1155, 125] on button "Re-Attempt" at bounding box center [1173, 125] width 96 height 29
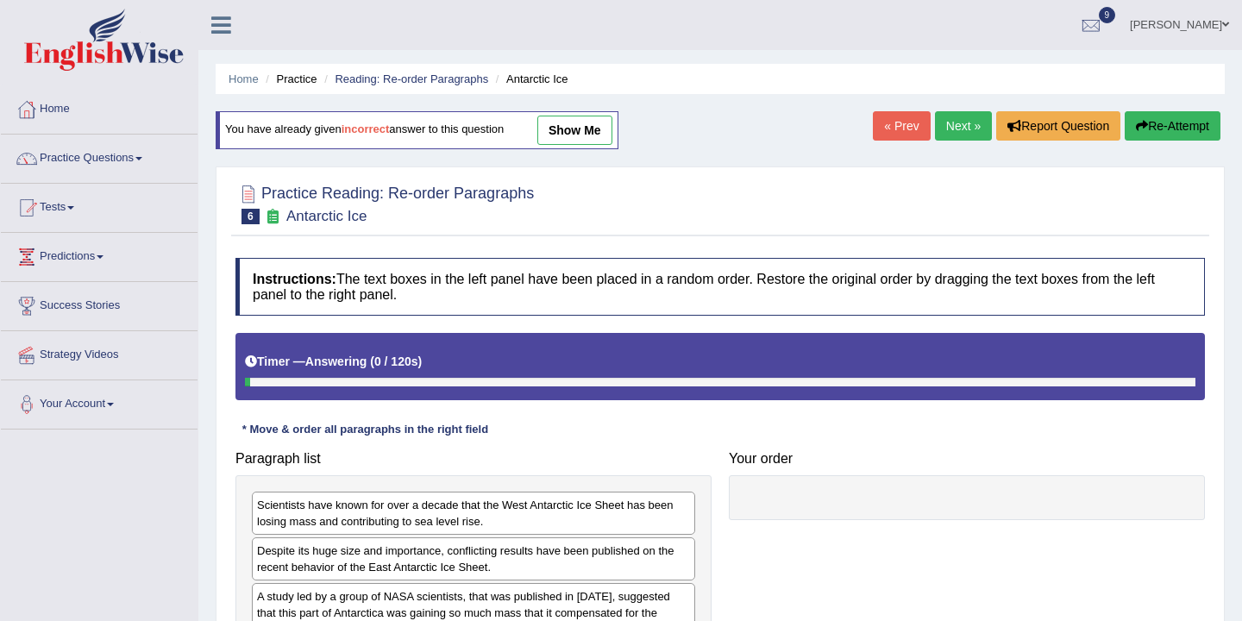
scroll to position [285, 0]
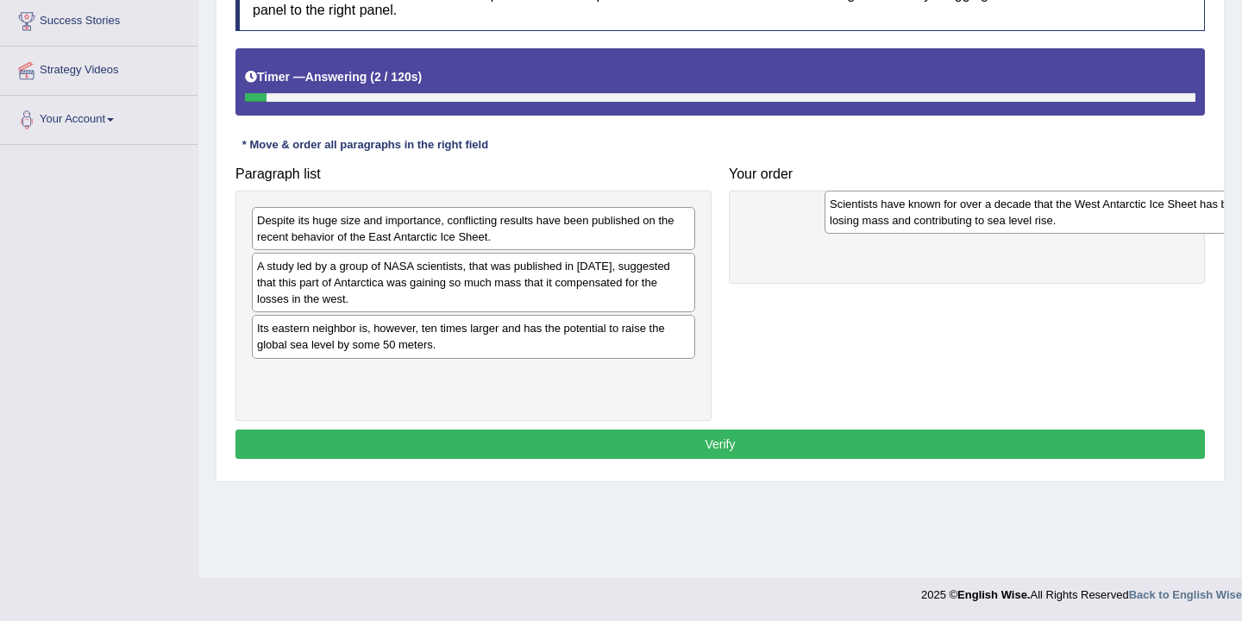
drag, startPoint x: 417, startPoint y: 240, endPoint x: 991, endPoint y: 223, distance: 574.7
click at [991, 223] on div "Scientists have known for over a decade that the West Antarctic Ice Sheet has b…" at bounding box center [1046, 212] width 443 height 43
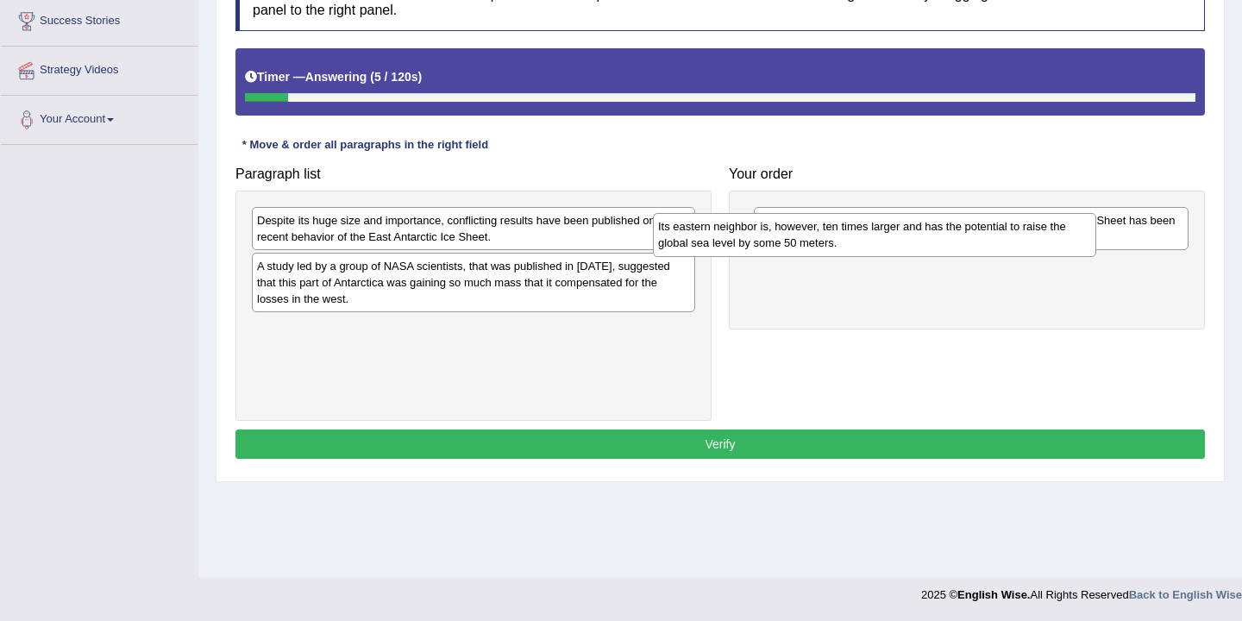
drag, startPoint x: 453, startPoint y: 338, endPoint x: 854, endPoint y: 237, distance: 413.6
click at [854, 237] on div "Its eastern neighbor is, however, ten times larger and has the potential to rai…" at bounding box center [874, 234] width 443 height 43
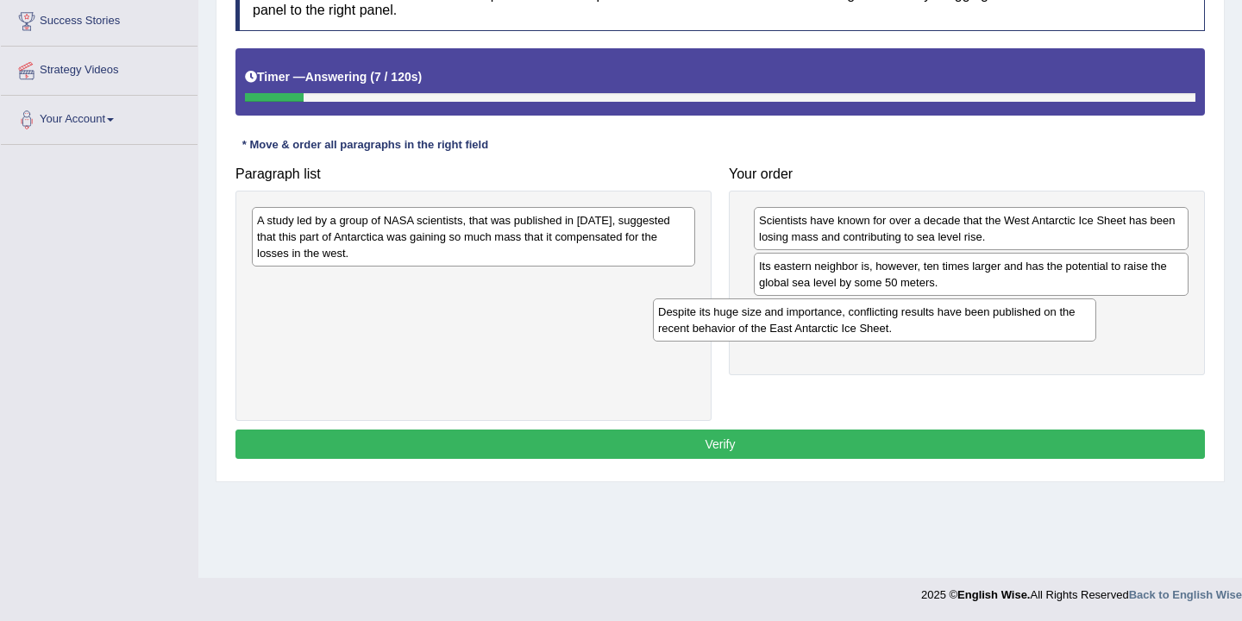
drag, startPoint x: 375, startPoint y: 241, endPoint x: 780, endPoint y: 329, distance: 414.1
click at [780, 330] on div "Despite its huge size and importance, conflicting results have been published o…" at bounding box center [874, 319] width 443 height 43
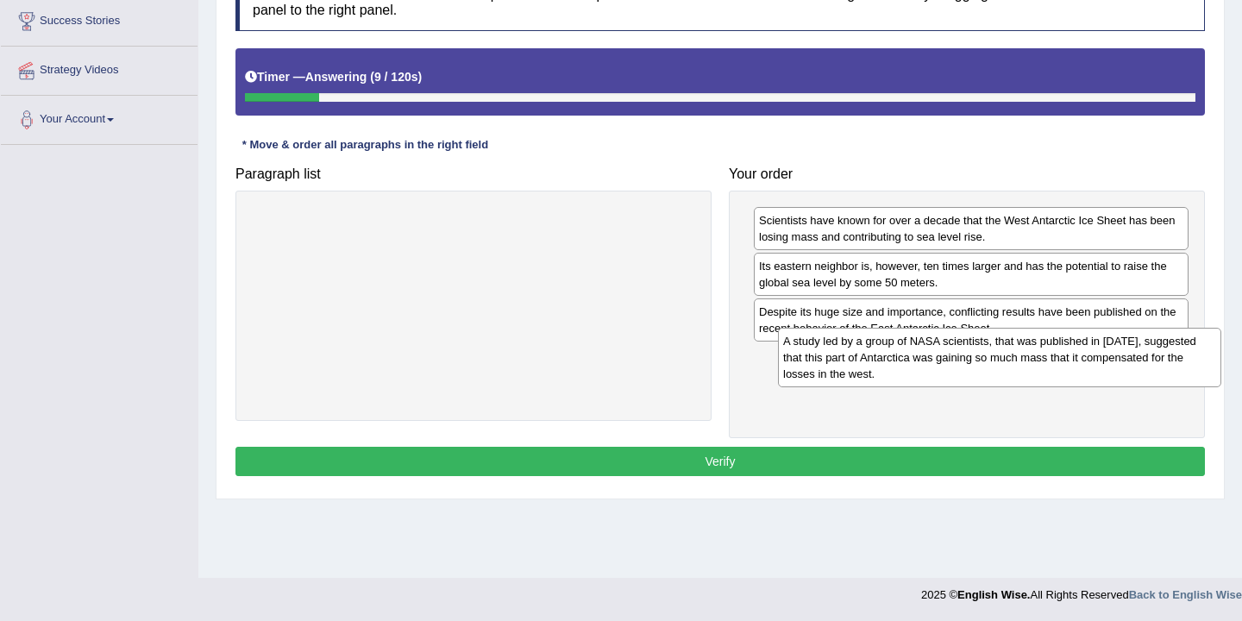
drag, startPoint x: 439, startPoint y: 218, endPoint x: 967, endPoint y: 340, distance: 541.7
click at [967, 340] on div "A study led by a group of NASA scientists, that was published in 2015, suggeste…" at bounding box center [999, 358] width 443 height 60
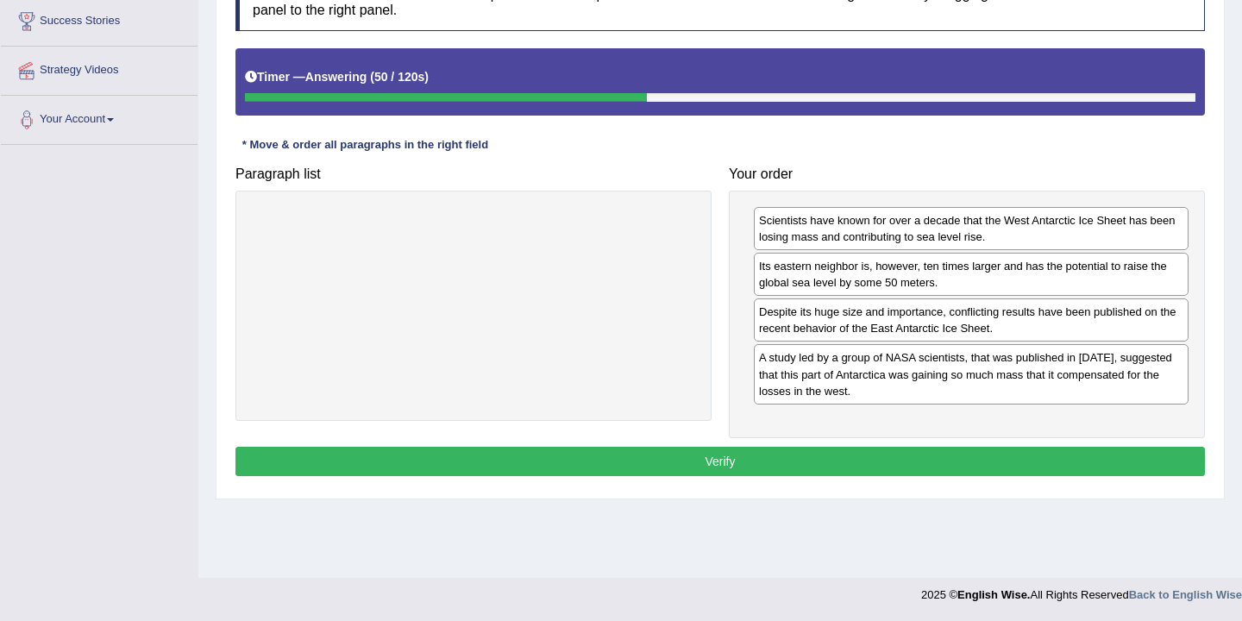
click at [790, 456] on button "Verify" at bounding box center [719, 461] width 969 height 29
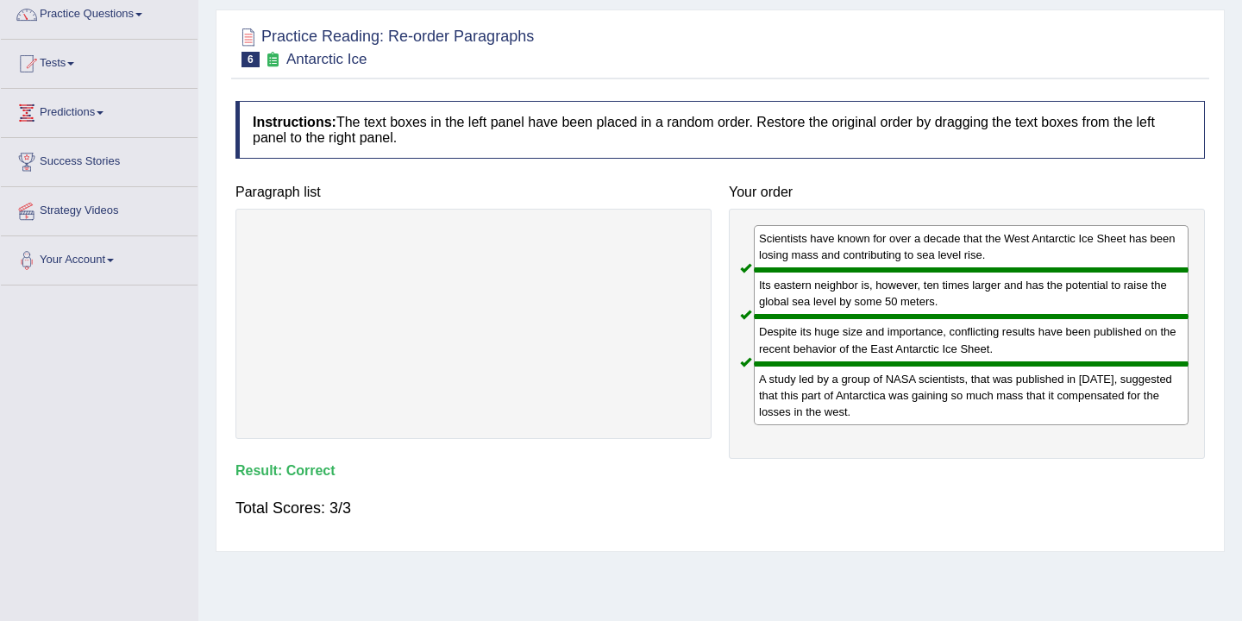
scroll to position [0, 0]
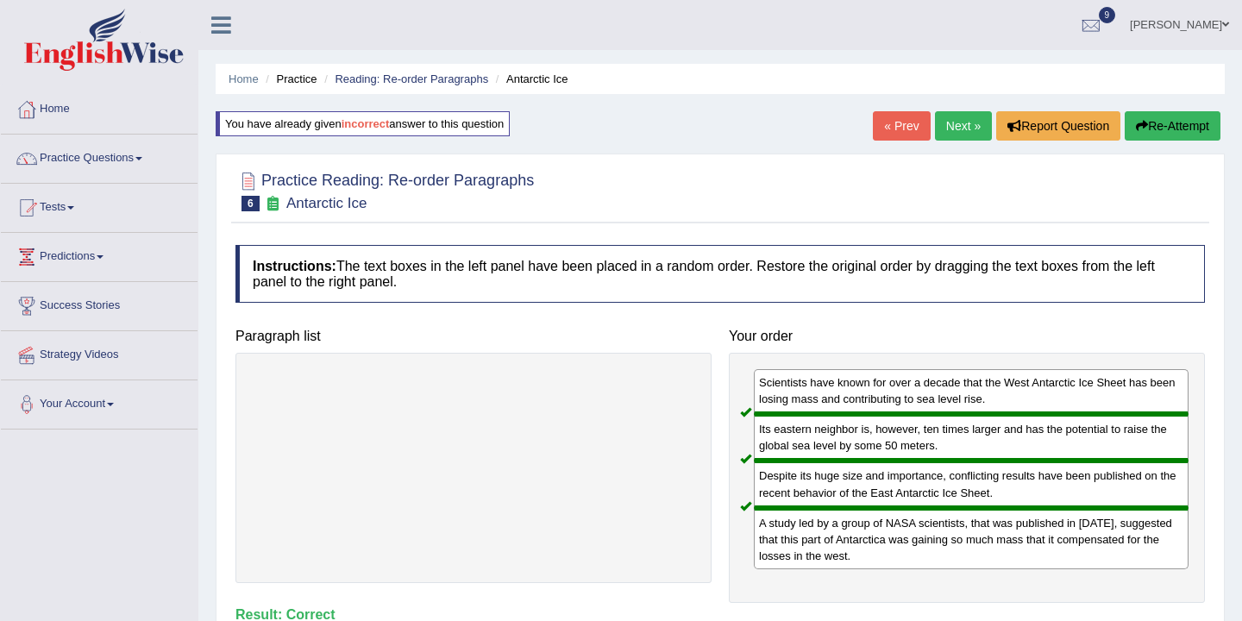
click at [949, 132] on link "Next »" at bounding box center [963, 125] width 57 height 29
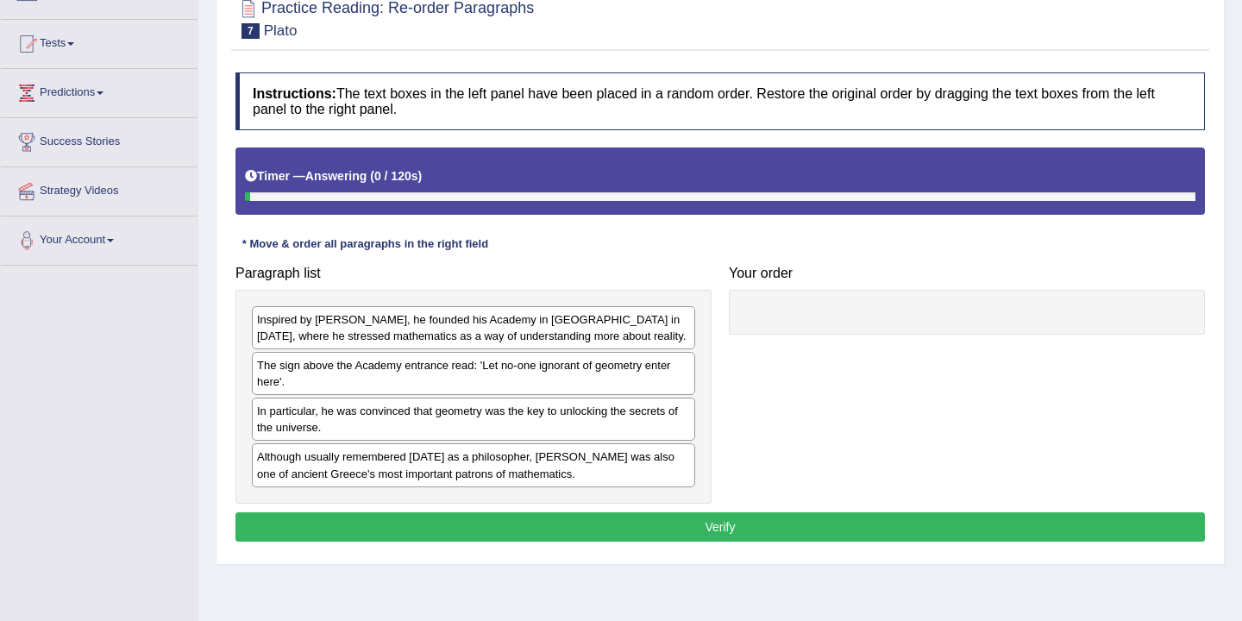
scroll to position [285, 0]
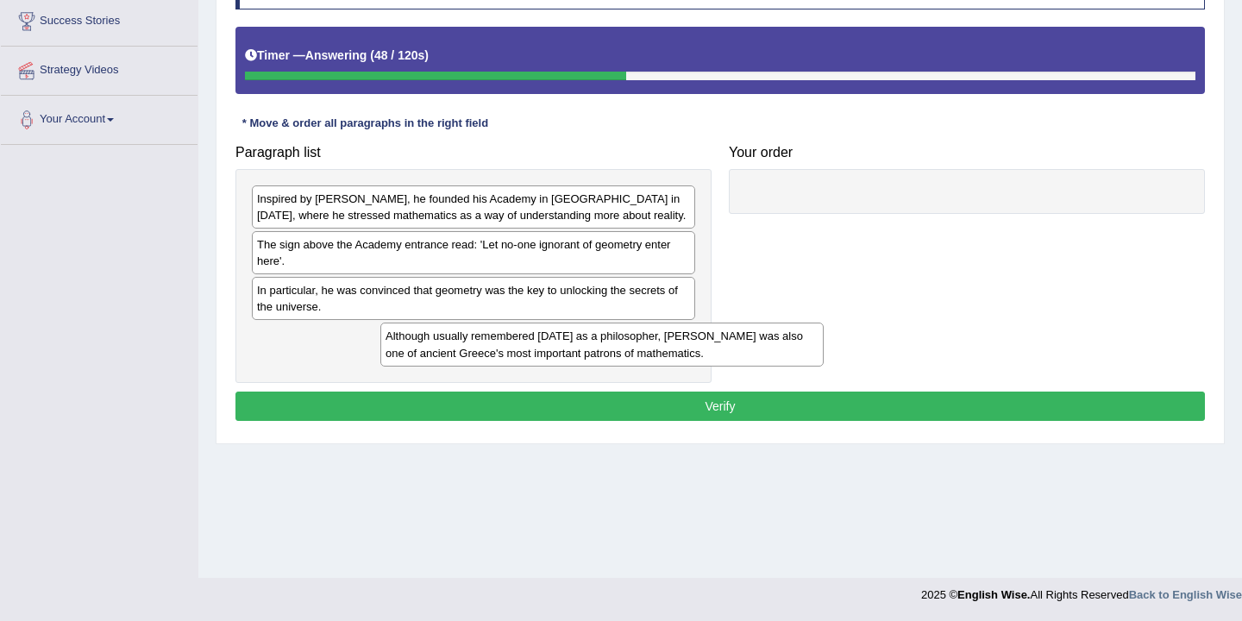
drag, startPoint x: 387, startPoint y: 353, endPoint x: 624, endPoint y: 353, distance: 236.3
click at [624, 353] on div "Although usually remembered [DATE] as a philosopher, [PERSON_NAME] was also one…" at bounding box center [601, 344] width 443 height 43
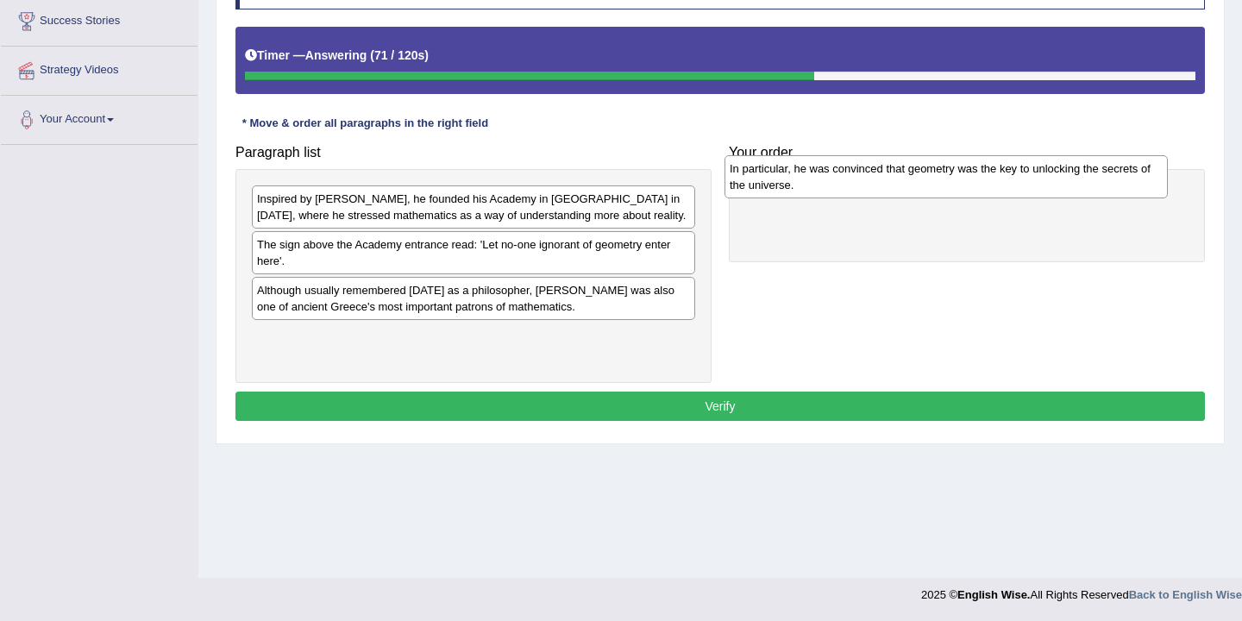
drag, startPoint x: 339, startPoint y: 311, endPoint x: 812, endPoint y: 188, distance: 489.3
click at [812, 188] on div "In particular, he was convinced that geometry was the key to unlocking the secr…" at bounding box center [945, 176] width 443 height 43
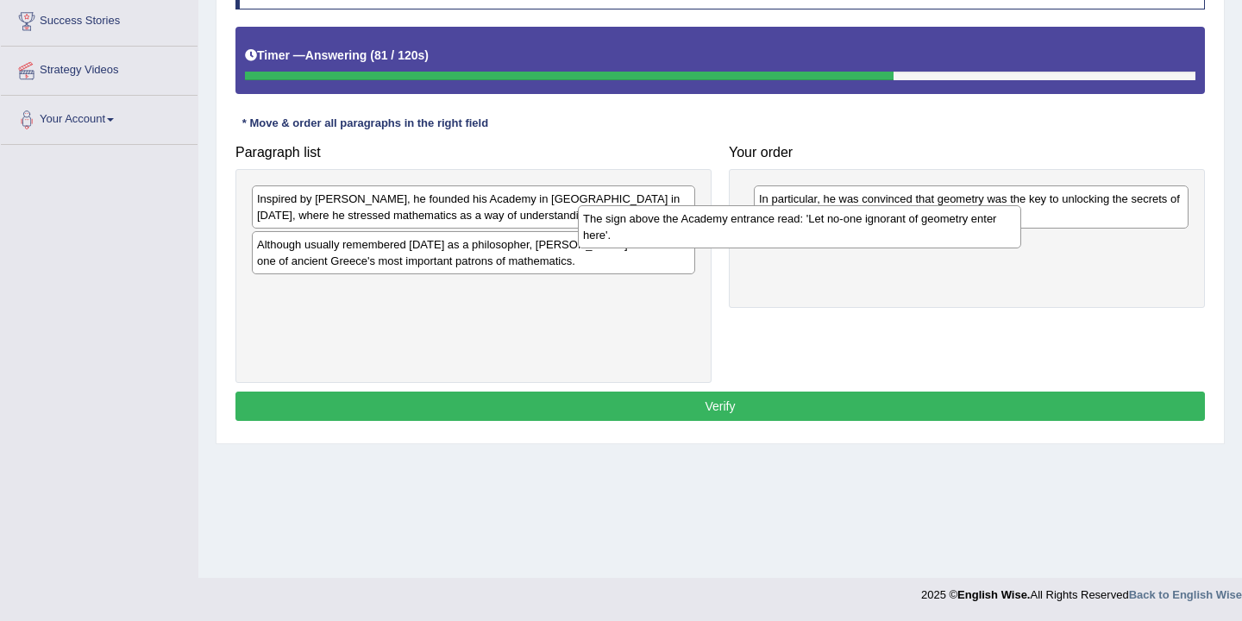
drag, startPoint x: 386, startPoint y: 260, endPoint x: 718, endPoint y: 230, distance: 334.3
click at [716, 232] on div "The sign above the Academy entrance read: 'Let no-one ignorant of geometry ente…" at bounding box center [799, 226] width 443 height 43
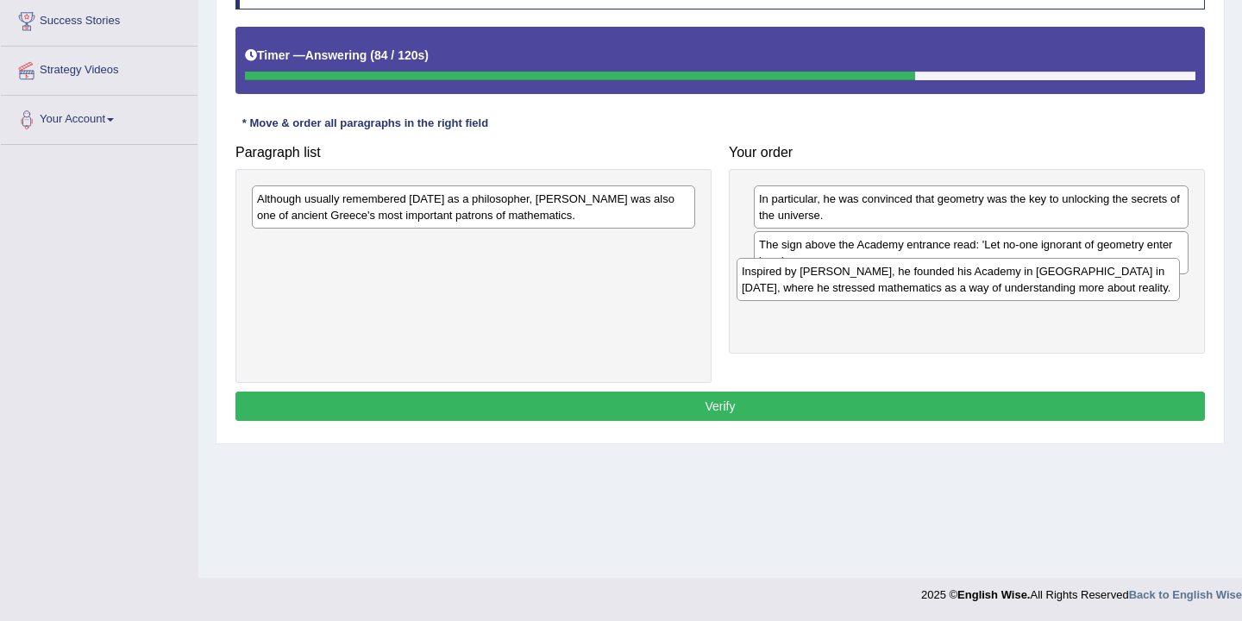
drag, startPoint x: 354, startPoint y: 203, endPoint x: 844, endPoint y: 270, distance: 493.6
click at [844, 269] on div "Inspired by [PERSON_NAME], he founded his Academy in [GEOGRAPHIC_DATA] in [DATE…" at bounding box center [958, 279] width 443 height 43
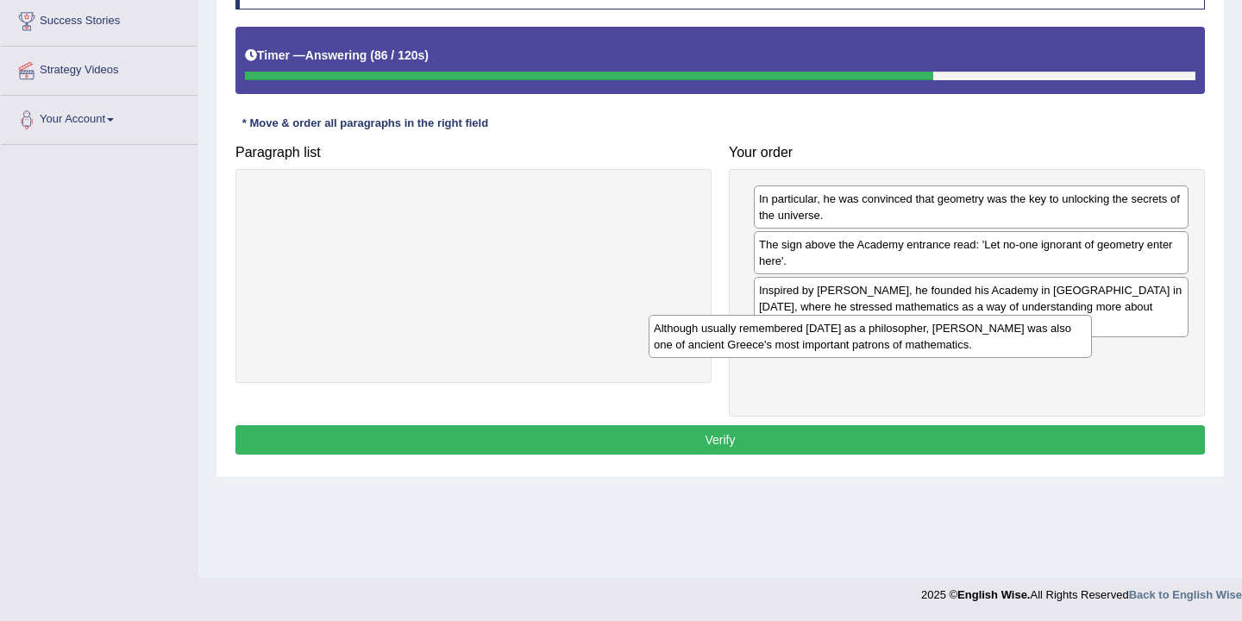
drag, startPoint x: 448, startPoint y: 211, endPoint x: 852, endPoint y: 347, distance: 426.6
click at [852, 347] on div "Although usually remembered [DATE] as a philosopher, [PERSON_NAME] was also one…" at bounding box center [870, 336] width 443 height 43
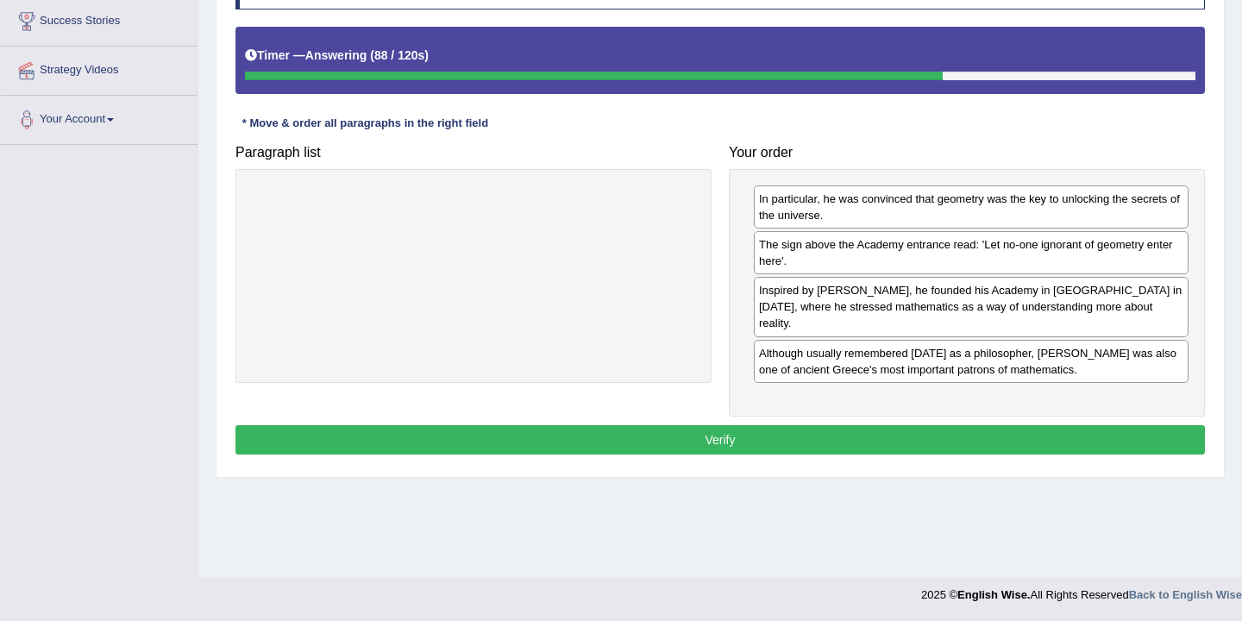
click at [712, 428] on button "Verify" at bounding box center [719, 439] width 969 height 29
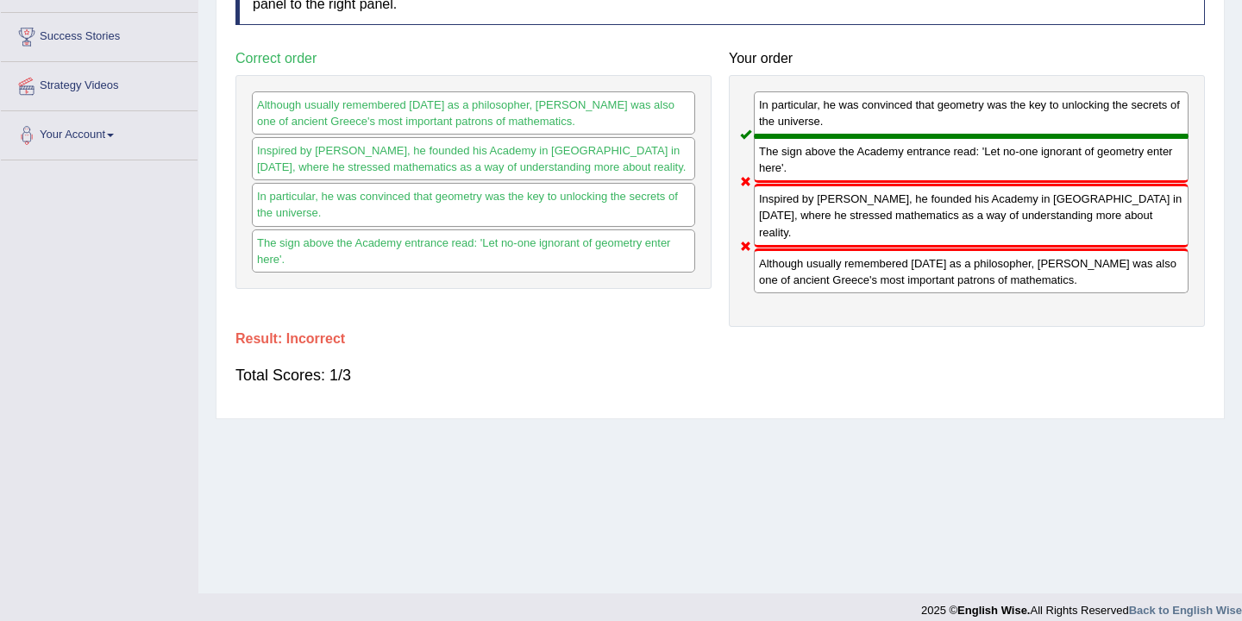
scroll to position [267, 0]
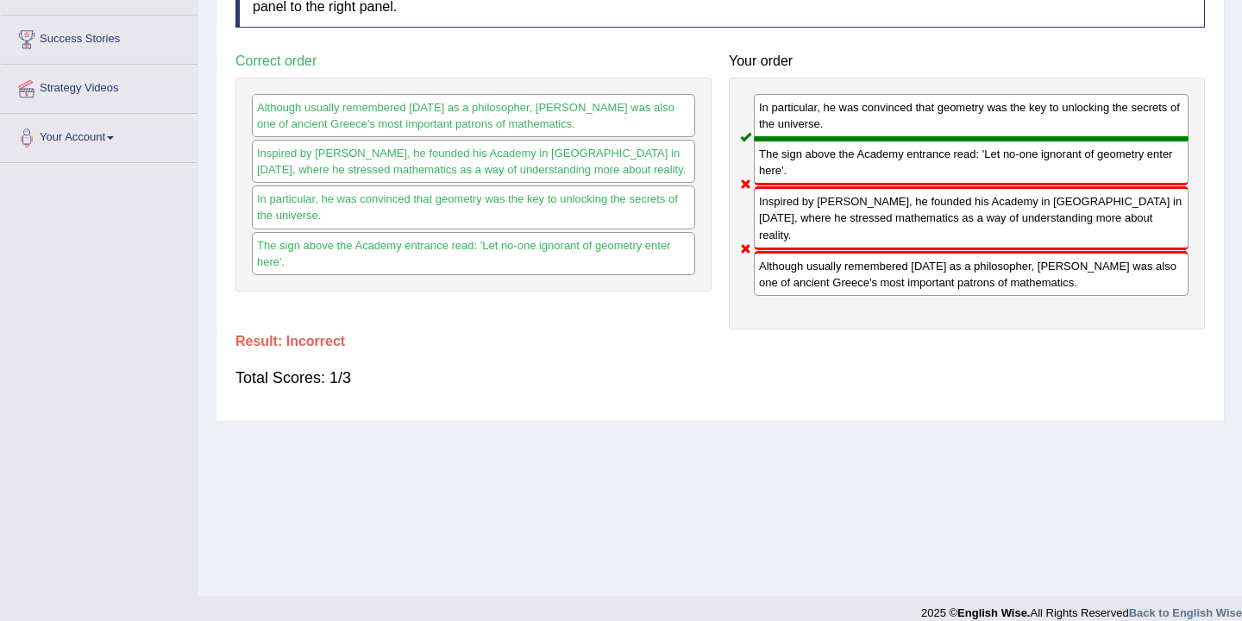
drag, startPoint x: 781, startPoint y: 172, endPoint x: 776, endPoint y: 274, distance: 102.7
click at [776, 274] on div "In particular, he was convinced that geometry was the key to unlocking the secr…" at bounding box center [967, 204] width 476 height 252
